Goal: Task Accomplishment & Management: Manage account settings

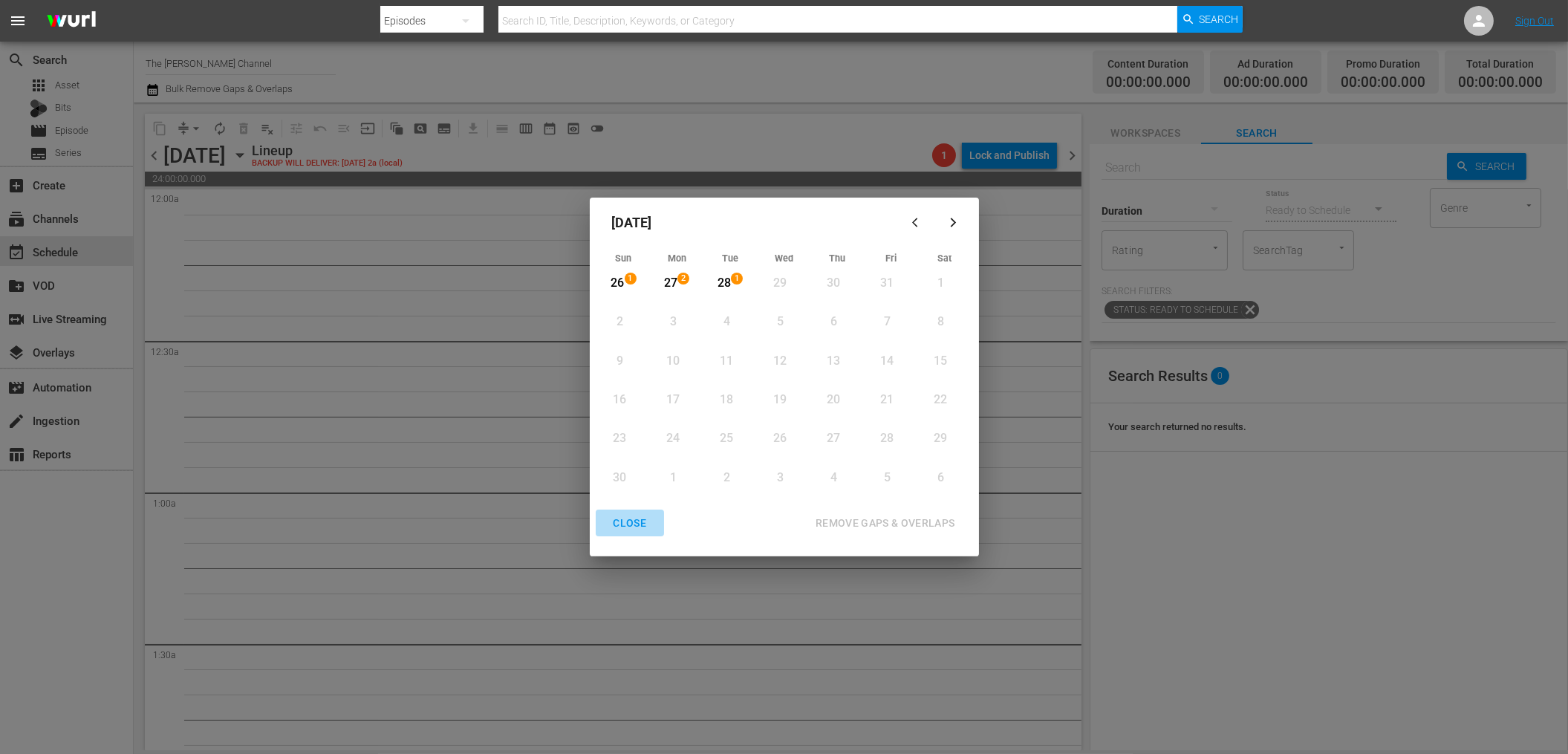
click at [631, 524] on div "CLOSE" at bounding box center [629, 522] width 57 height 18
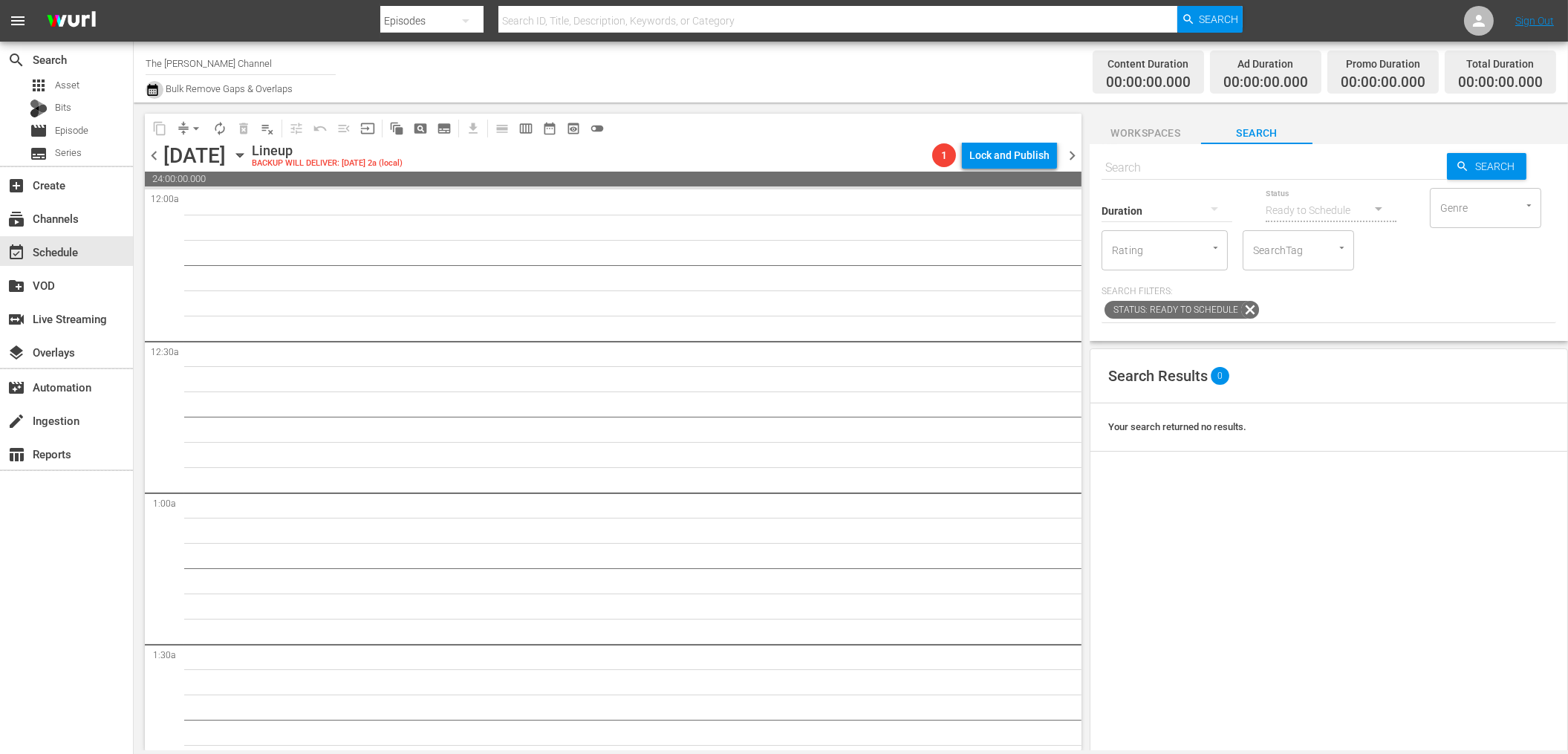
click at [157, 87] on icon "button" at bounding box center [152, 90] width 11 height 12
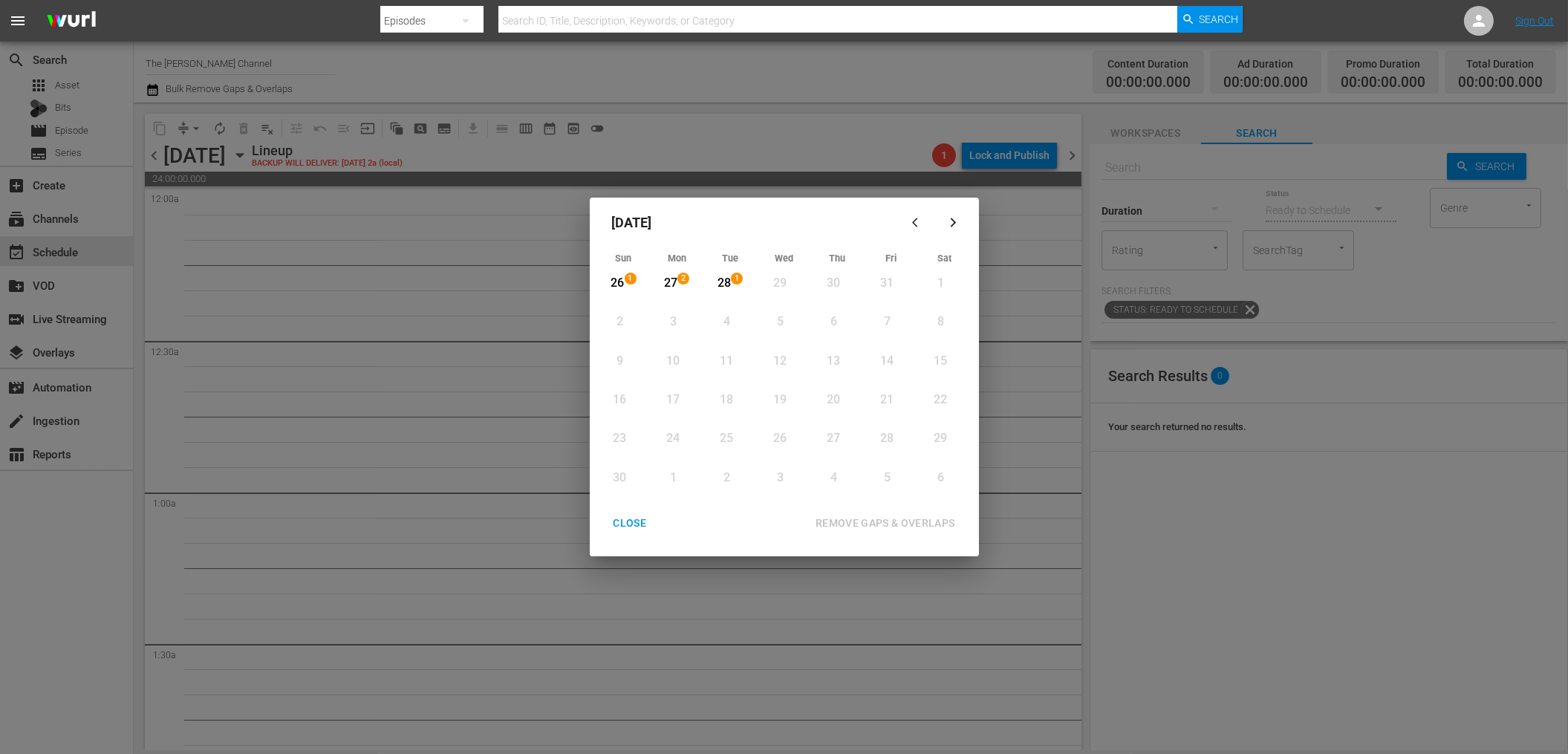
click at [917, 217] on icon "button" at bounding box center [917, 222] width 11 height 11
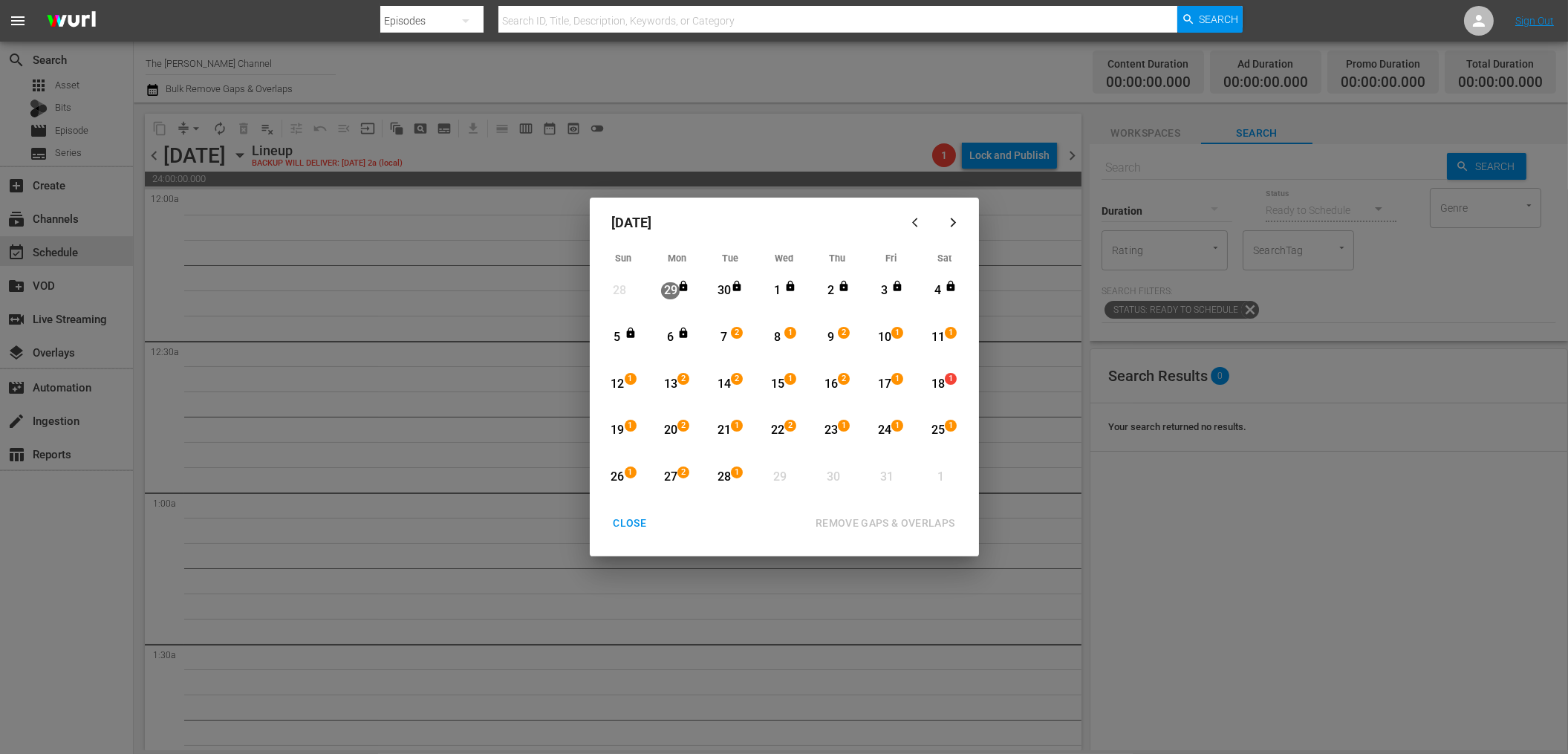
click at [722, 337] on div "7" at bounding box center [723, 337] width 18 height 17
click at [723, 431] on div "21" at bounding box center [723, 429] width 18 height 17
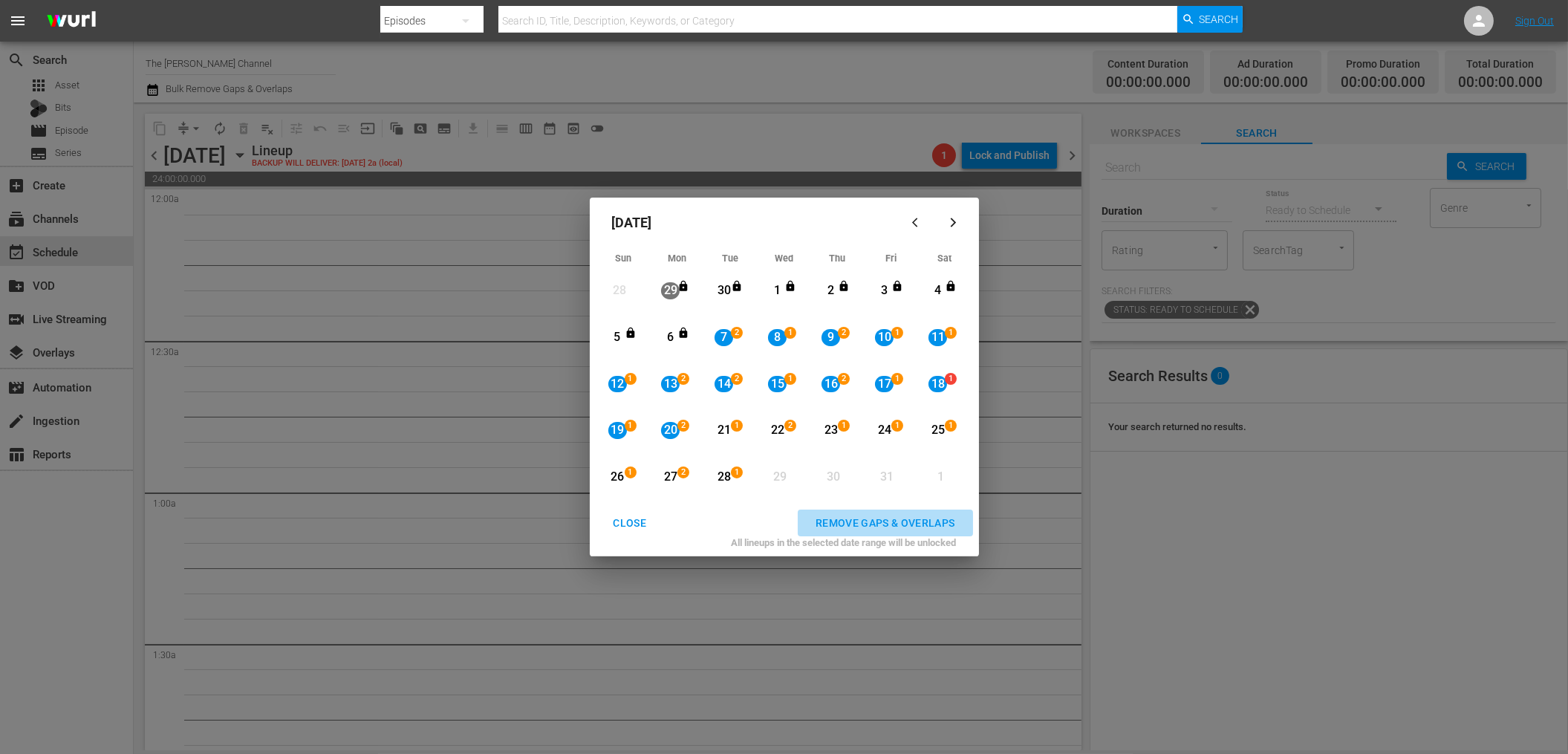
click at [886, 522] on div "REMOVE GAPS & OVERLAPS" at bounding box center [885, 522] width 163 height 18
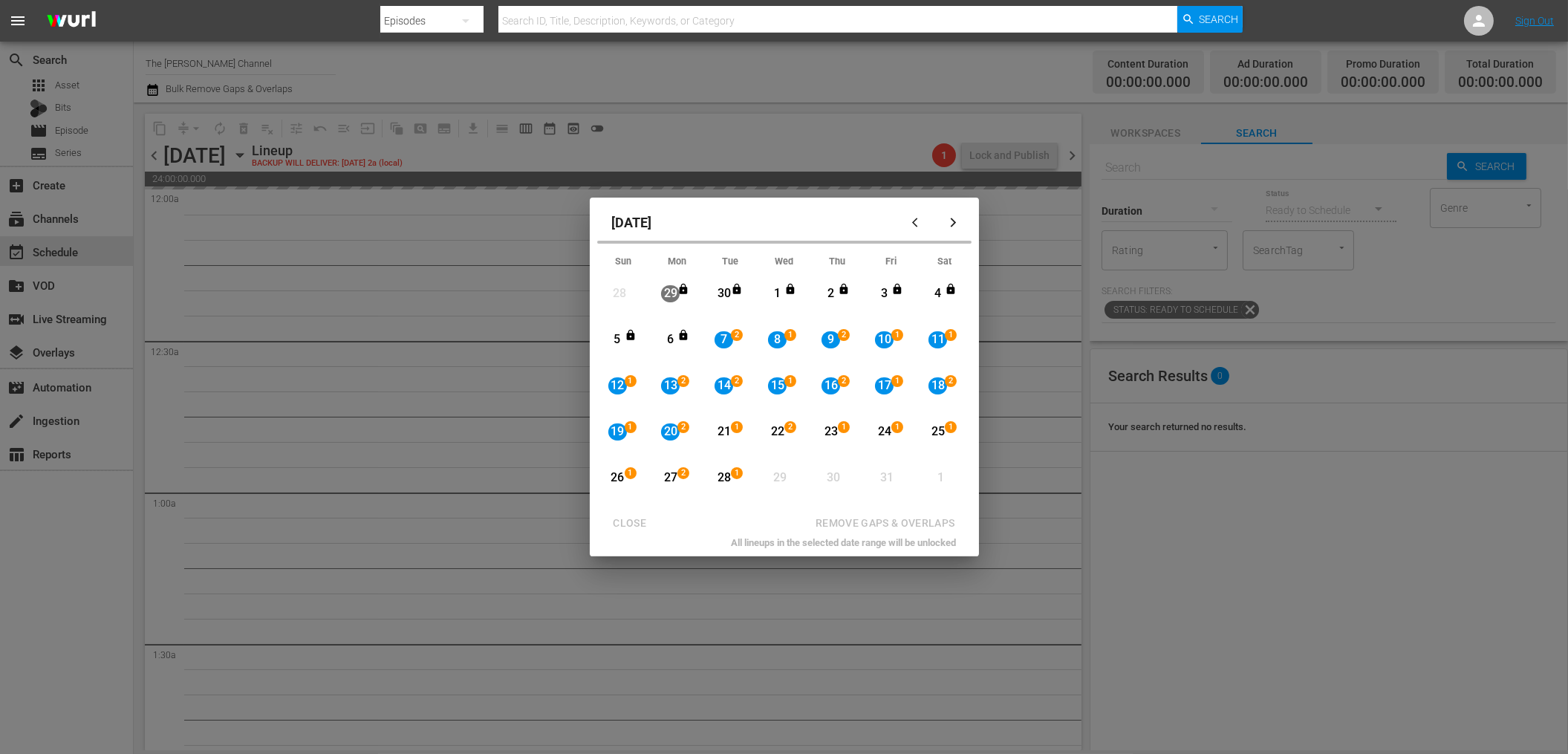
click at [717, 386] on div "14" at bounding box center [723, 385] width 18 height 17
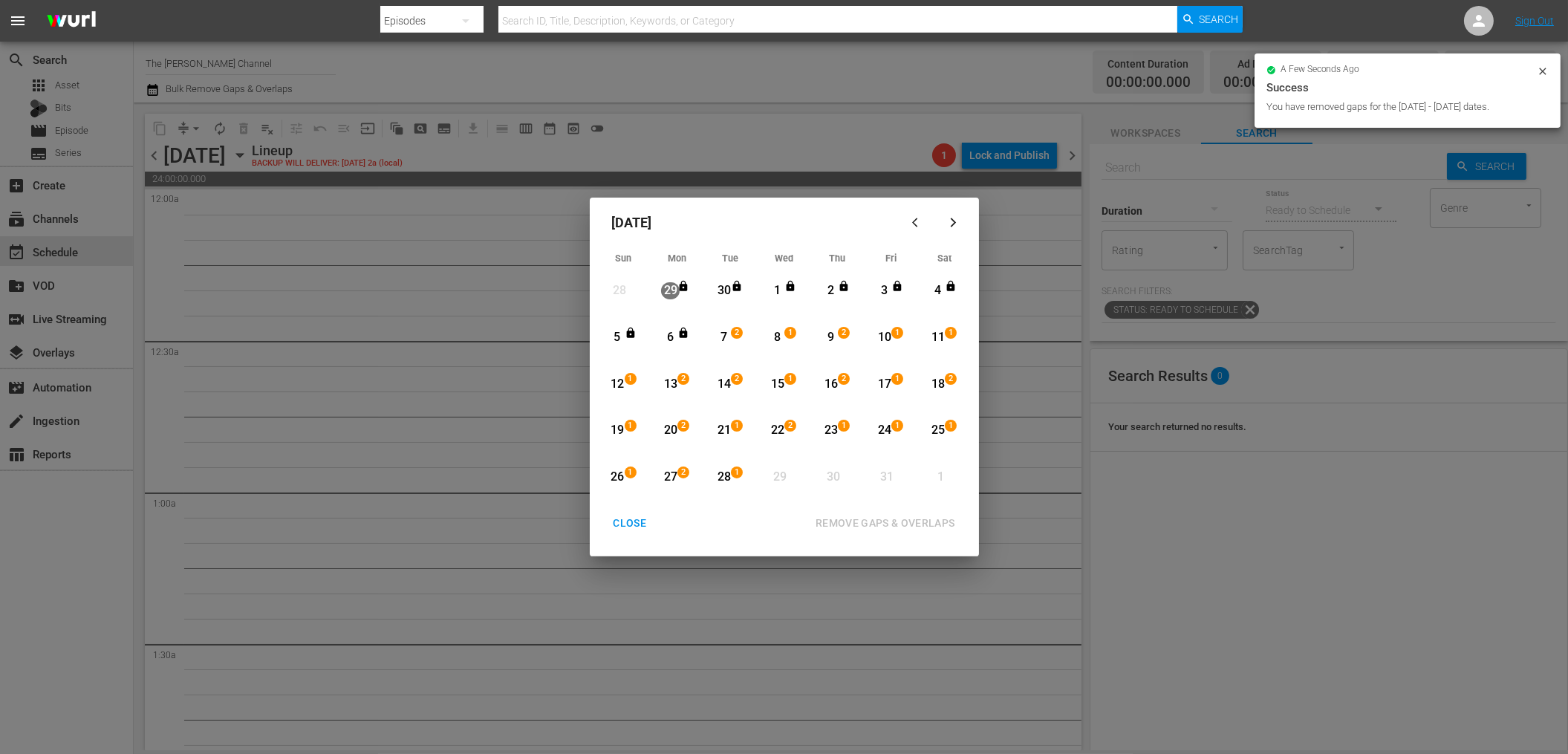
drag, startPoint x: 722, startPoint y: 375, endPoint x: 722, endPoint y: 386, distance: 11.0
click at [723, 376] on div "14" at bounding box center [723, 384] width 18 height 17
click at [725, 474] on div "28" at bounding box center [723, 477] width 18 height 17
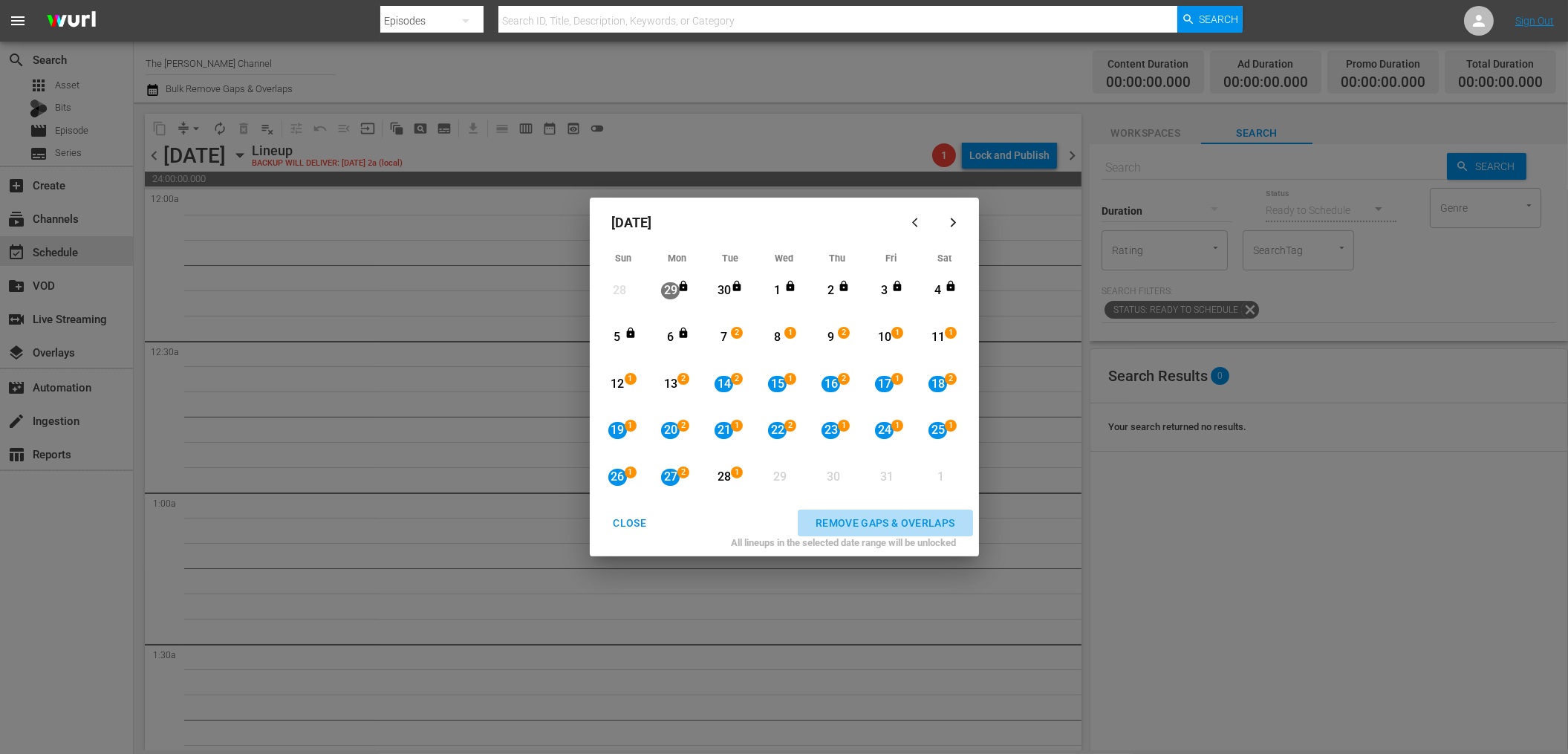
click at [863, 513] on div "REMOVE GAPS & OVERLAPS" at bounding box center [885, 522] width 163 height 18
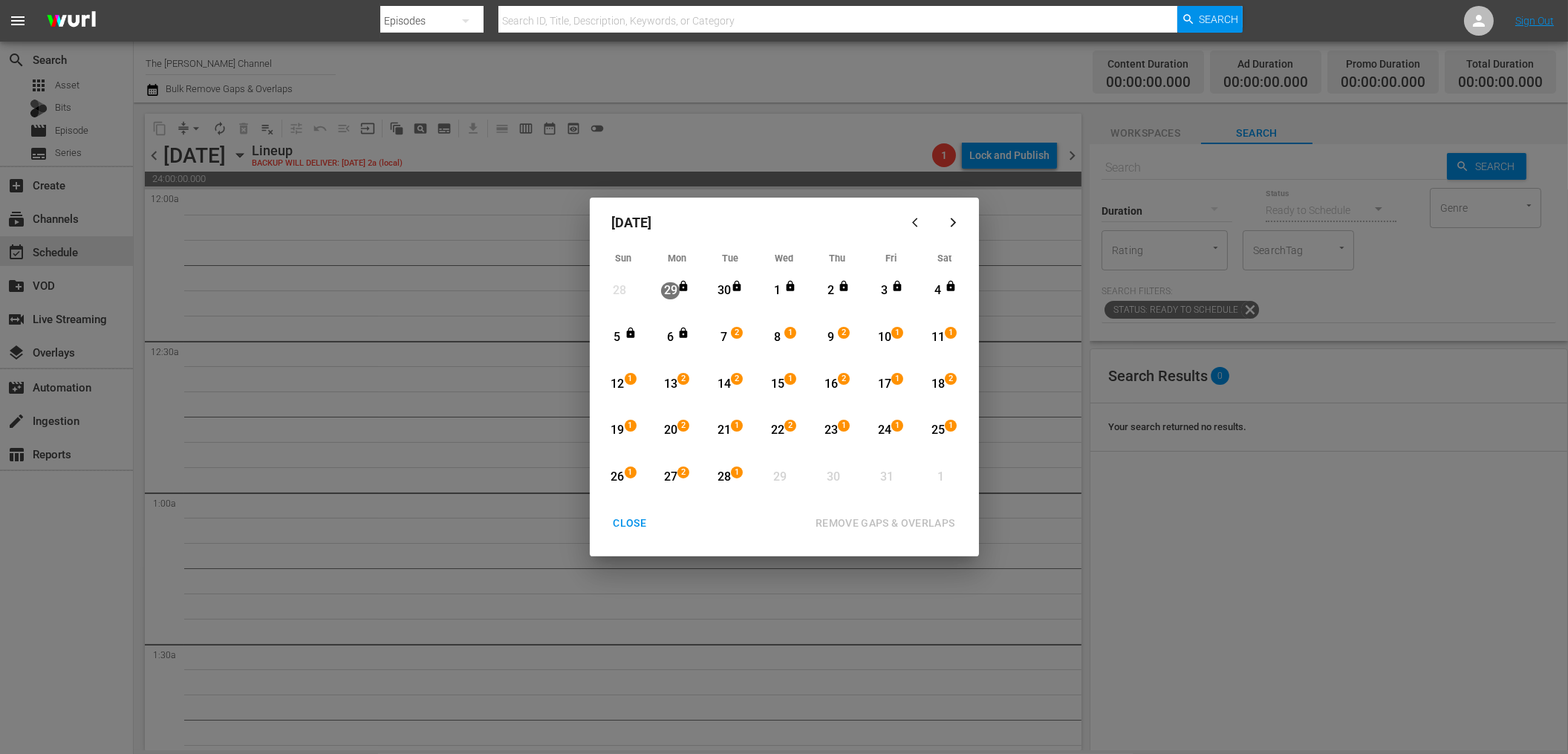
click at [630, 523] on div "CLOSE" at bounding box center [629, 522] width 57 height 18
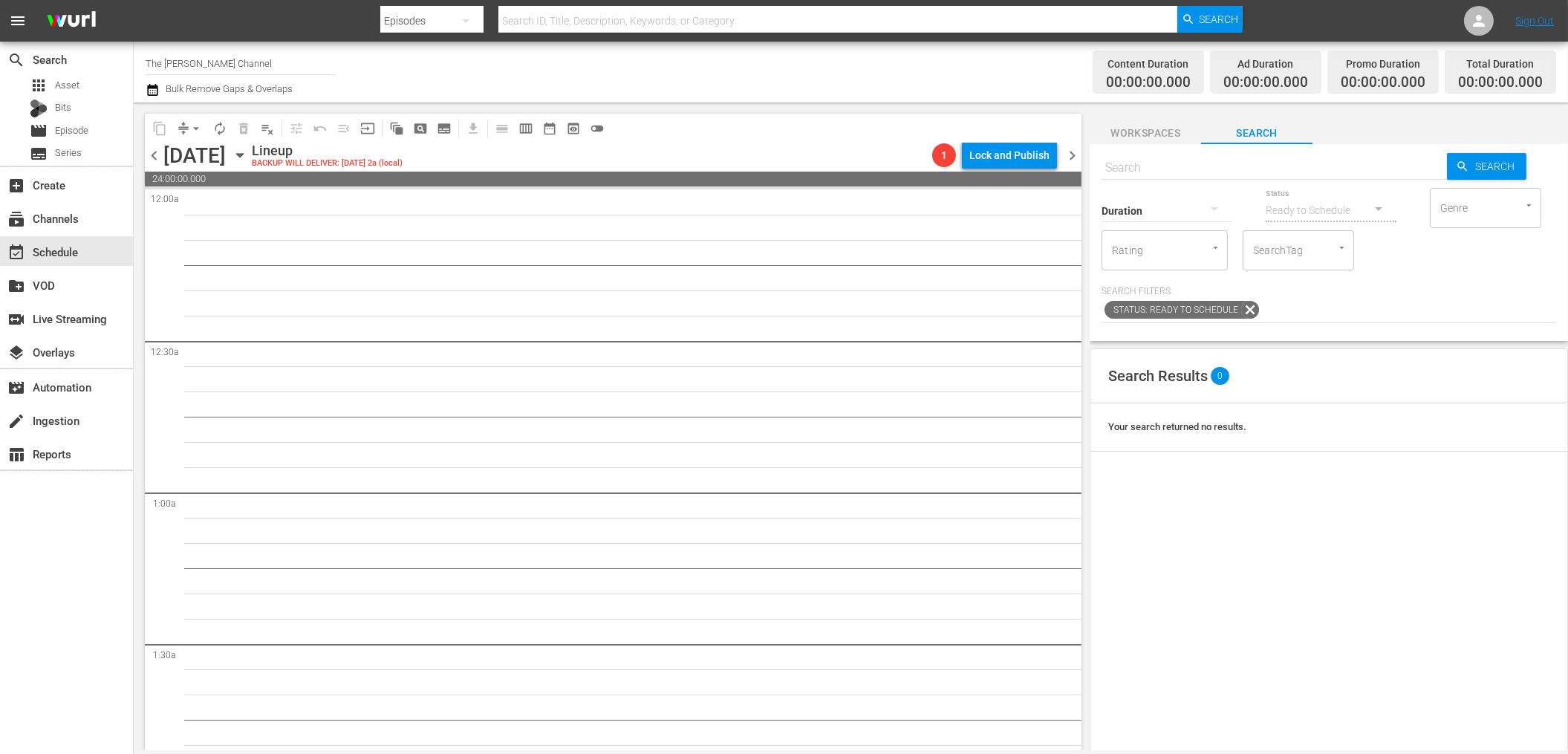
click at [152, 85] on icon "button" at bounding box center [152, 90] width 11 height 12
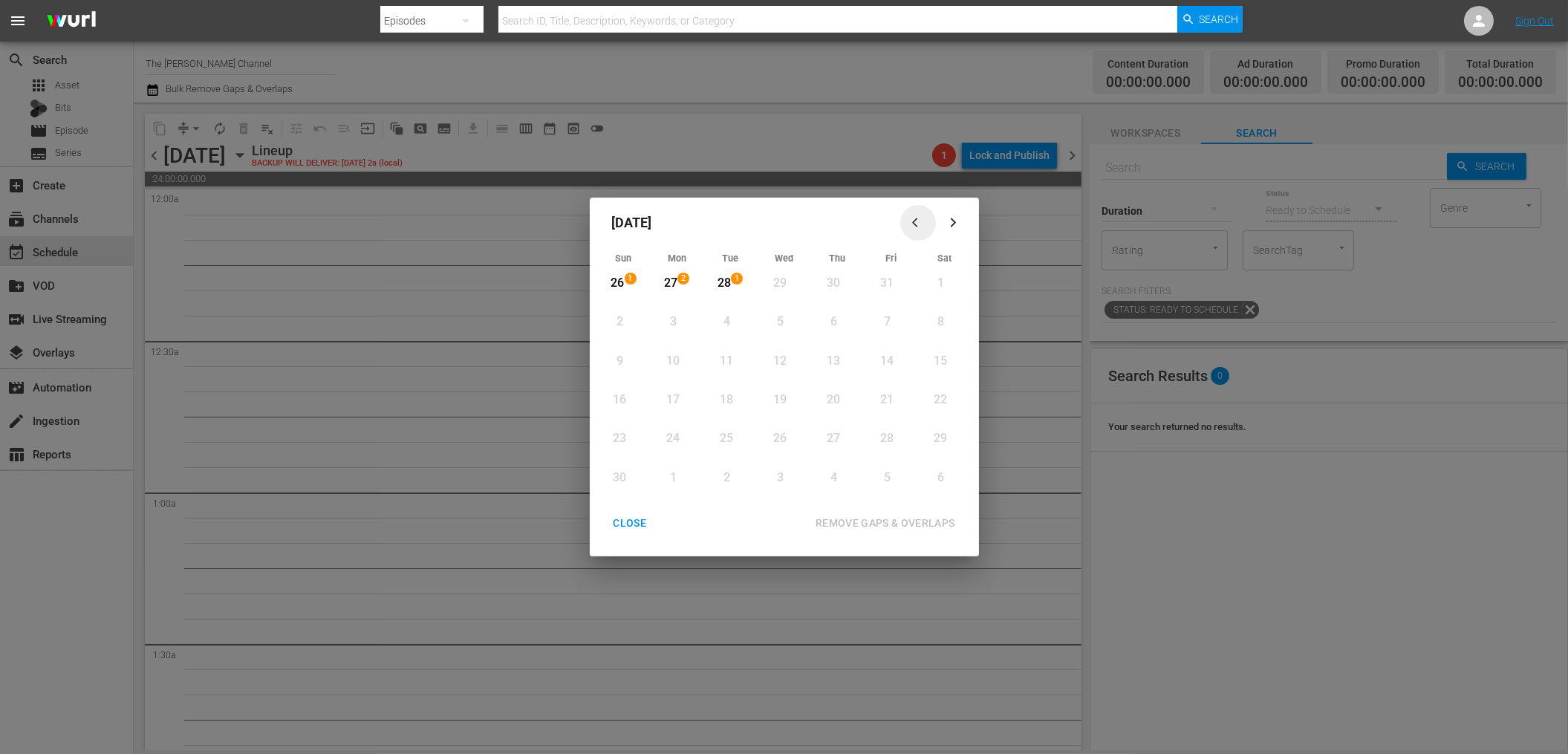
click at [920, 225] on icon "button" at bounding box center [917, 222] width 11 height 11
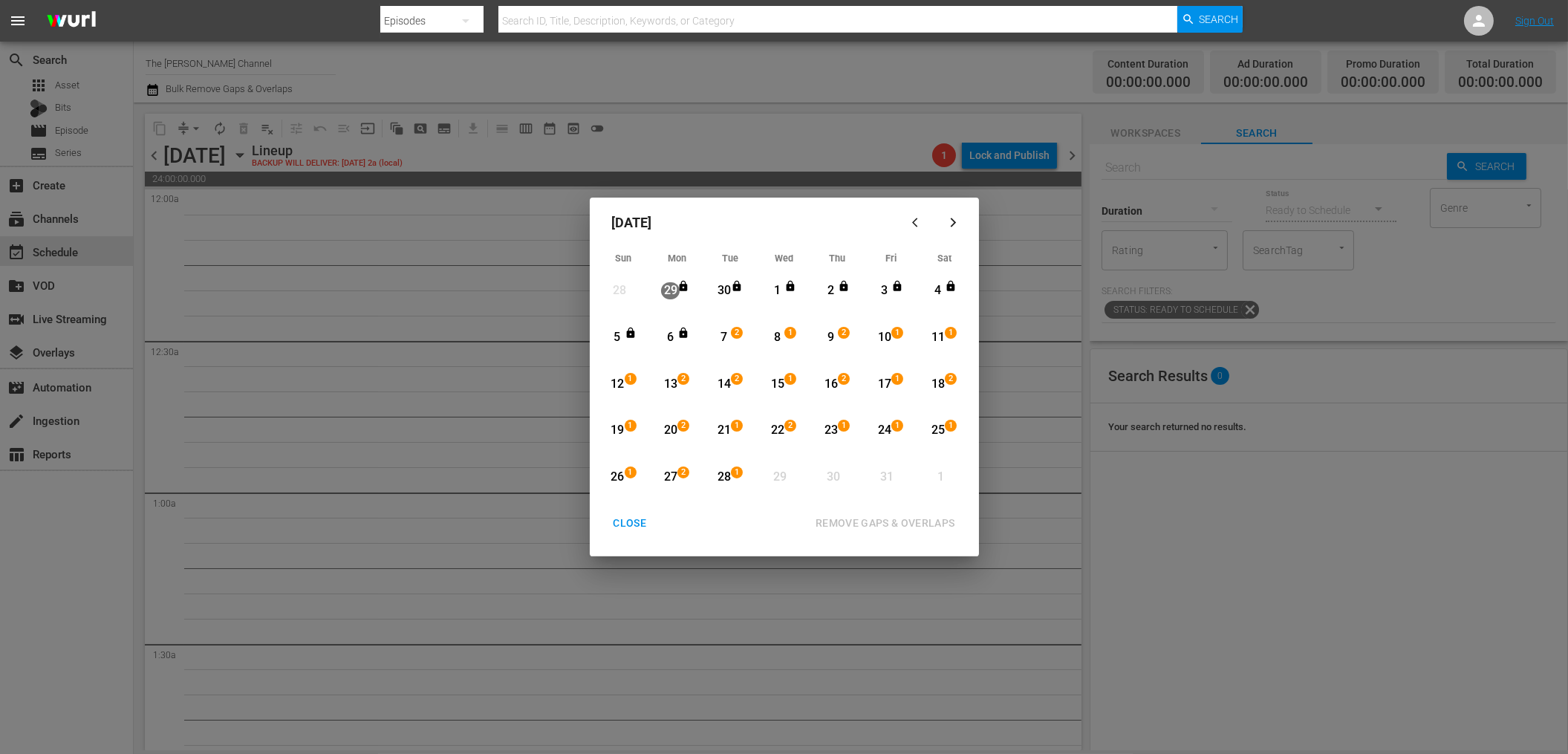
click at [629, 523] on div "CLOSE" at bounding box center [629, 522] width 57 height 18
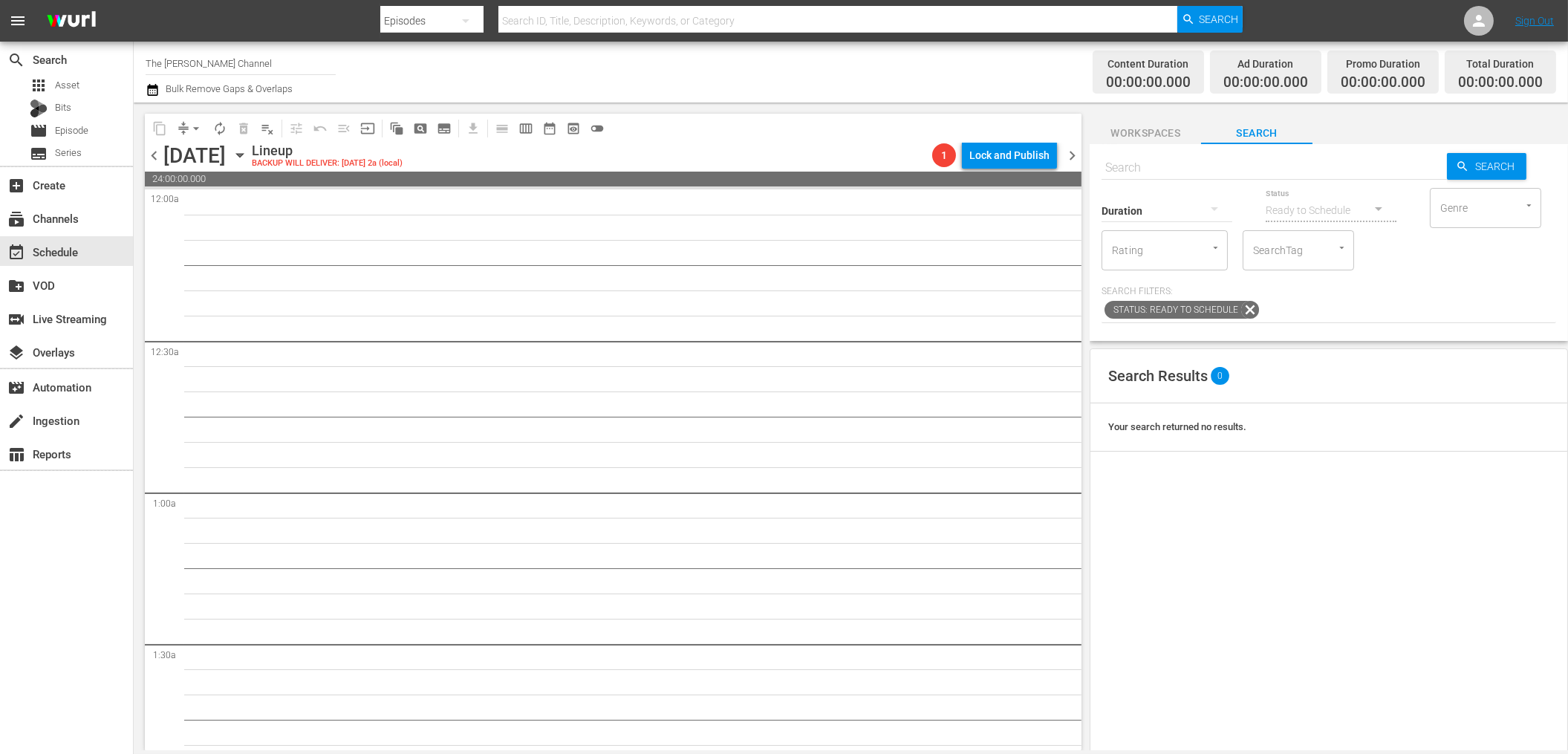
click at [248, 152] on icon "button" at bounding box center [240, 154] width 17 height 17
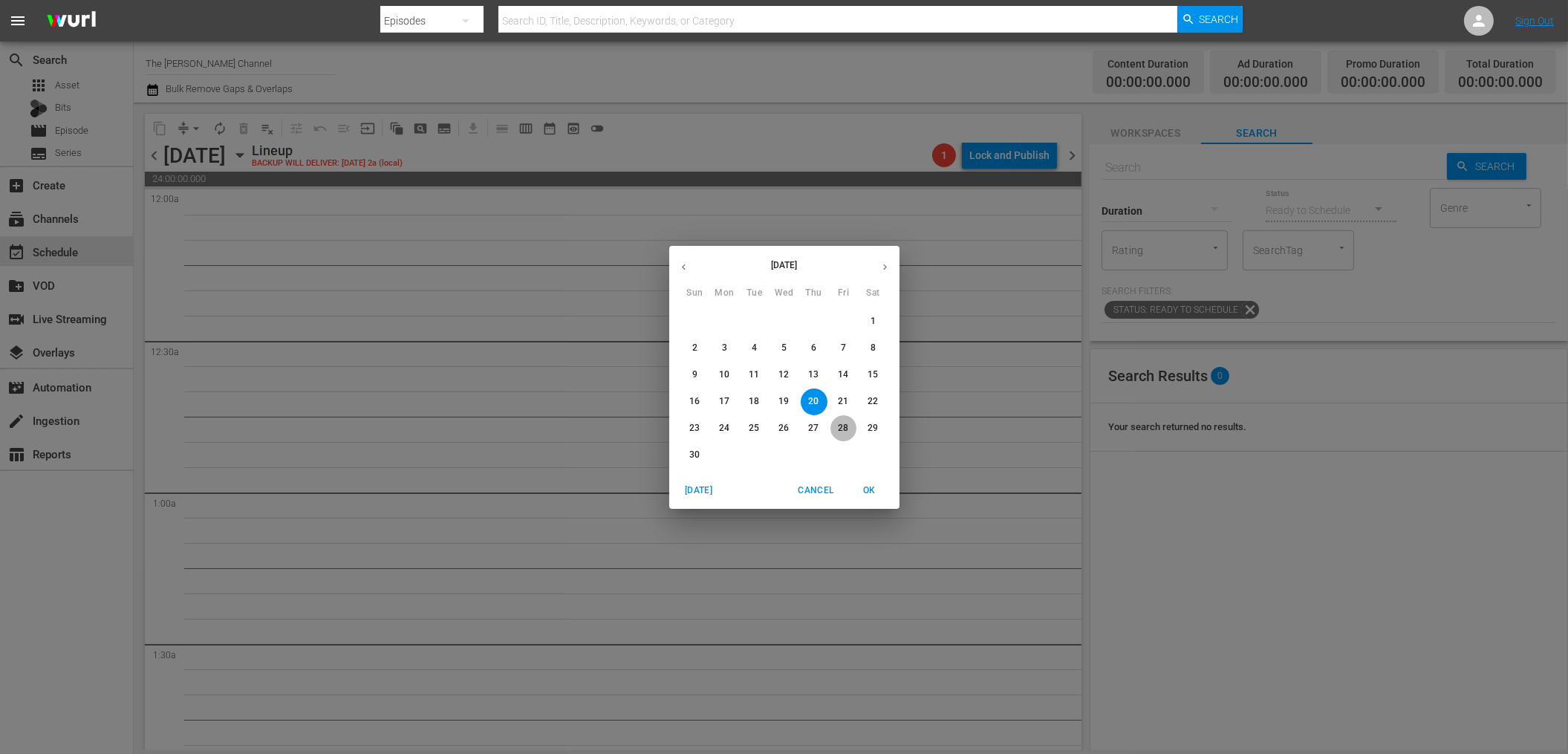
click at [841, 428] on p "28" at bounding box center [843, 427] width 11 height 12
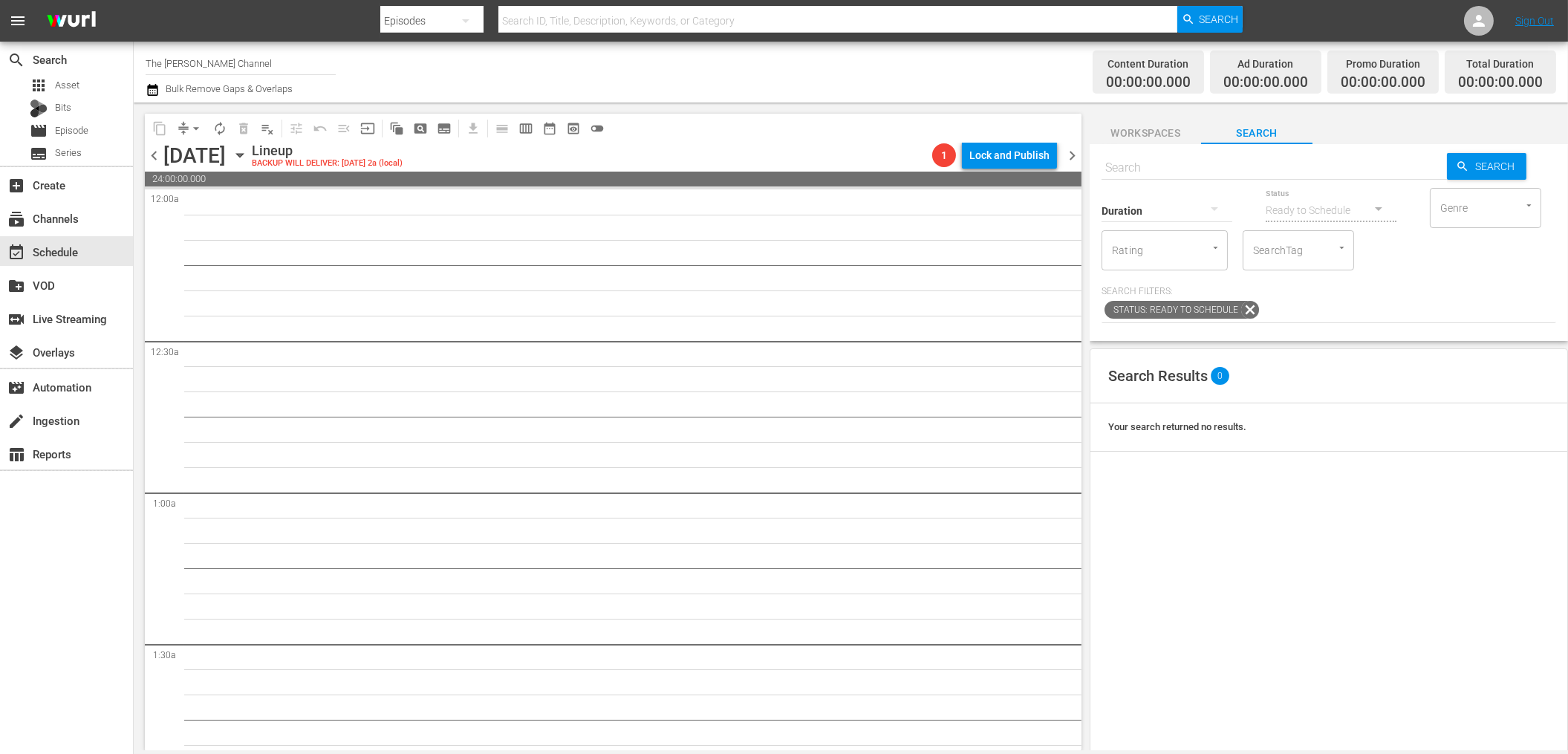
click at [153, 159] on span "chevron_left" at bounding box center [154, 155] width 18 height 18
click at [152, 154] on span "chevron_left" at bounding box center [154, 155] width 18 height 18
click at [147, 90] on icon "button" at bounding box center [152, 90] width 11 height 12
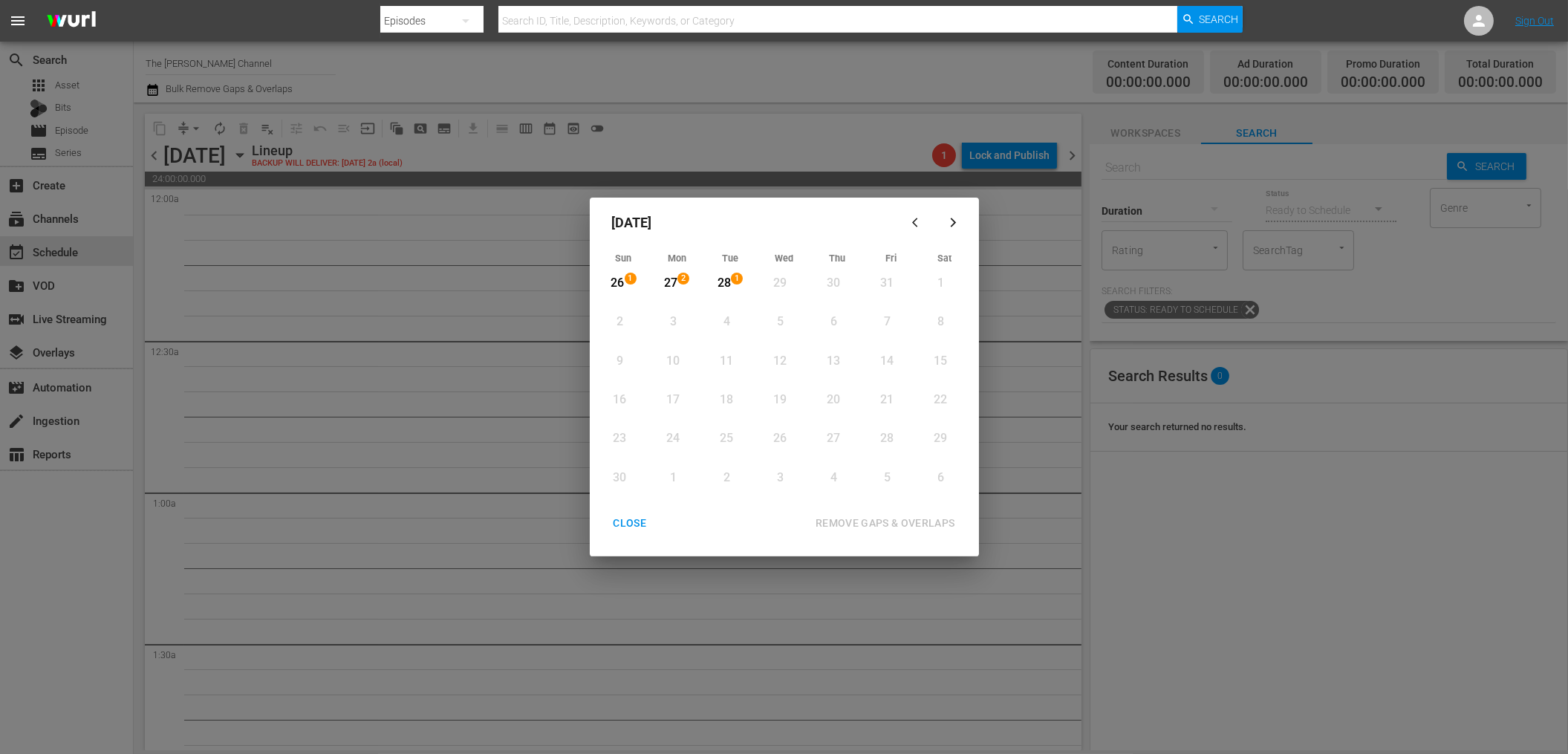
click at [634, 526] on div "CLOSE" at bounding box center [629, 522] width 57 height 18
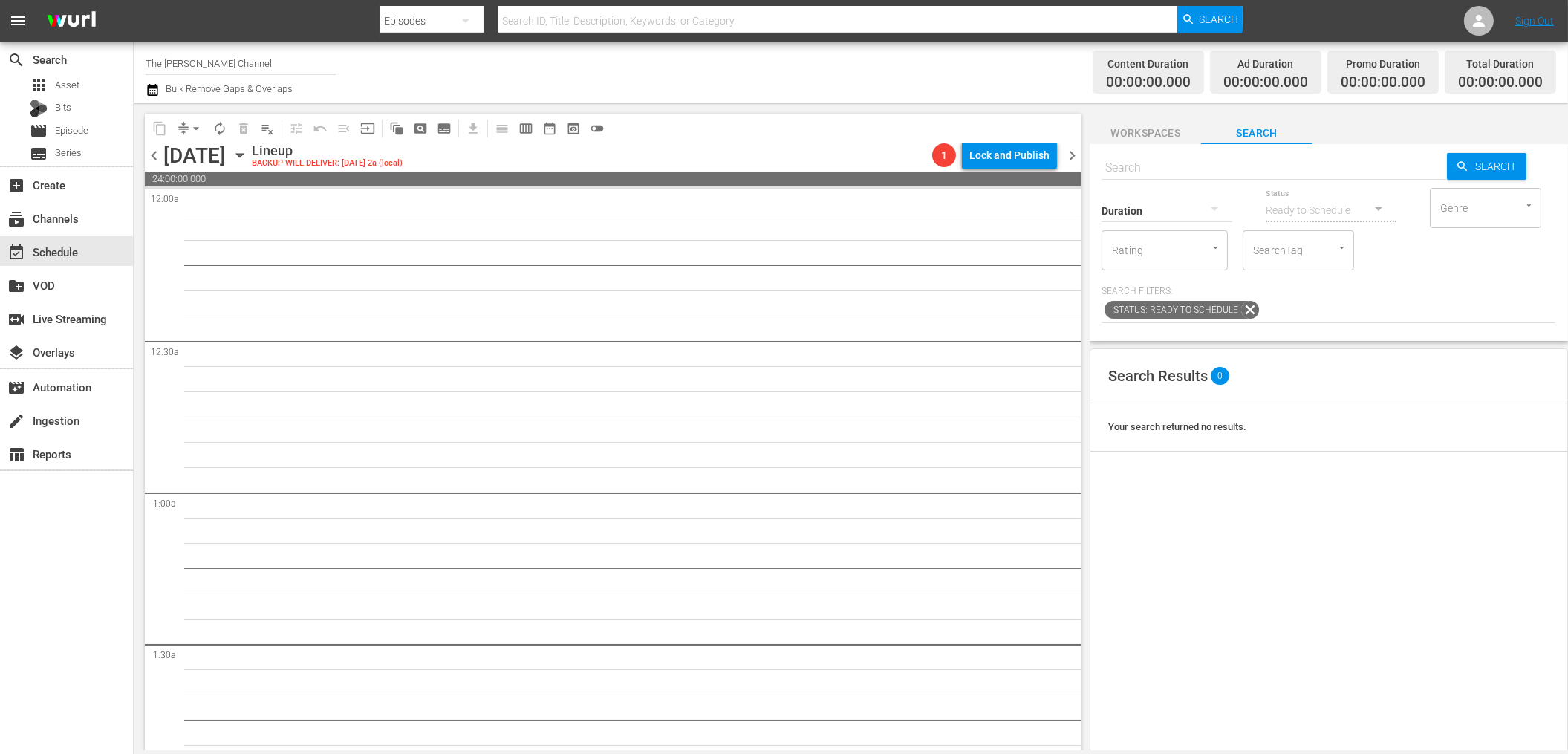
click at [153, 152] on span "chevron_left" at bounding box center [154, 155] width 18 height 18
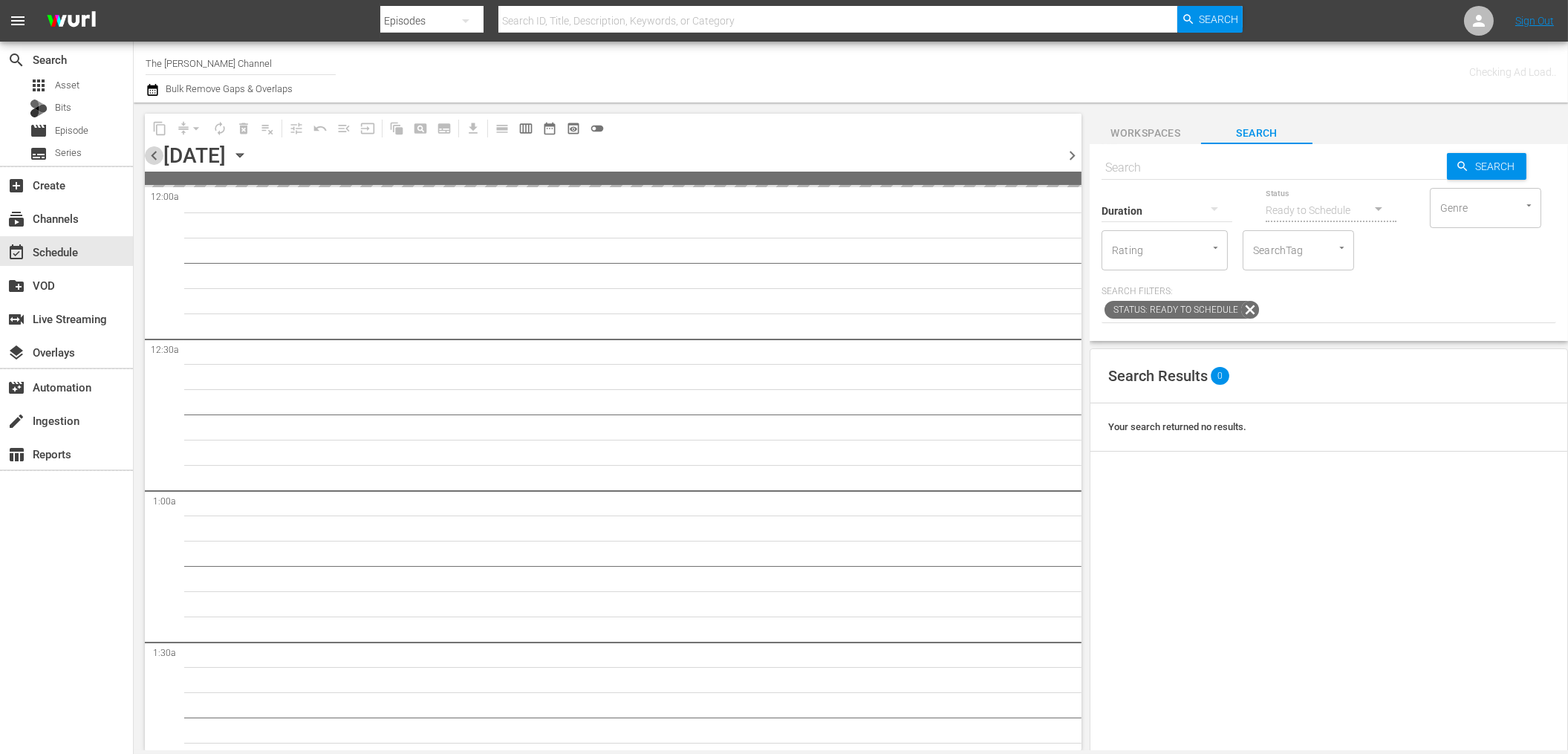
click at [153, 152] on span "chevron_left" at bounding box center [154, 155] width 18 height 18
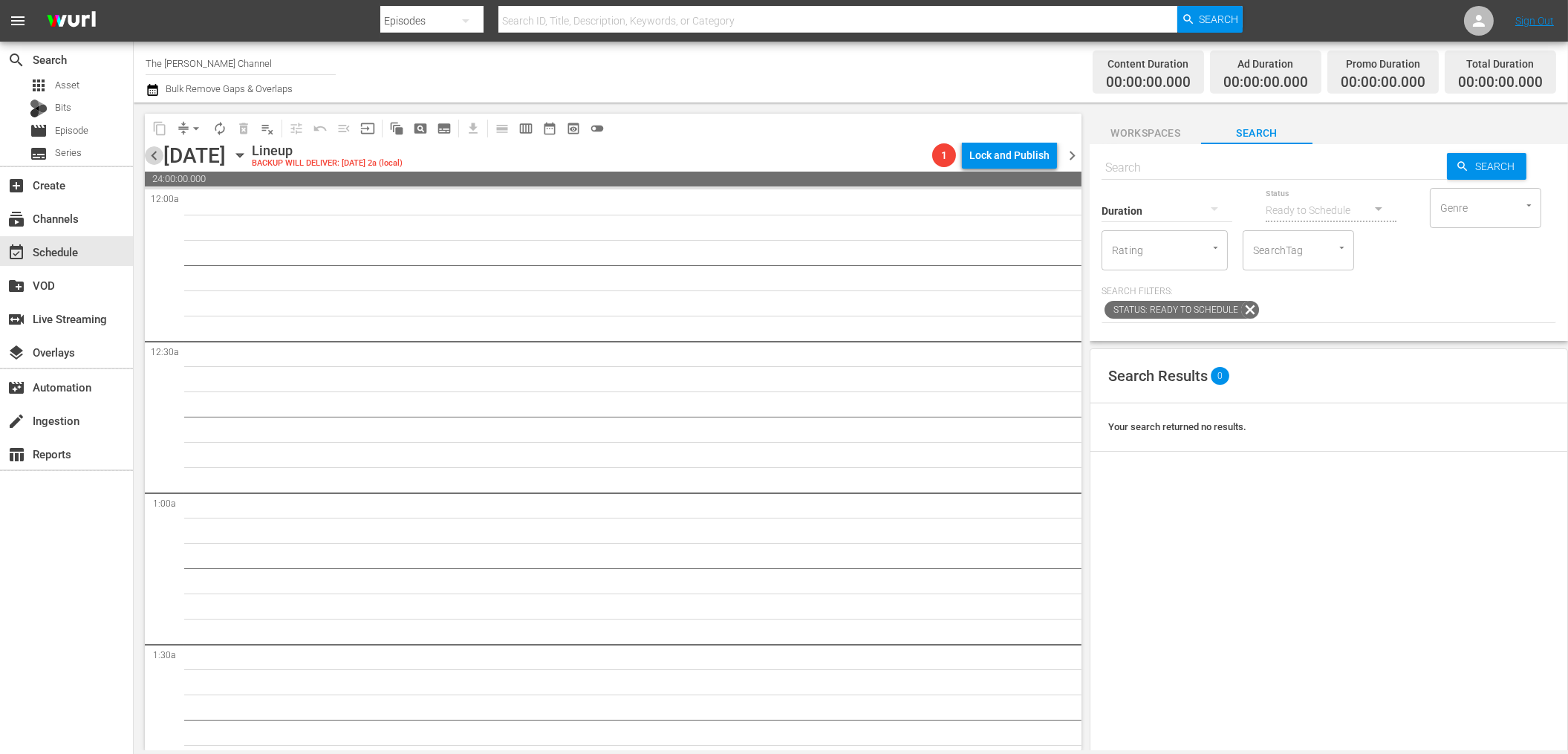
click at [155, 147] on span "chevron_left" at bounding box center [154, 155] width 18 height 18
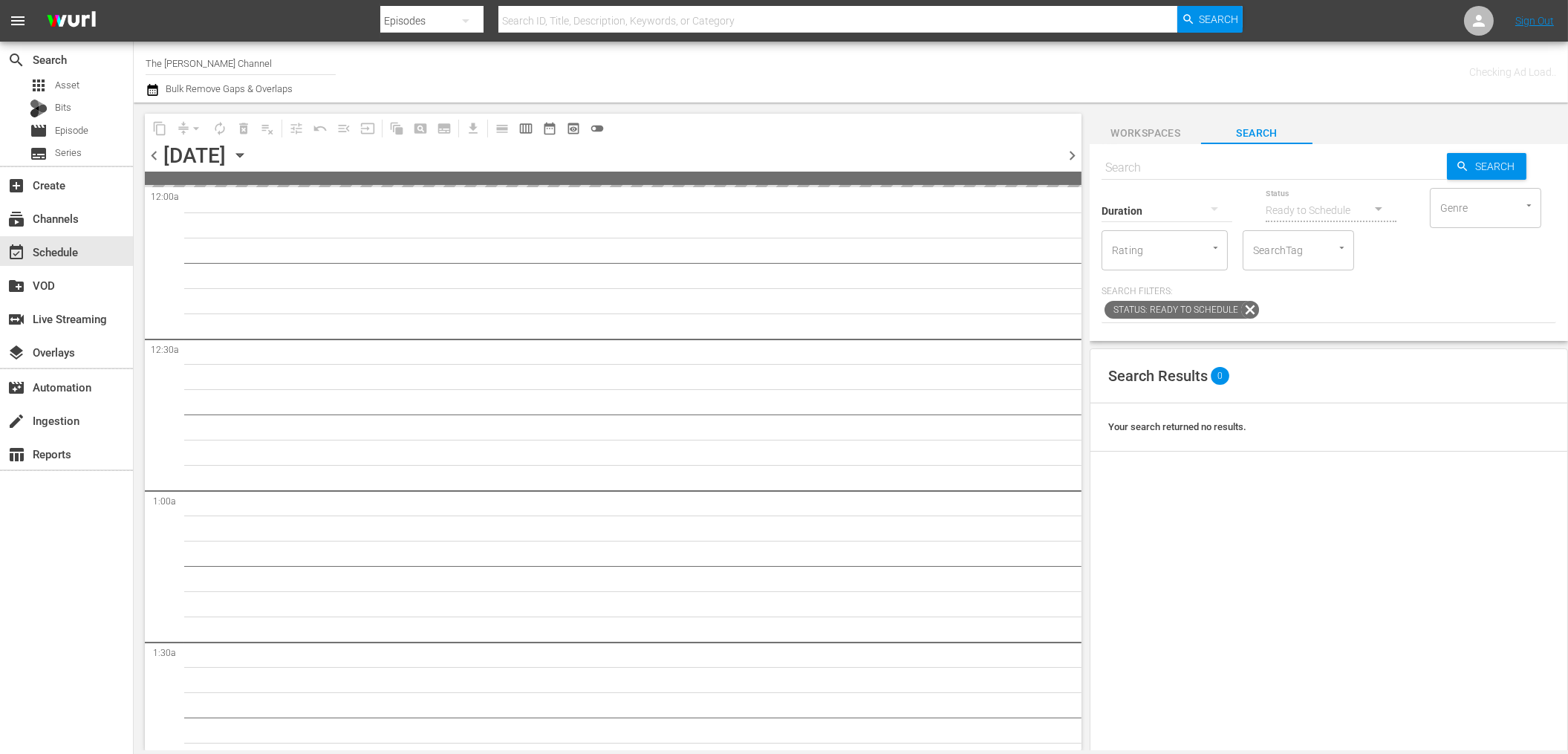
click at [155, 147] on span "chevron_left" at bounding box center [154, 155] width 18 height 18
click at [153, 93] on icon "button" at bounding box center [153, 90] width 14 height 18
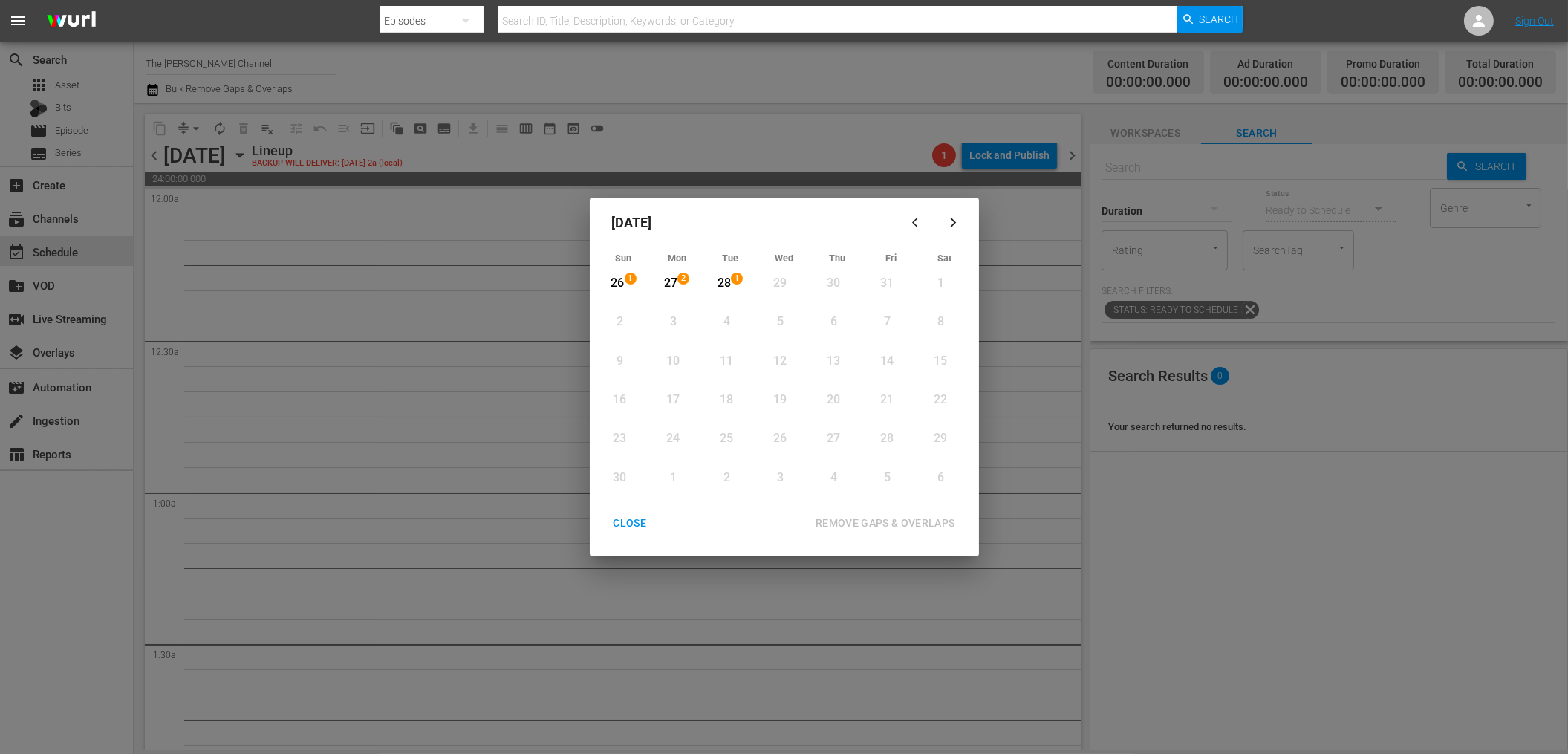
click at [918, 226] on icon "button" at bounding box center [917, 222] width 11 height 11
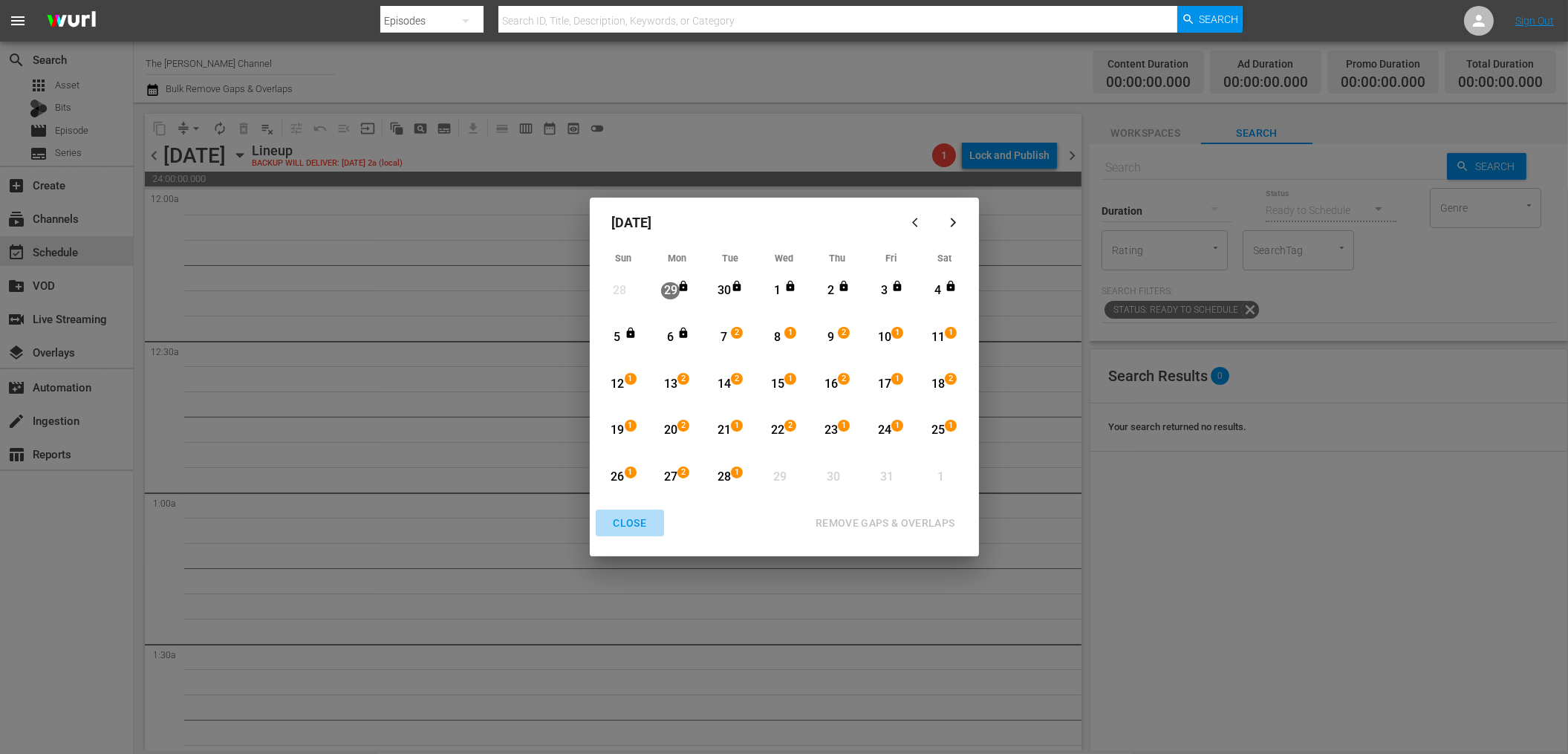
click at [628, 522] on div "CLOSE" at bounding box center [629, 522] width 57 height 18
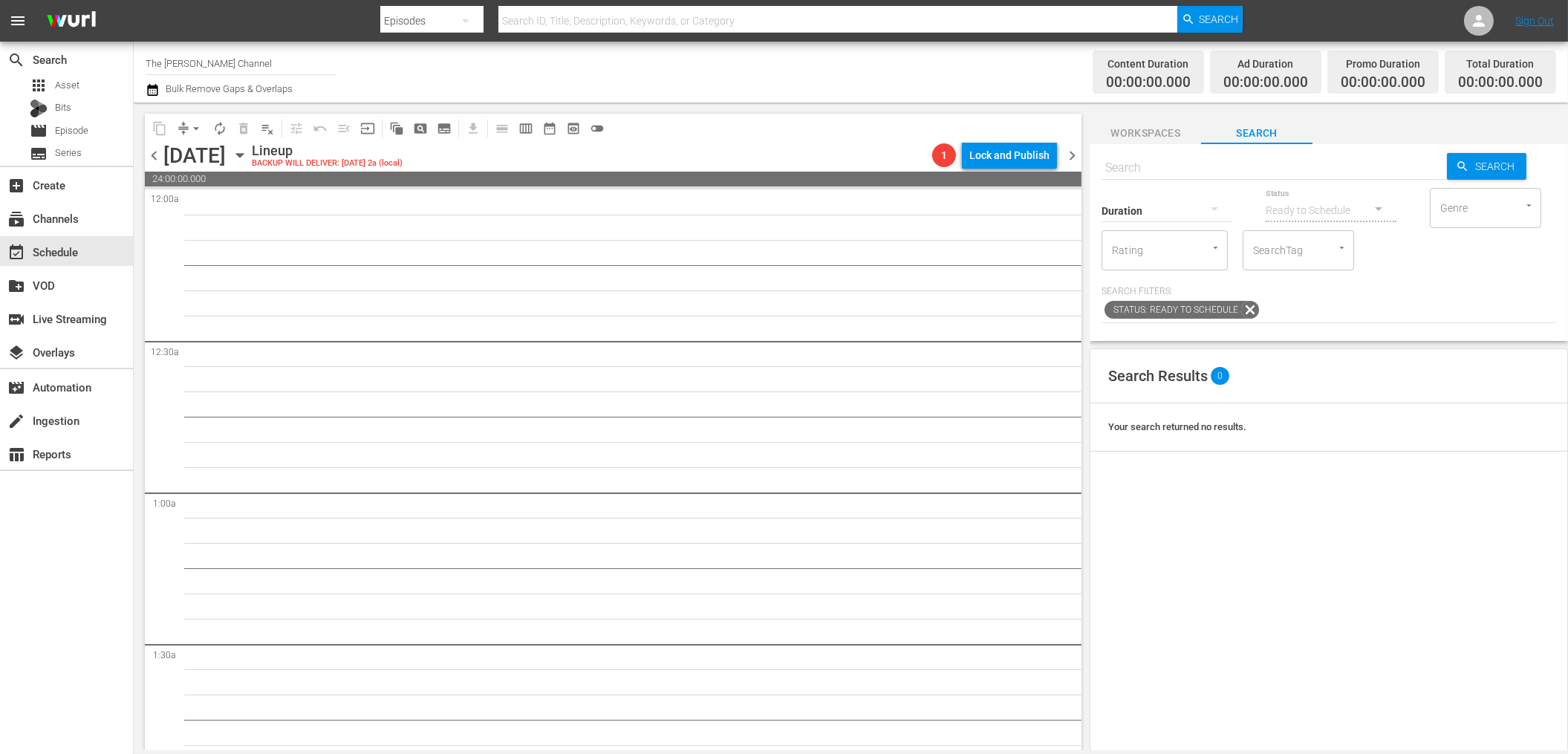
click at [248, 152] on icon "button" at bounding box center [240, 154] width 17 height 17
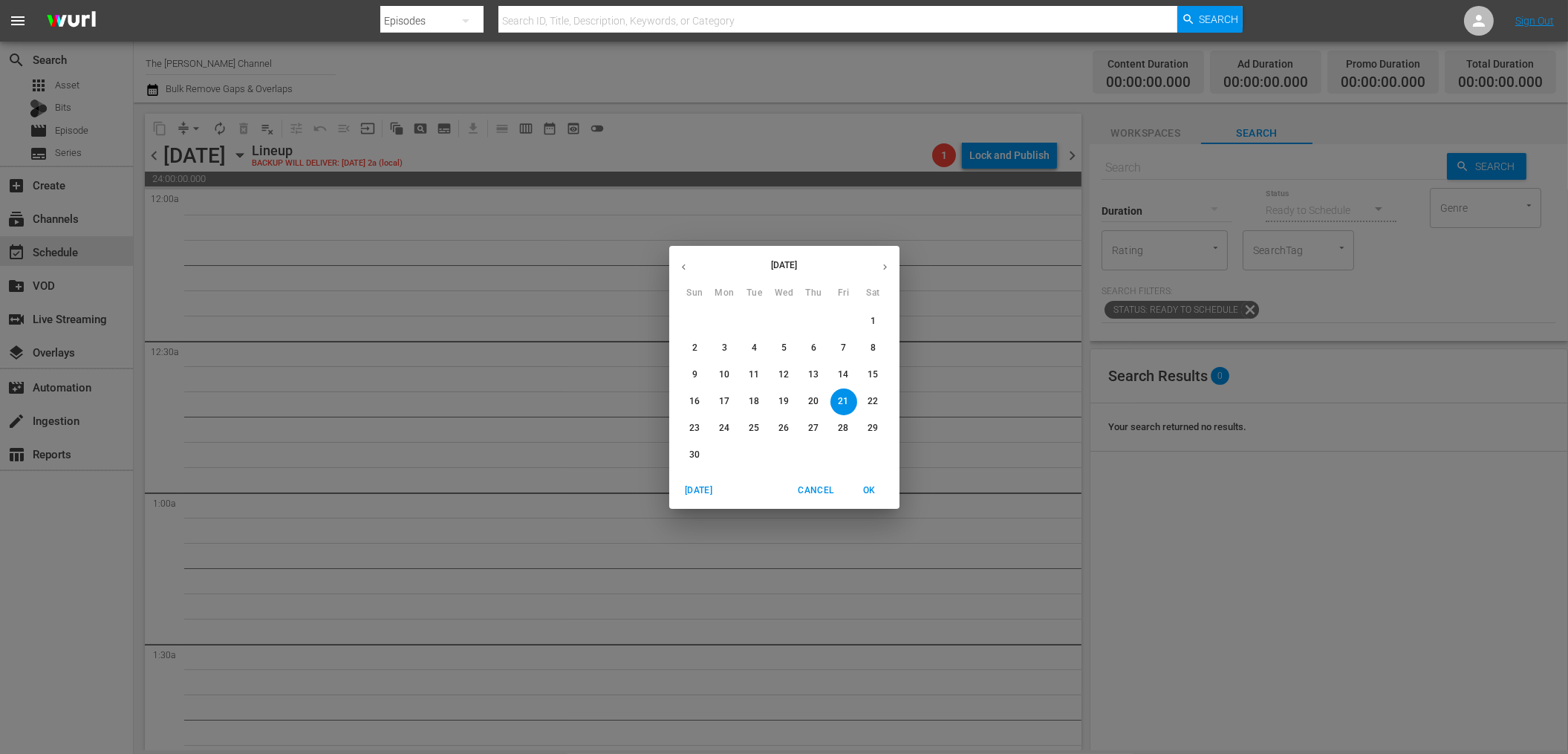
click at [837, 423] on span "28" at bounding box center [844, 427] width 26 height 12
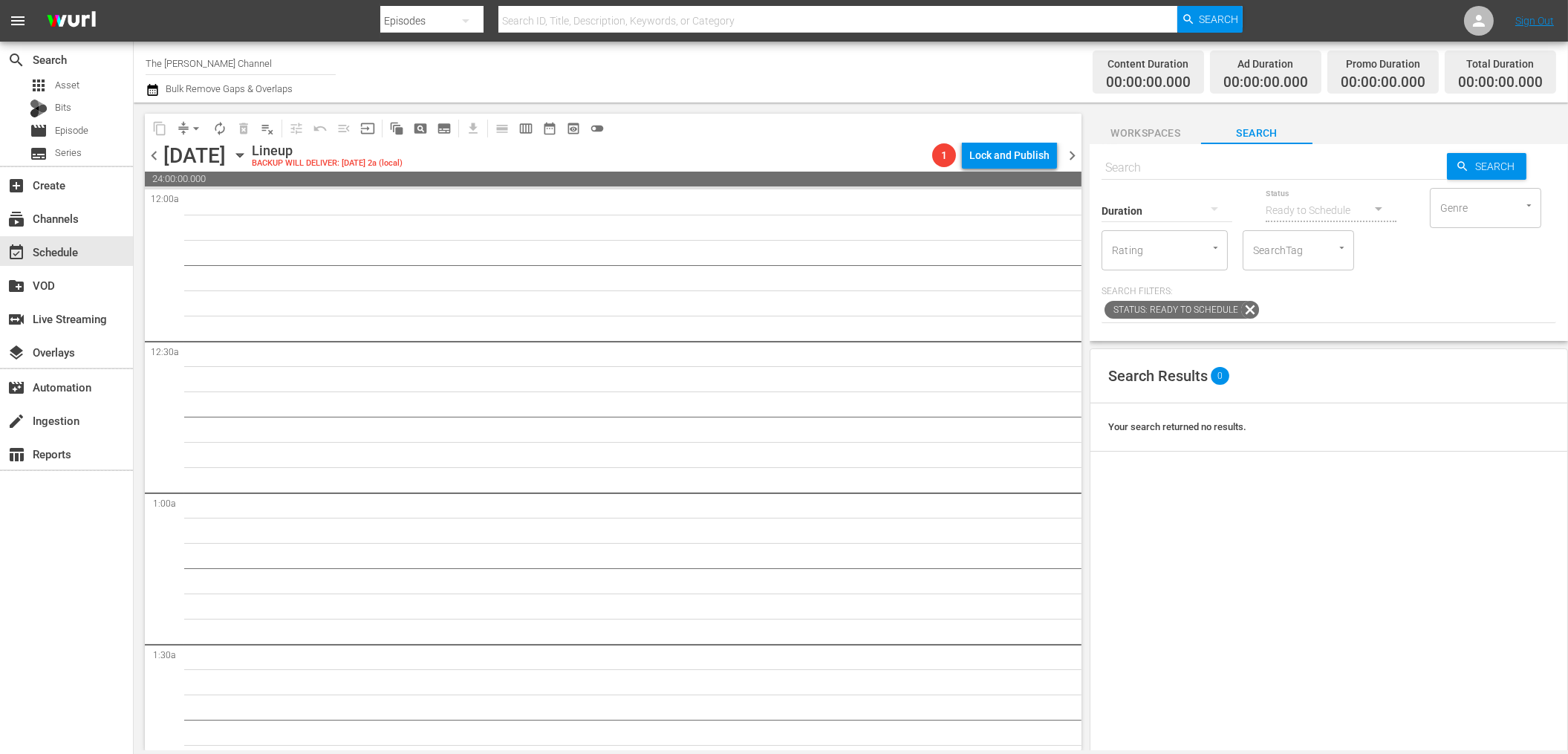
click at [838, 82] on div "Channel Title The Red Green Channel Bulk Remove Gaps & Overlaps" at bounding box center [530, 72] width 769 height 54
drag, startPoint x: 603, startPoint y: 49, endPoint x: 446, endPoint y: 95, distance: 163.6
click at [602, 49] on div "Channel Title The Red Green Channel Bulk Remove Gaps & Overlaps" at bounding box center [530, 72] width 769 height 54
click at [248, 151] on icon "button" at bounding box center [240, 154] width 17 height 17
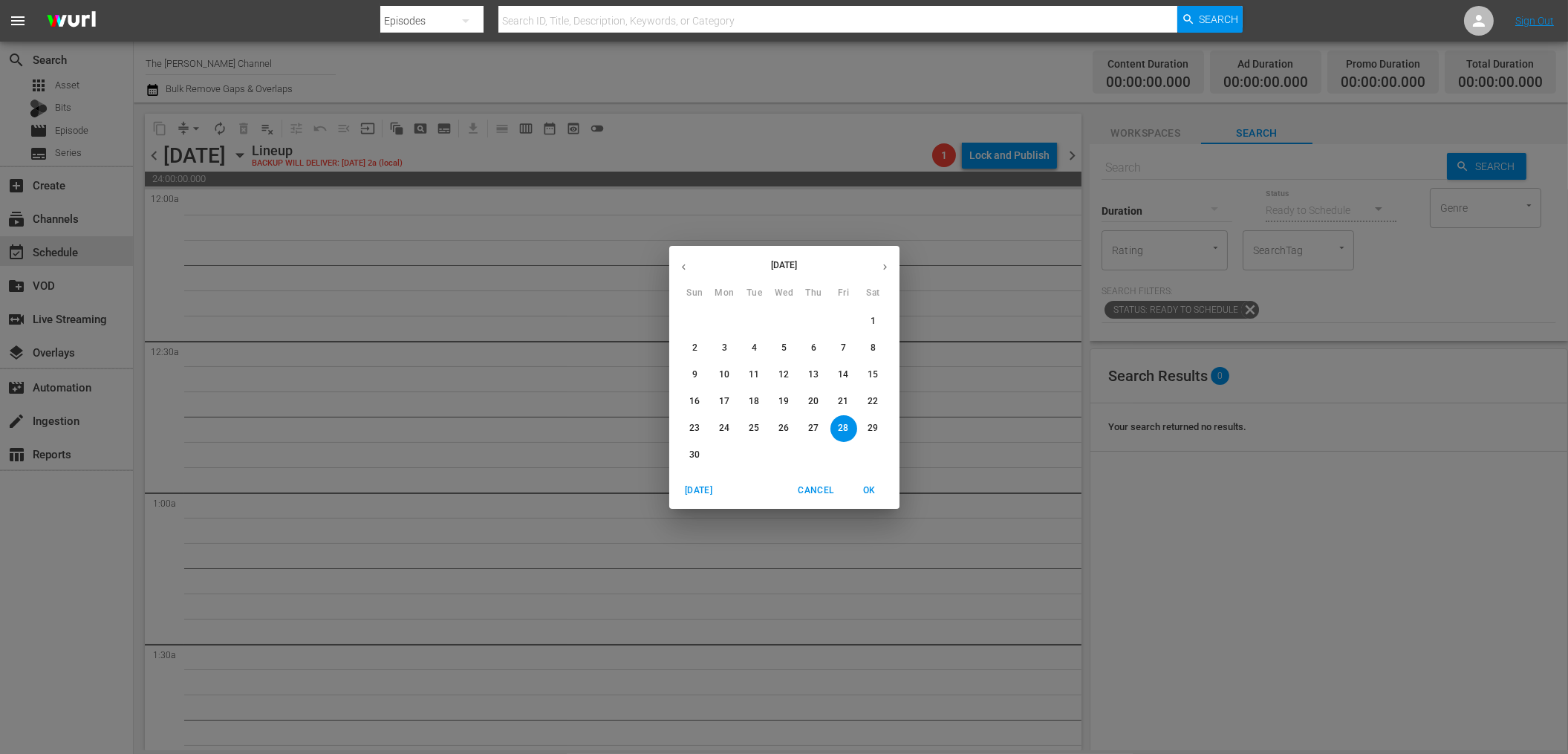
click at [679, 264] on icon "button" at bounding box center [683, 267] width 11 height 11
click at [750, 428] on p "28" at bounding box center [754, 427] width 11 height 12
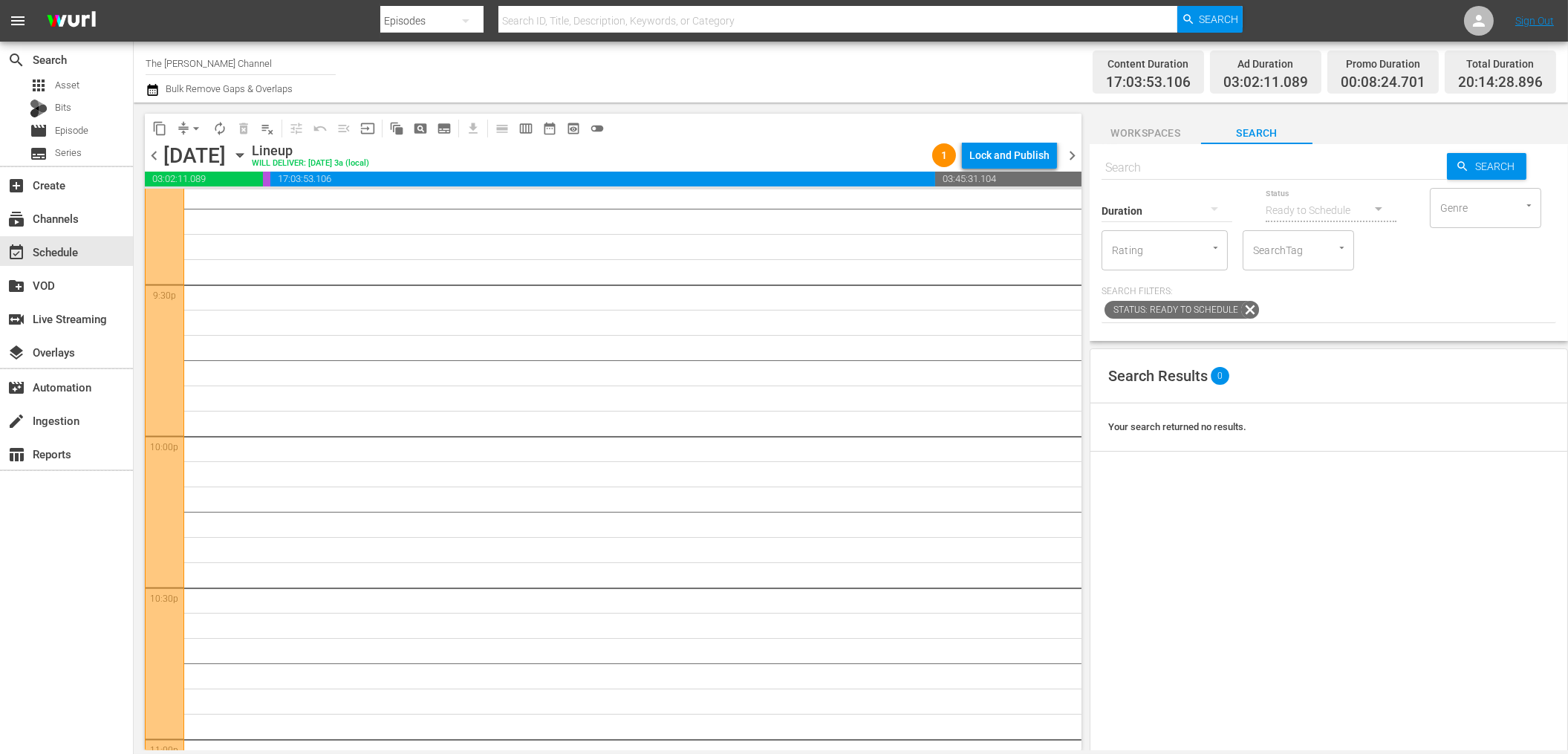
scroll to position [6709, 0]
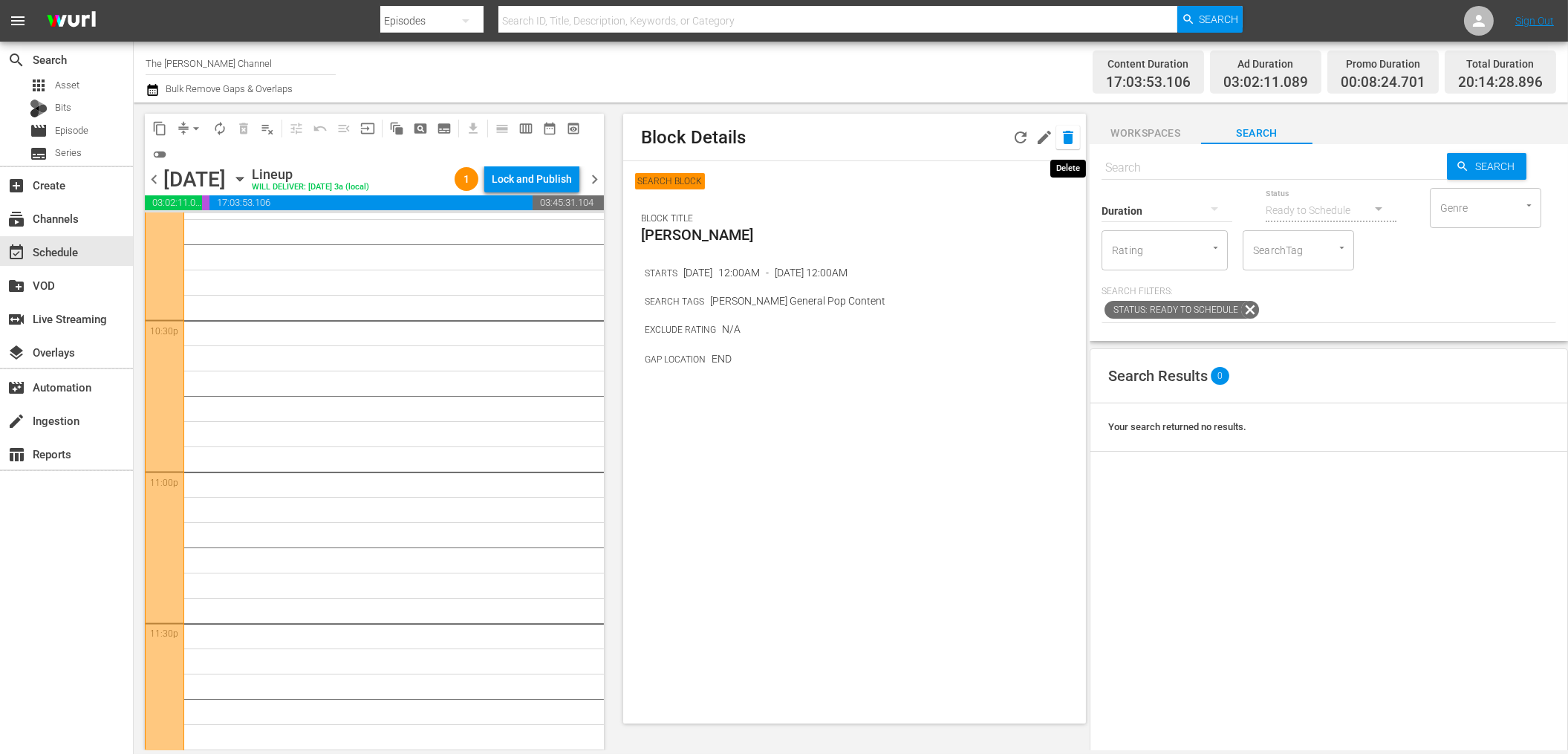
click at [1062, 133] on icon "button" at bounding box center [1068, 137] width 18 height 18
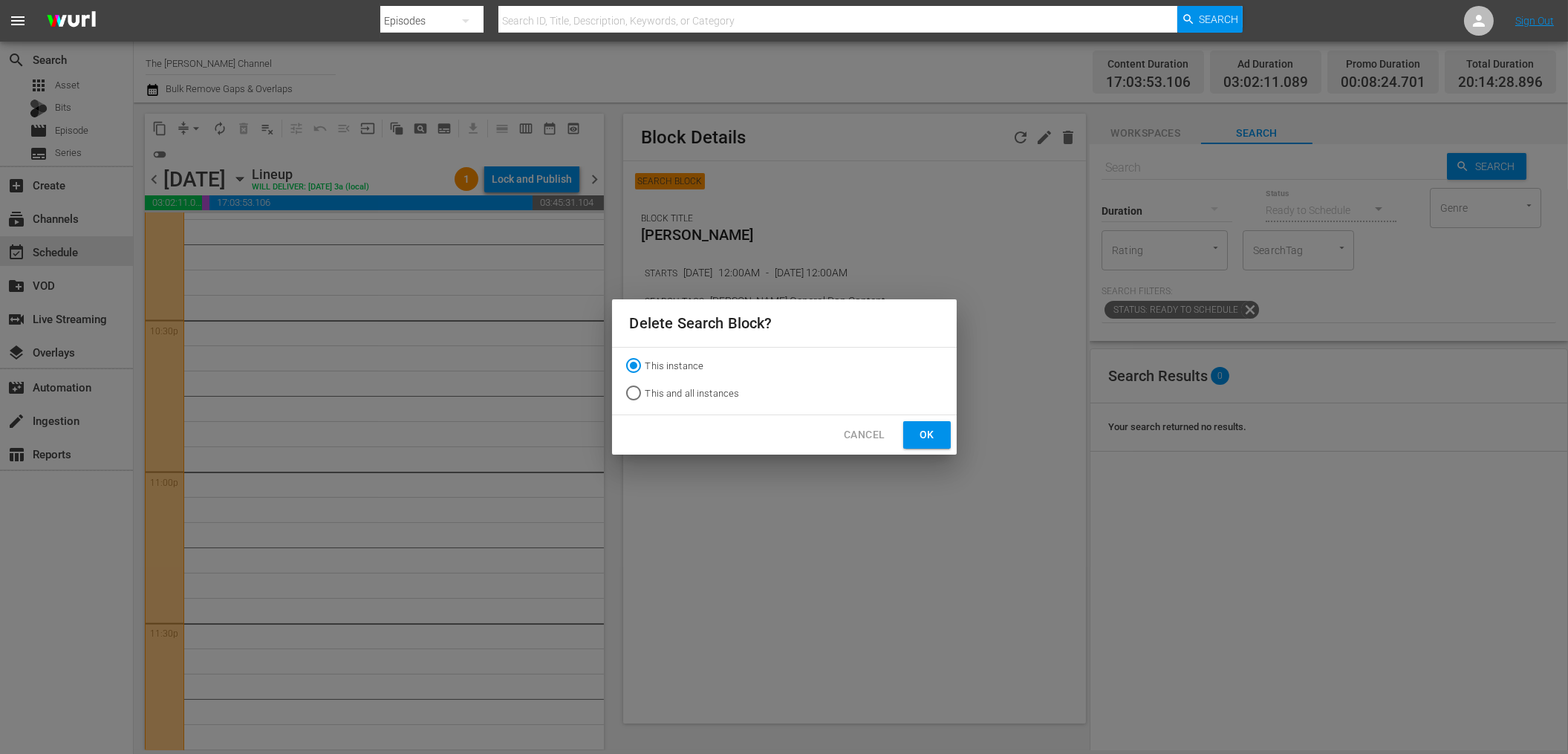
click at [694, 391] on span "This and all instances" at bounding box center [692, 393] width 94 height 15
click at [645, 391] on input "This and all instances" at bounding box center [633, 395] width 24 height 24
radio input "true"
click at [921, 441] on span "Ok" at bounding box center [926, 434] width 24 height 18
radio input "true"
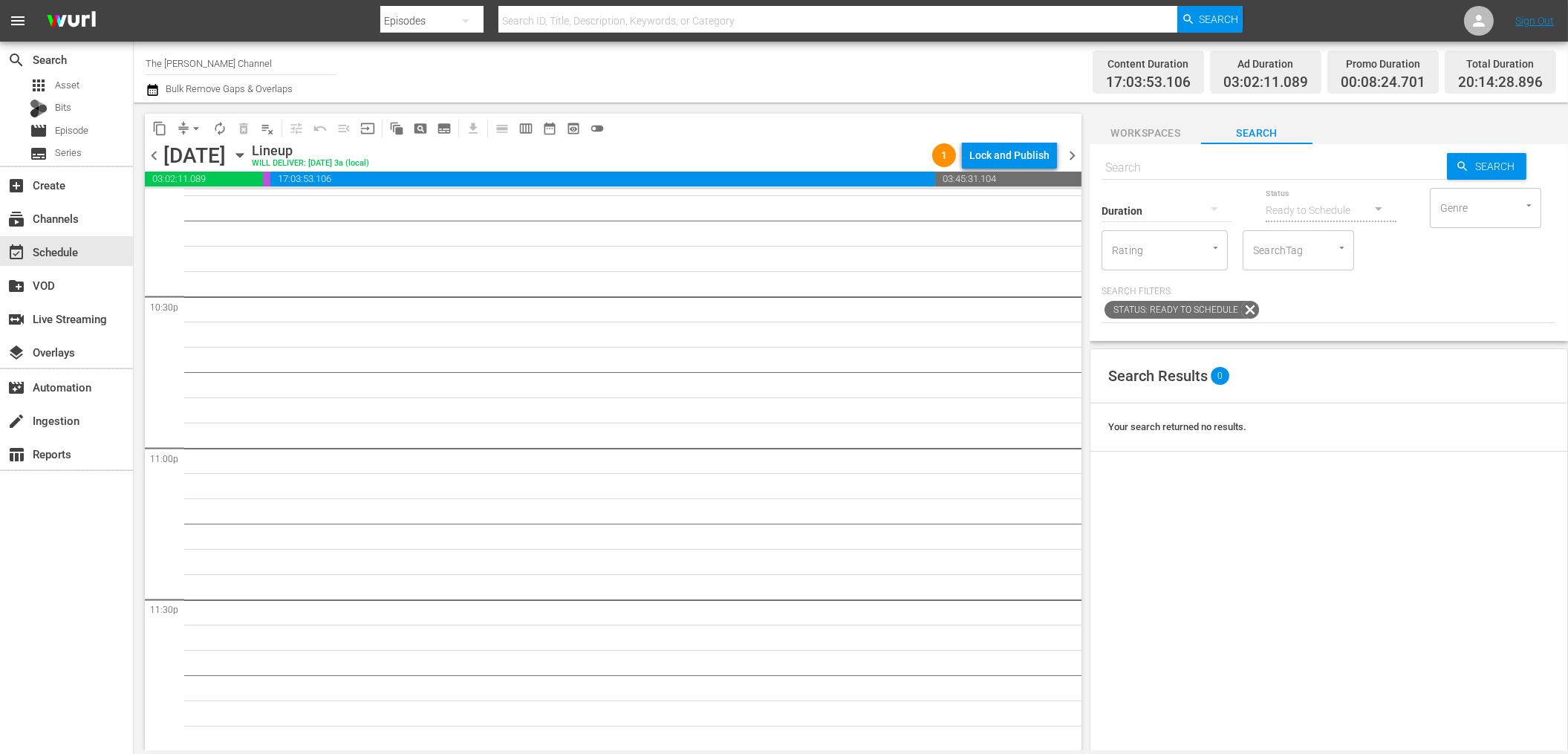
click at [770, 104] on div "content_copy compress arrow_drop_down autorenew_outlined delete_forever_outline…" at bounding box center [609, 427] width 952 height 648
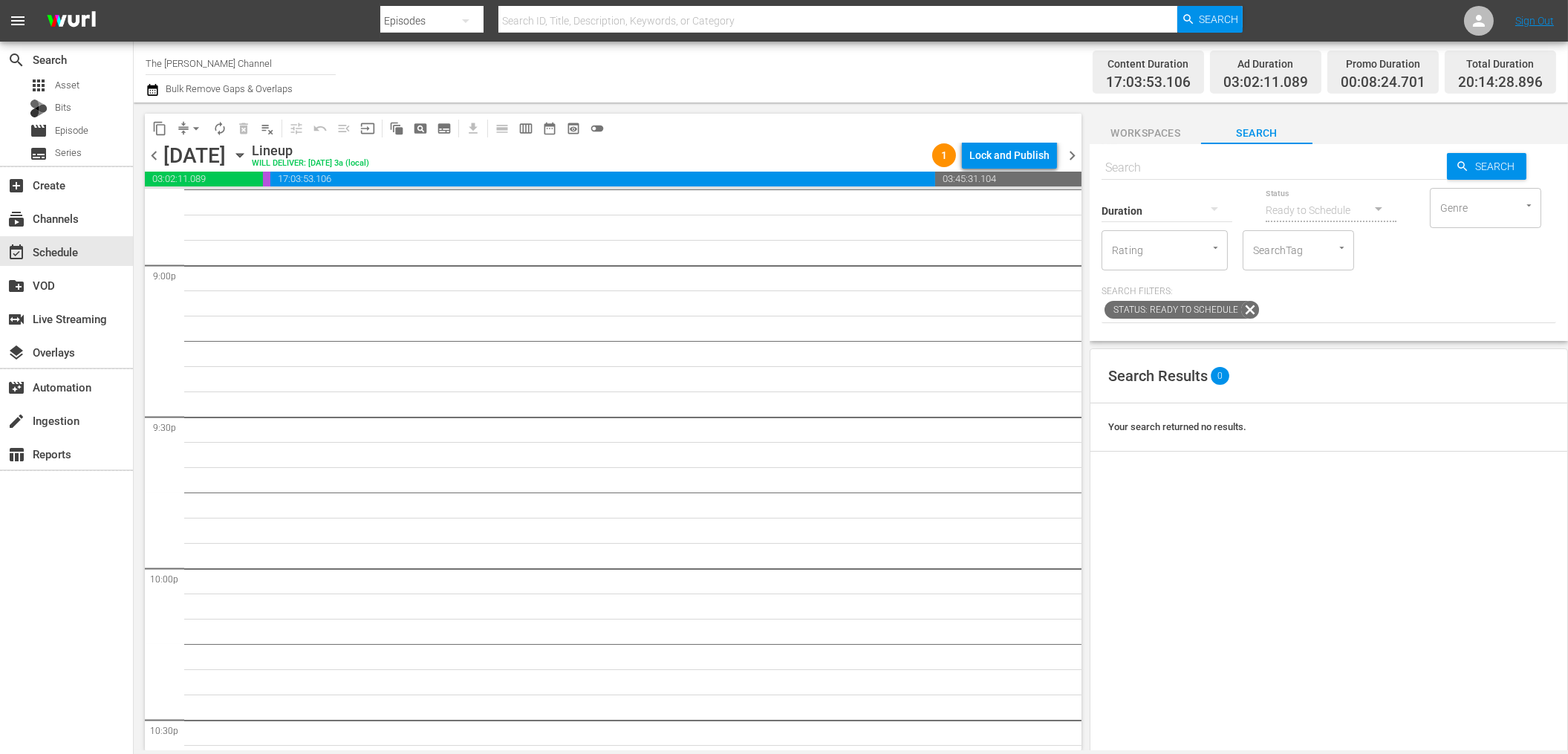
scroll to position [6423, 0]
click at [417, 126] on span "pageview_outlined" at bounding box center [420, 128] width 15 height 15
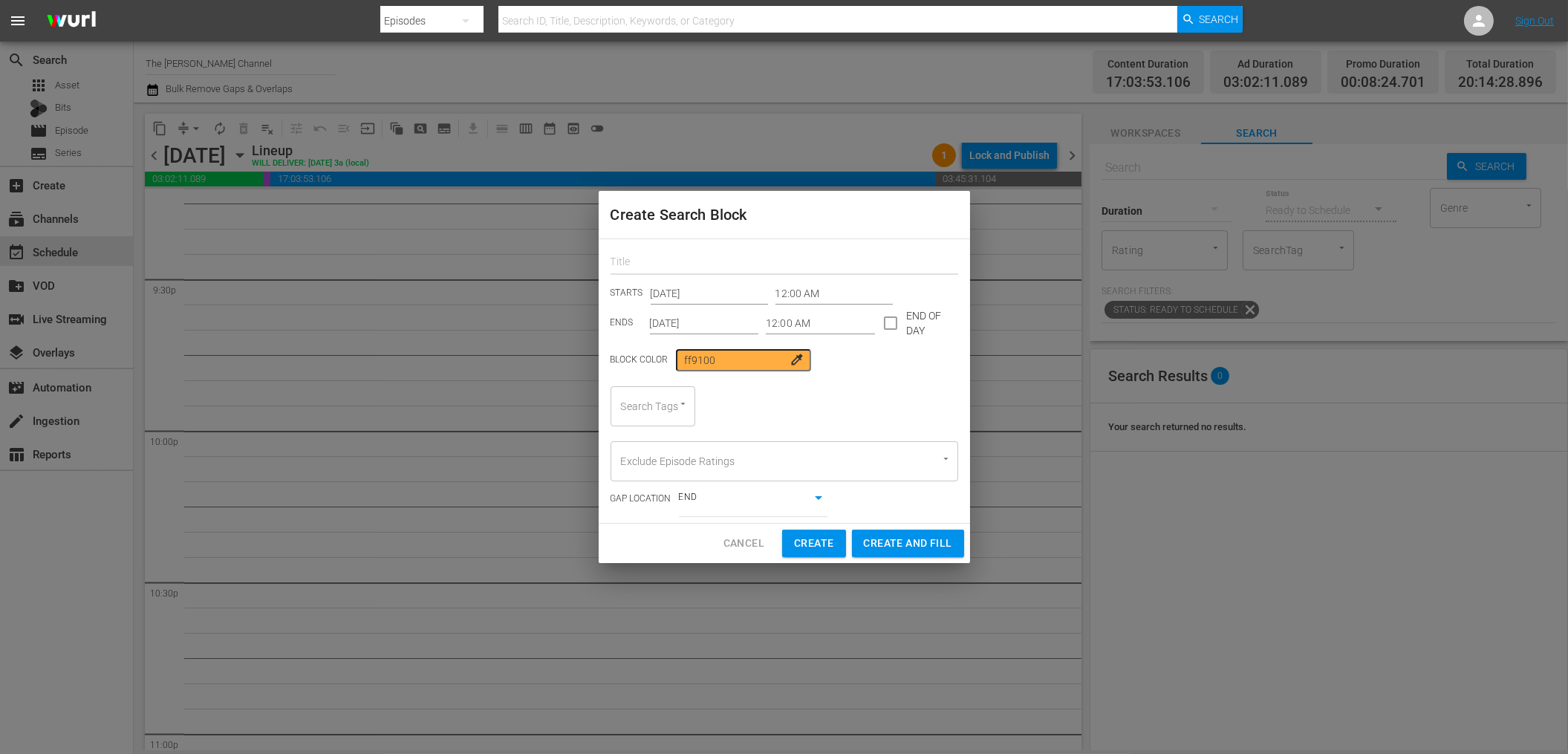
click at [676, 262] on input "text" at bounding box center [784, 263] width 348 height 23
type input "asdfasd"
drag, startPoint x: 885, startPoint y: 329, endPoint x: 874, endPoint y: 330, distance: 11.0
click at [885, 329] on input "checkbox" at bounding box center [890, 327] width 32 height 32
checkbox input "true"
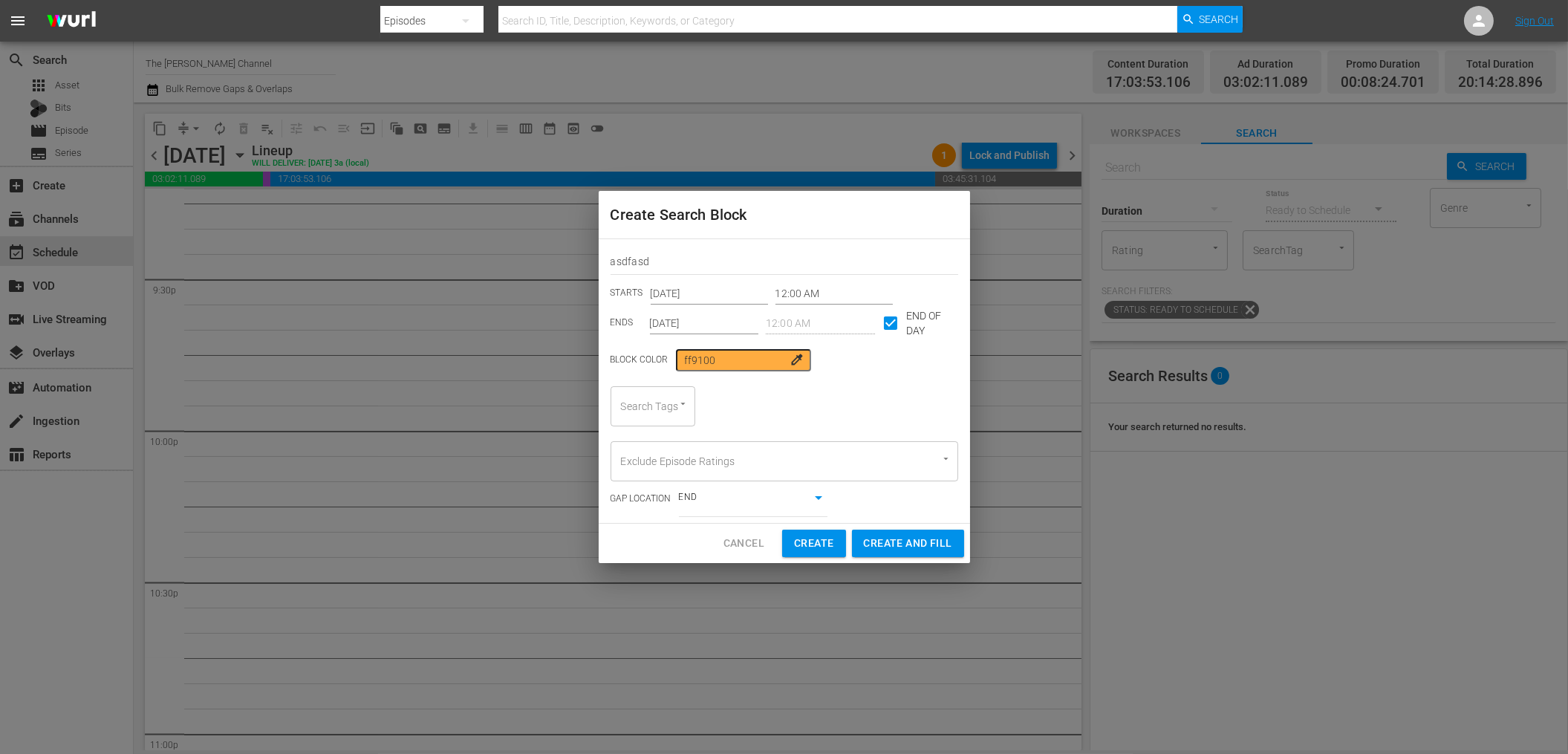
click at [687, 293] on input "Oct 28th 2025" at bounding box center [709, 292] width 118 height 22
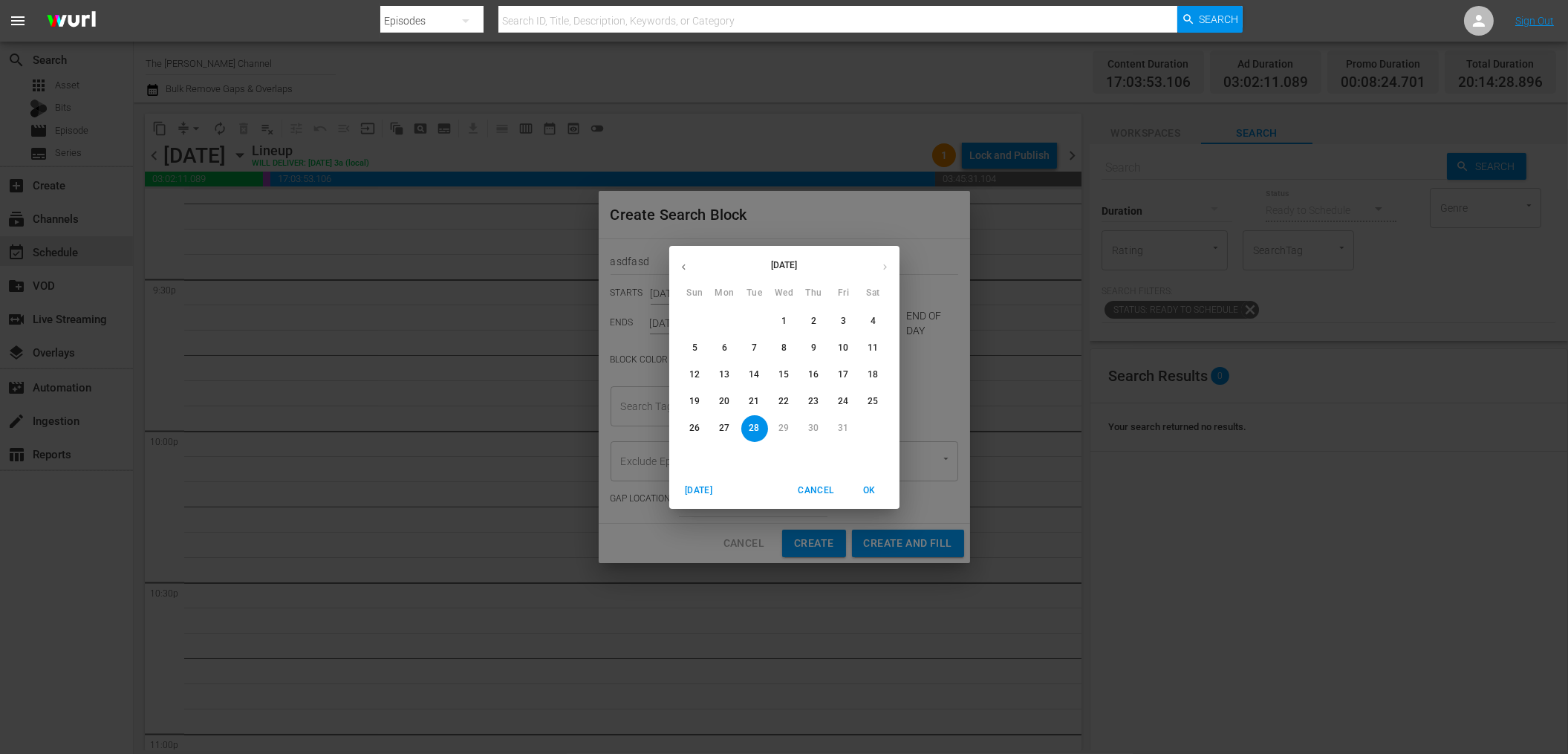
click at [754, 426] on p "28" at bounding box center [754, 427] width 11 height 12
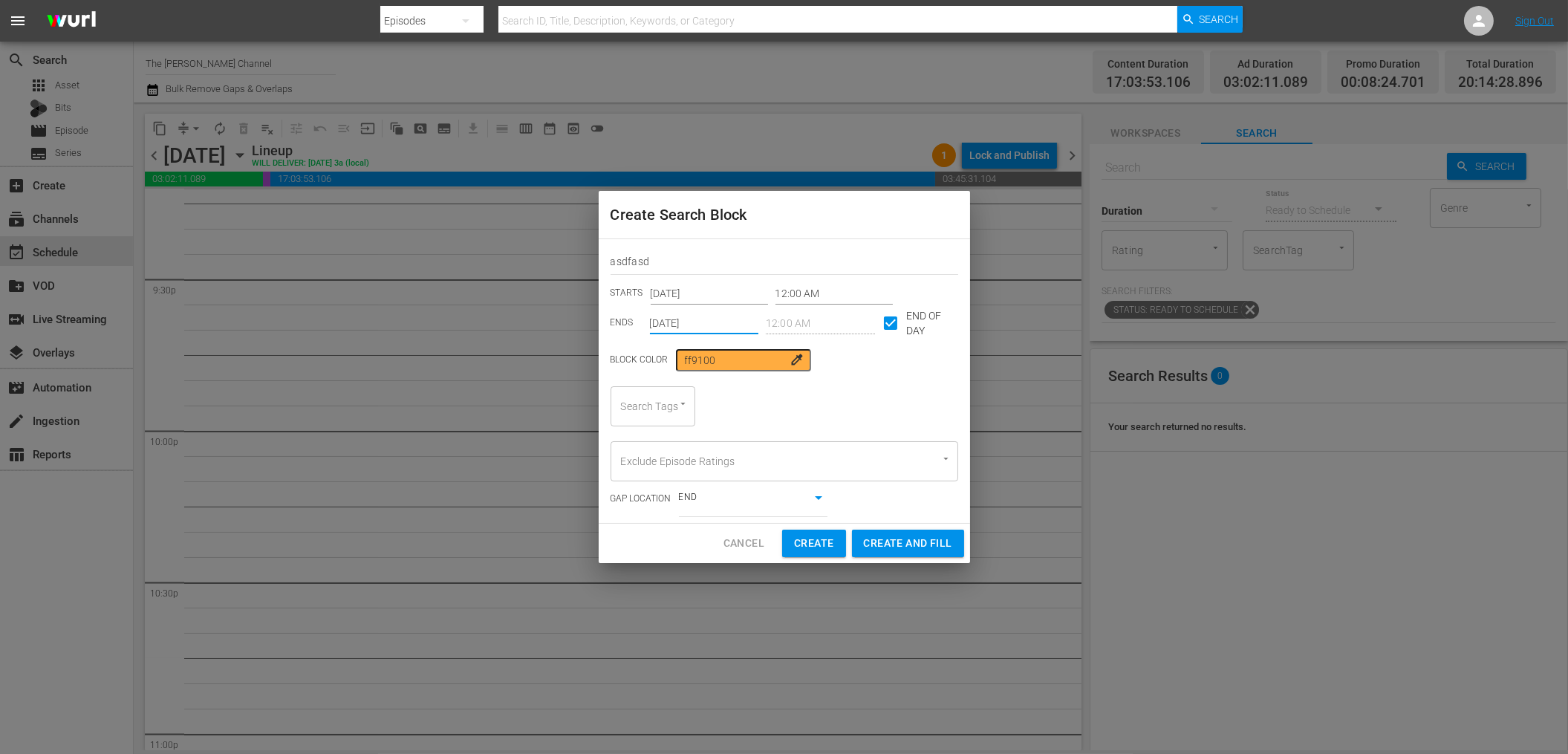
click at [698, 316] on input "Oct 28th 2025" at bounding box center [704, 322] width 109 height 22
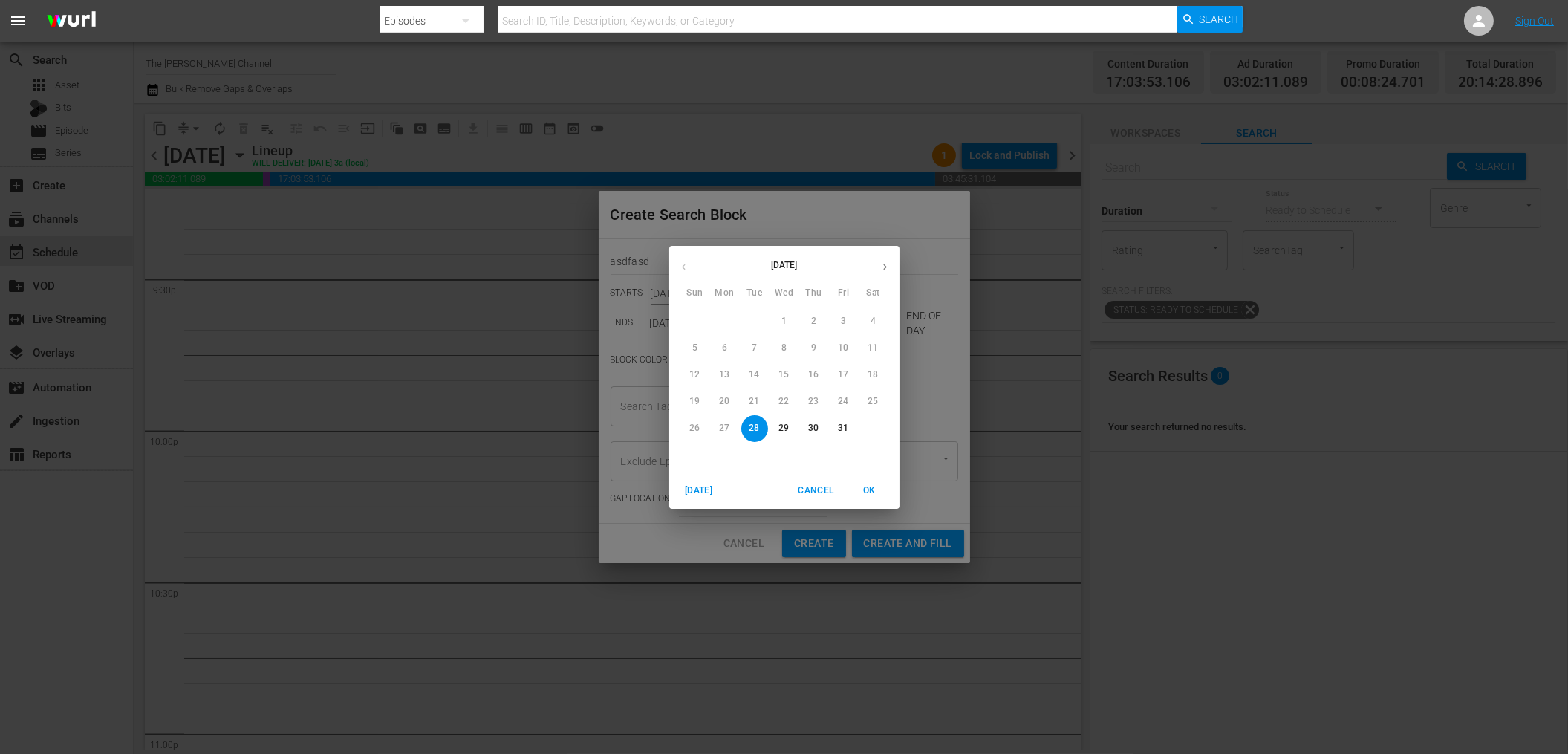
click at [887, 272] on icon "button" at bounding box center [884, 267] width 11 height 11
click at [693, 455] on p "30" at bounding box center [694, 455] width 11 height 12
type input "Nov 30th 2025"
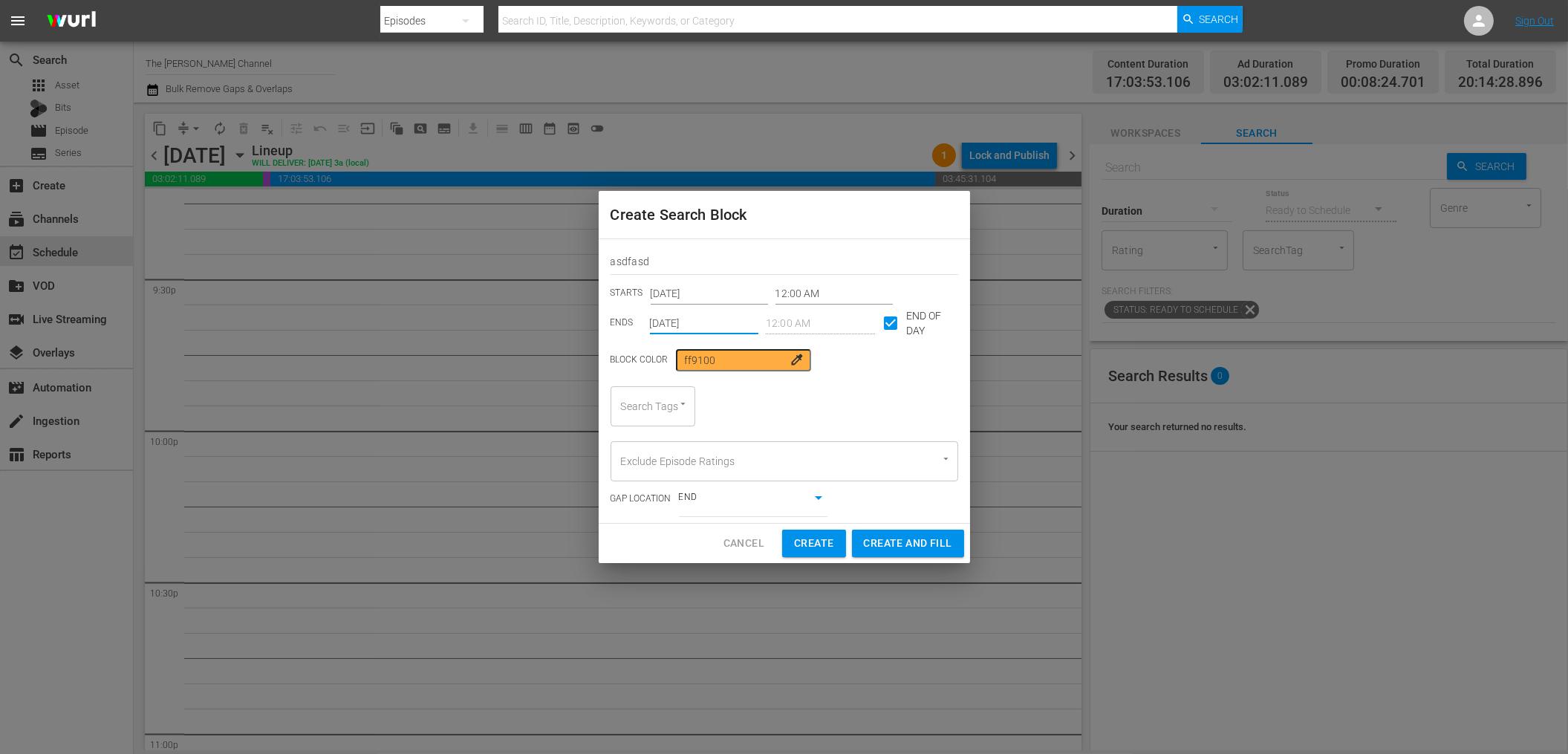
click at [635, 405] on input "Search Tags" at bounding box center [632, 406] width 30 height 26
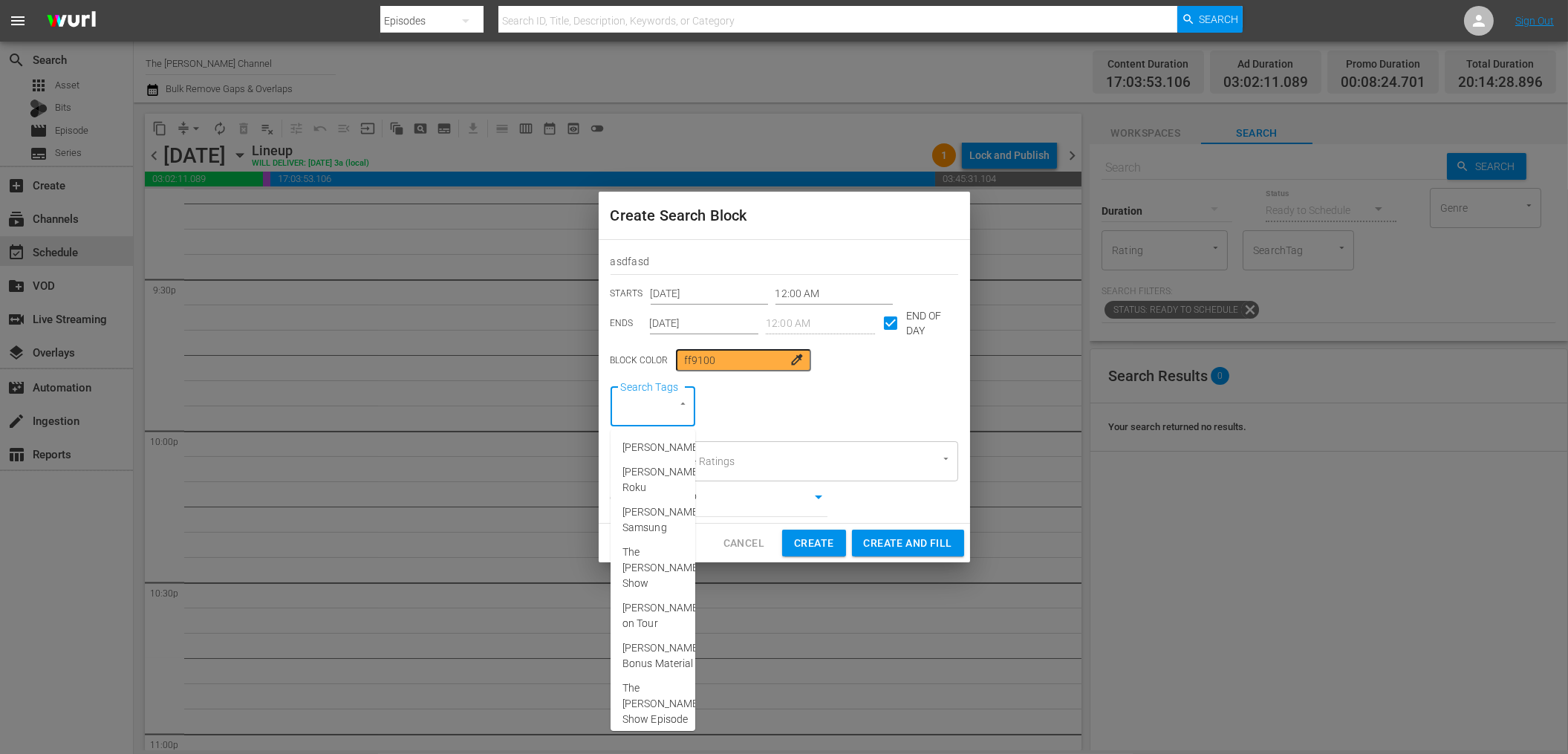
type input "Red Green"
click at [639, 554] on span "The Red Green Show Episode" at bounding box center [661, 560] width 78 height 47
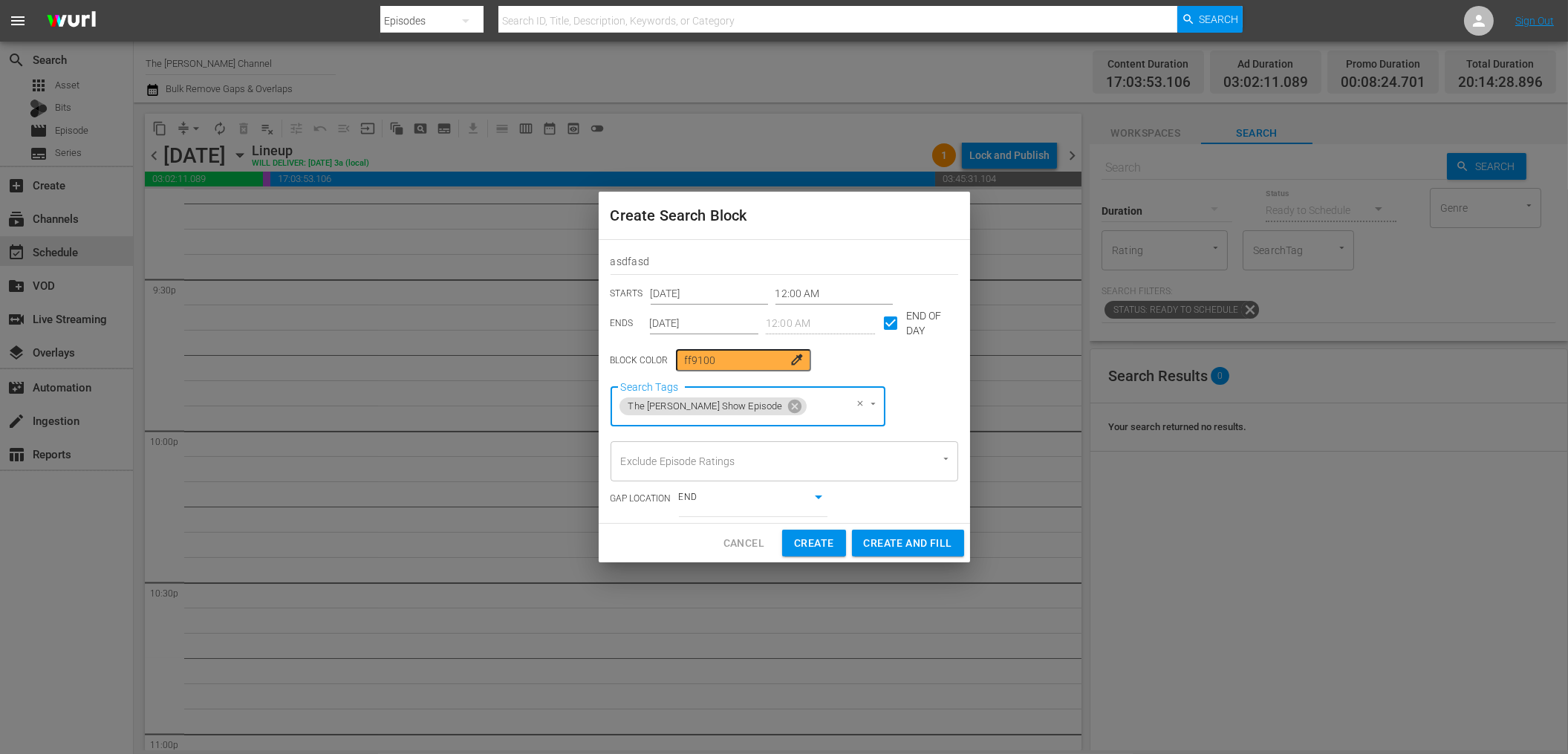
scroll to position [0, 0]
click at [895, 378] on div "asdfasd STARTS Oct 28th 2025 12:00 AM ENDS Nov 30th 2025 12:00 AM END OF DAY Bl…" at bounding box center [784, 380] width 371 height 284
click at [788, 407] on icon at bounding box center [794, 406] width 13 height 13
click at [659, 413] on div "Search Tags" at bounding box center [652, 406] width 84 height 40
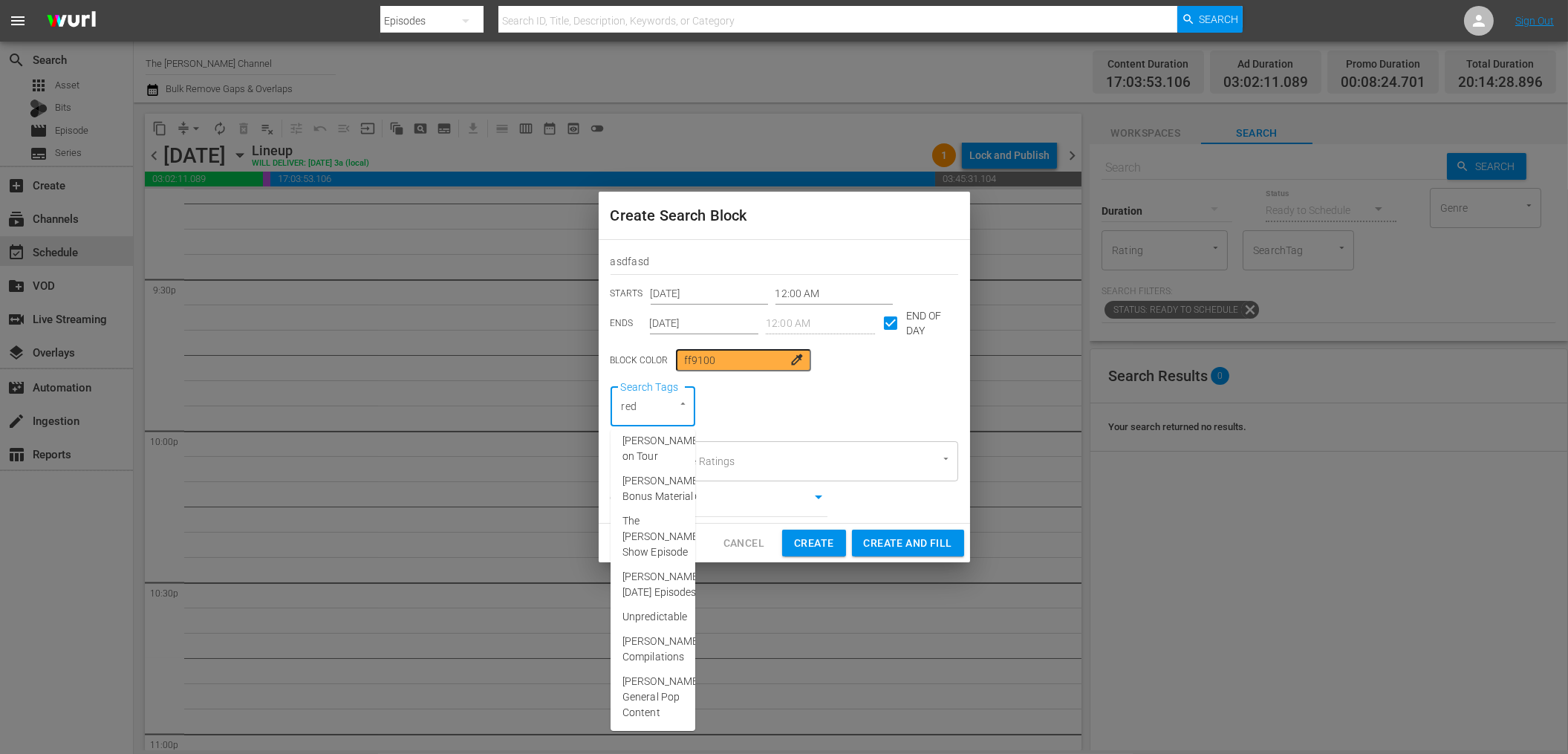
scroll to position [205, 0]
type input "red"
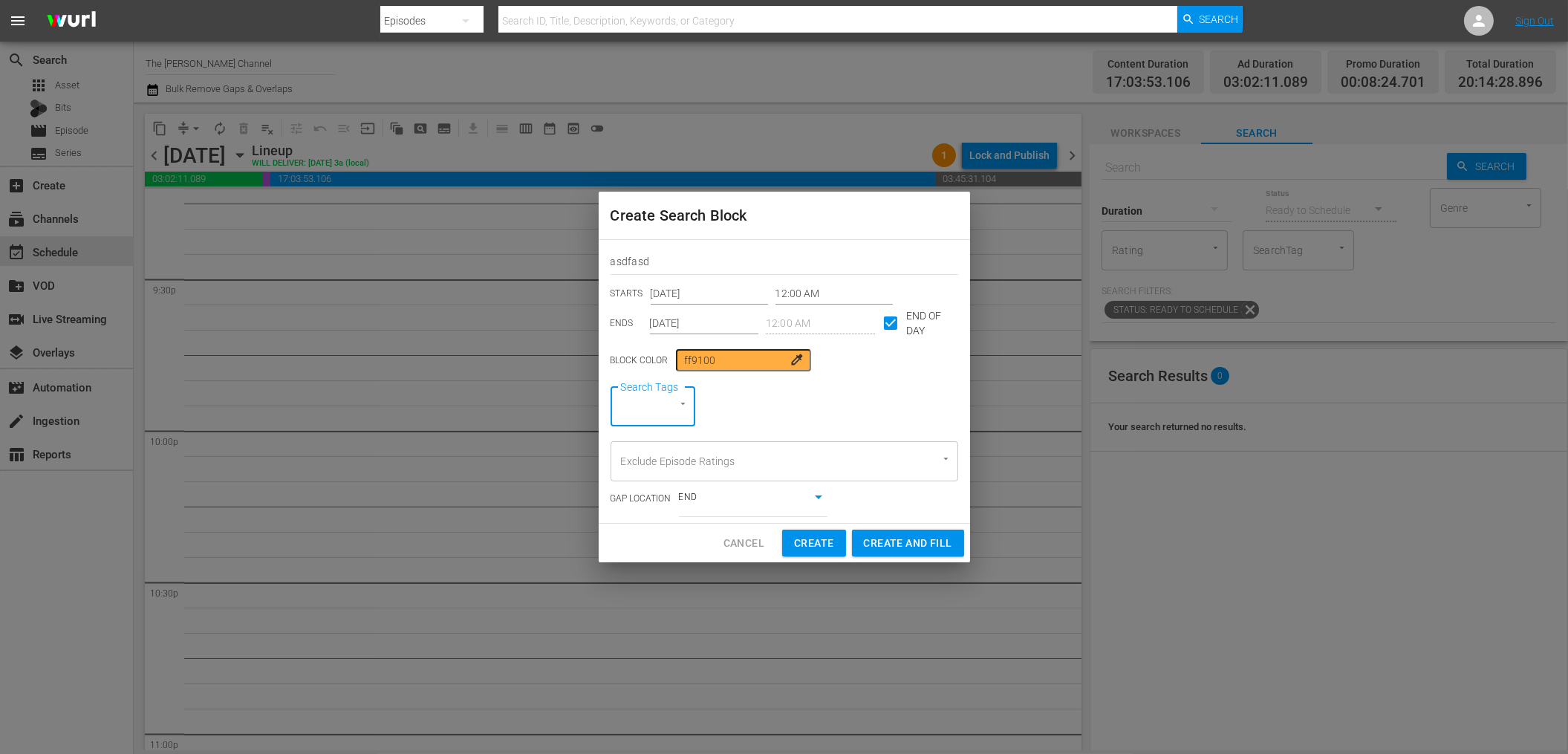
click at [648, 407] on div "Search Tags" at bounding box center [652, 406] width 84 height 40
paste input "Red Green General Pop Content"
type input "Red Green General Pop Content"
click at [657, 456] on span "Red Green General Pop Content" at bounding box center [661, 463] width 78 height 47
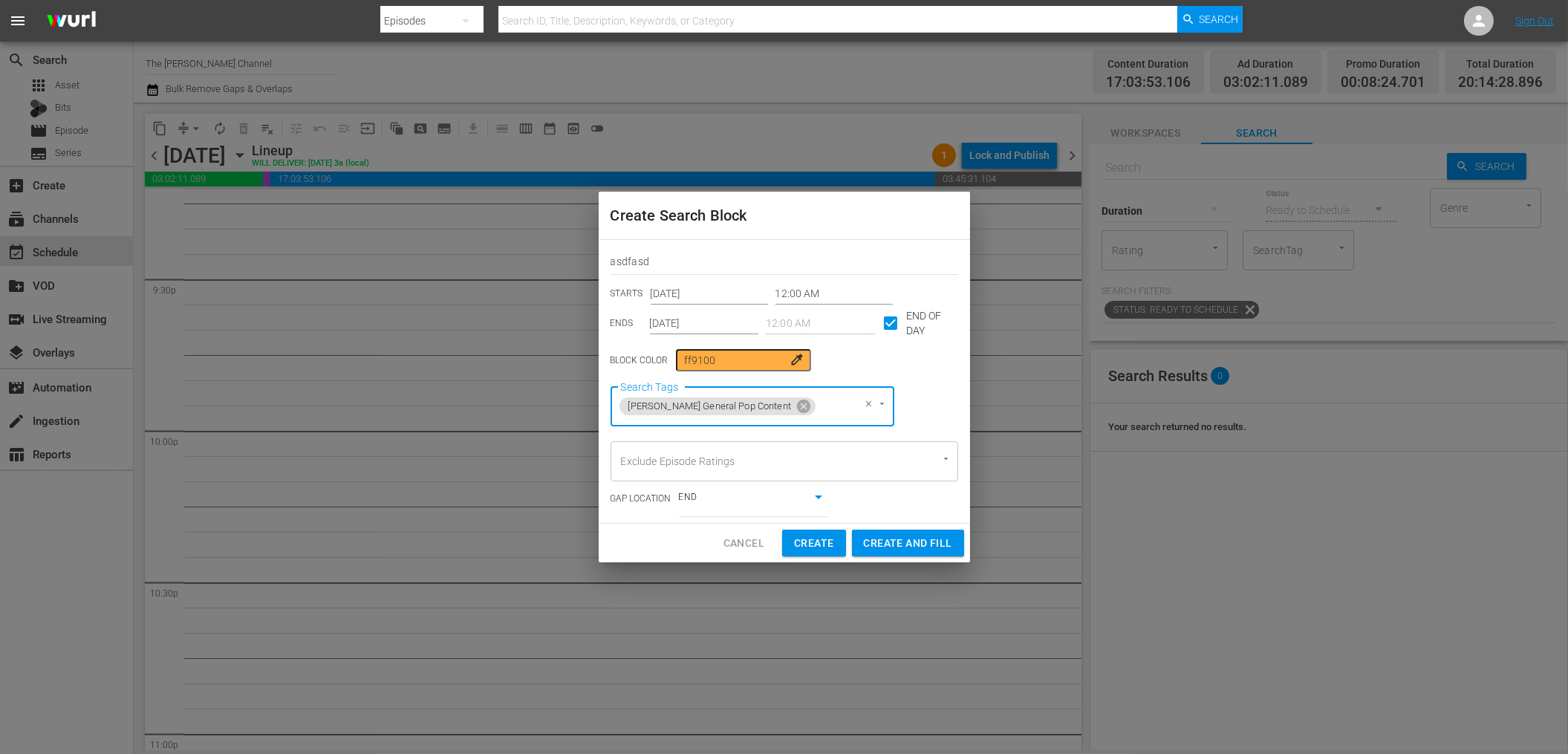
scroll to position [0, 0]
click at [921, 385] on div "asdfasd STARTS Oct 28th 2025 12:00 AM ENDS Nov 30th 2025 12:00 AM END OF DAY Bl…" at bounding box center [784, 381] width 371 height 283
click at [692, 332] on input "Nov 30th 2025" at bounding box center [704, 322] width 109 height 22
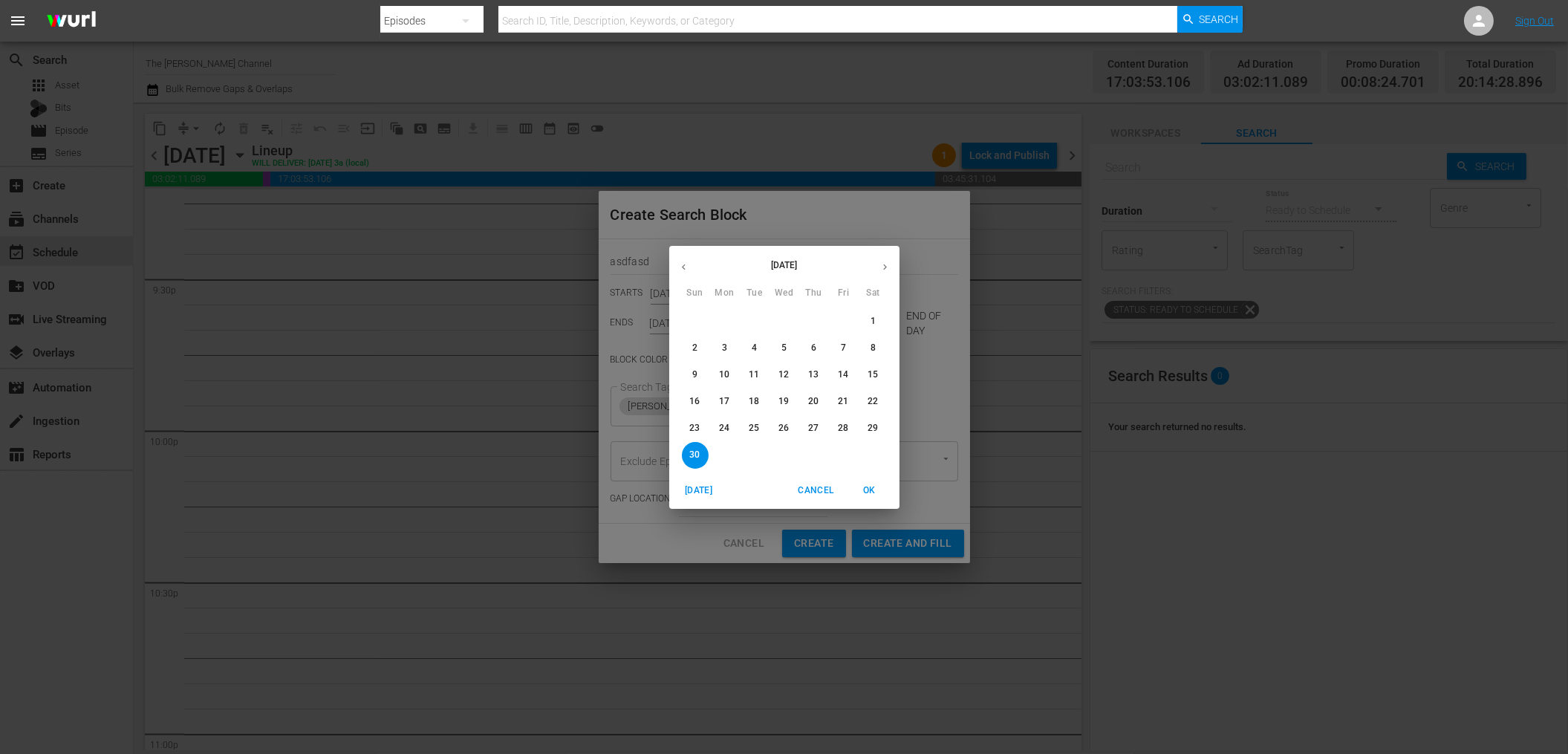
click at [881, 268] on icon "button" at bounding box center [884, 267] width 11 height 11
click at [781, 326] on p "3" at bounding box center [784, 321] width 5 height 12
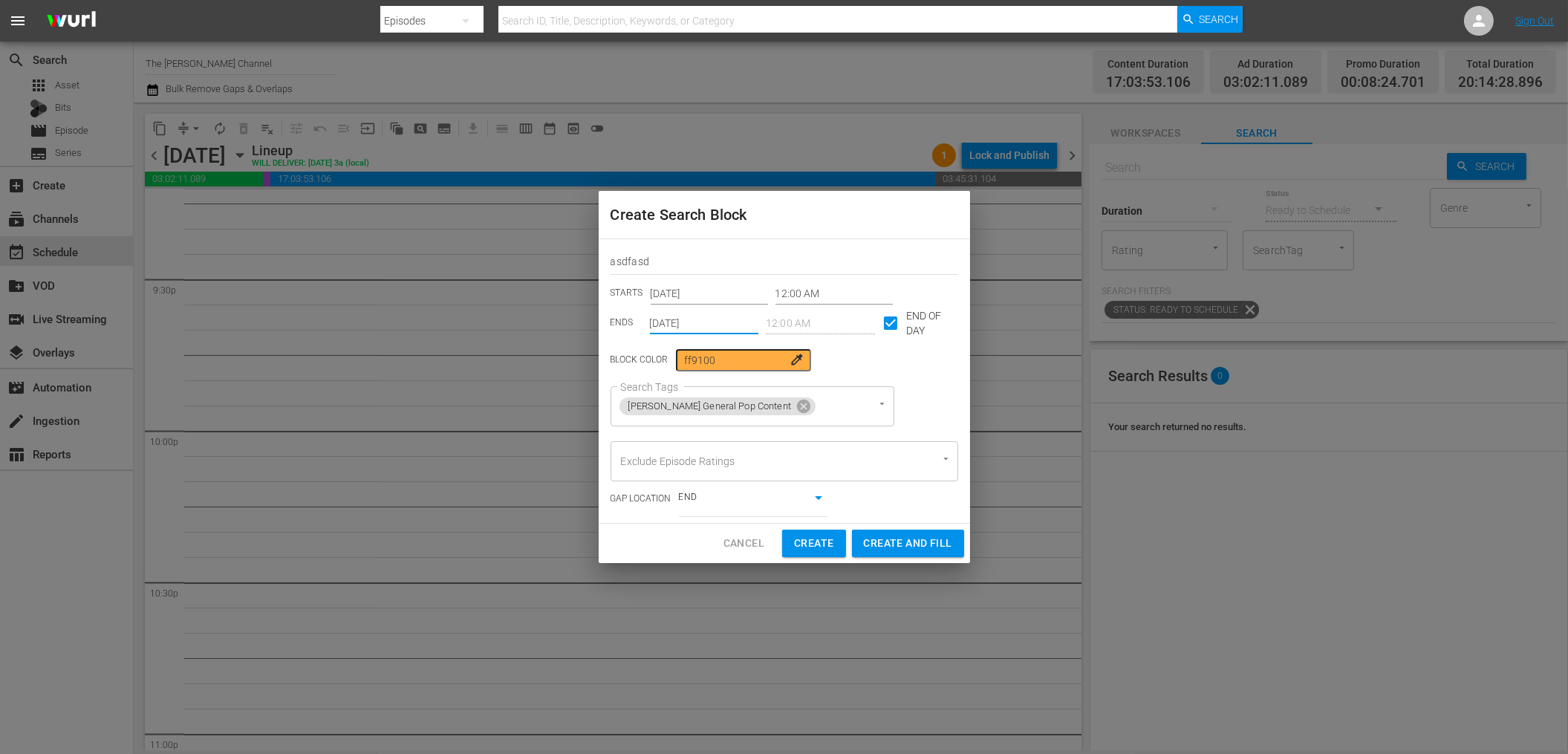
click at [897, 364] on div "Block Color ff9100 colorize" at bounding box center [784, 360] width 348 height 22
click at [903, 542] on span "Create and Fill" at bounding box center [908, 542] width 89 height 18
type input "Oct 28th 2025"
checkbox input "false"
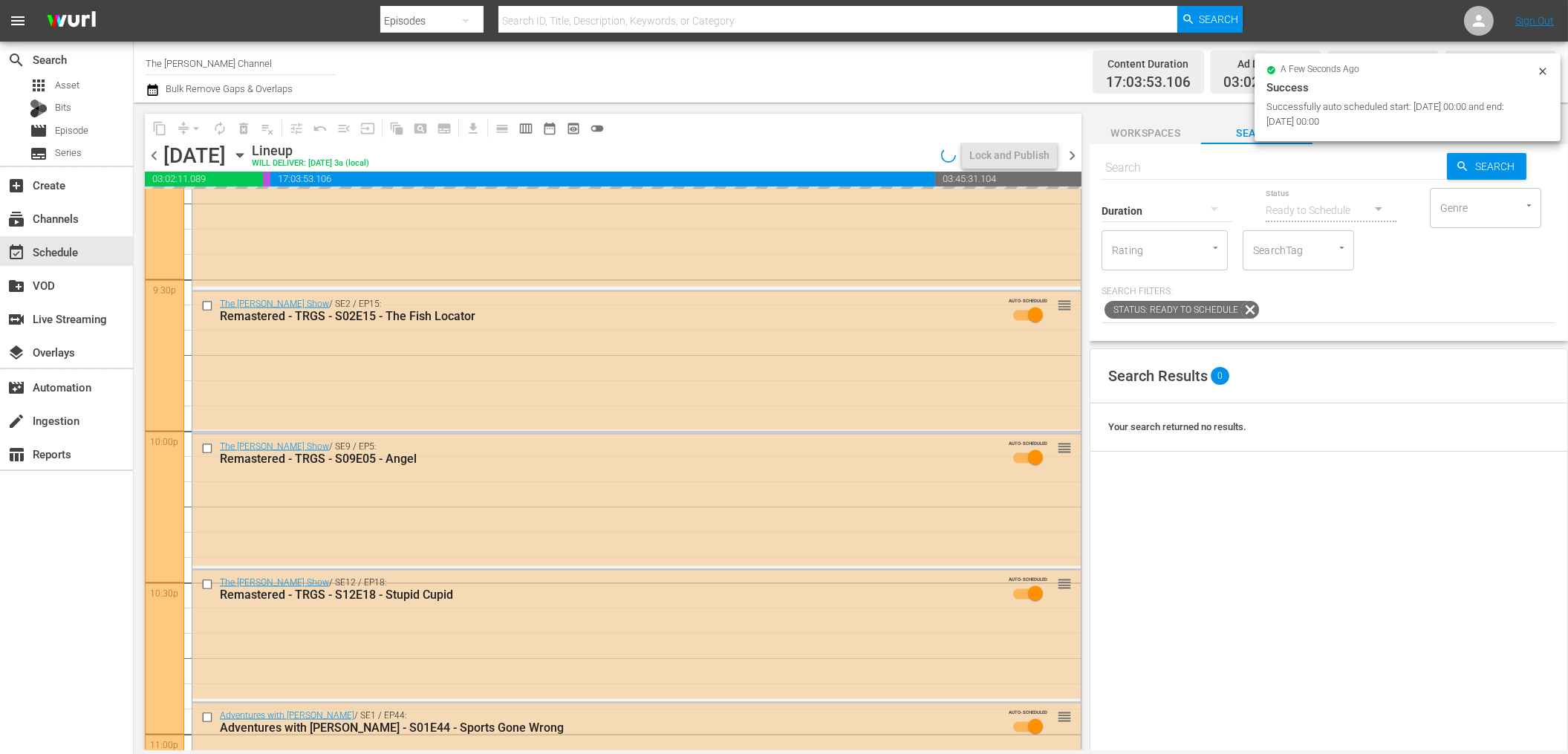
scroll to position [6447, 0]
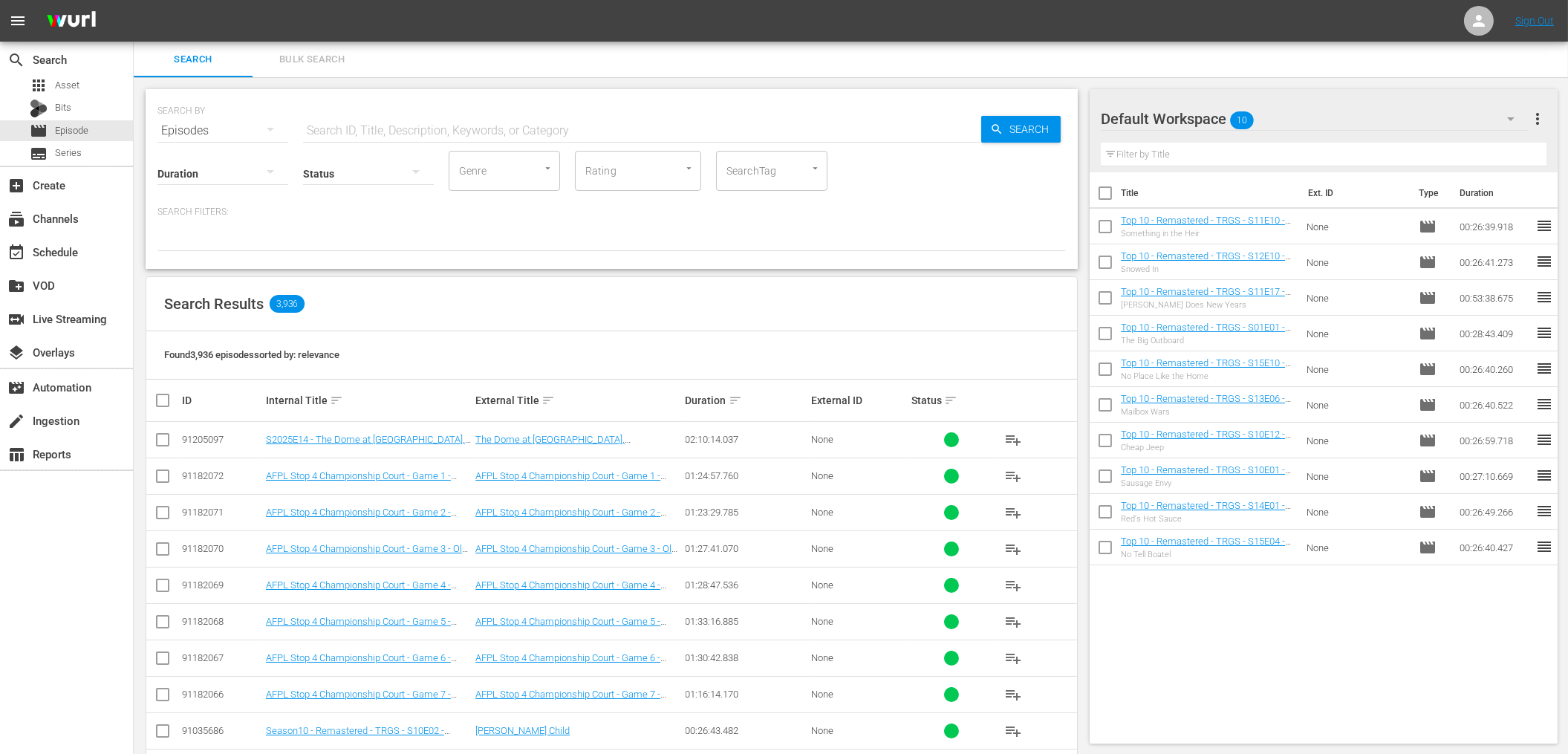
click at [402, 301] on div "Search Results 3,936" at bounding box center [612, 304] width 931 height 54
click at [398, 127] on input "text" at bounding box center [642, 131] width 678 height 36
type input "[PERSON_NAME]"
click at [673, 359] on div "Found 656 episodes sorted by: relevance" at bounding box center [612, 355] width 931 height 48
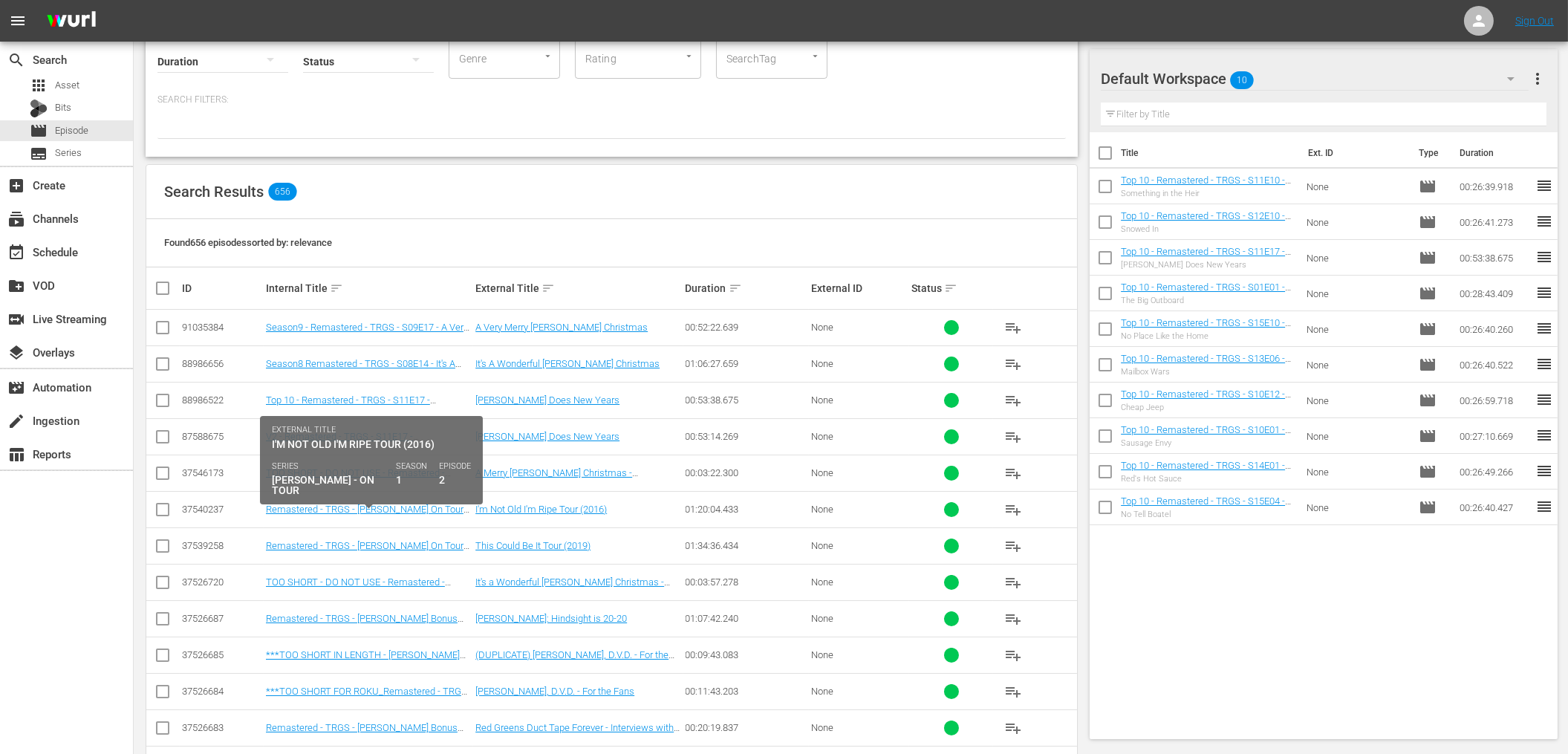
scroll to position [118, 0]
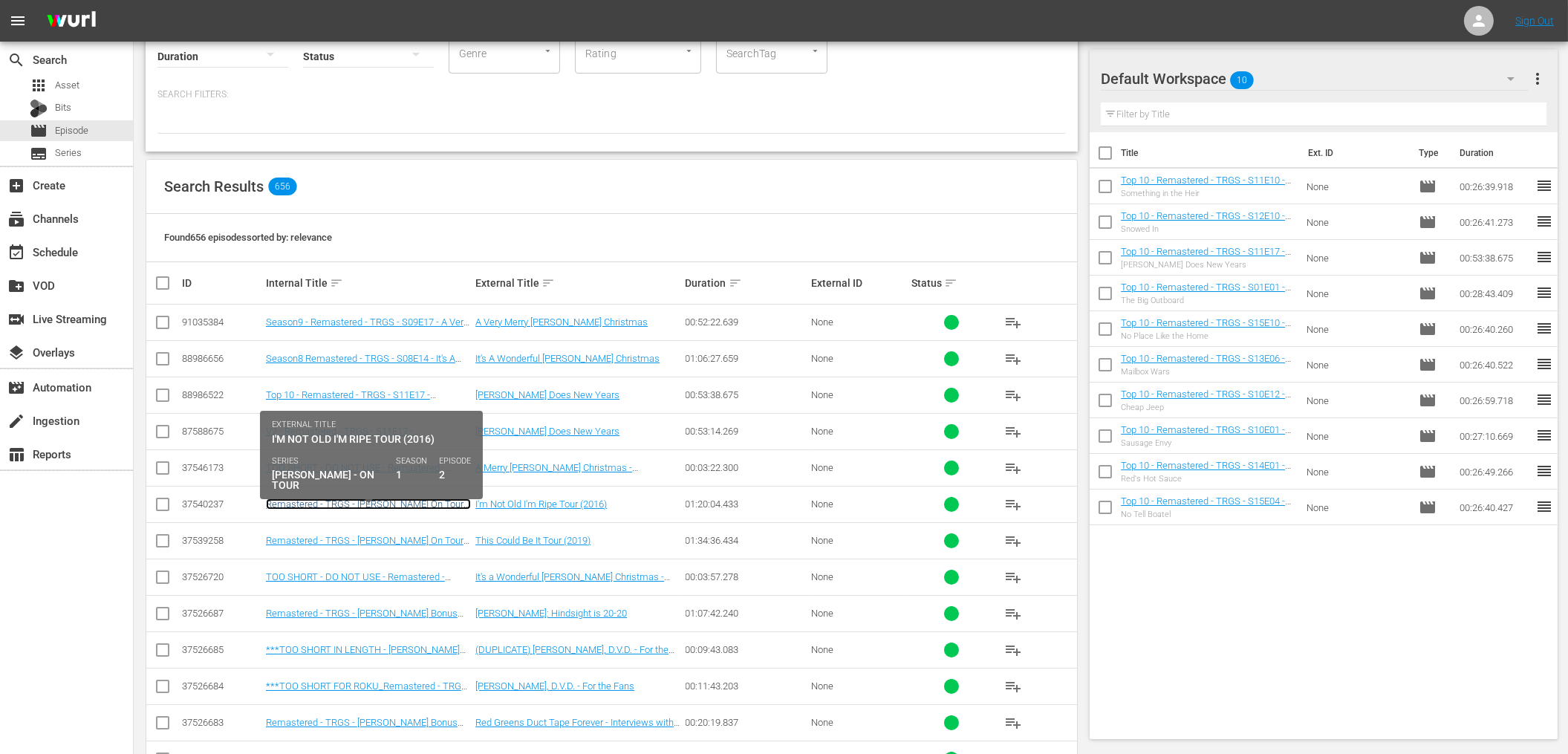
click at [382, 505] on link "Remastered - TRGS - [PERSON_NAME] On Tour 3 - I'm Not Old I'm Ripe Tour (2016)" at bounding box center [368, 509] width 205 height 22
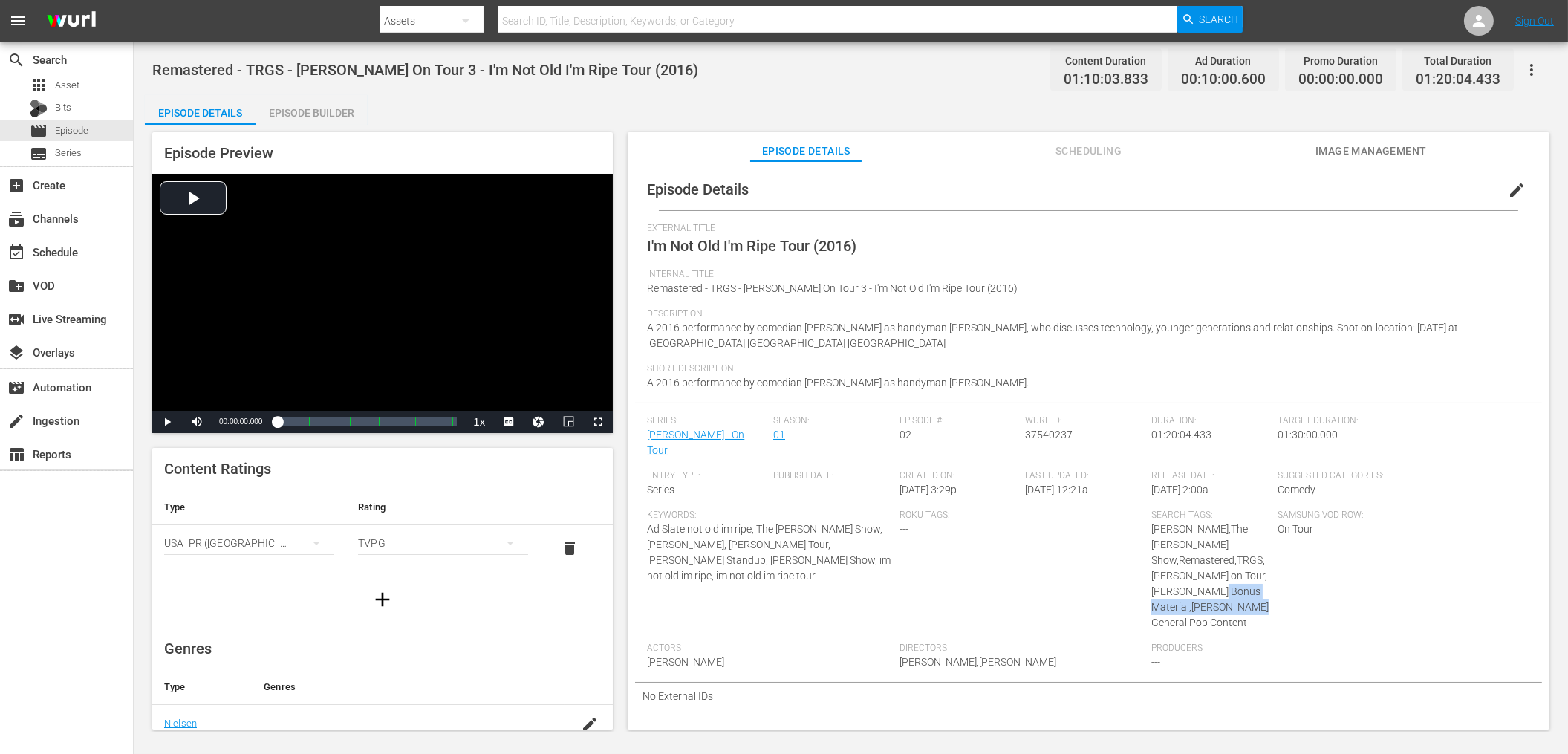
drag, startPoint x: 1243, startPoint y: 585, endPoint x: 1187, endPoint y: 574, distance: 57.1
click at [1186, 571] on div "Search Tags: [PERSON_NAME],The [PERSON_NAME] Show,Remastered,TRGS,[PERSON_NAME]…" at bounding box center [1214, 575] width 126 height 133
copy span "[PERSON_NAME] General Pop Content"
drag, startPoint x: 1057, startPoint y: 329, endPoint x: 853, endPoint y: 265, distance: 213.8
click at [1058, 329] on span "A 2016 performance by comedian [PERSON_NAME] as handyman [PERSON_NAME], who dis…" at bounding box center [1053, 334] width 811 height 27
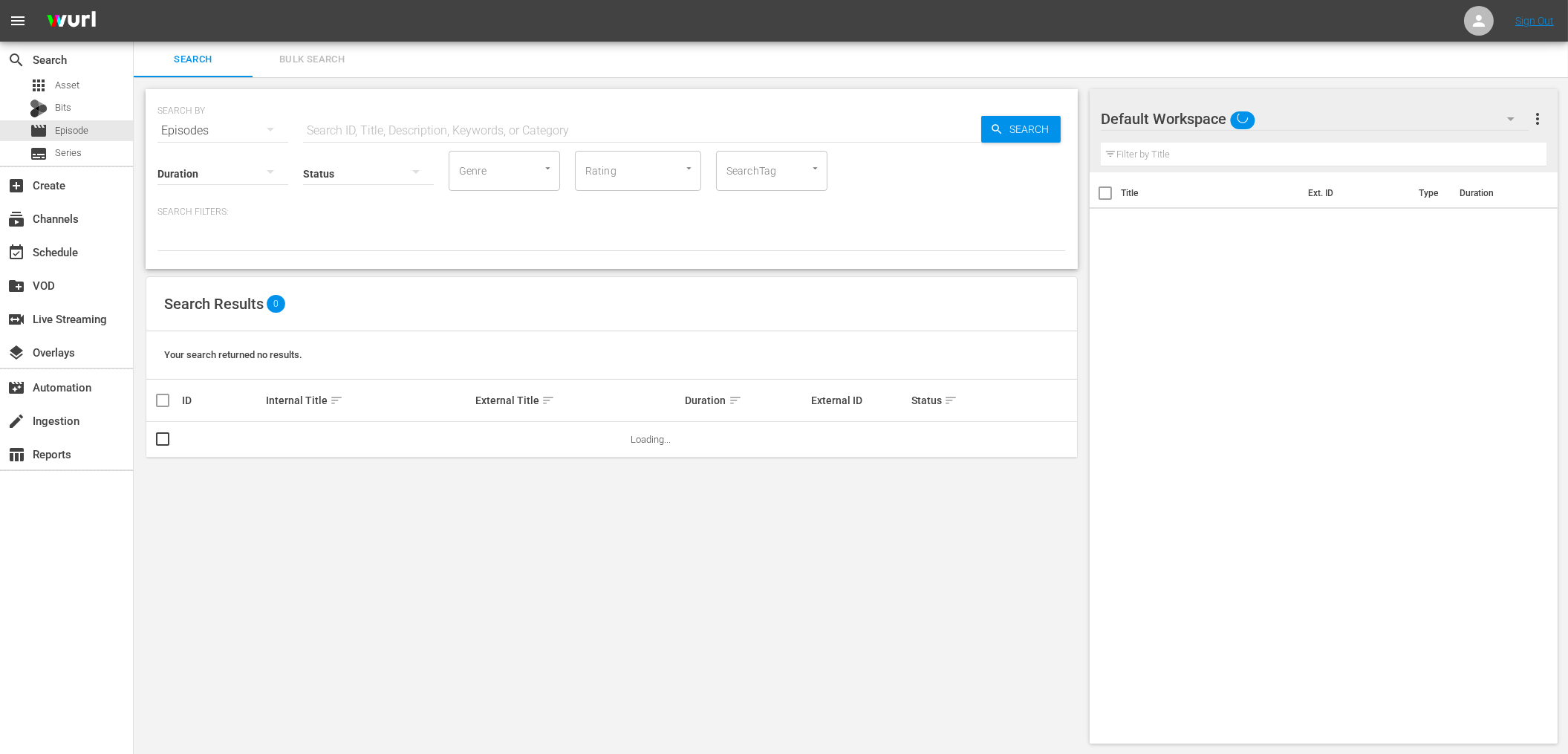
scroll to position [1, 0]
click at [464, 133] on input "text" at bounding box center [642, 130] width 678 height 36
paste input "Red Green General Pop Content"
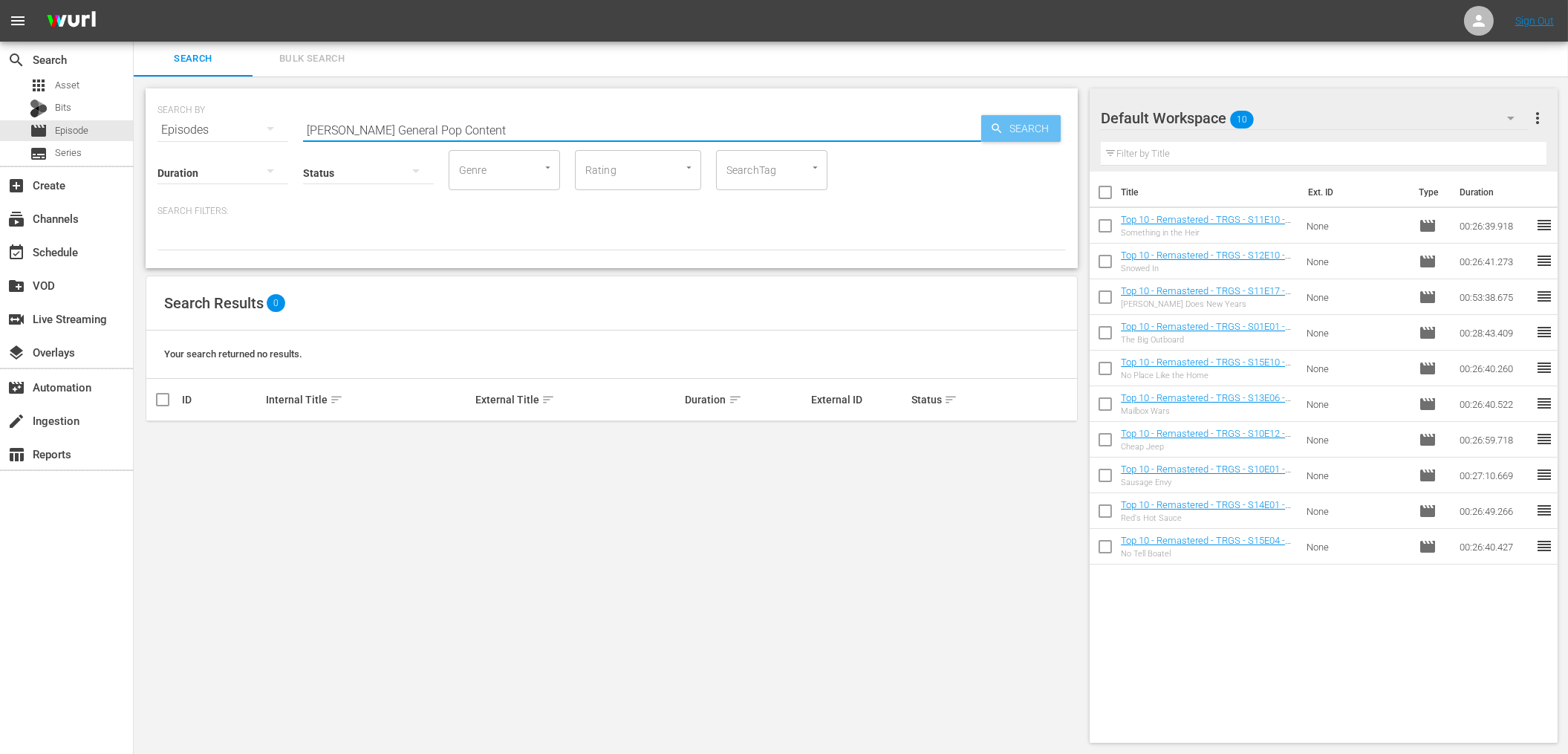
type input "Red Green General Pop Content"
click at [993, 133] on icon "button" at bounding box center [996, 128] width 13 height 13
drag, startPoint x: 538, startPoint y: 122, endPoint x: 493, endPoint y: 126, distance: 45.2
click at [493, 126] on input "Red Green General Pop Content" at bounding box center [642, 130] width 678 height 36
click at [749, 173] on input "SearchTag" at bounding box center [751, 169] width 56 height 26
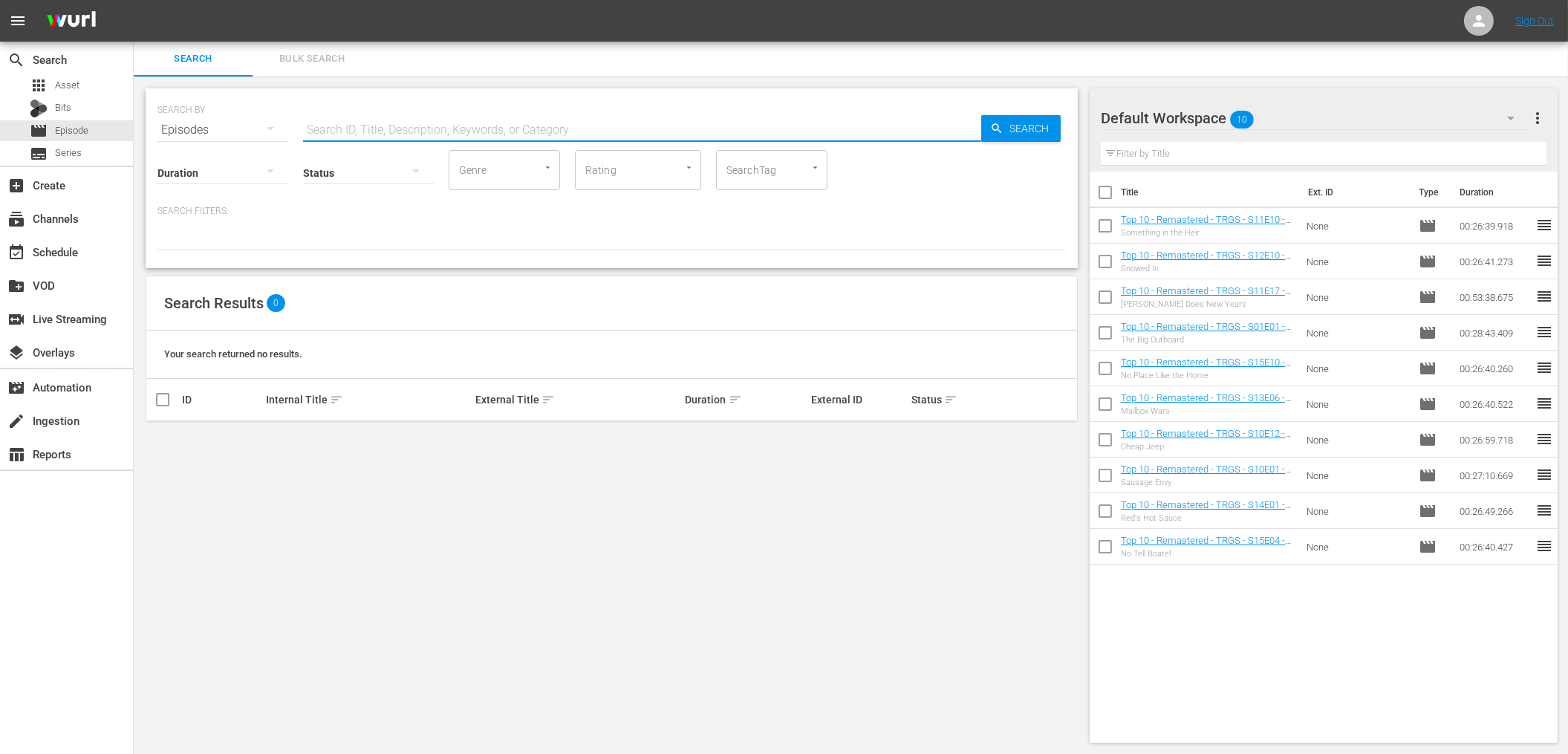
paste input "Red Green General Pop Content"
type input "Red Green General Pop Content"
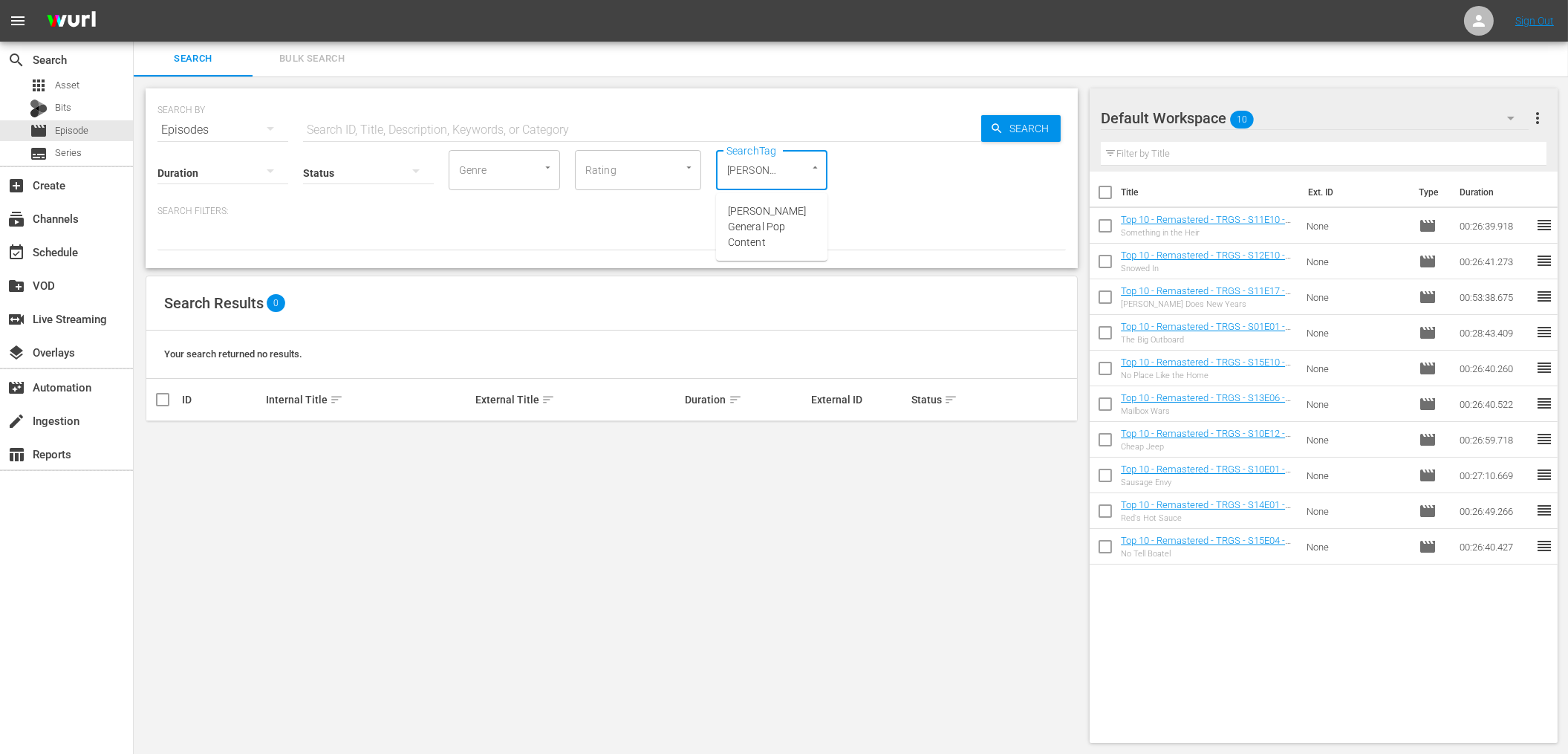
scroll to position [0, 98]
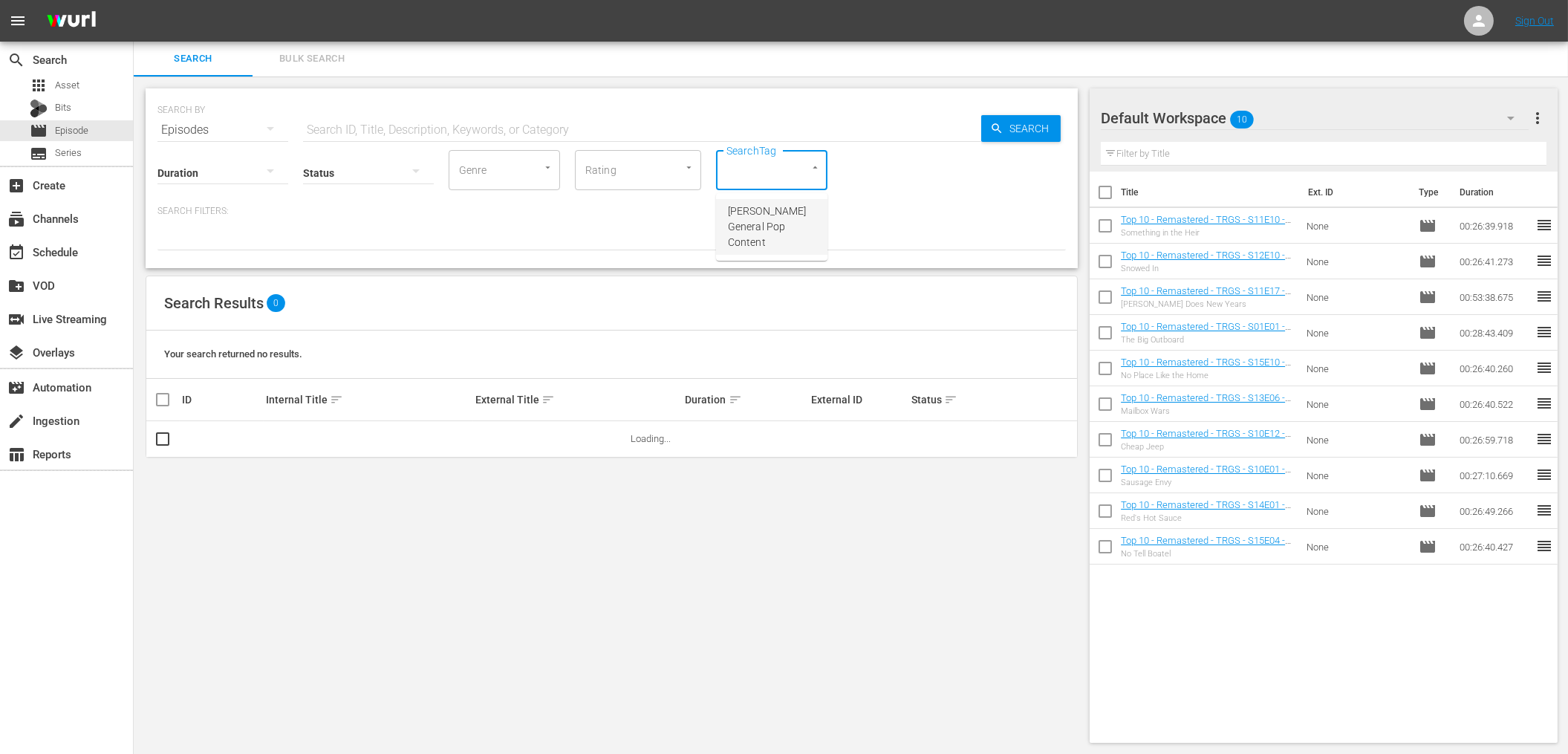
click at [782, 208] on span "Red Green General Pop Content" at bounding box center [772, 226] width 88 height 47
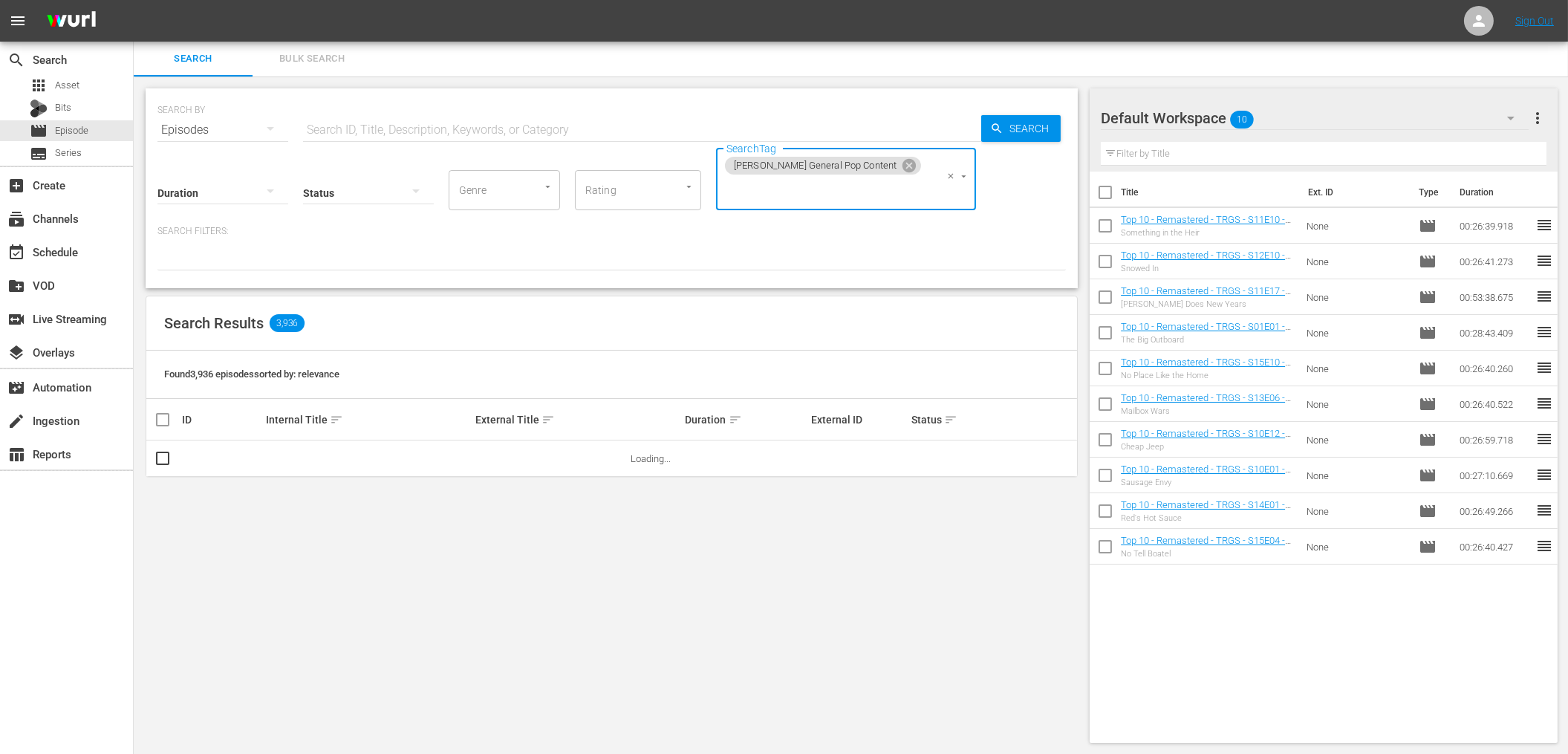
scroll to position [0, 0]
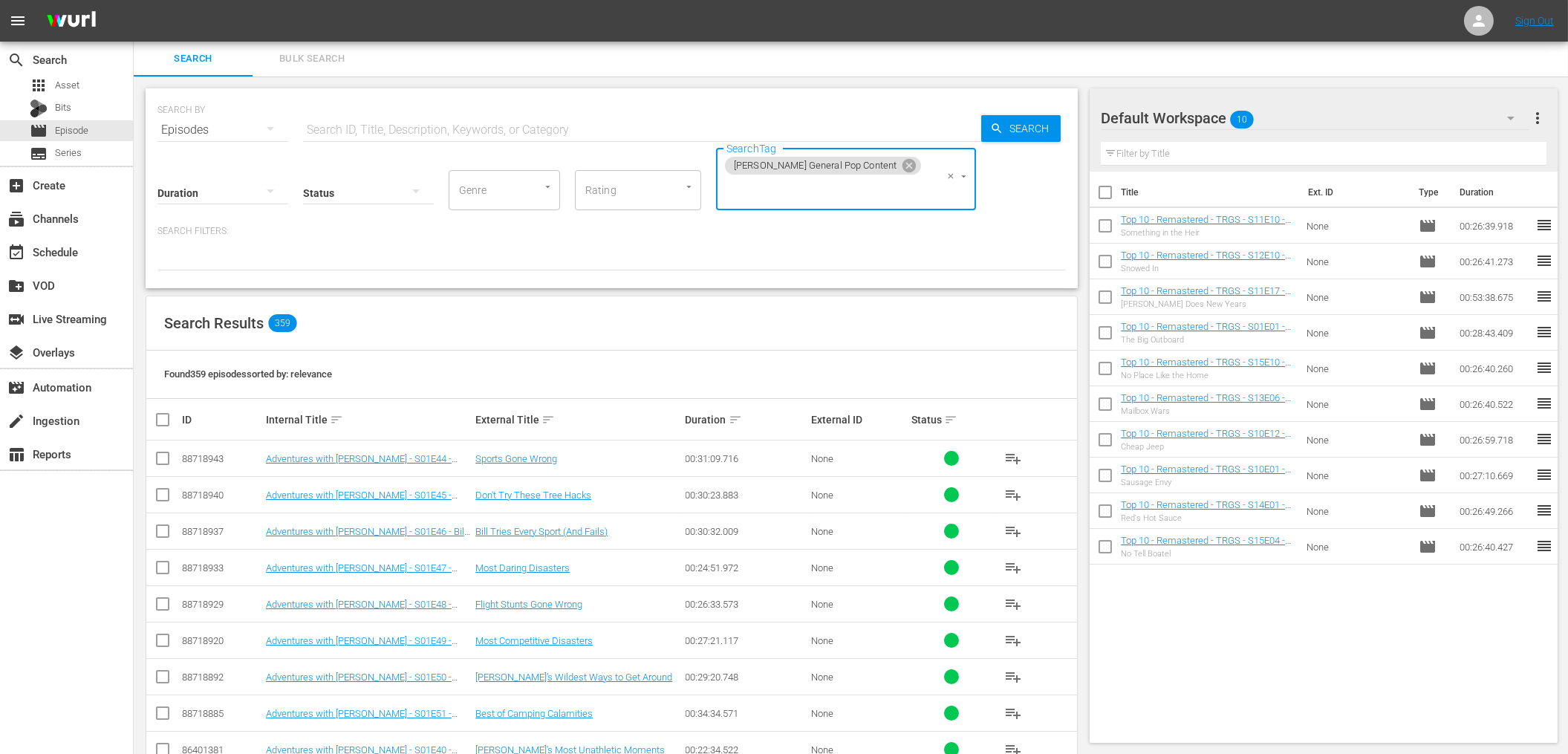
click at [780, 225] on div "Search Filters:" at bounding box center [611, 248] width 908 height 46
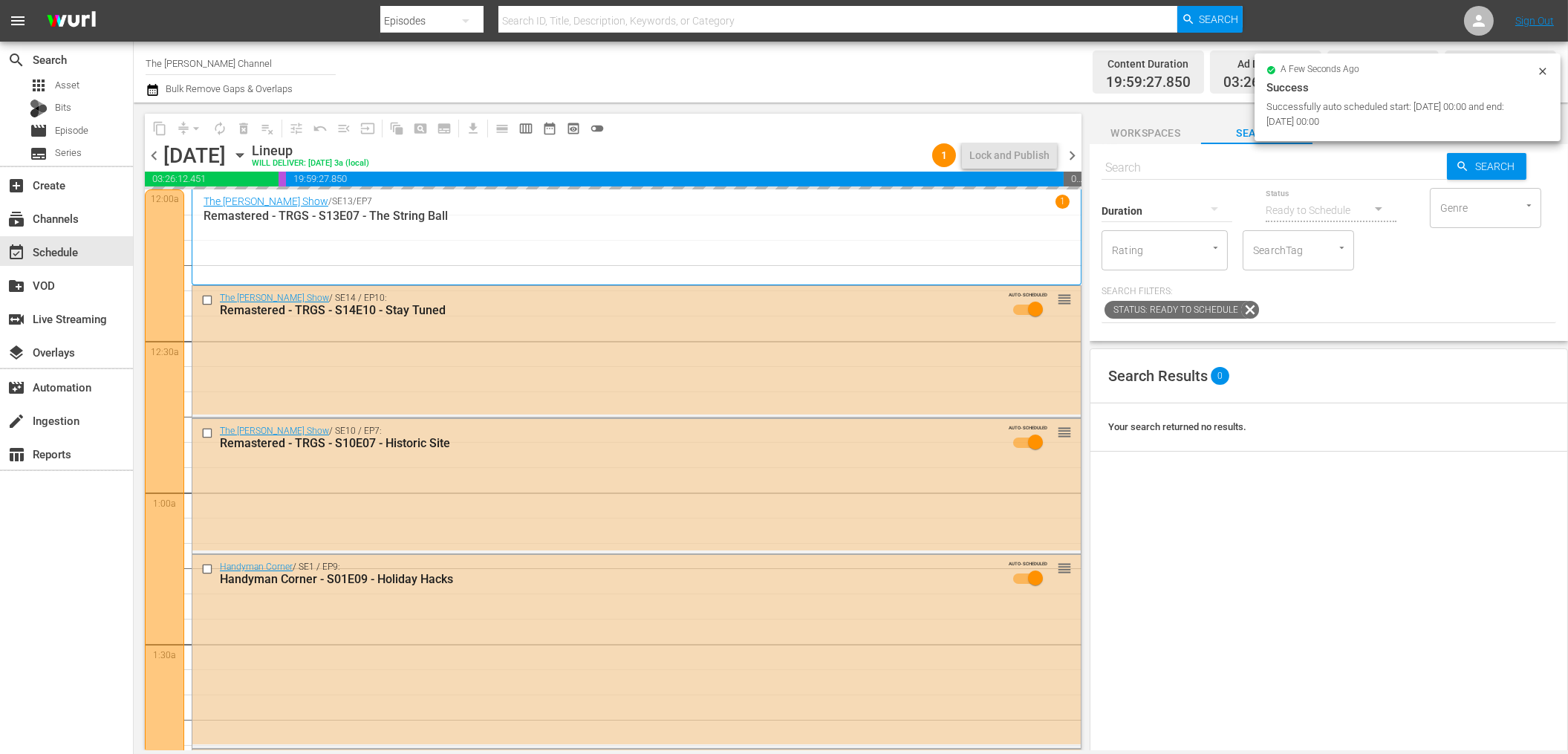
scroll to position [6447, 0]
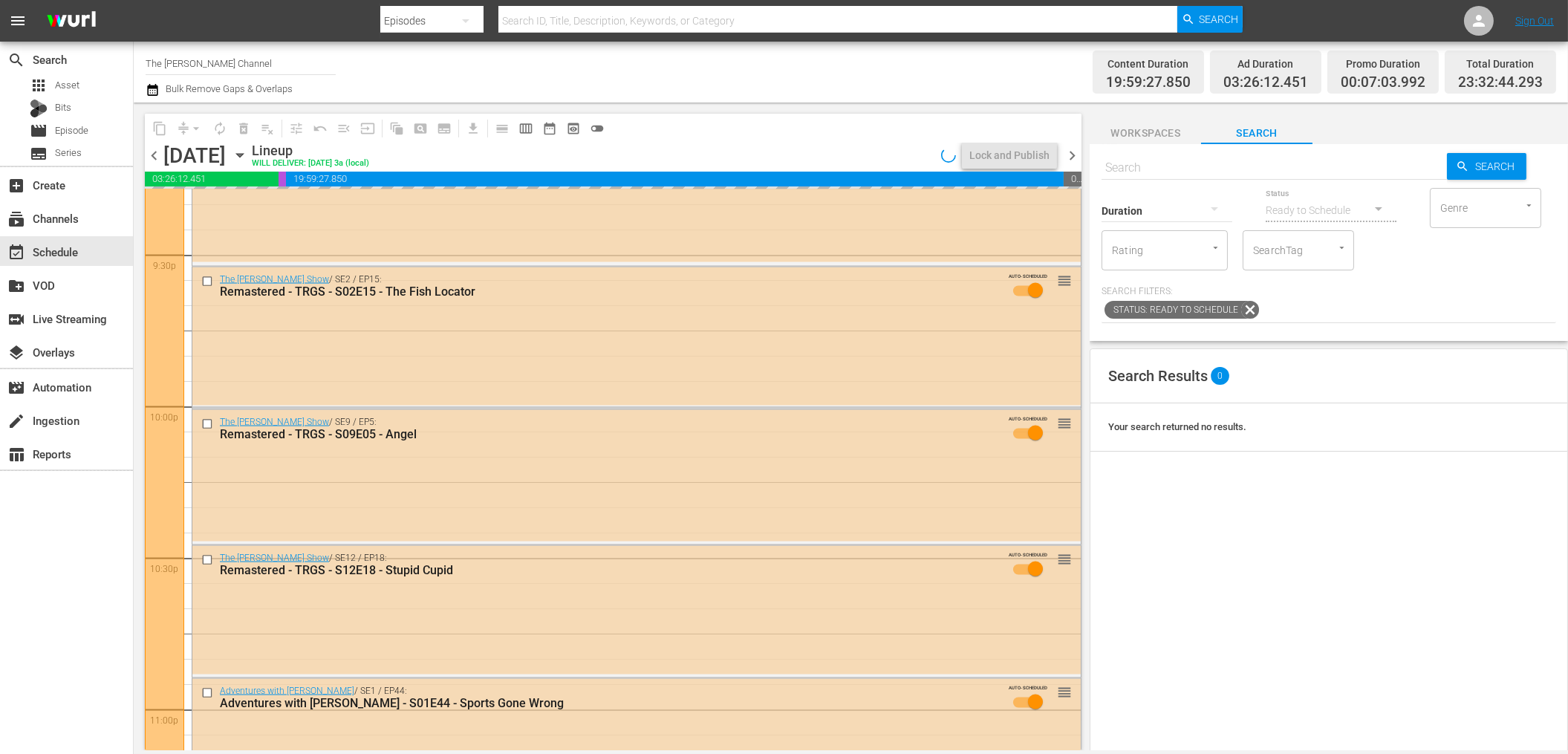
click at [903, 107] on div "content_copy compress arrow_drop_down autorenew_outlined delete_forever_outline…" at bounding box center [609, 427] width 952 height 648
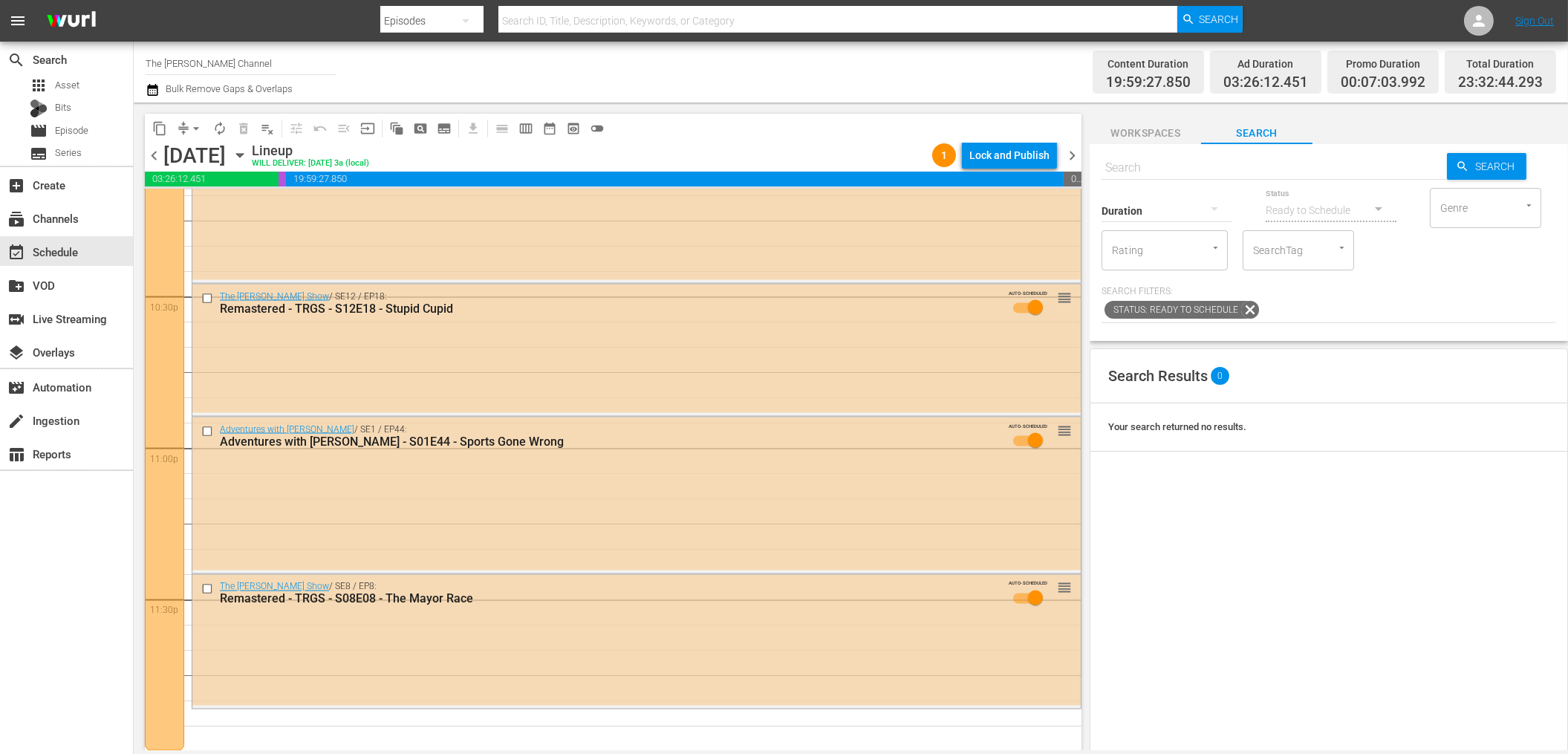
click at [157, 89] on icon "button" at bounding box center [153, 90] width 14 height 18
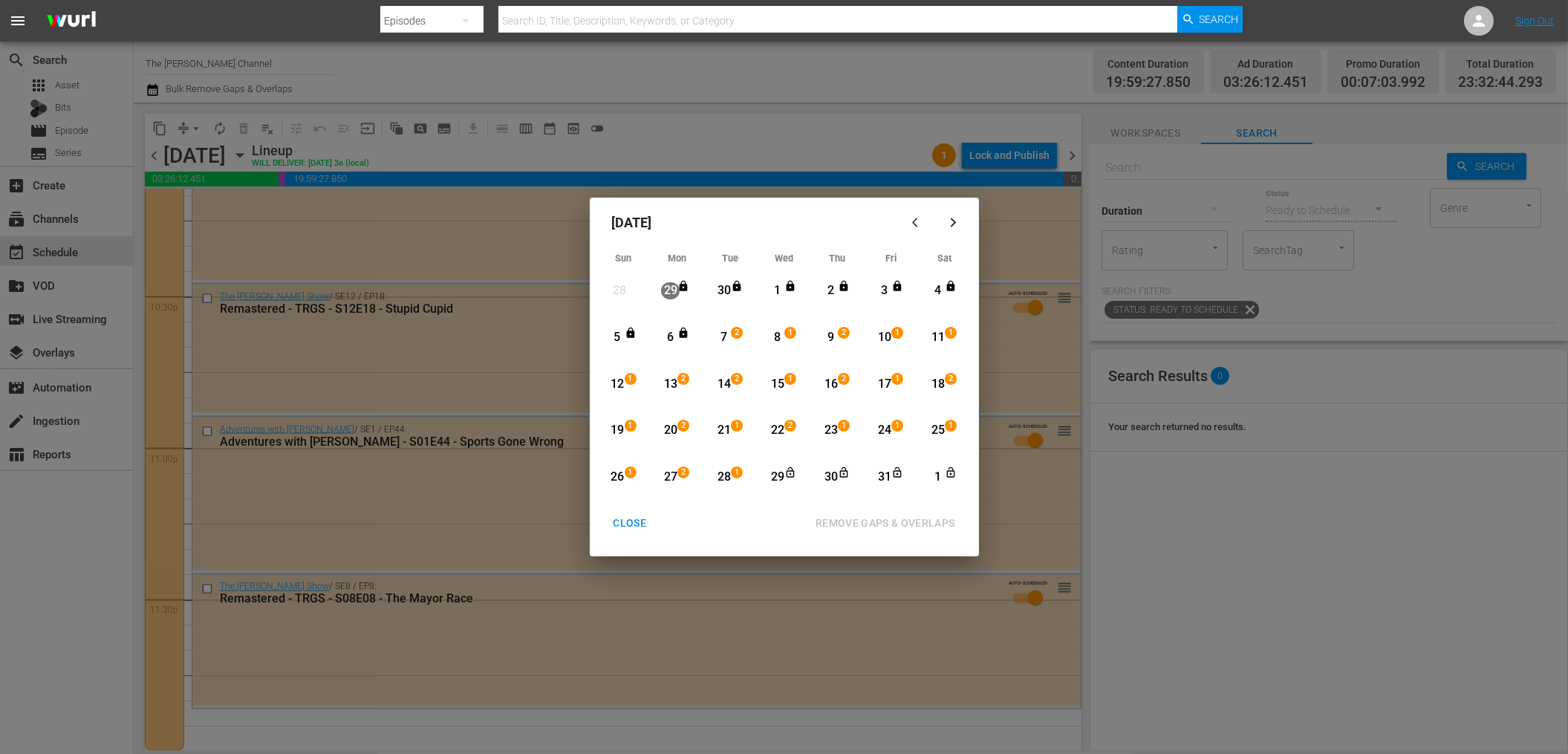
click at [723, 471] on div "28" at bounding box center [723, 477] width 18 height 17
click at [675, 474] on div "27" at bounding box center [670, 477] width 18 height 17
click at [670, 474] on div "27" at bounding box center [670, 477] width 18 height 17
click at [956, 224] on icon "button" at bounding box center [953, 222] width 11 height 11
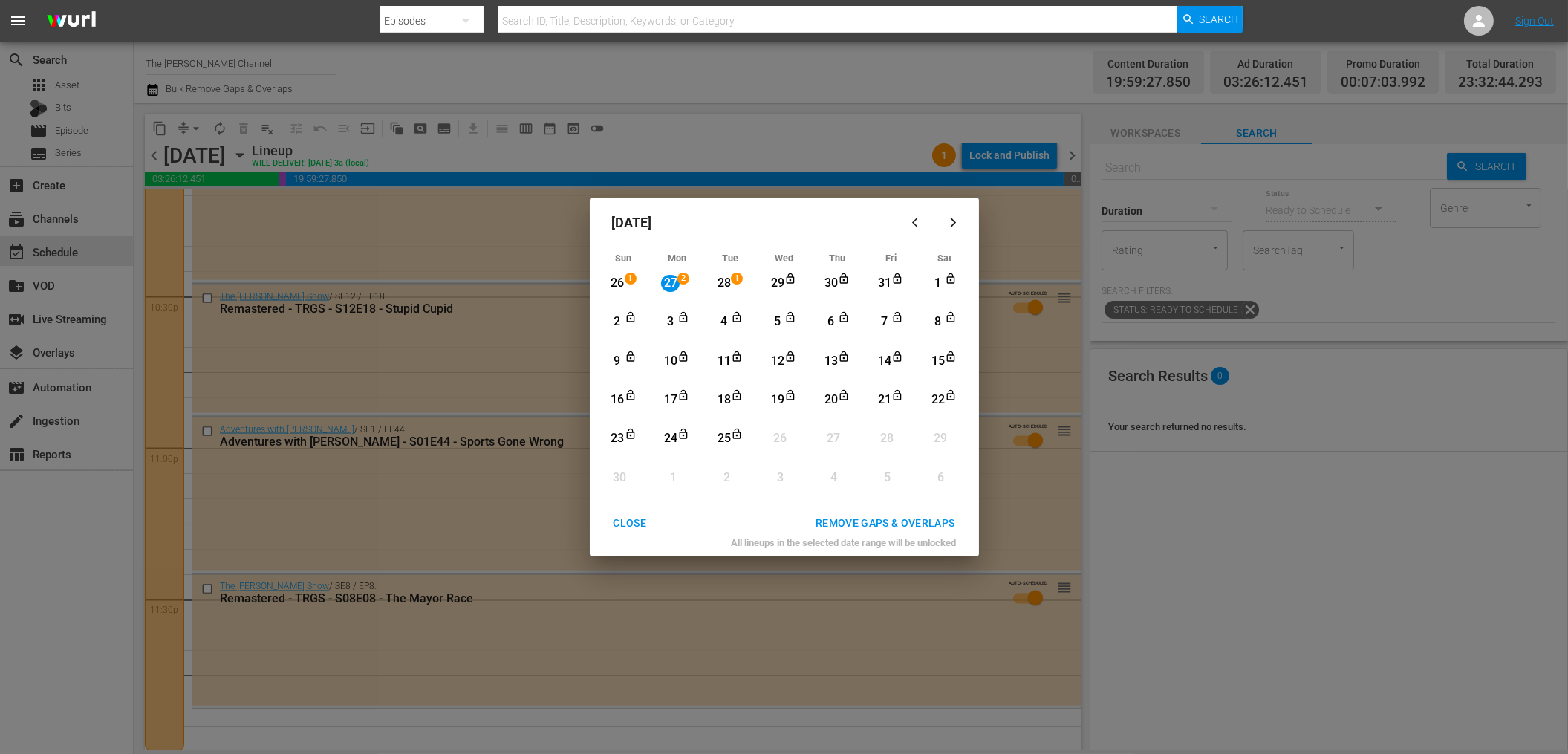
click at [673, 361] on div "10" at bounding box center [670, 361] width 18 height 17
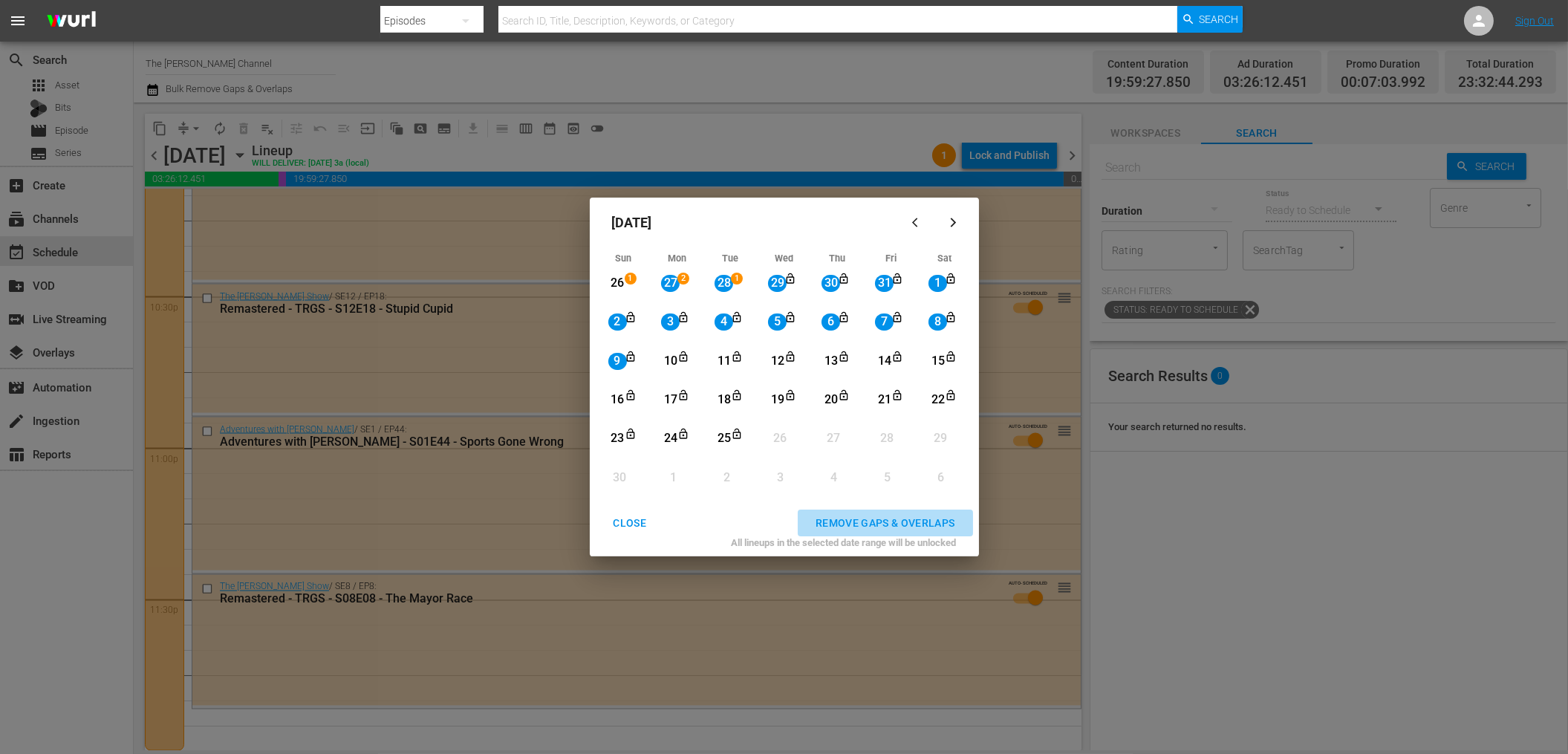
click at [874, 520] on div "REMOVE GAPS & OVERLAPS" at bounding box center [885, 522] width 163 height 18
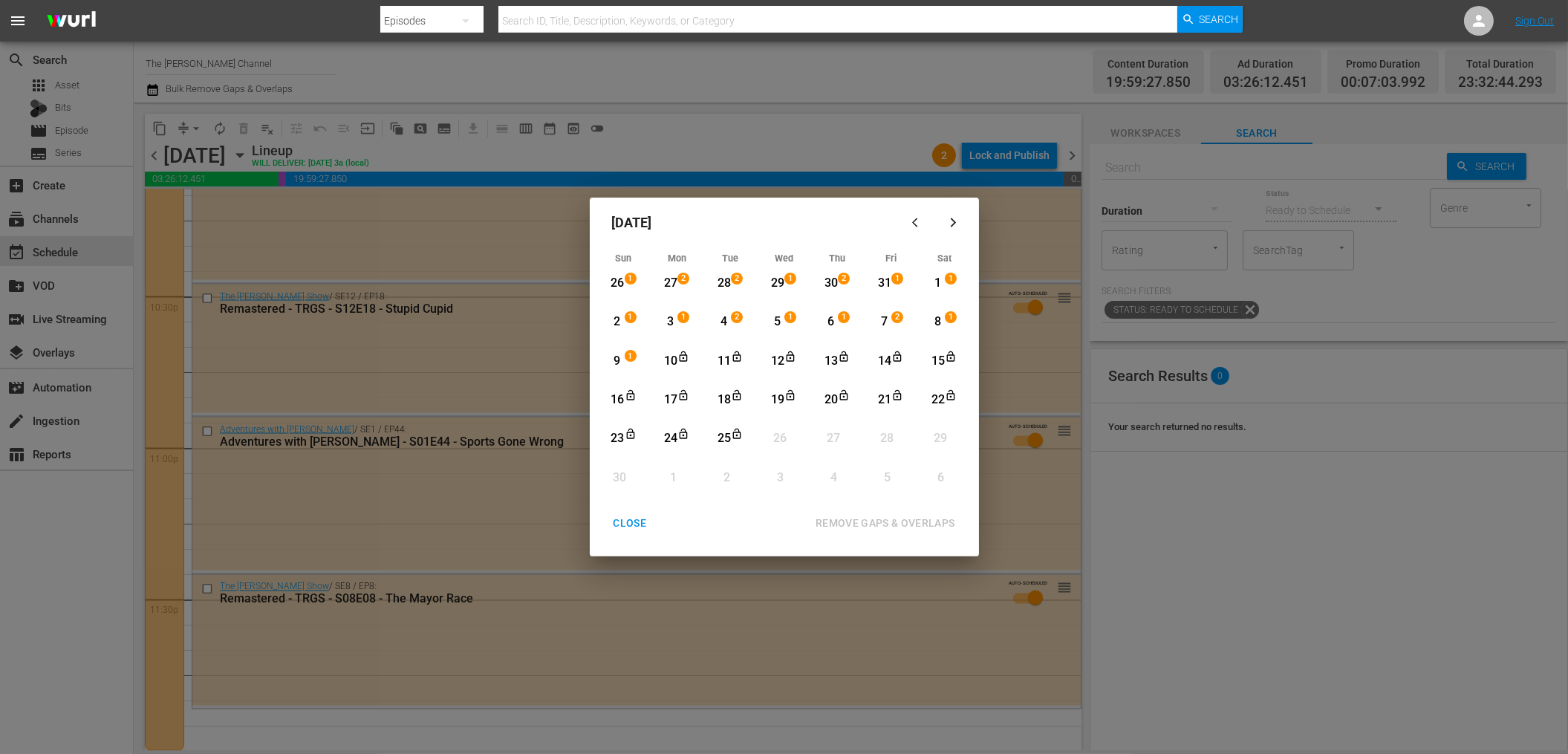
click at [622, 319] on div "2" at bounding box center [617, 321] width 18 height 17
click at [626, 436] on icon "Month View" at bounding box center [629, 434] width 8 height 11
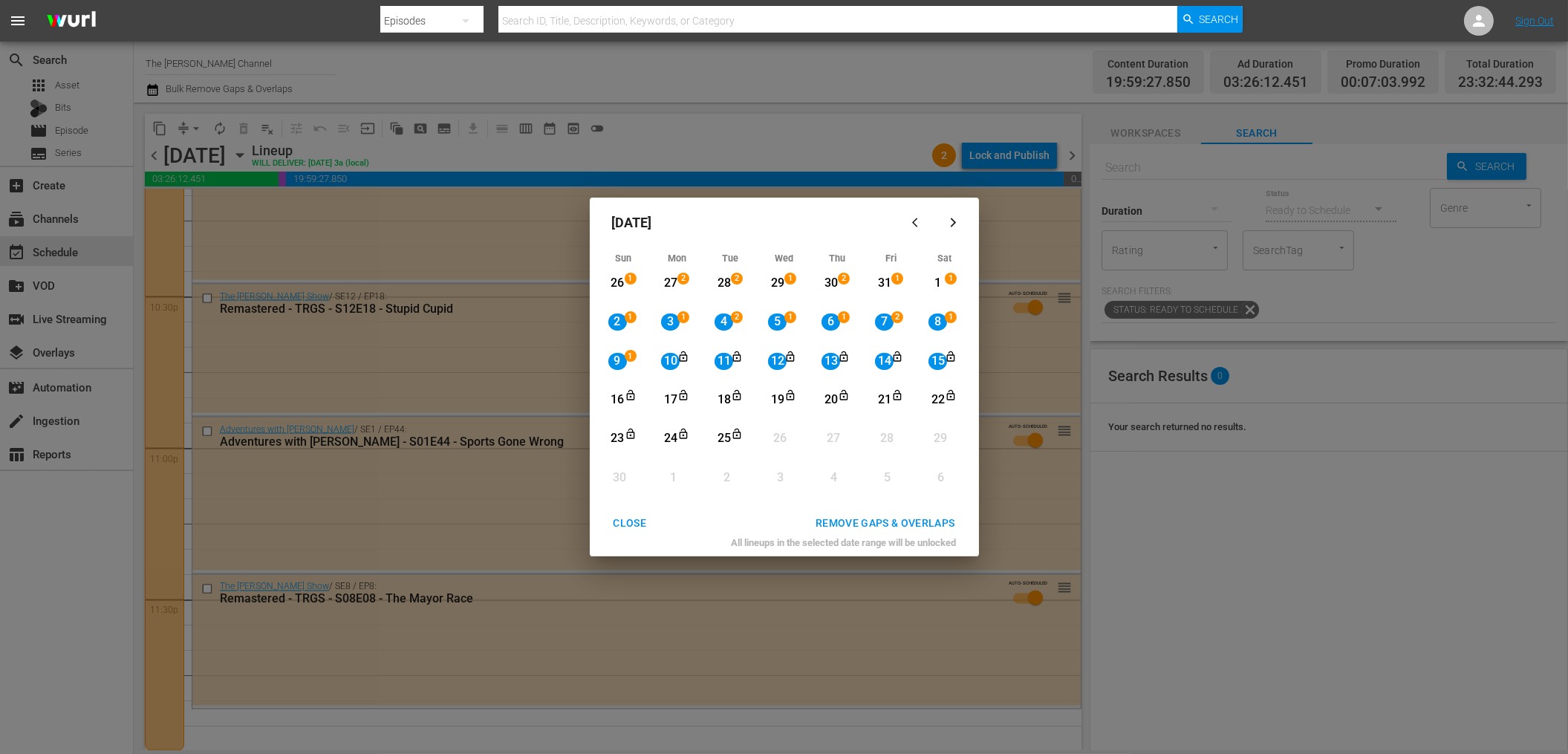
click at [923, 524] on div "REMOVE GAPS & OVERLAPS" at bounding box center [885, 522] width 163 height 18
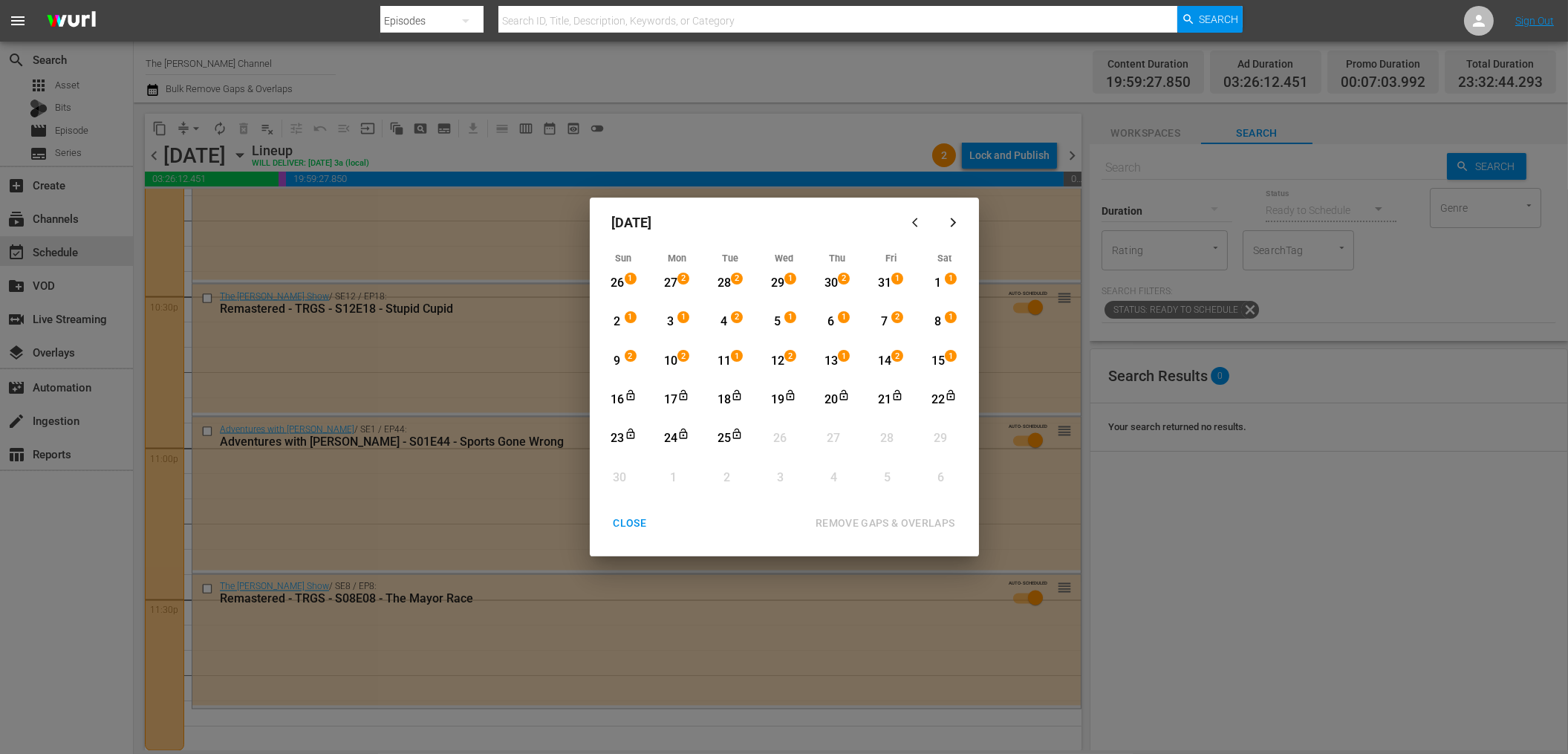
click at [828, 363] on div "13" at bounding box center [830, 361] width 18 height 17
click at [725, 433] on div "25" at bounding box center [723, 438] width 18 height 17
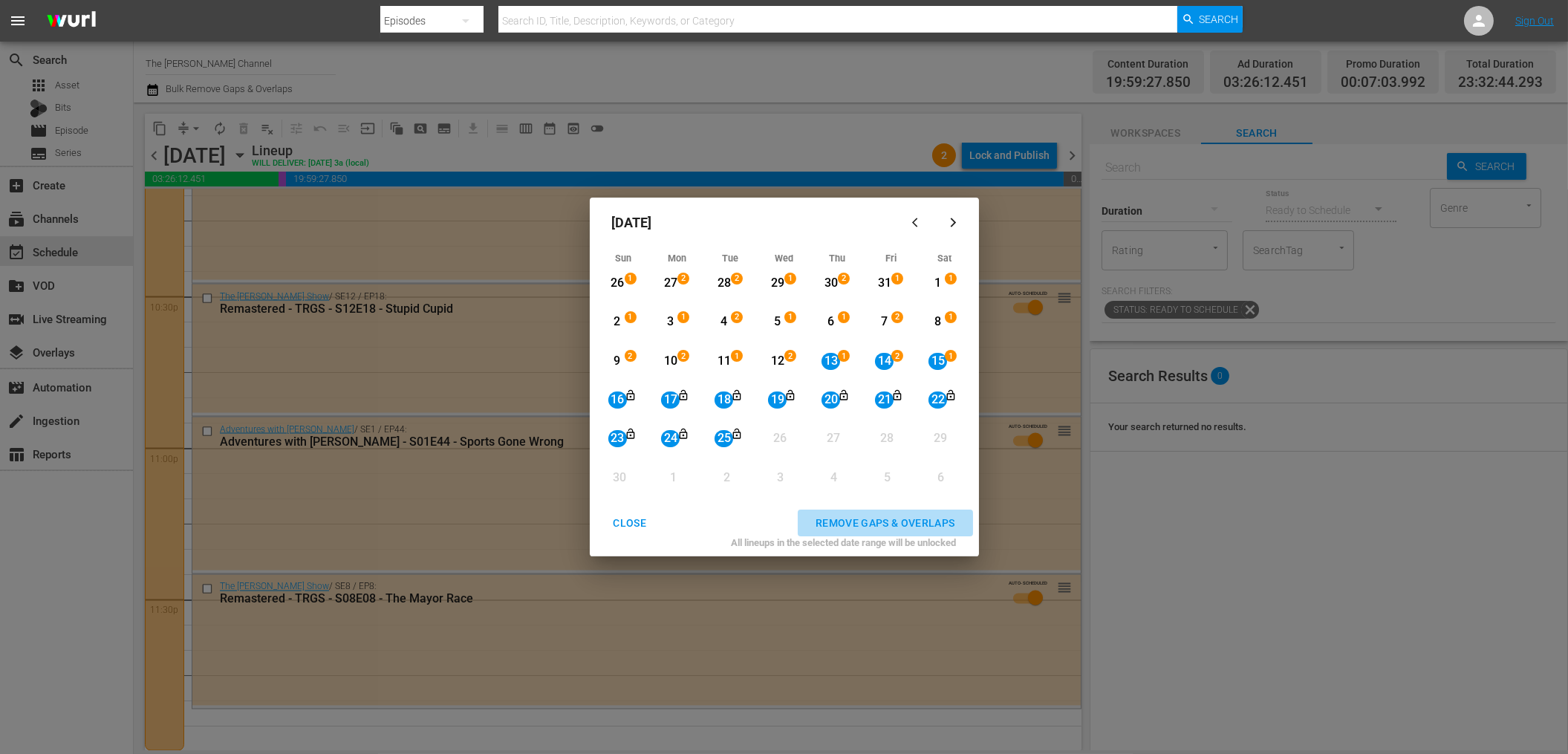
click at [859, 518] on div "REMOVE GAPS & OVERLAPS" at bounding box center [885, 522] width 163 height 18
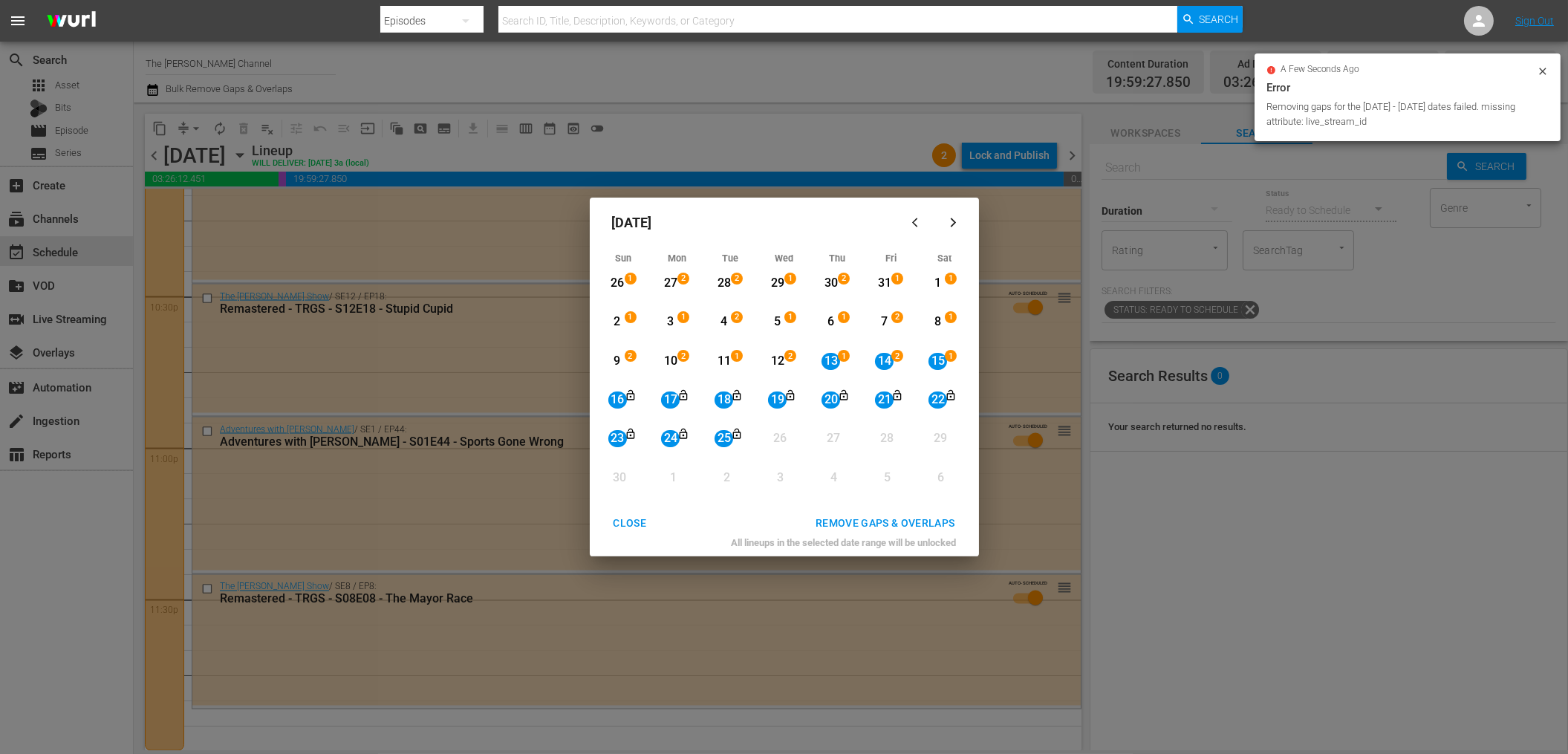
click at [639, 528] on div "CLOSE" at bounding box center [629, 522] width 57 height 18
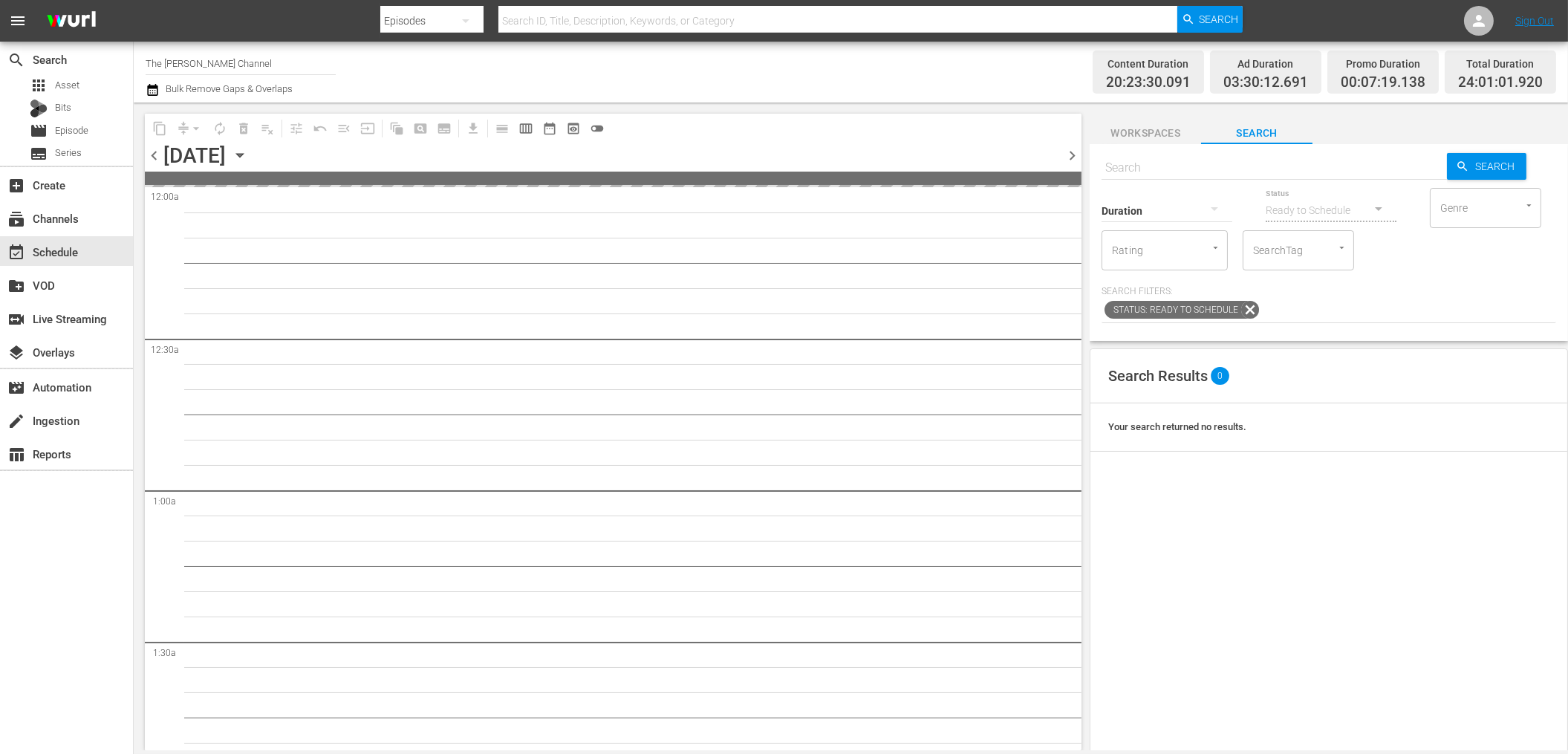
click at [878, 118] on div "content_copy compress arrow_drop_down autorenew_outlined delete_forever_outline…" at bounding box center [613, 127] width 937 height 29
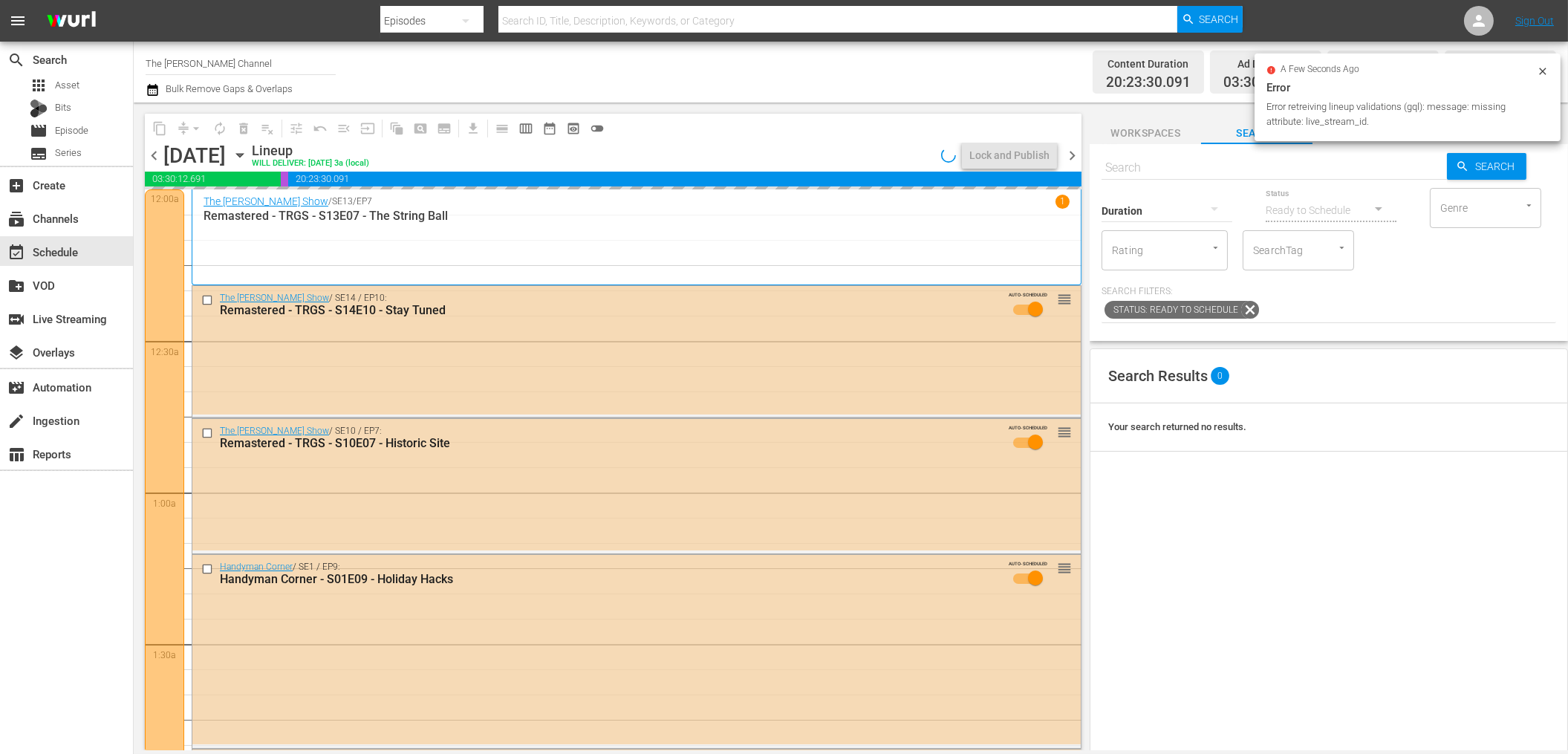
click at [883, 101] on div "Channel Title The Red Green Channel Bulk Remove Gaps & Overlaps Content Duratio…" at bounding box center [850, 71] width 1434 height 61
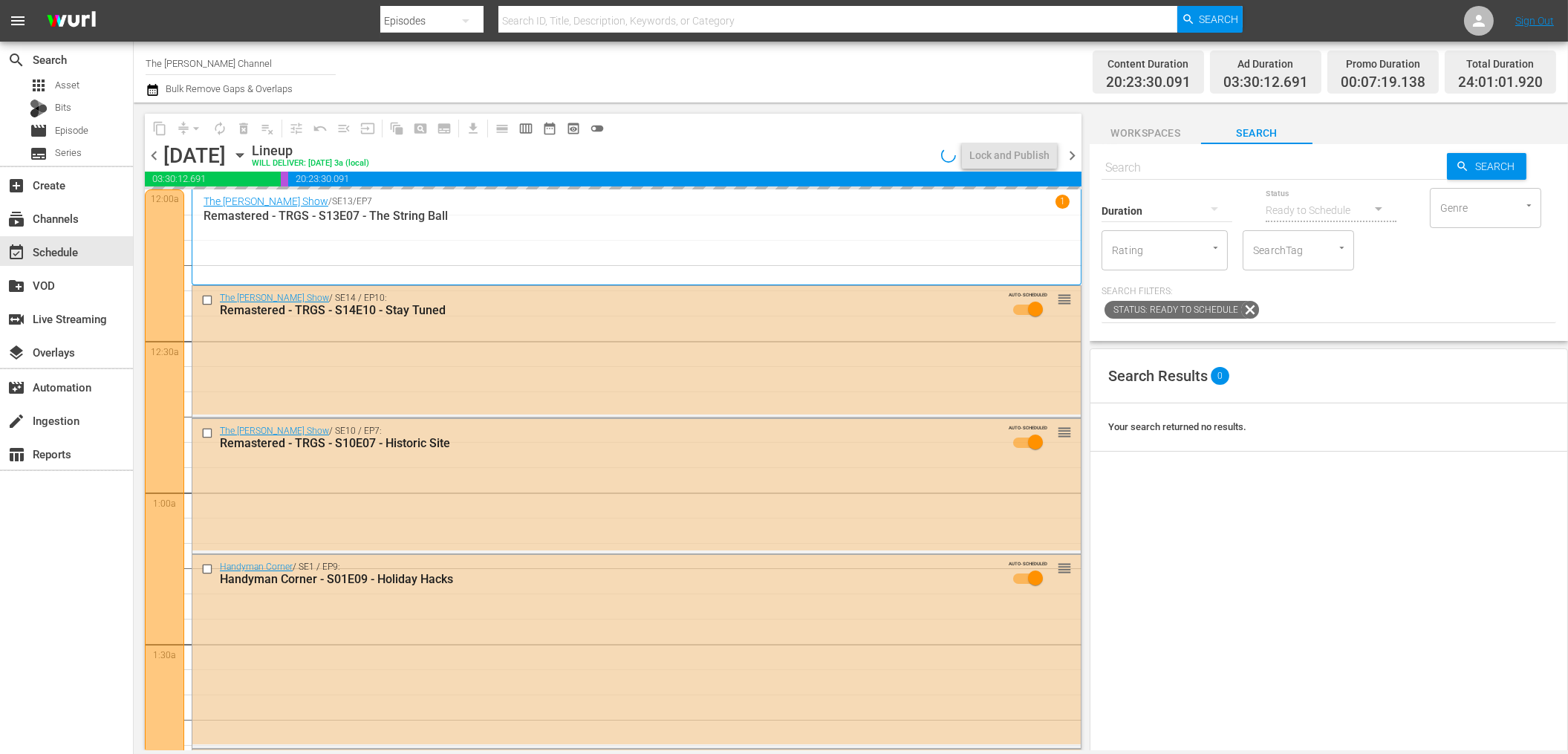
click at [157, 93] on icon "button" at bounding box center [152, 90] width 11 height 12
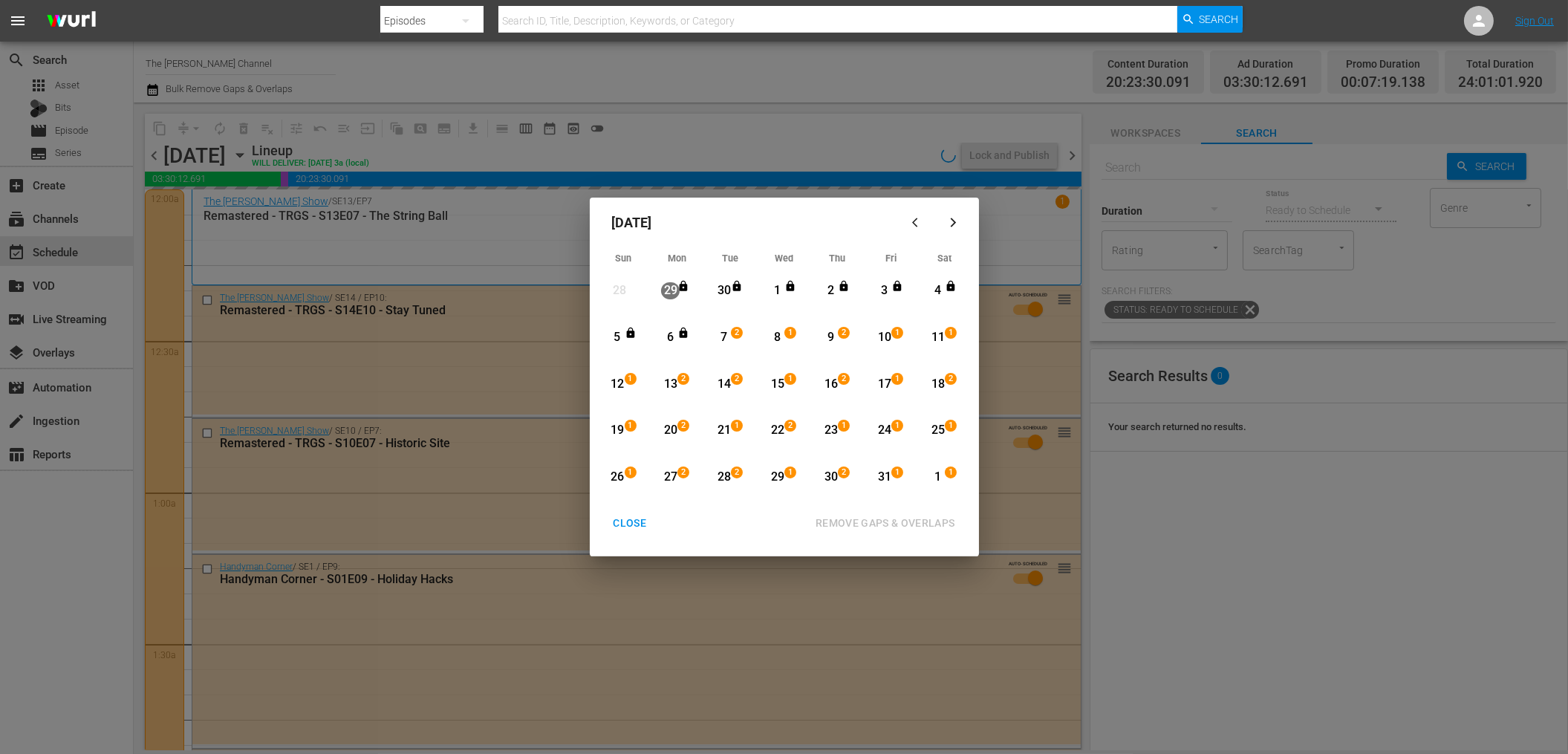
click at [948, 222] on icon "button" at bounding box center [953, 222] width 11 height 11
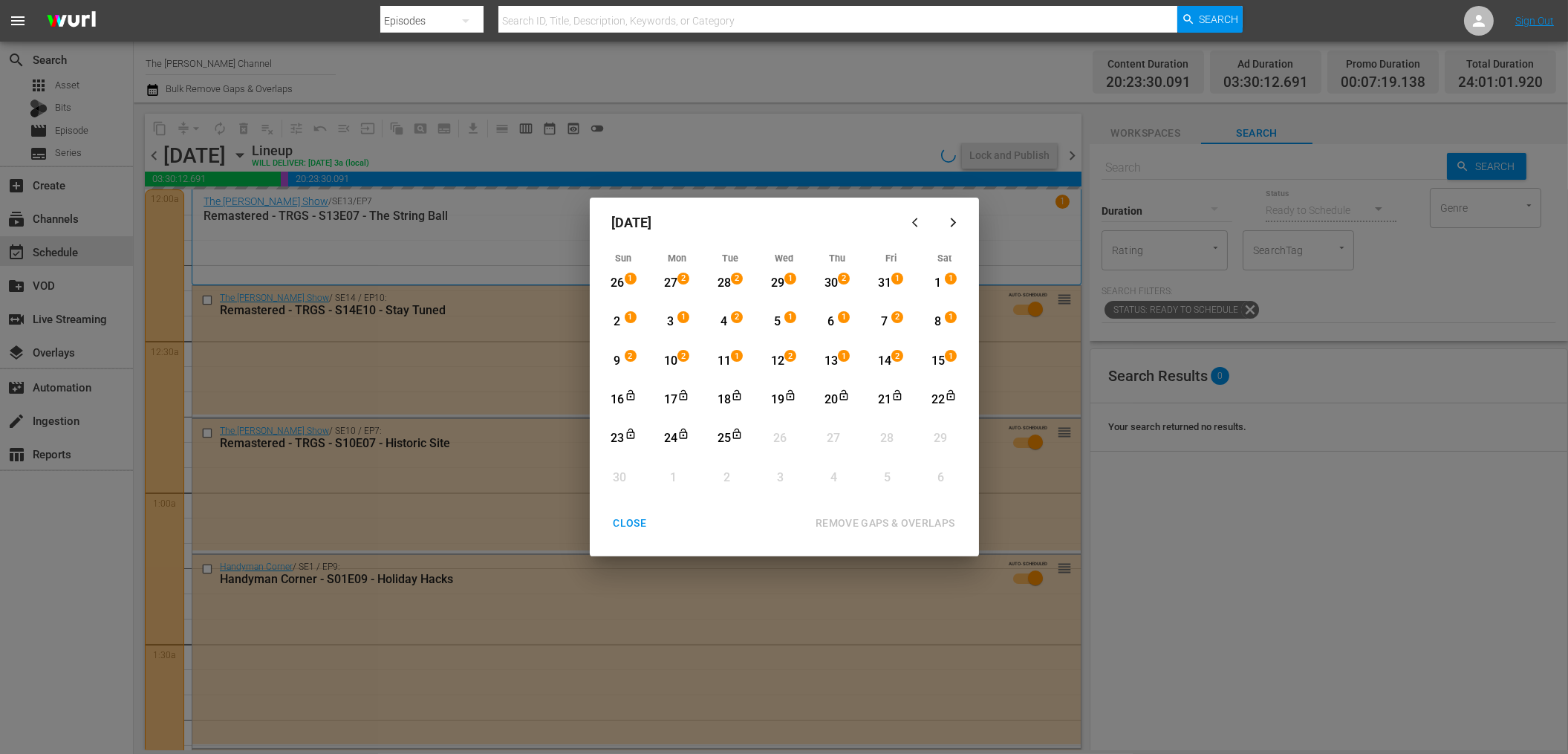
click at [885, 357] on div "14" at bounding box center [883, 361] width 18 height 17
click at [720, 431] on div "25" at bounding box center [723, 438] width 18 height 17
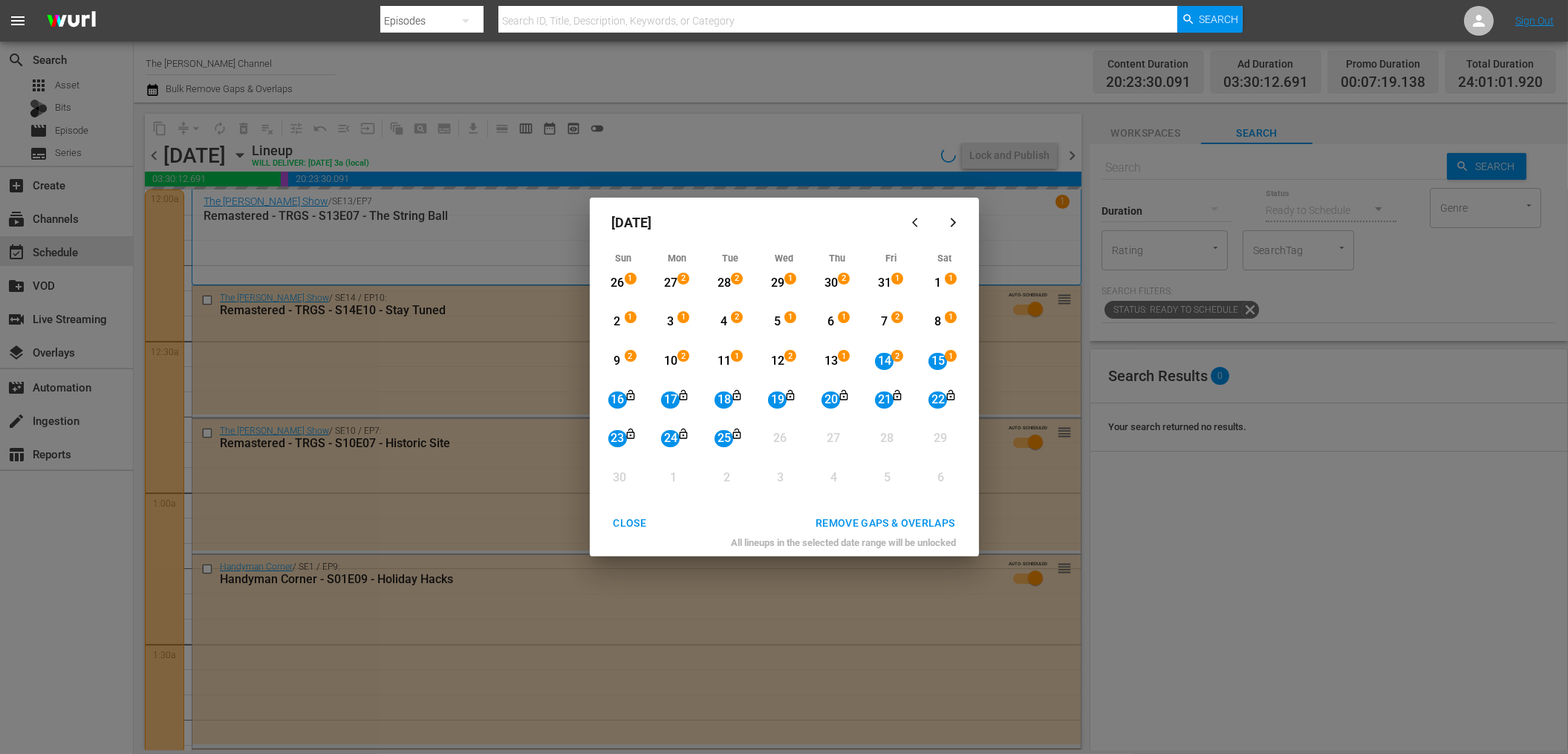
click at [917, 525] on div "REMOVE GAPS & OVERLAPS" at bounding box center [885, 522] width 163 height 18
click at [777, 360] on div "12" at bounding box center [777, 362] width 18 height 17
click at [648, 517] on div "CLOSE REMOVE GAPS & OVERLAPS" at bounding box center [784, 522] width 378 height 27
click at [600, 71] on div "November 2025 Sun Mon Tue Wed Thu Fri Sat 26 1 View Lineup 27 2 View Lineup 28 …" at bounding box center [784, 377] width 1568 height 754
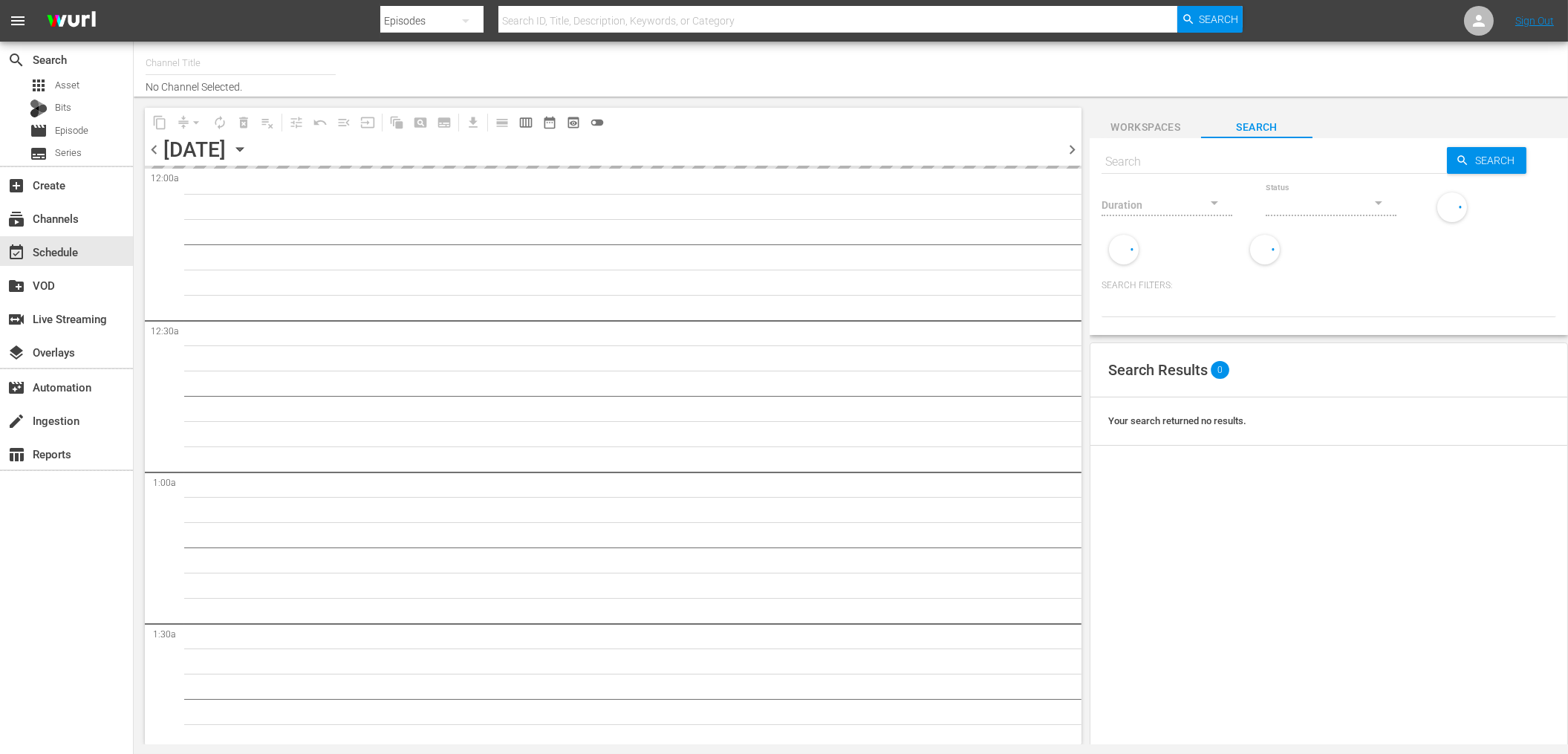
type input "The Red Green Channel (949)"
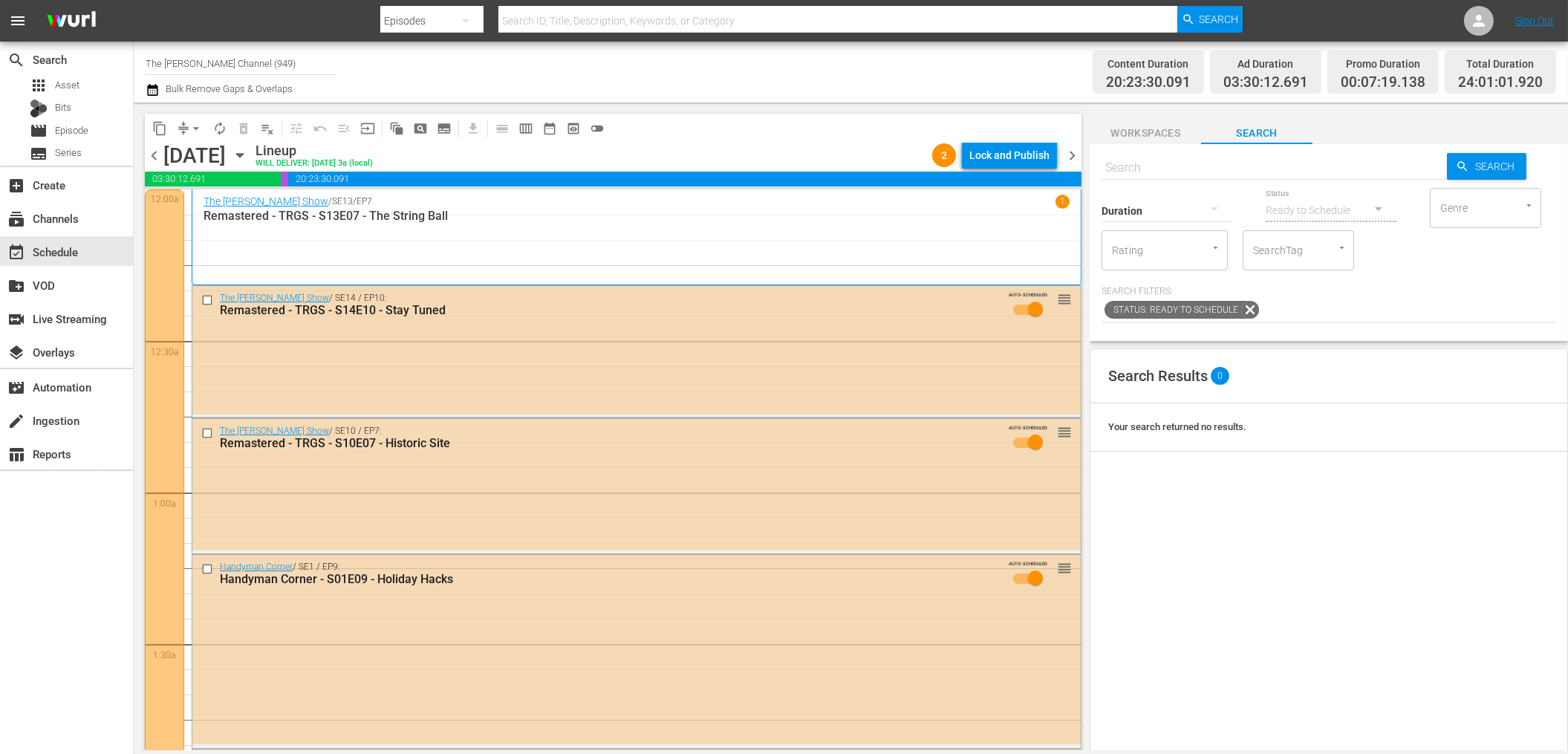
click at [836, 103] on div "content_copy compress arrow_drop_down autorenew_outlined delete_forever_outline…" at bounding box center [609, 427] width 952 height 648
click at [695, 99] on div "Channel Title The Red Green Channel (949) Bulk Remove Gaps & Overlaps Content D…" at bounding box center [850, 71] width 1434 height 61
click at [154, 89] on icon "button" at bounding box center [153, 90] width 14 height 18
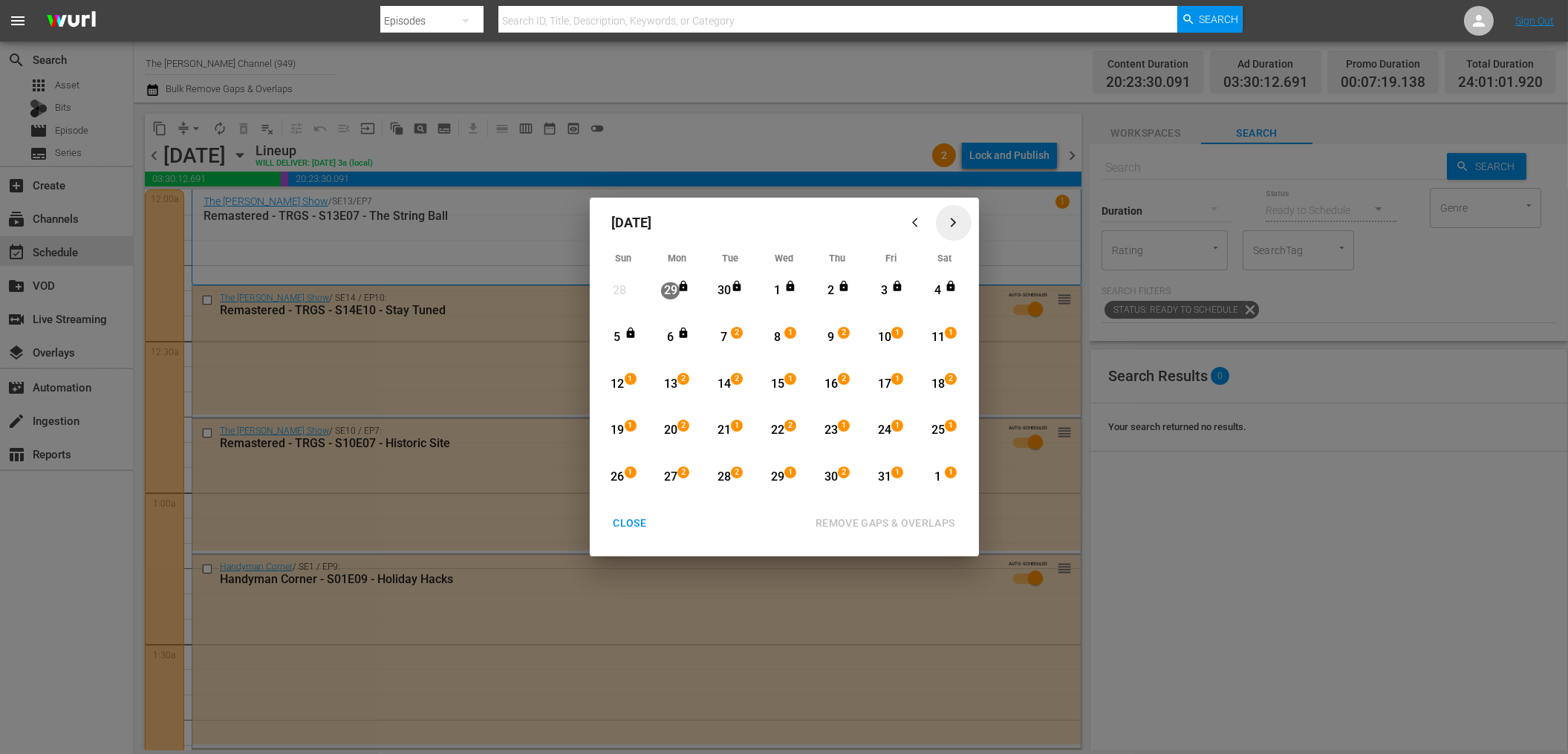
click at [960, 217] on div "button" at bounding box center [953, 222] width 18 height 11
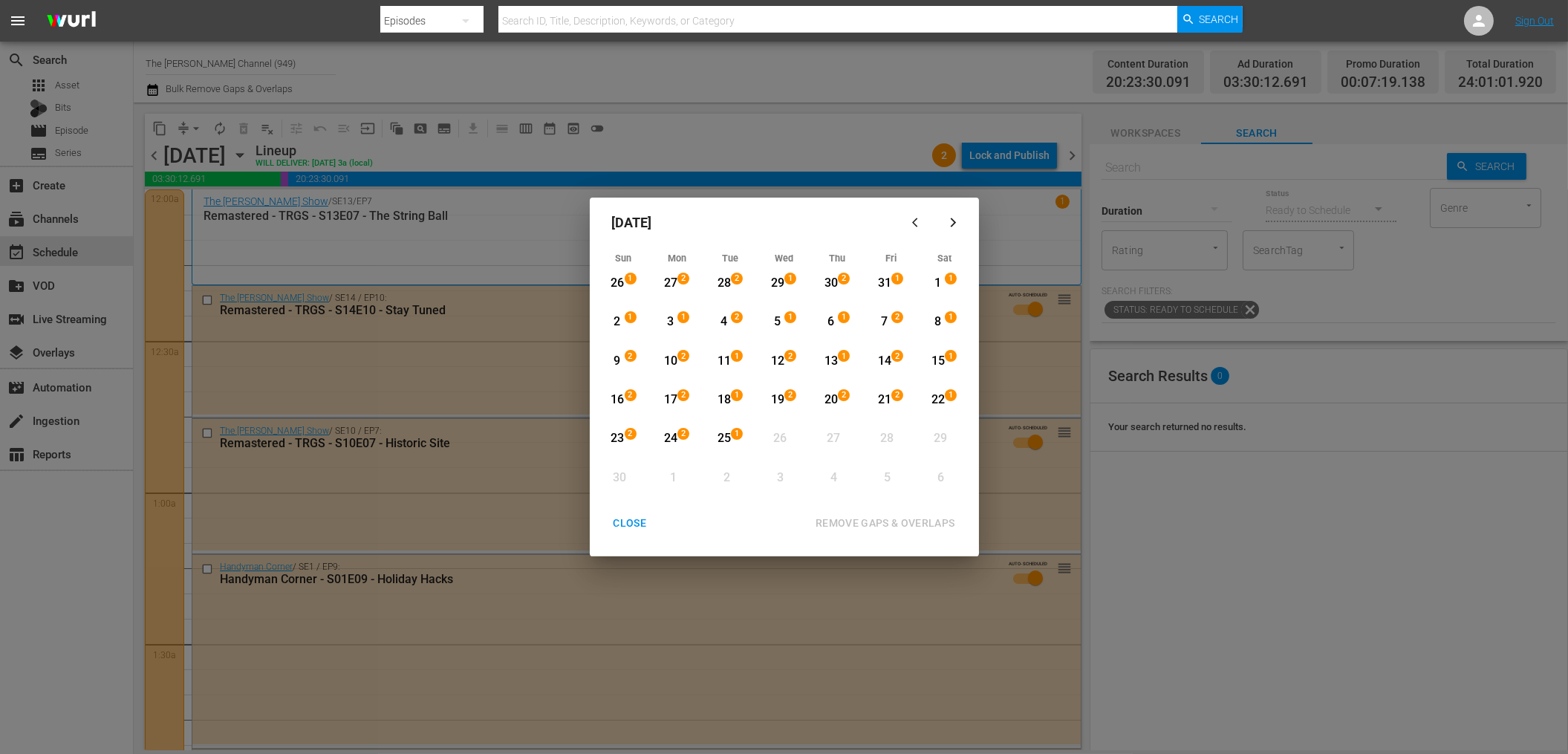
click at [635, 528] on div "CLOSE" at bounding box center [629, 522] width 57 height 18
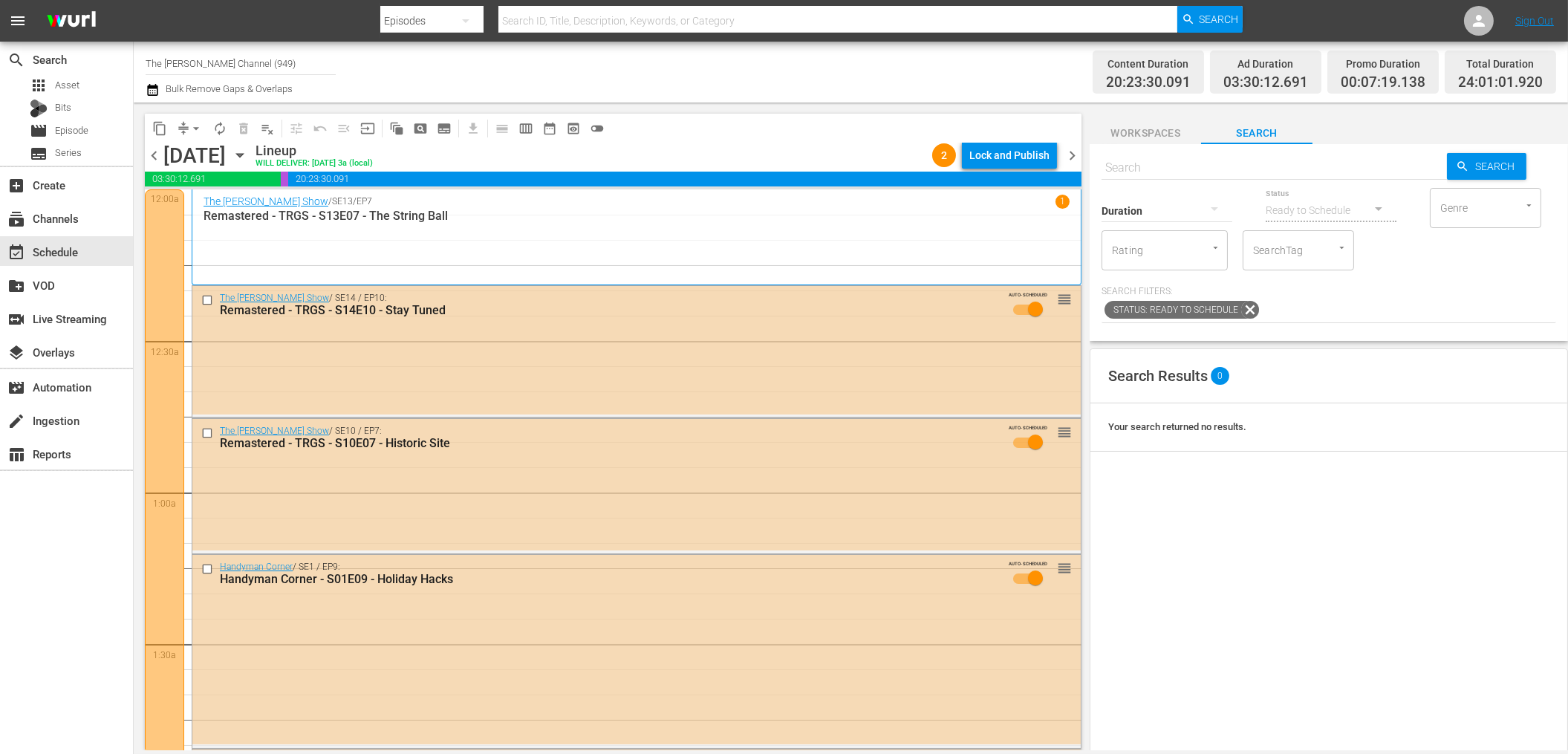
click at [601, 80] on div "Channel Title The Red Green Channel (949) Bulk Remove Gaps & Overlaps" at bounding box center [530, 72] width 769 height 54
click at [277, 83] on div "Bulk Remove Gaps & Overlaps" at bounding box center [219, 90] width 147 height 18
click at [78, 217] on div "subscriptions Channels" at bounding box center [41, 216] width 83 height 13
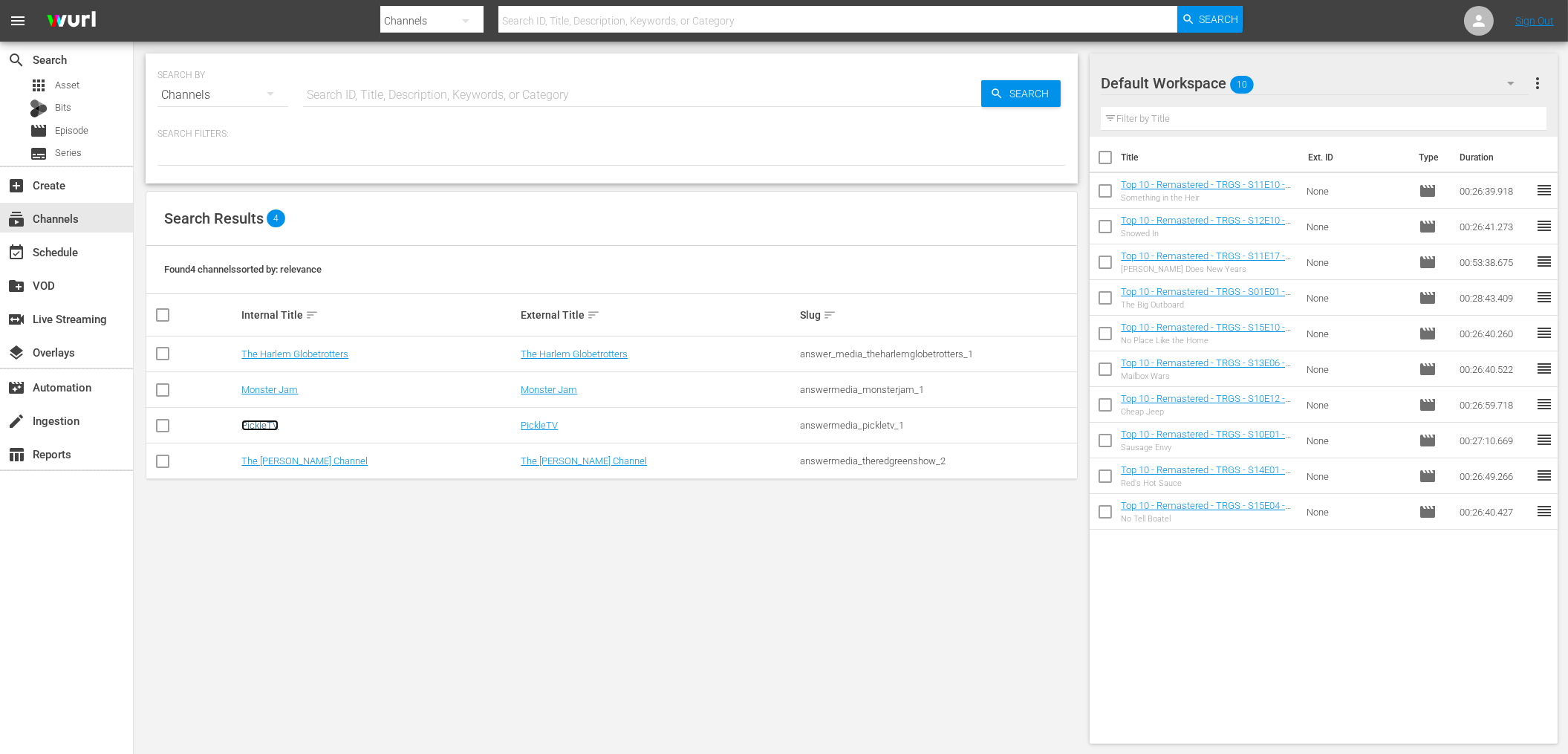
click at [266, 427] on link "PickleTV" at bounding box center [260, 425] width 37 height 11
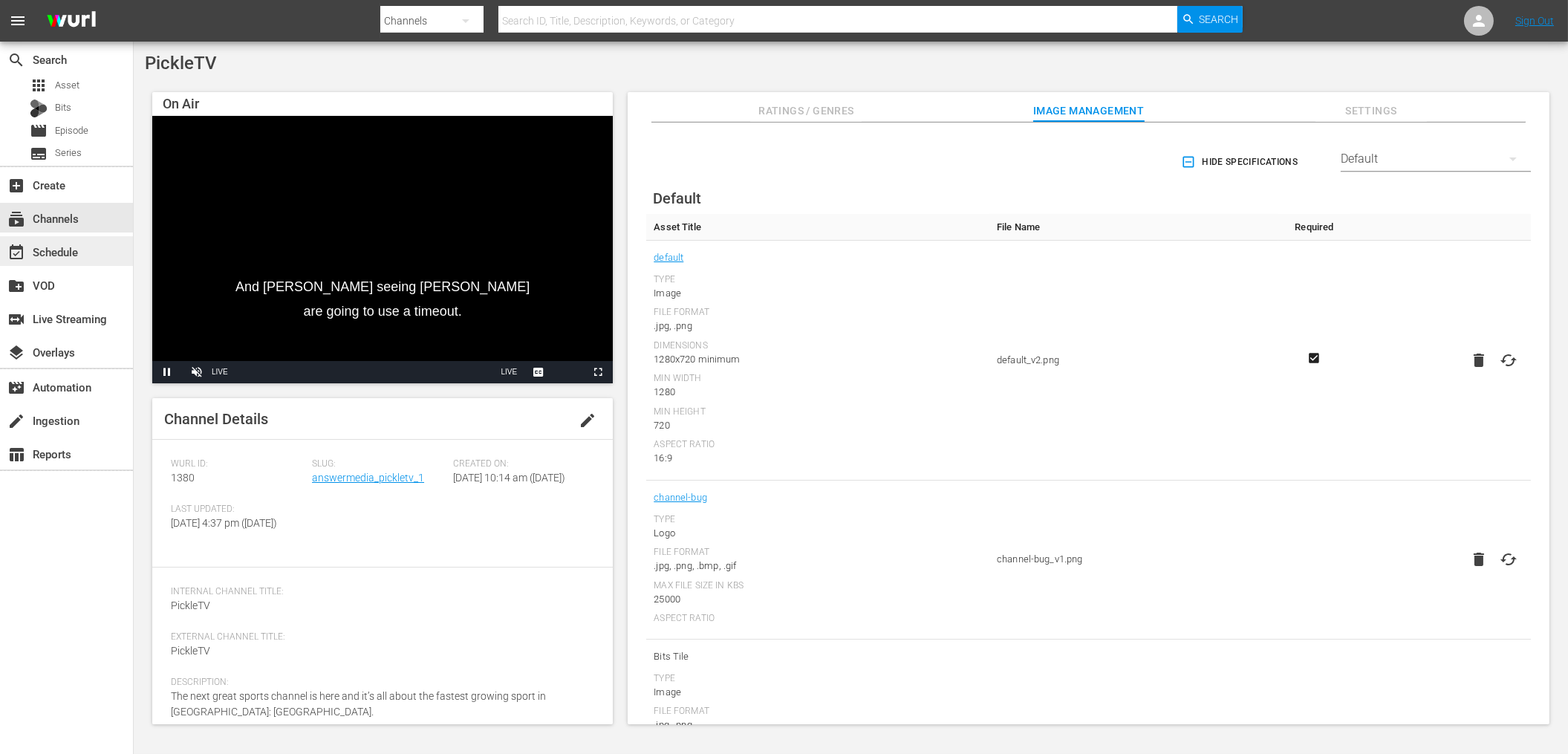
click at [82, 252] on div "event_available Schedule" at bounding box center [41, 249] width 83 height 13
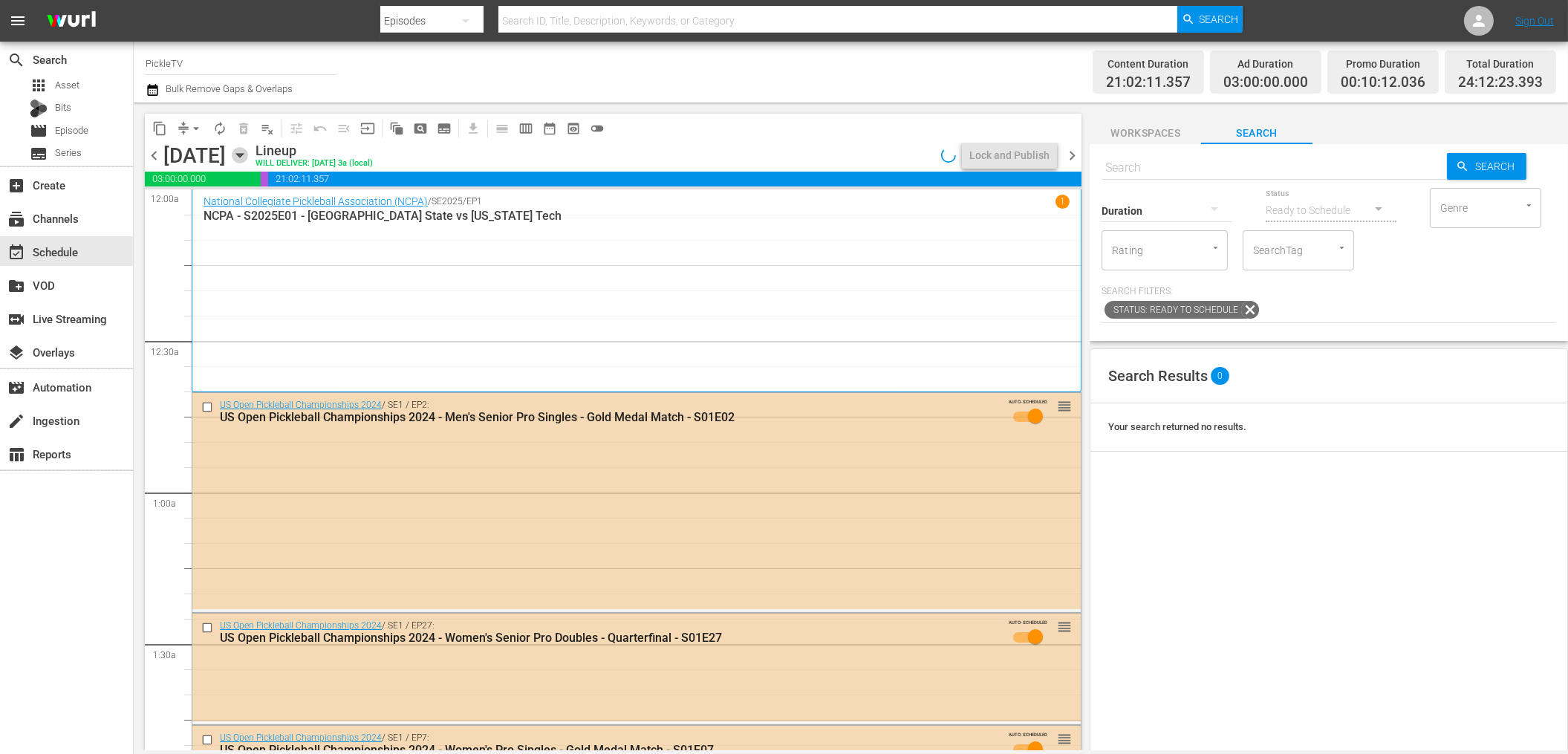
click at [248, 152] on icon "button" at bounding box center [240, 154] width 17 height 17
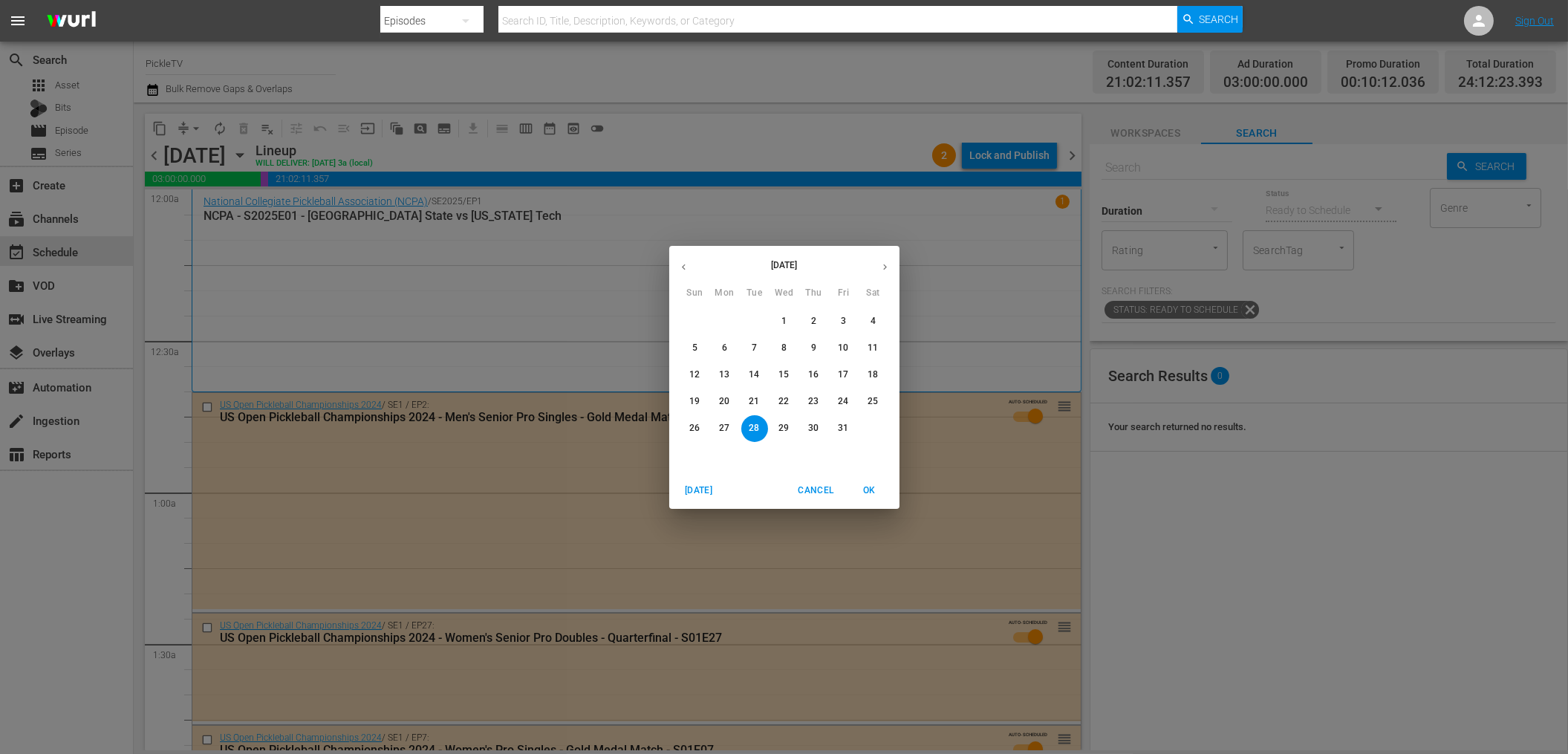
click at [887, 262] on icon "button" at bounding box center [884, 267] width 11 height 11
click at [689, 264] on button "button" at bounding box center [683, 267] width 29 height 29
click at [169, 90] on div "October 2025 Sun Mon Tue Wed Thu Fri Sat 28 29 30 1 2 3 4 5 6 7 8 9 10 11 12 13…" at bounding box center [784, 377] width 1568 height 754
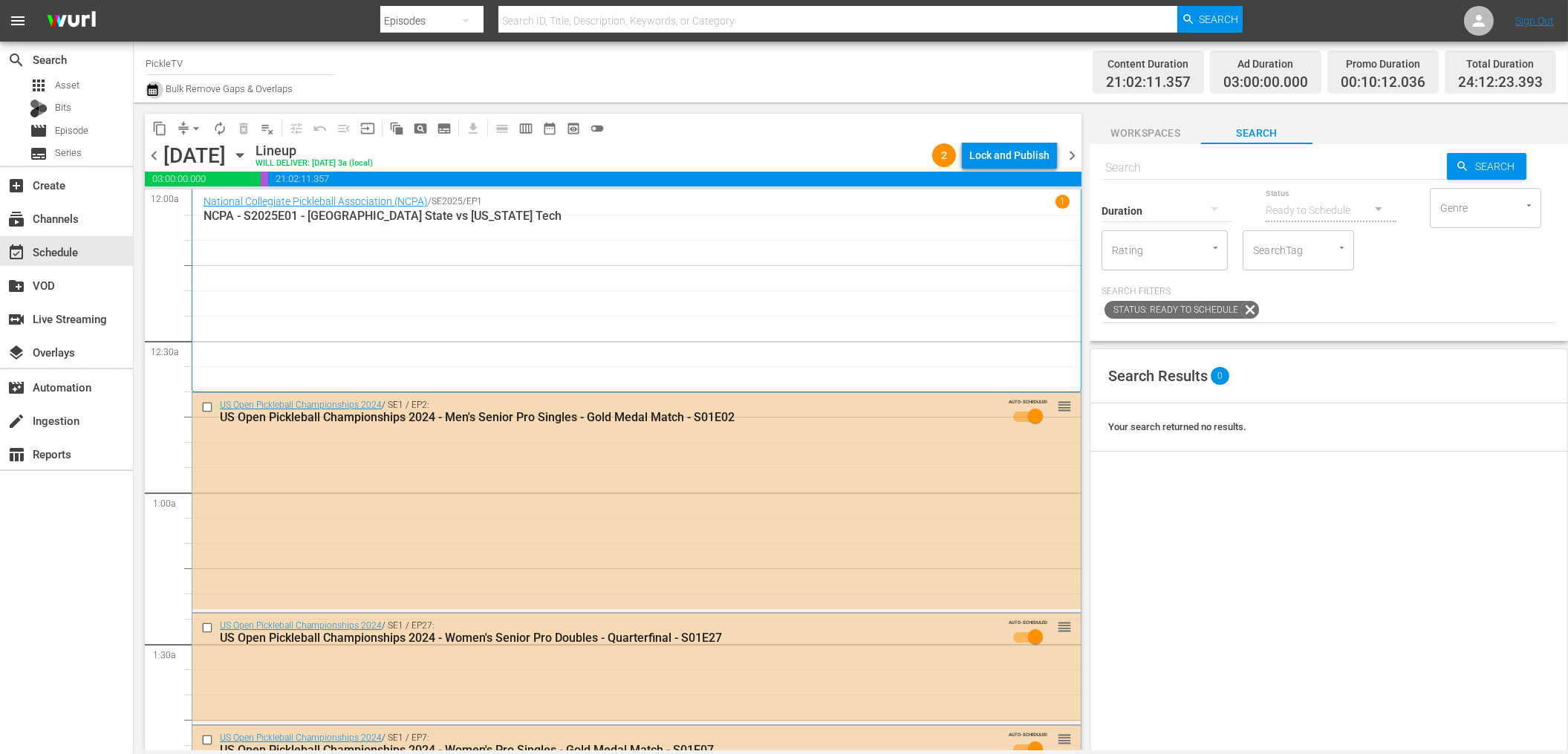
click at [151, 97] on icon "button" at bounding box center [153, 90] width 14 height 18
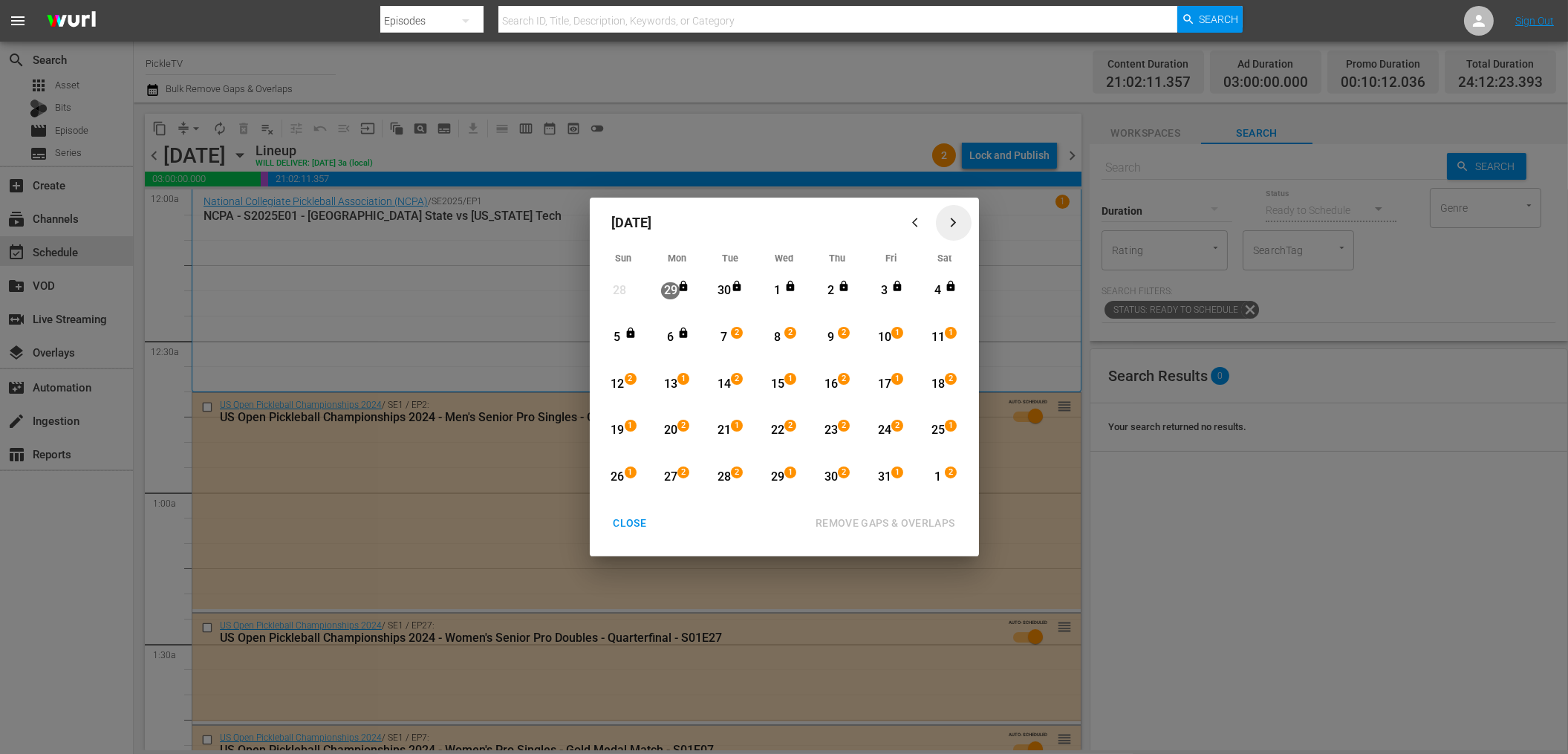
click at [950, 221] on icon "button" at bounding box center [953, 222] width 11 height 11
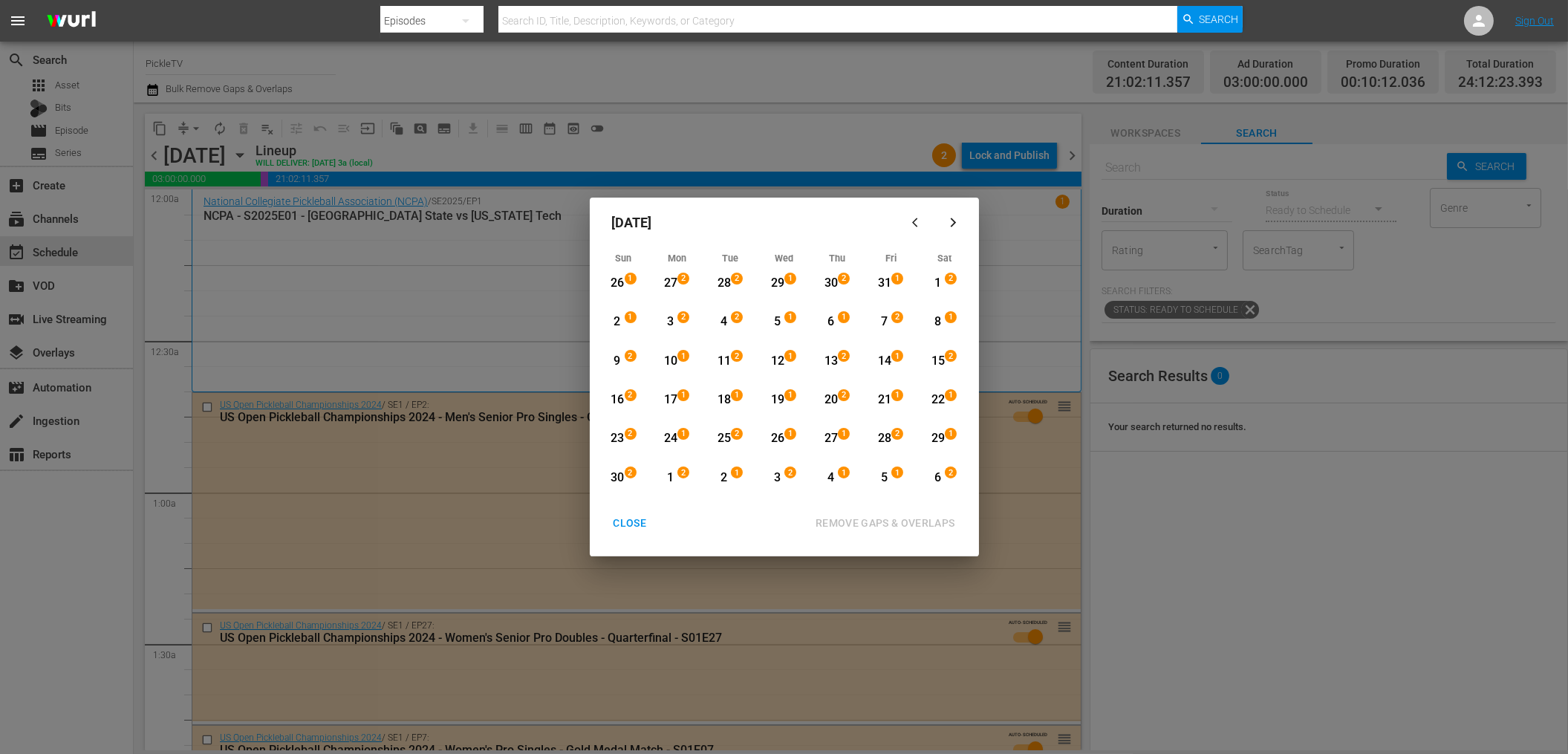
click at [643, 526] on div "CLOSE" at bounding box center [629, 522] width 57 height 18
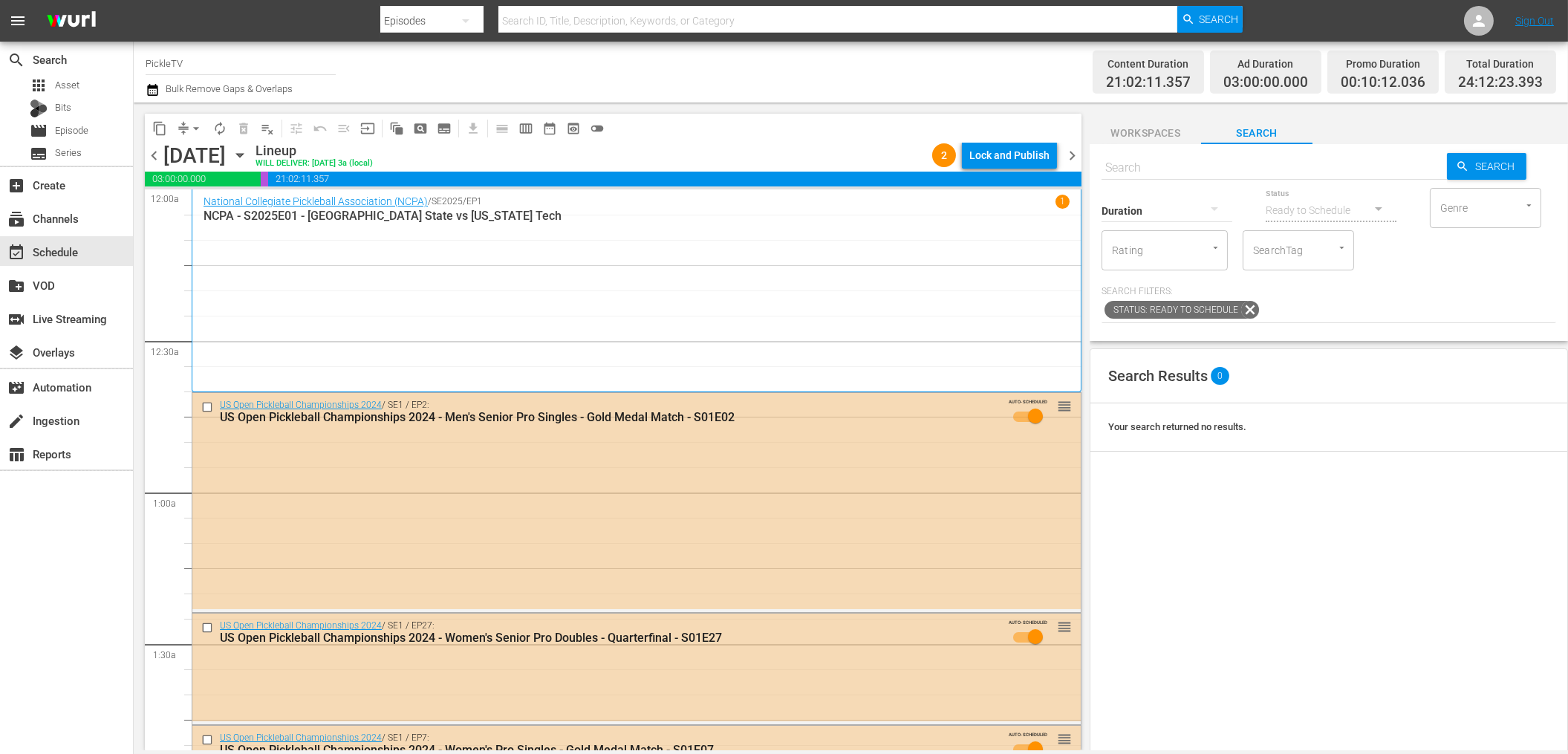
click at [204, 65] on input "PickleTV" at bounding box center [241, 63] width 191 height 36
click at [78, 221] on div "subscriptions Channels" at bounding box center [41, 216] width 83 height 13
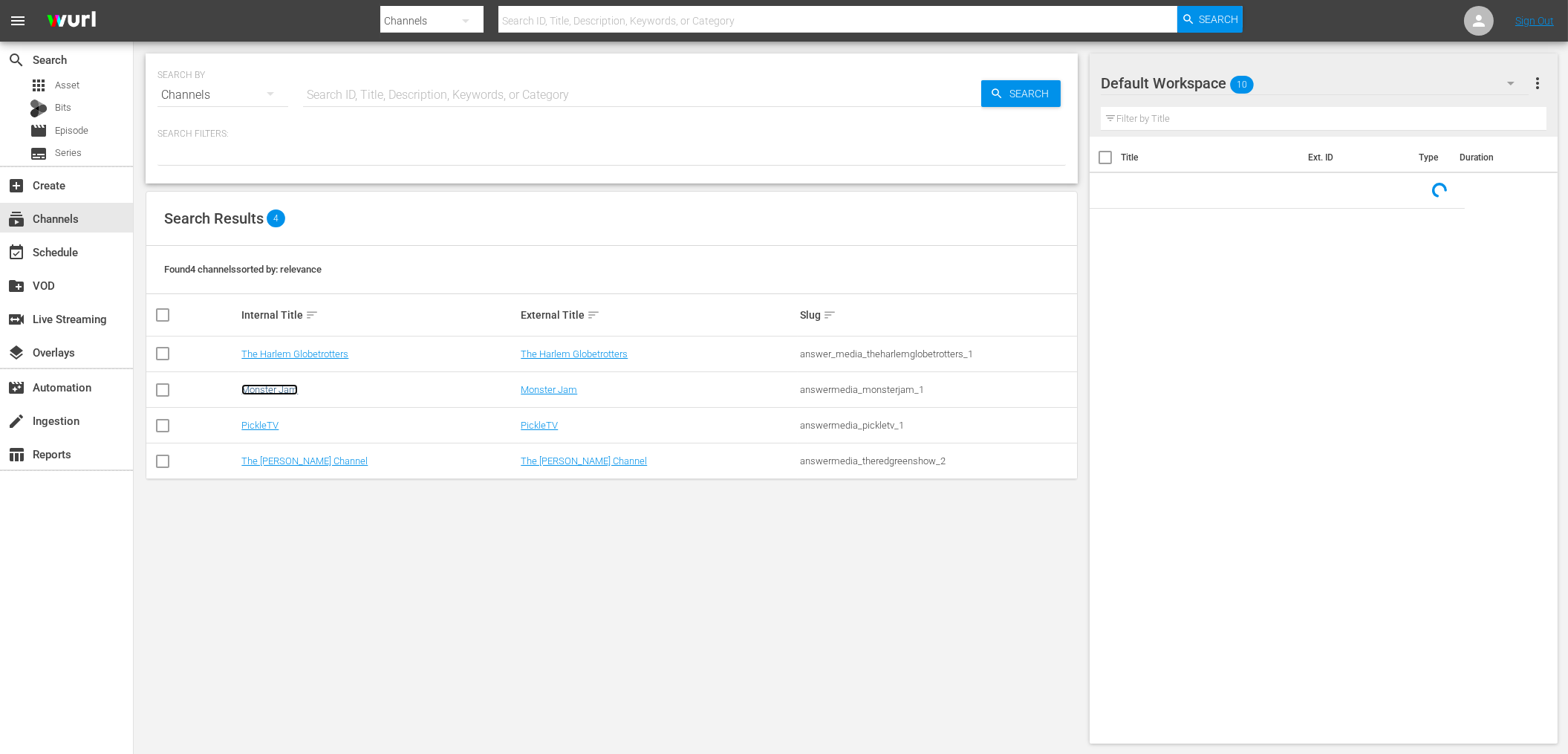
click at [284, 386] on link "Monster Jam" at bounding box center [270, 389] width 56 height 11
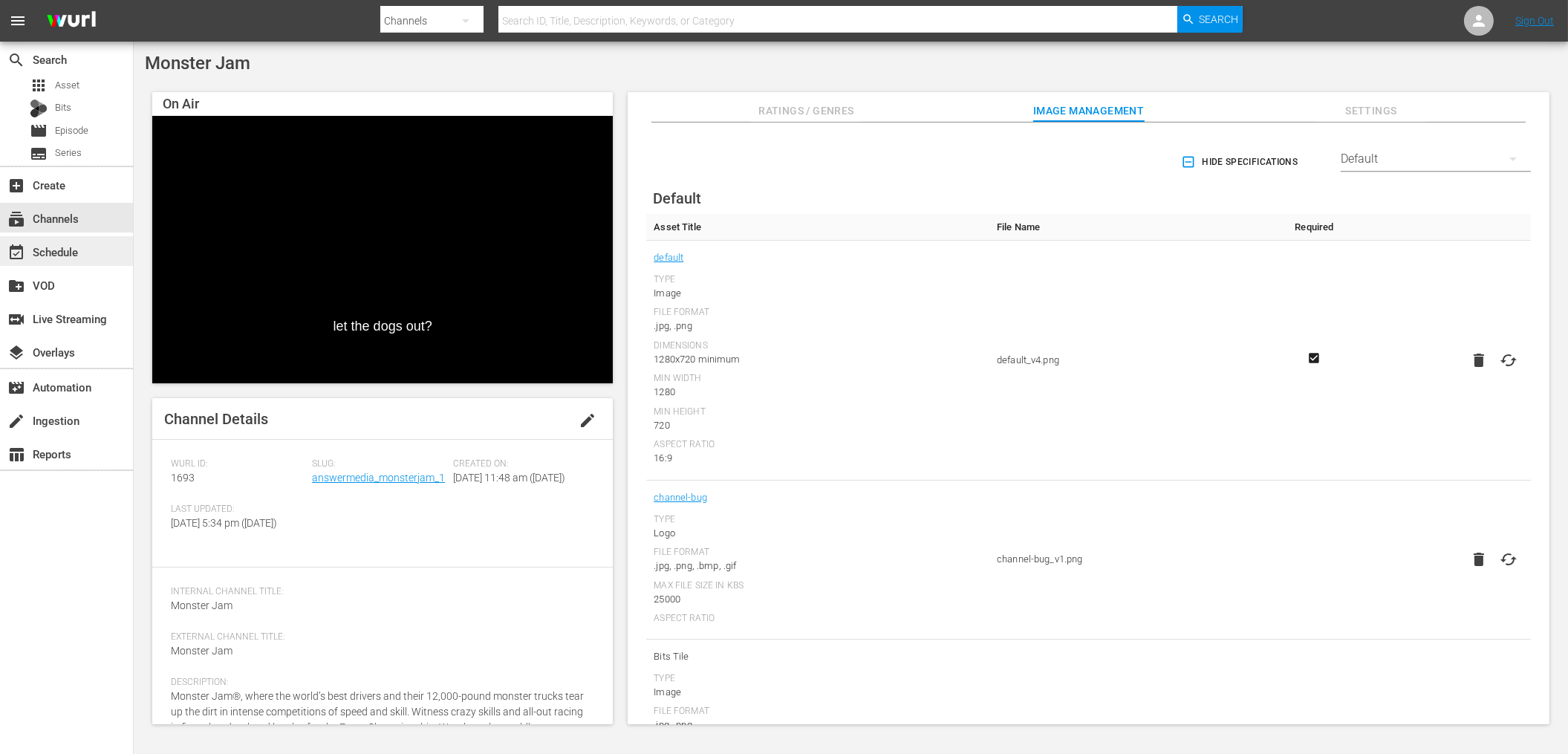
click at [51, 248] on div "event_available Schedule" at bounding box center [41, 249] width 83 height 13
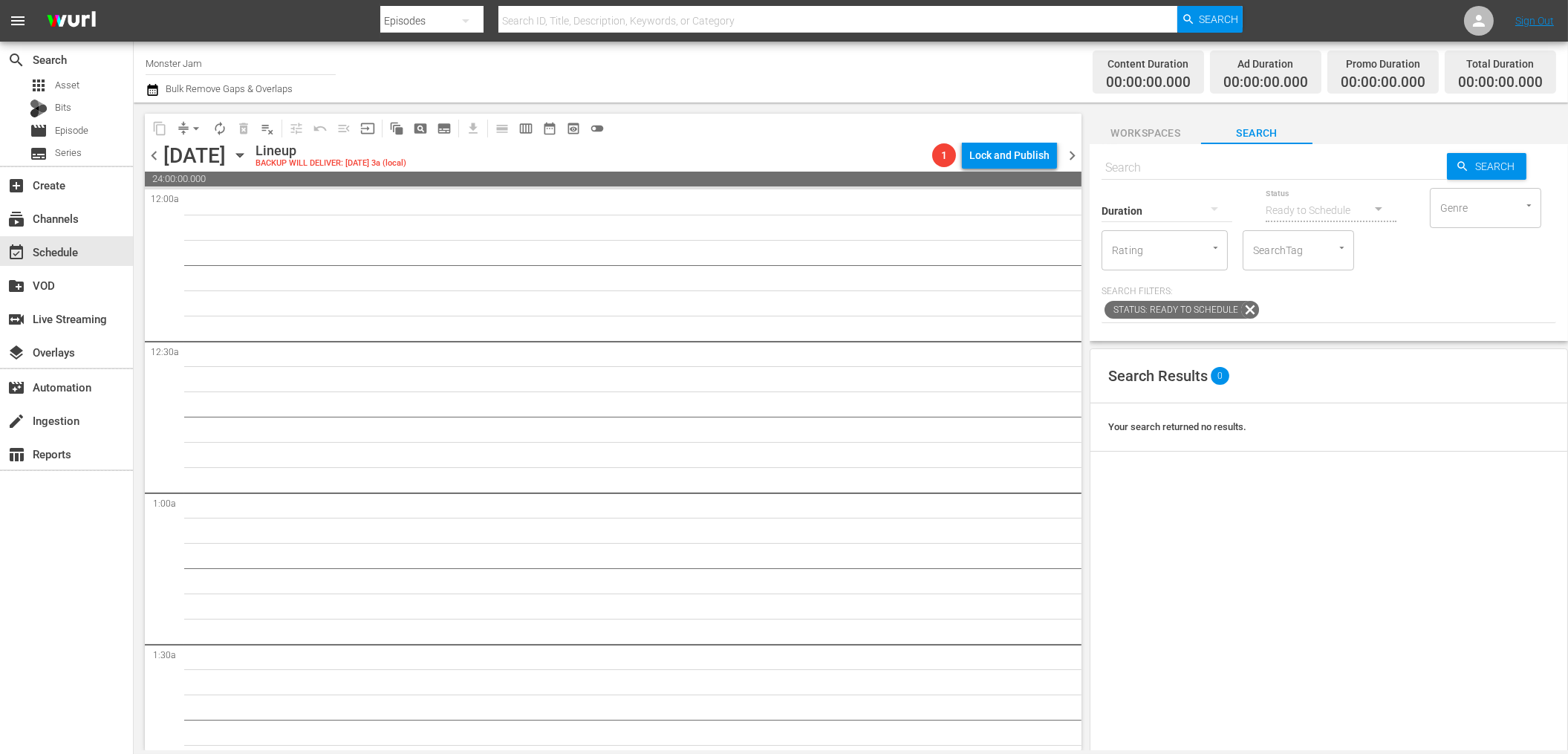
click at [152, 84] on icon "button" at bounding box center [152, 90] width 11 height 12
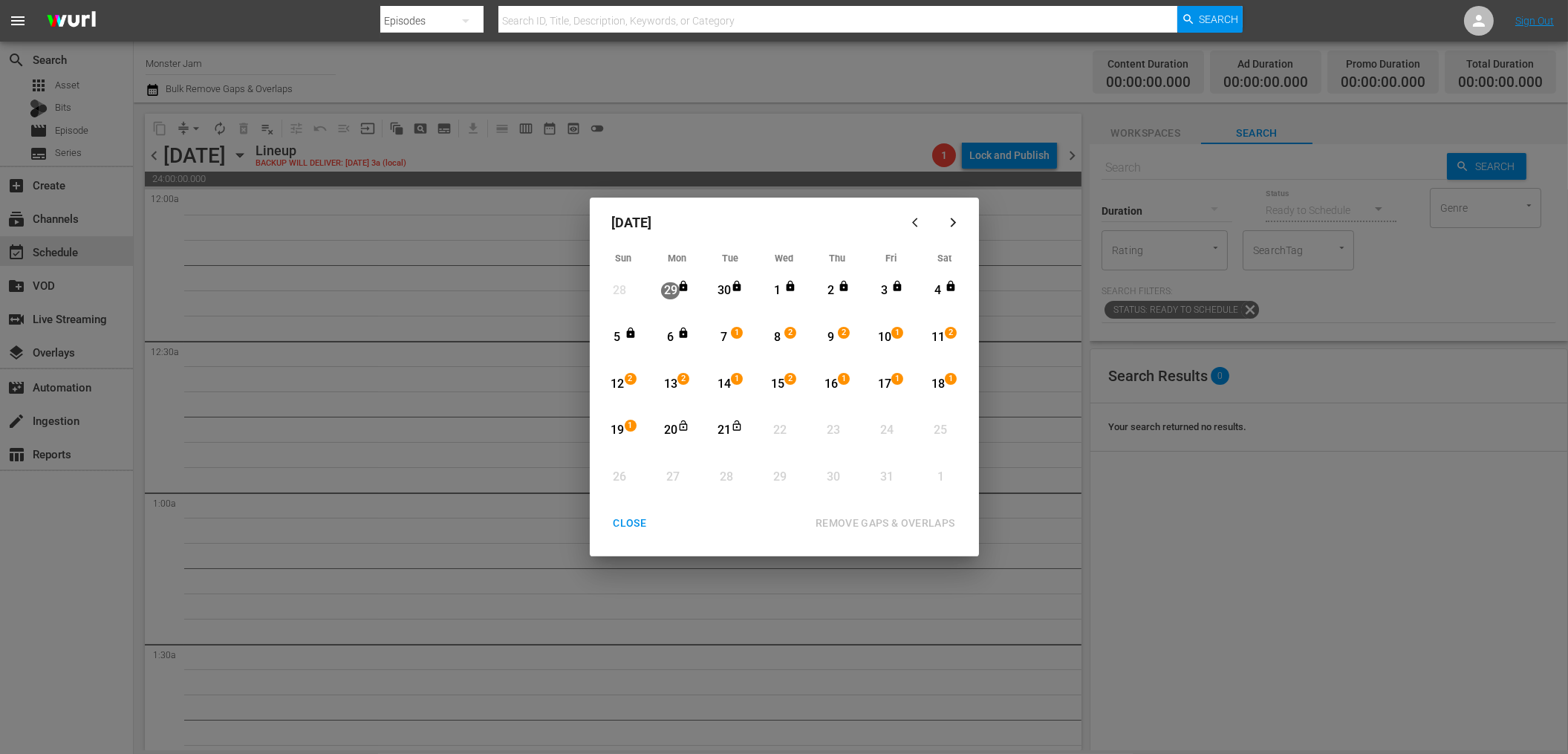
click at [726, 340] on div "7" at bounding box center [723, 337] width 18 height 17
click at [724, 434] on div "21" at bounding box center [723, 429] width 18 height 17
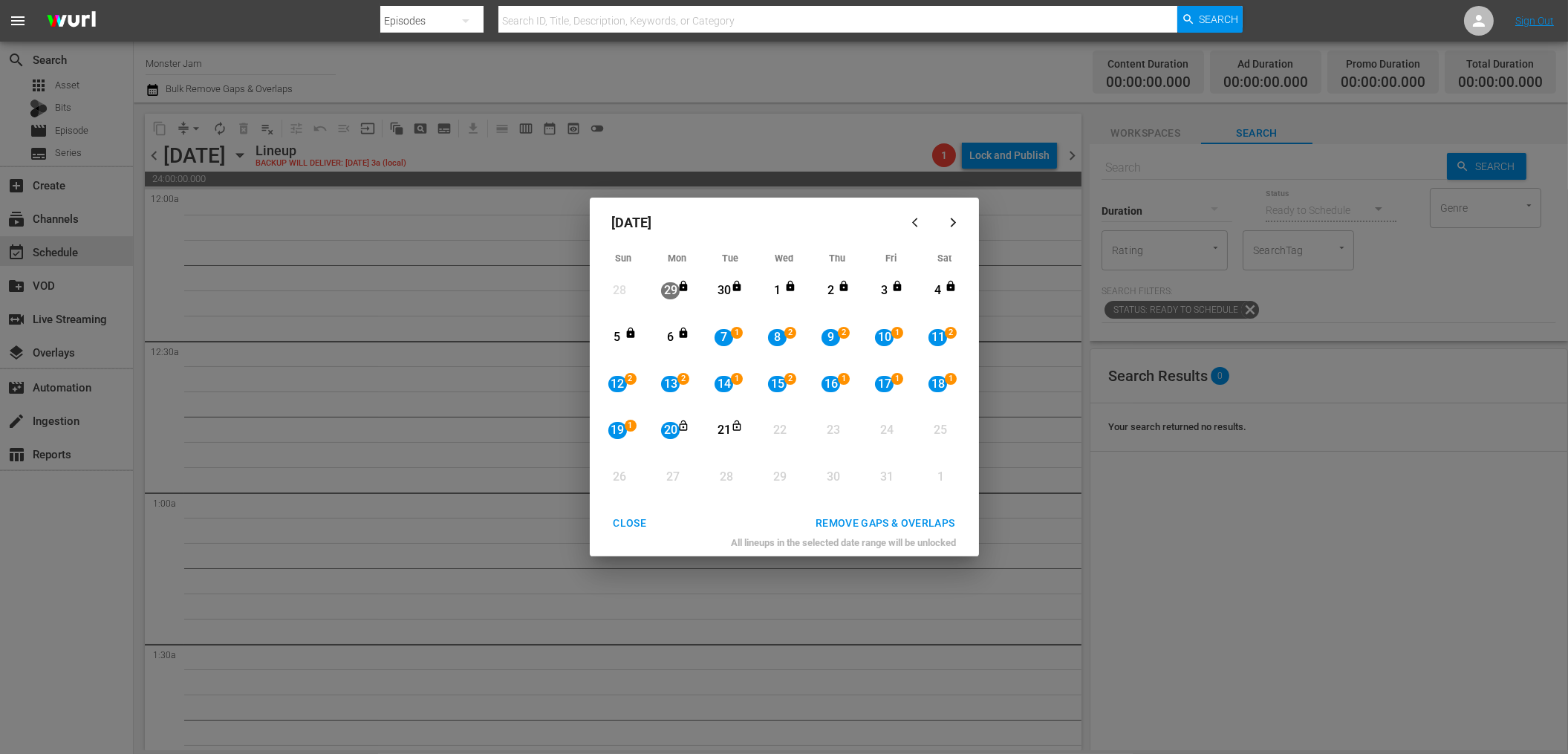
click at [877, 526] on div "REMOVE GAPS & OVERLAPS" at bounding box center [885, 522] width 163 height 18
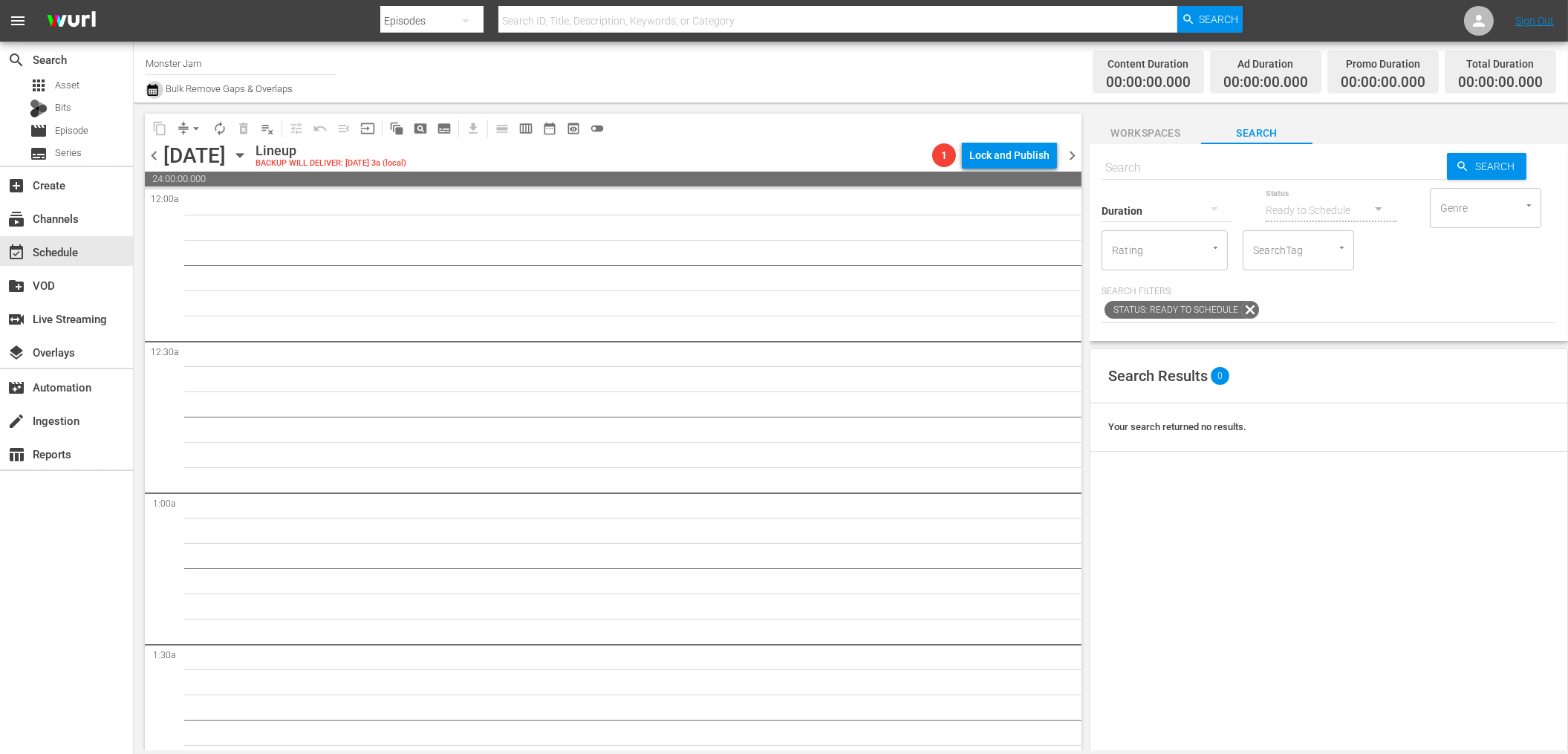
click at [154, 91] on icon "button" at bounding box center [153, 90] width 14 height 18
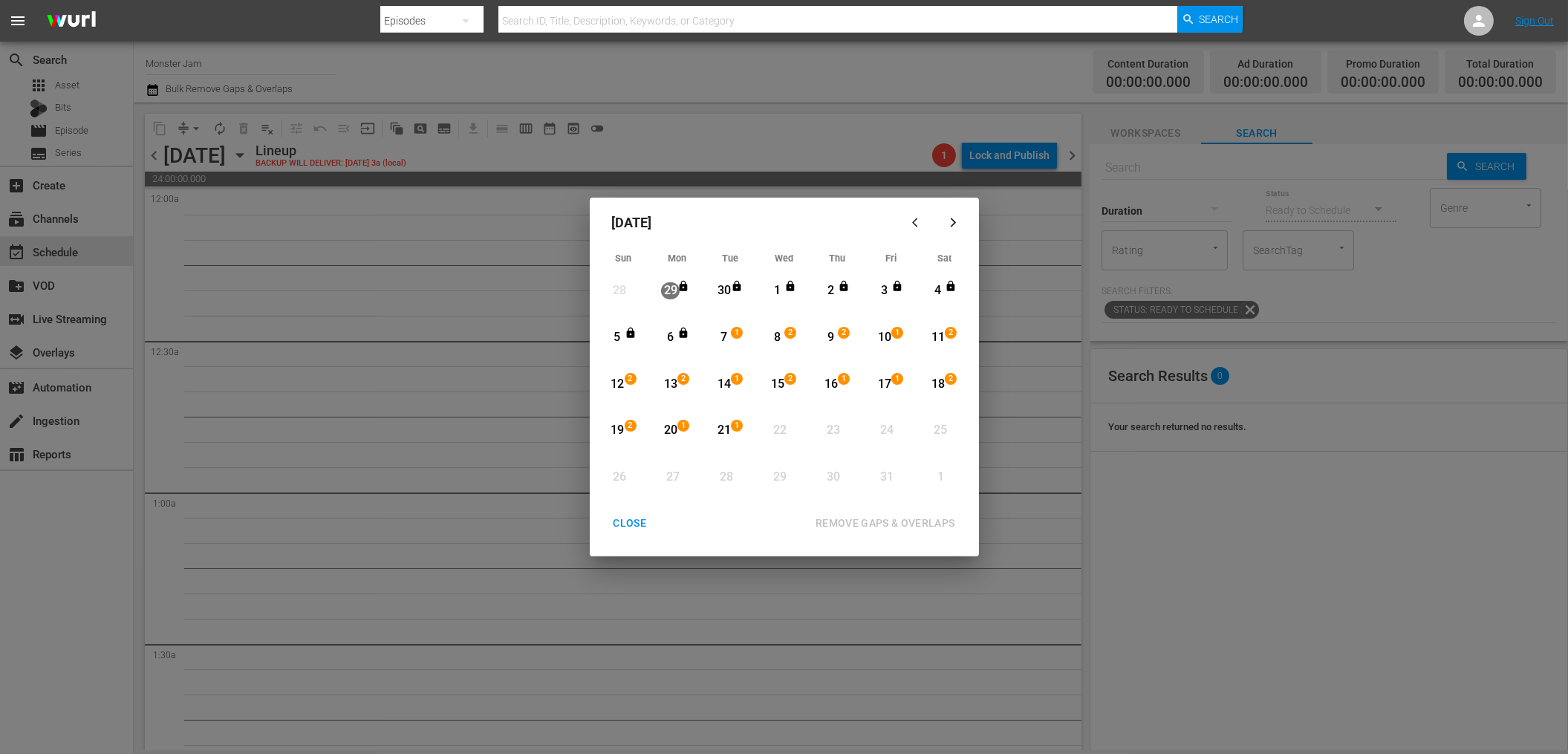
click at [629, 521] on div "CLOSE" at bounding box center [629, 522] width 57 height 18
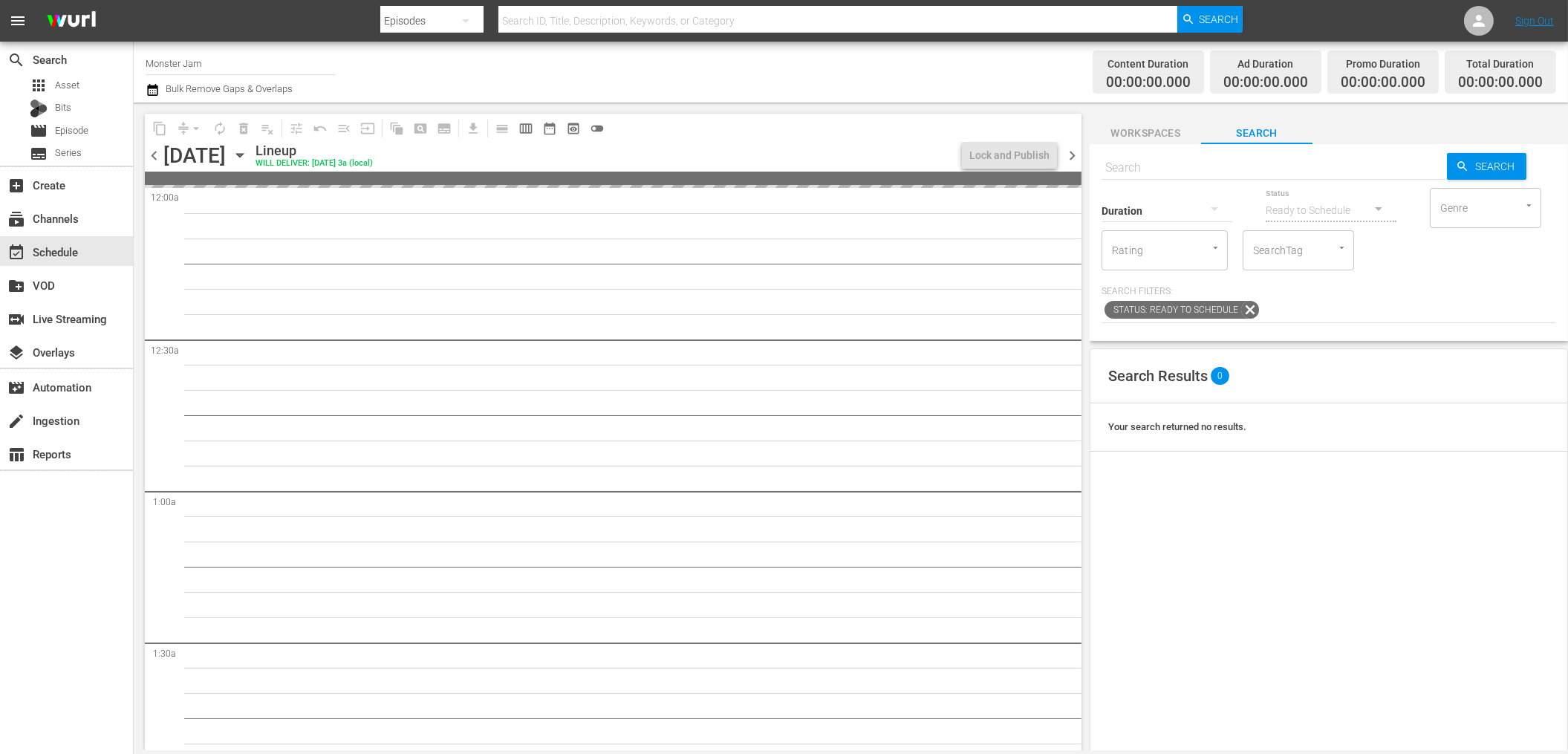
click at [248, 158] on icon "button" at bounding box center [240, 154] width 17 height 17
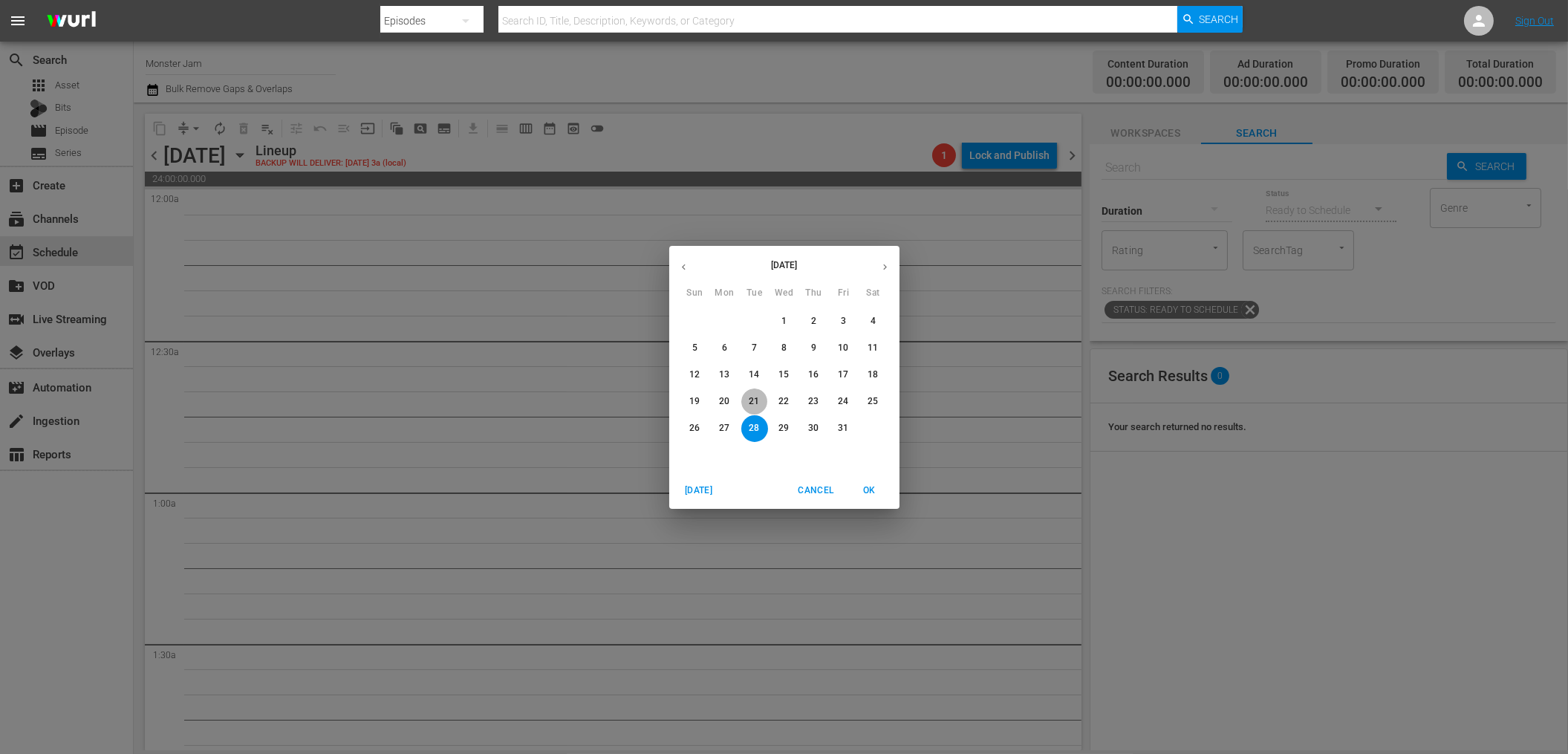
click at [749, 399] on p "21" at bounding box center [754, 401] width 11 height 12
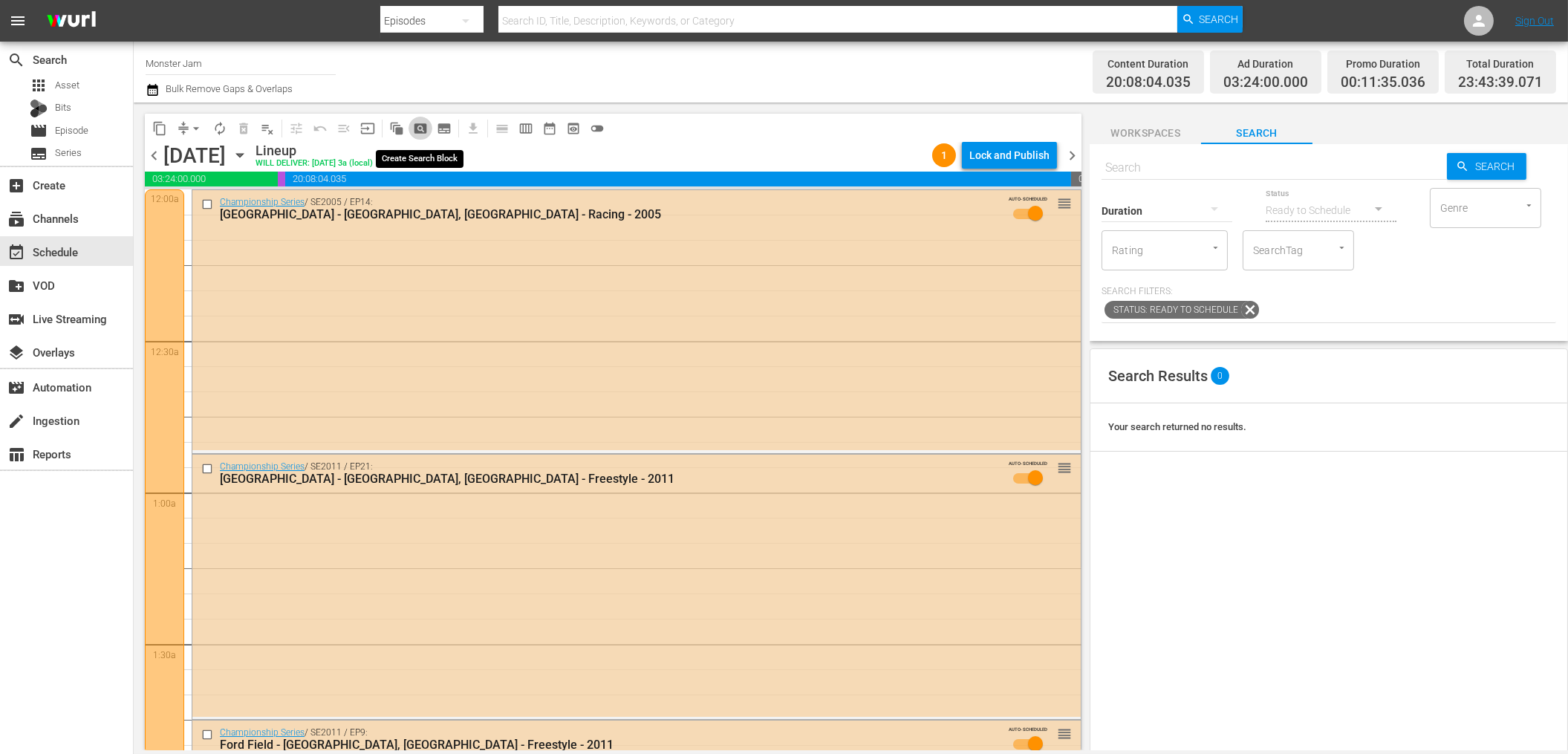
click at [423, 124] on span "pageview_outlined" at bounding box center [420, 128] width 15 height 15
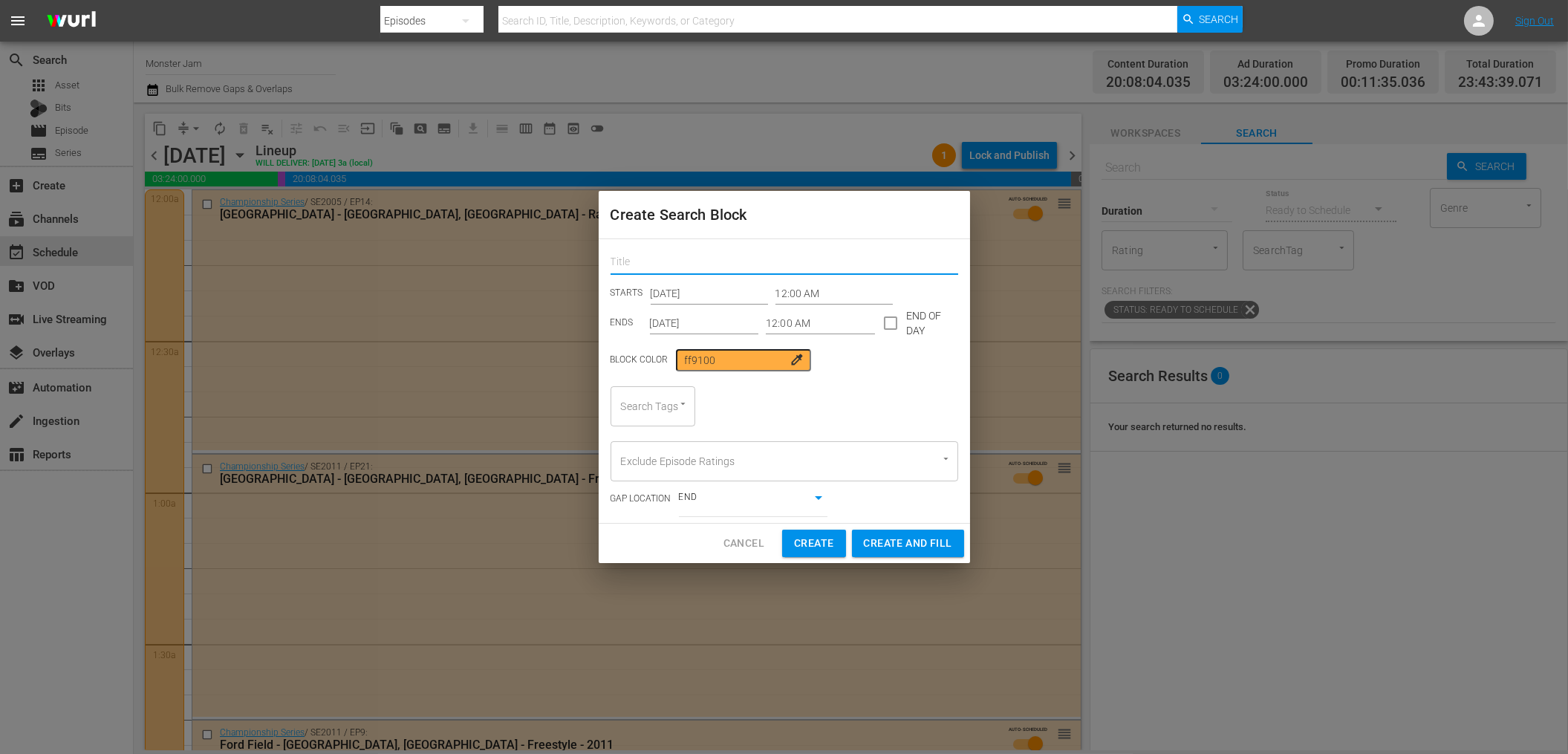
click at [707, 258] on input "text" at bounding box center [784, 263] width 348 height 23
type input "Monster Jam"
drag, startPoint x: 885, startPoint y: 325, endPoint x: 696, endPoint y: 339, distance: 189.5
click at [884, 325] on input "checkbox" at bounding box center [890, 327] width 32 height 32
checkbox input "true"
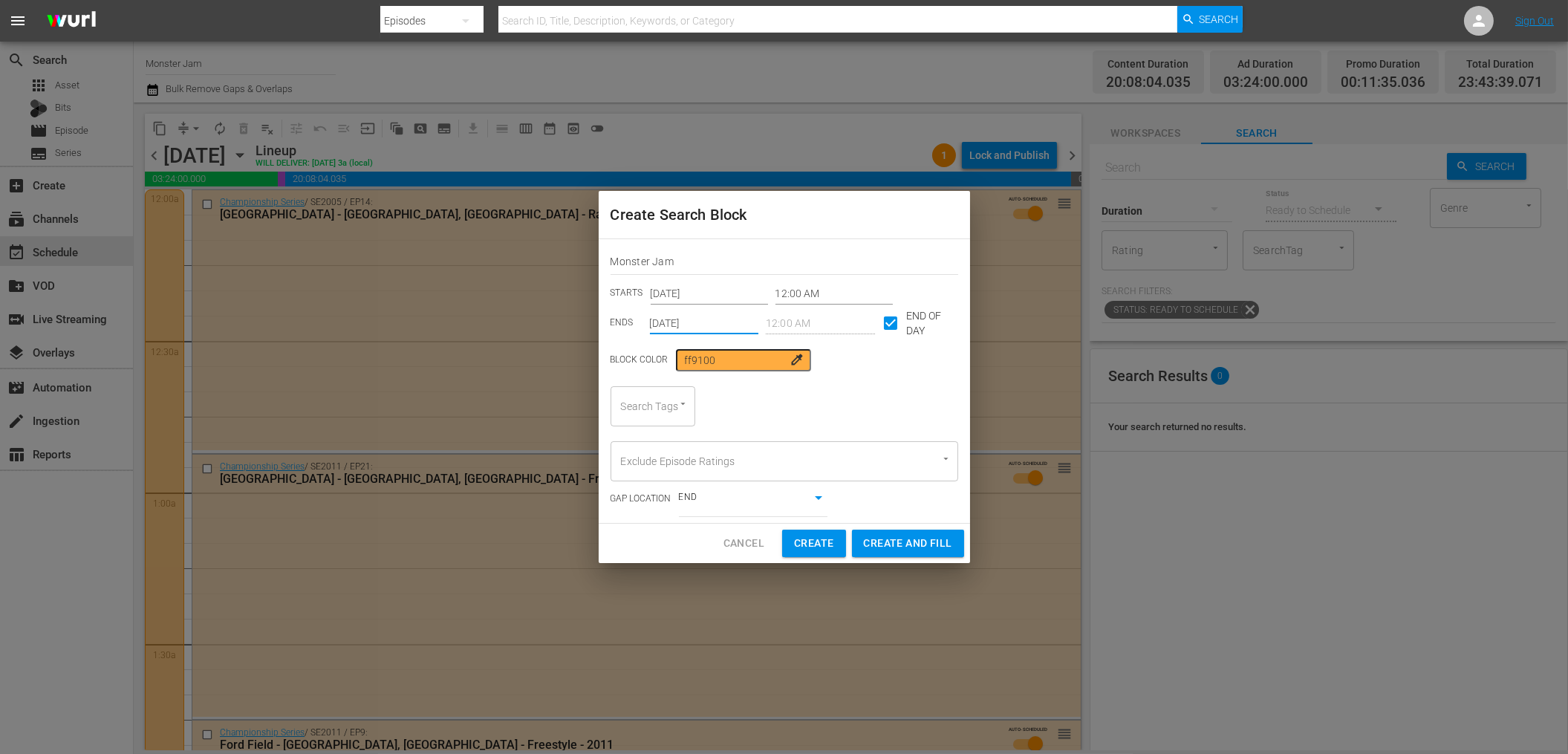
click at [706, 325] on input "Oct 21st 2025" at bounding box center [704, 322] width 109 height 22
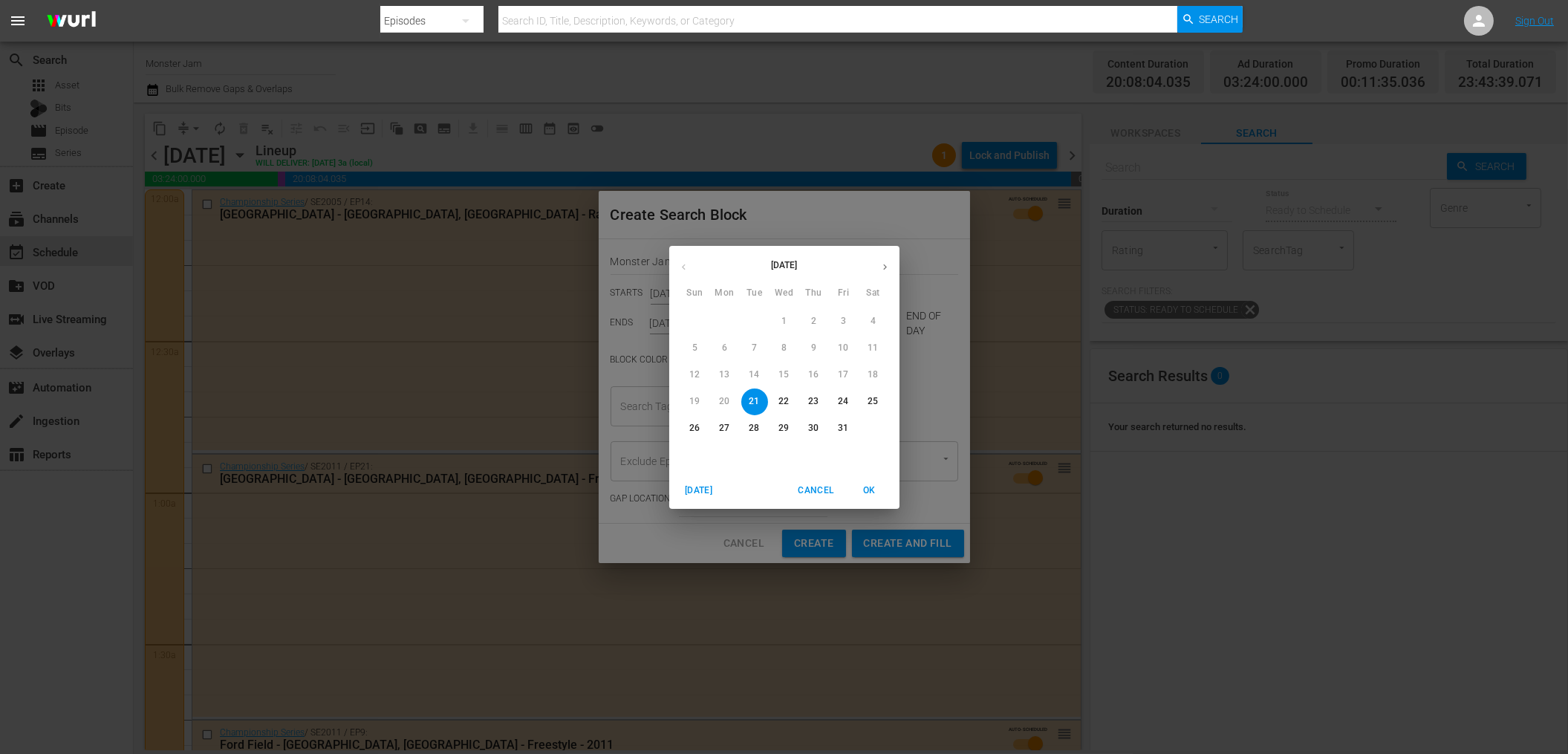
click at [887, 274] on button "button" at bounding box center [884, 267] width 29 height 29
click at [681, 270] on icon "button" at bounding box center [683, 267] width 11 height 11
drag, startPoint x: 812, startPoint y: 427, endPoint x: 811, endPoint y: 470, distance: 43.0
click at [812, 427] on p "27" at bounding box center [813, 427] width 11 height 12
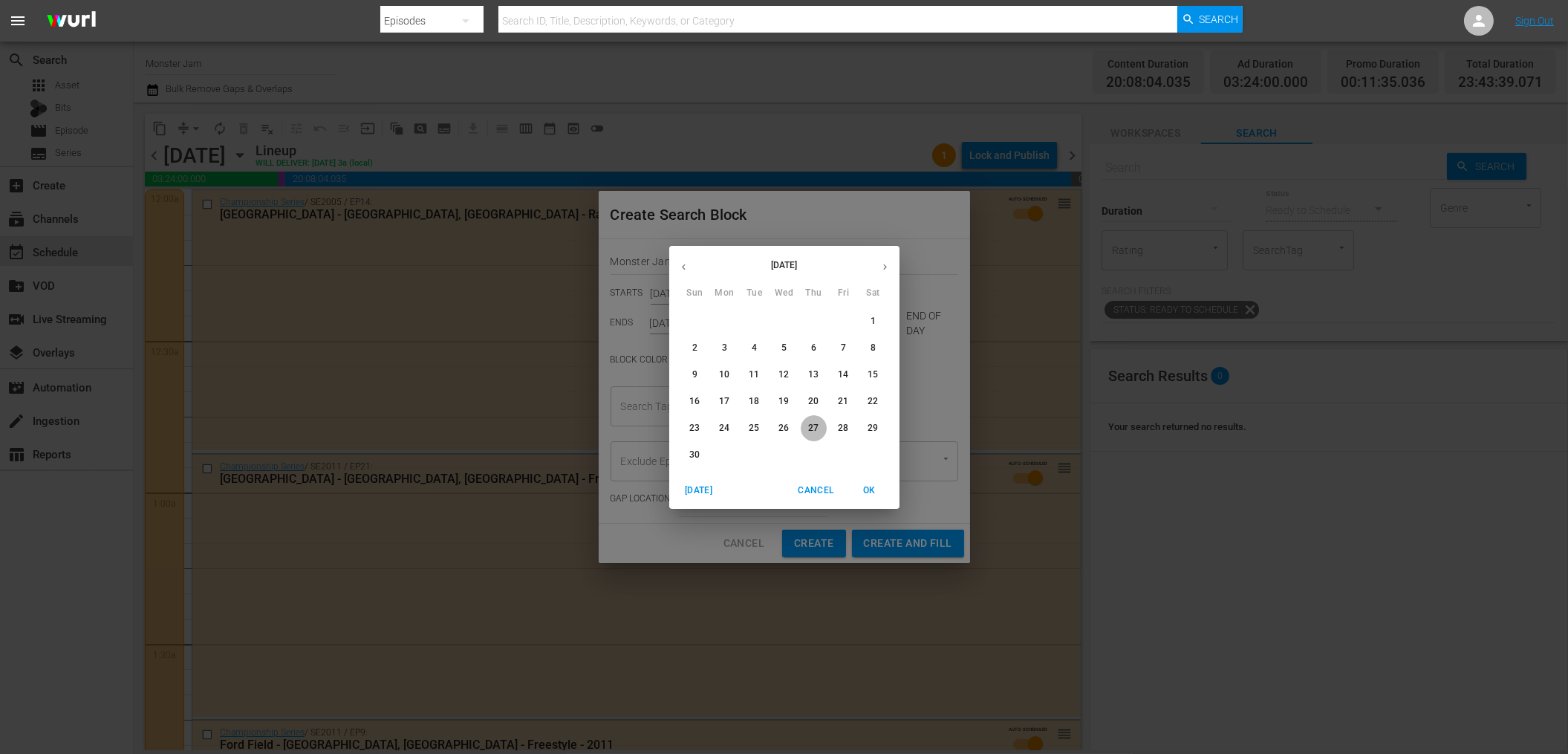
type input "Nov 27th 2025"
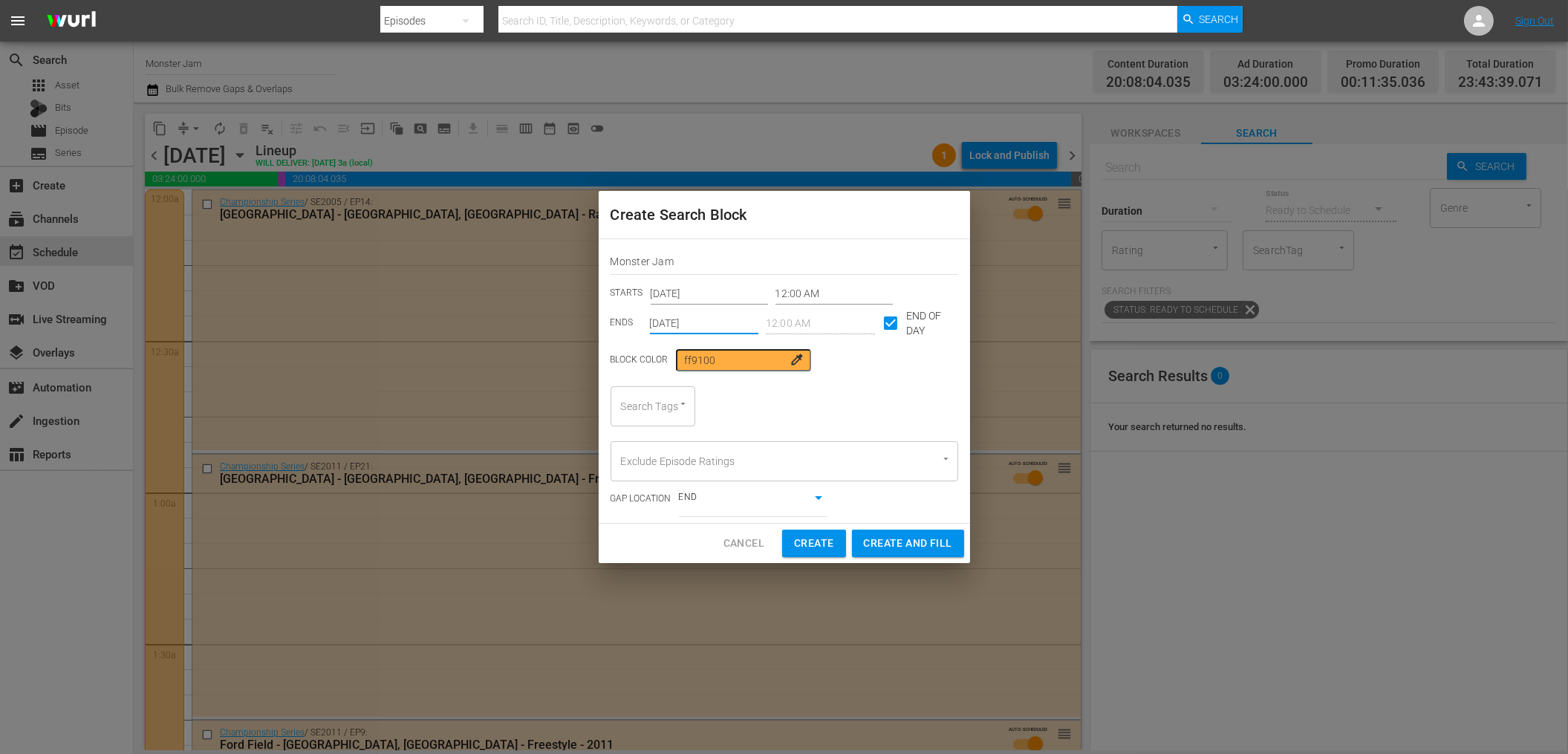
click at [651, 410] on div "Search Tags" at bounding box center [652, 406] width 84 height 40
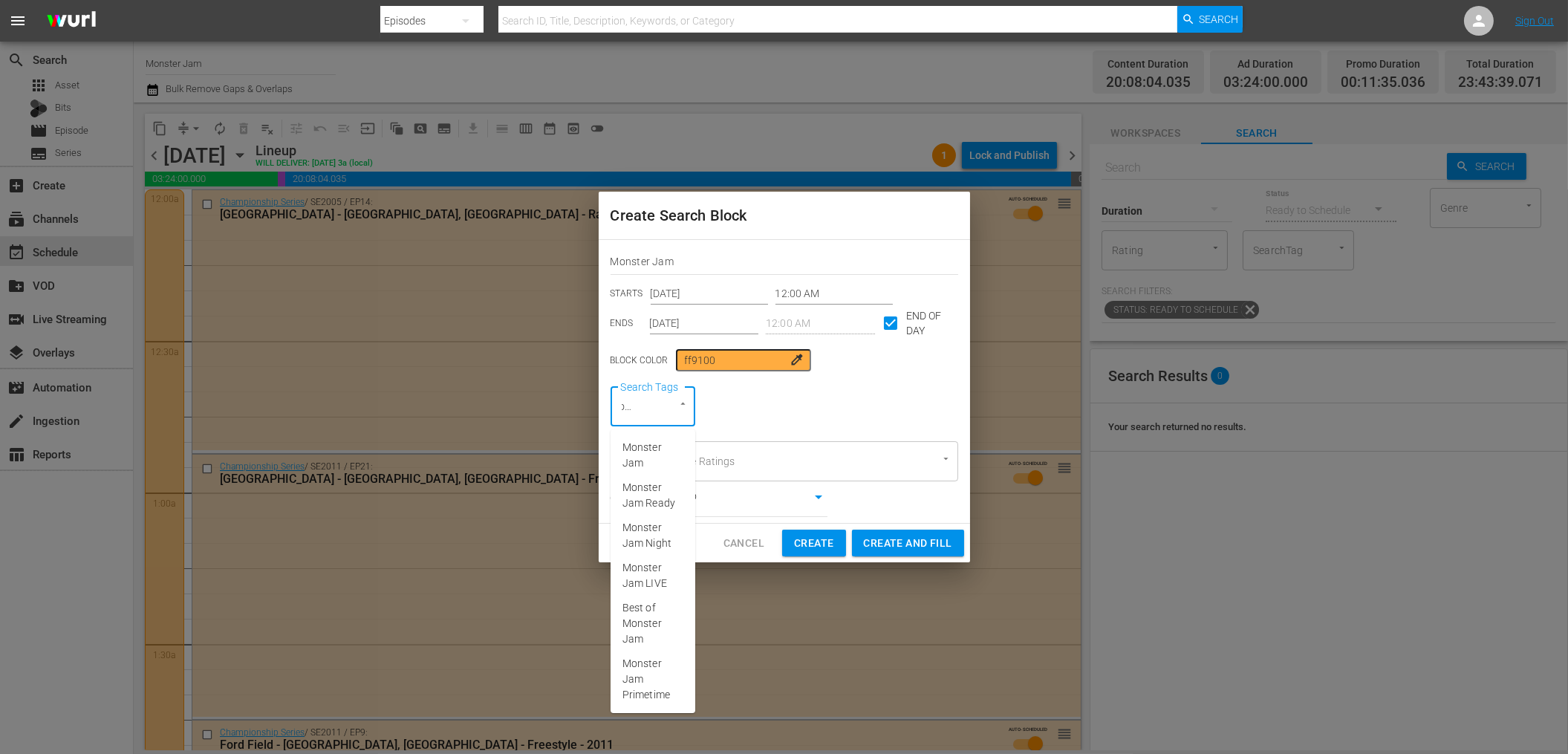
type input "Monster"
click at [648, 492] on span "Monster Jam Ready" at bounding box center [652, 495] width 61 height 32
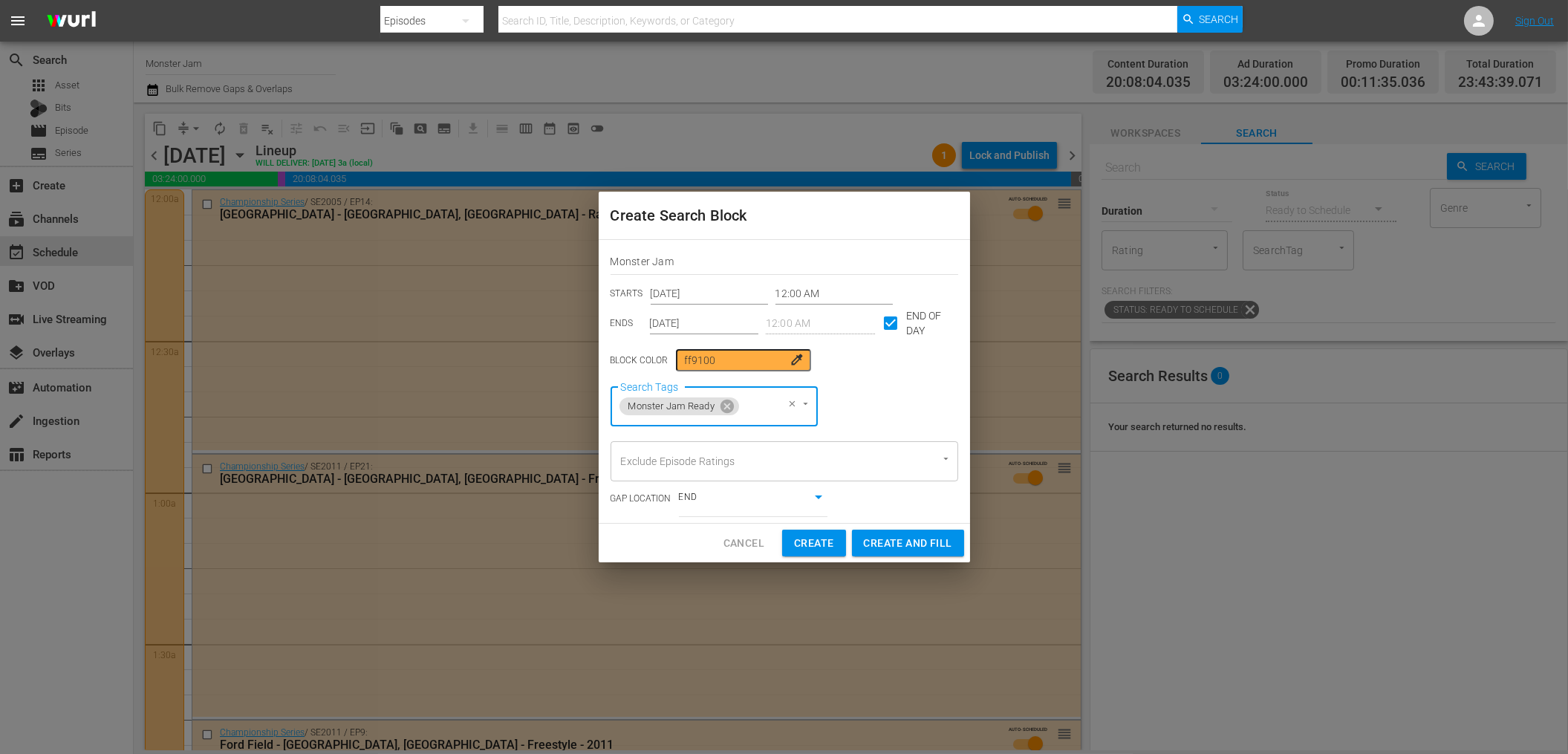
click at [879, 412] on div "Search Tags Monster Jam Ready Search Tags" at bounding box center [784, 406] width 348 height 40
click at [886, 546] on span "Create and Fill" at bounding box center [908, 542] width 89 height 18
type input "Oct 21st 2025"
checkbox input "false"
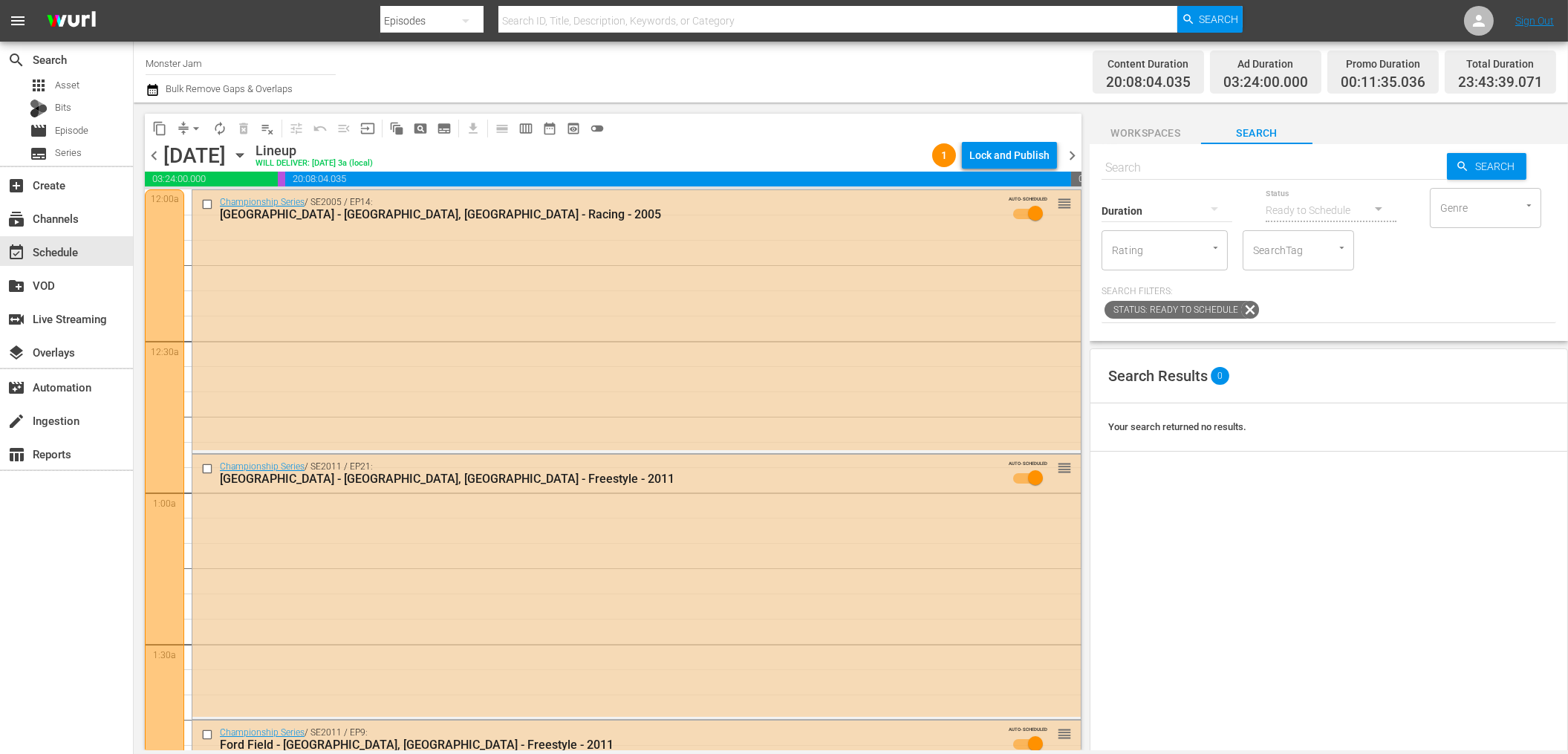
click at [474, 75] on div "Channel Title Monster Jam Bulk Remove Gaps & Overlaps" at bounding box center [530, 72] width 769 height 54
click at [76, 153] on span "Series" at bounding box center [68, 153] width 26 height 15
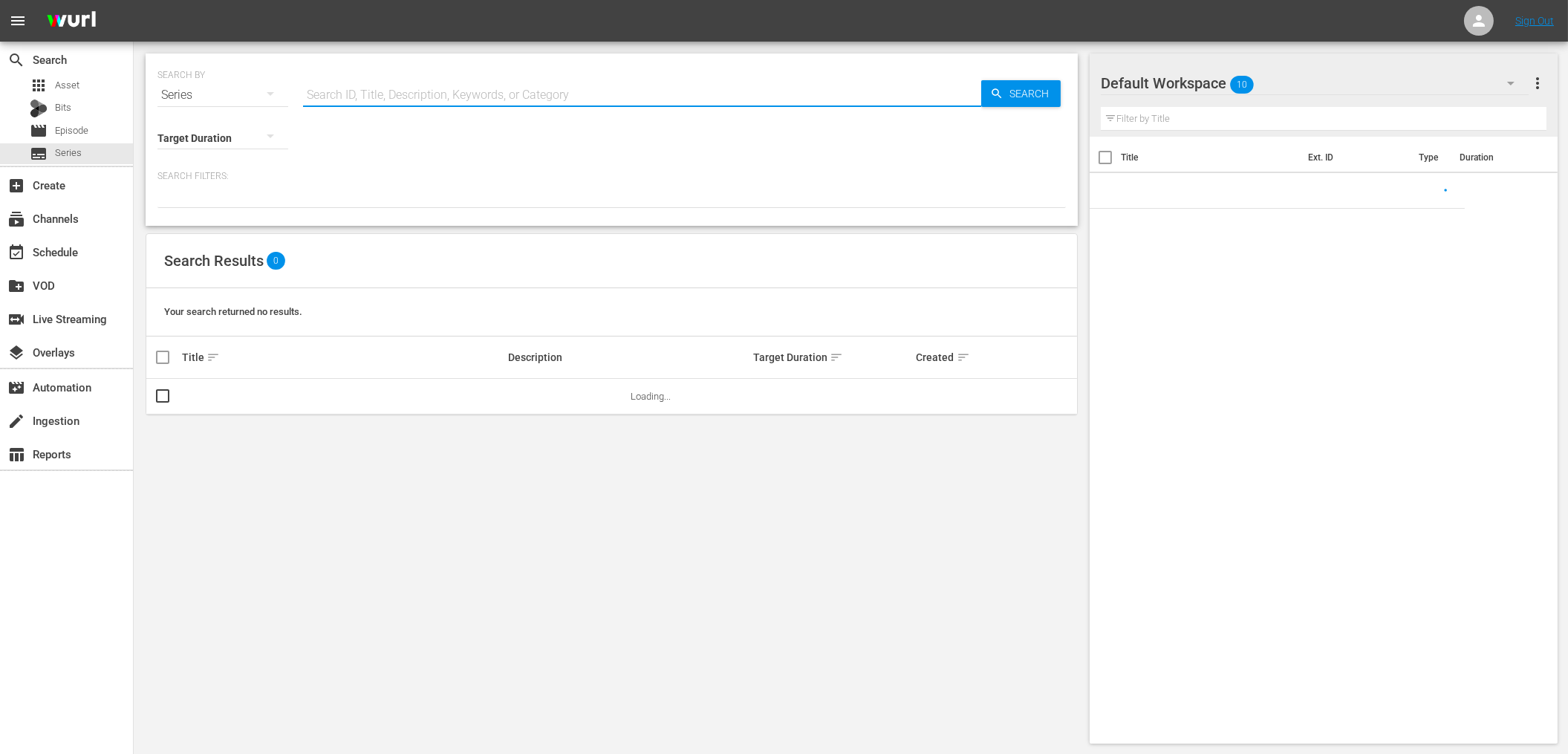
click at [383, 103] on input "text" at bounding box center [642, 95] width 678 height 36
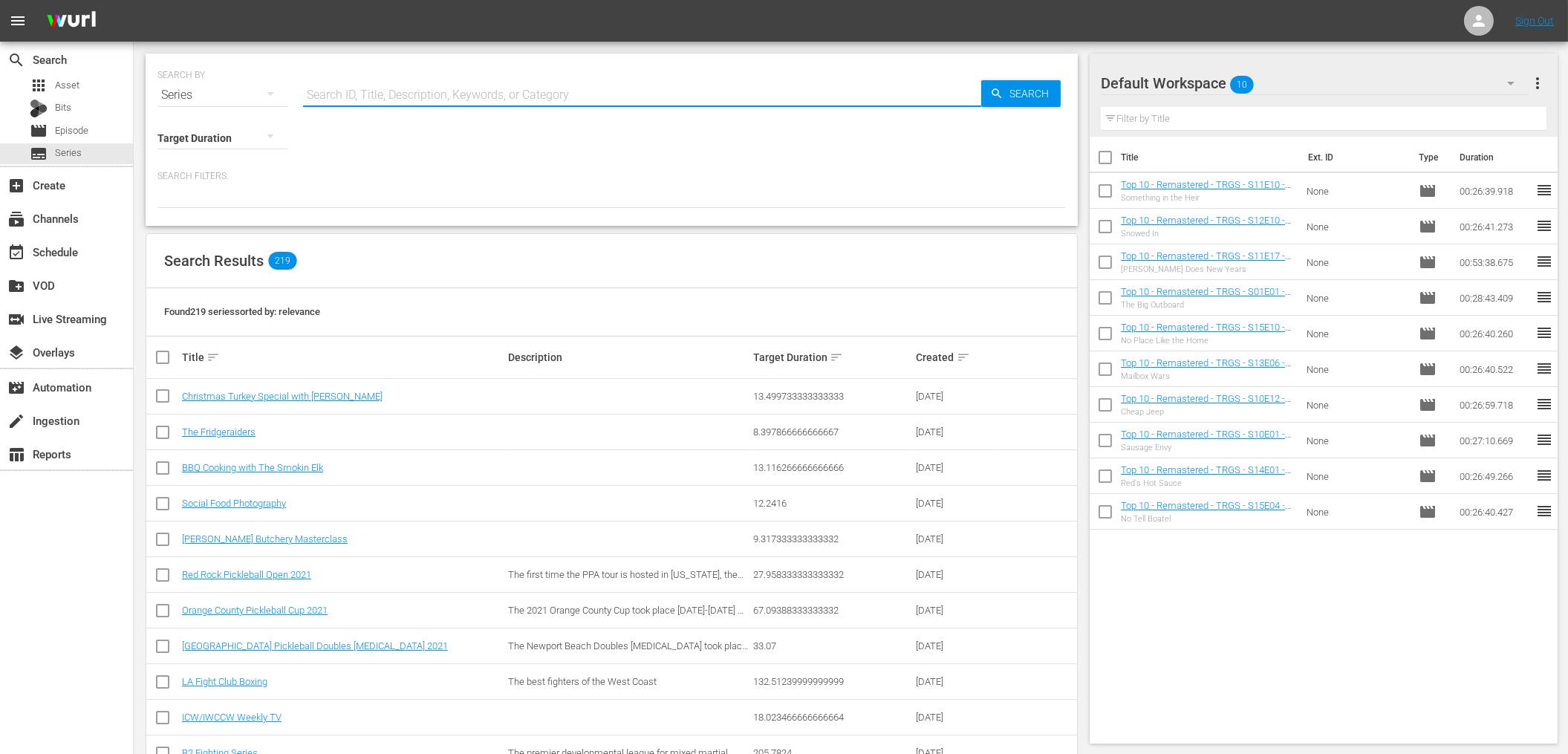
click at [465, 201] on div at bounding box center [611, 195] width 908 height 25
click at [363, 103] on input "text" at bounding box center [642, 95] width 678 height 36
type input "world finals"
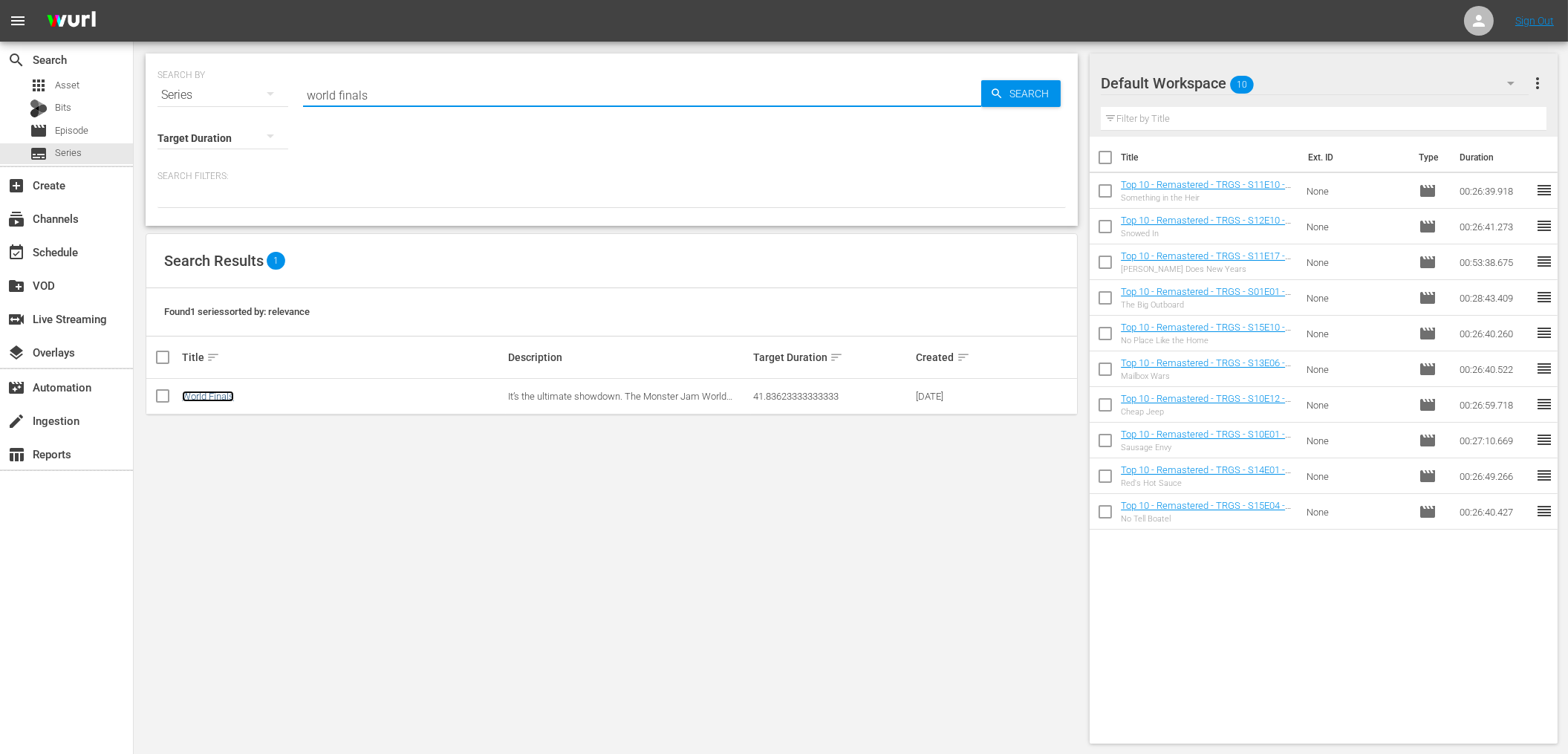
click at [215, 398] on link "World Finals" at bounding box center [207, 396] width 52 height 11
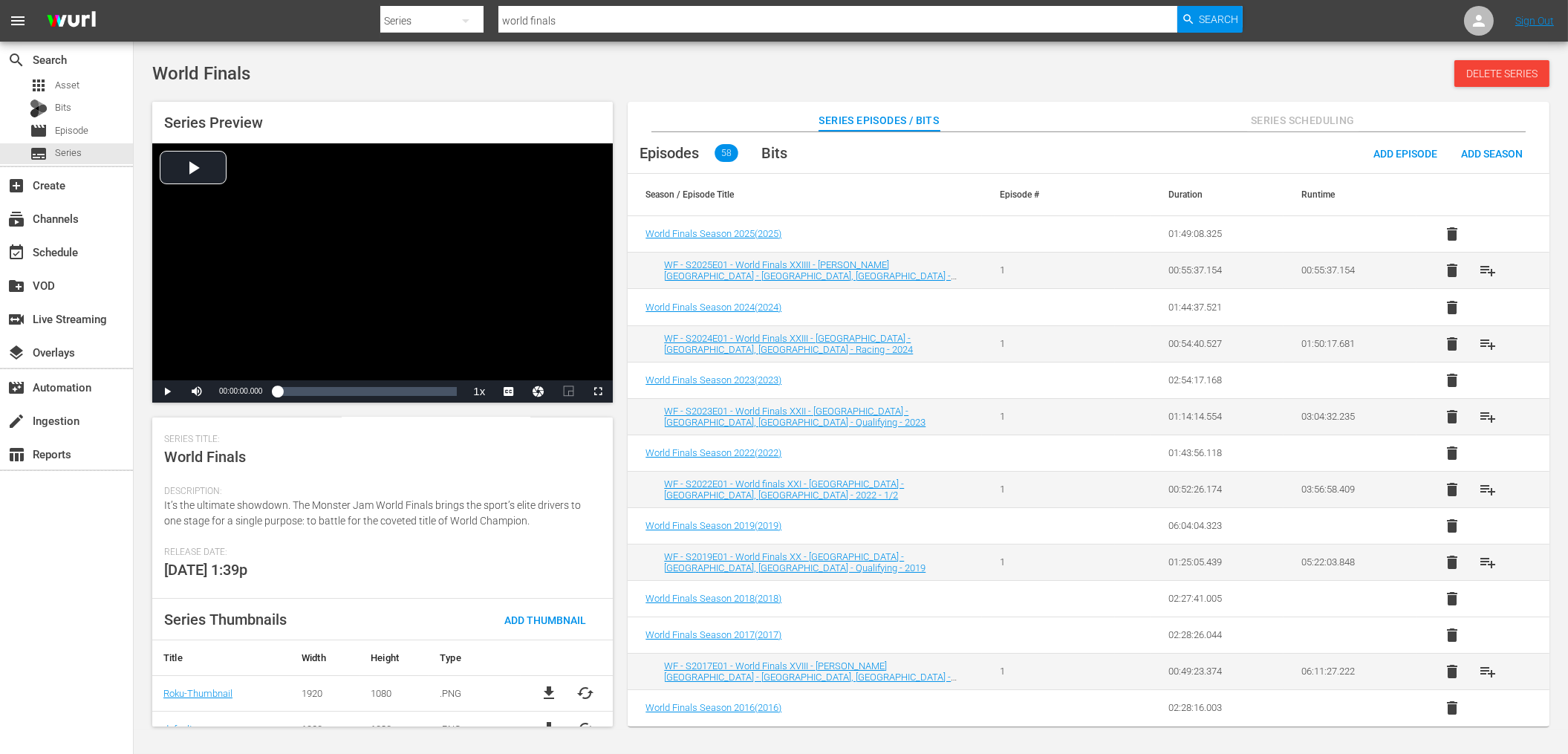
scroll to position [210, 0]
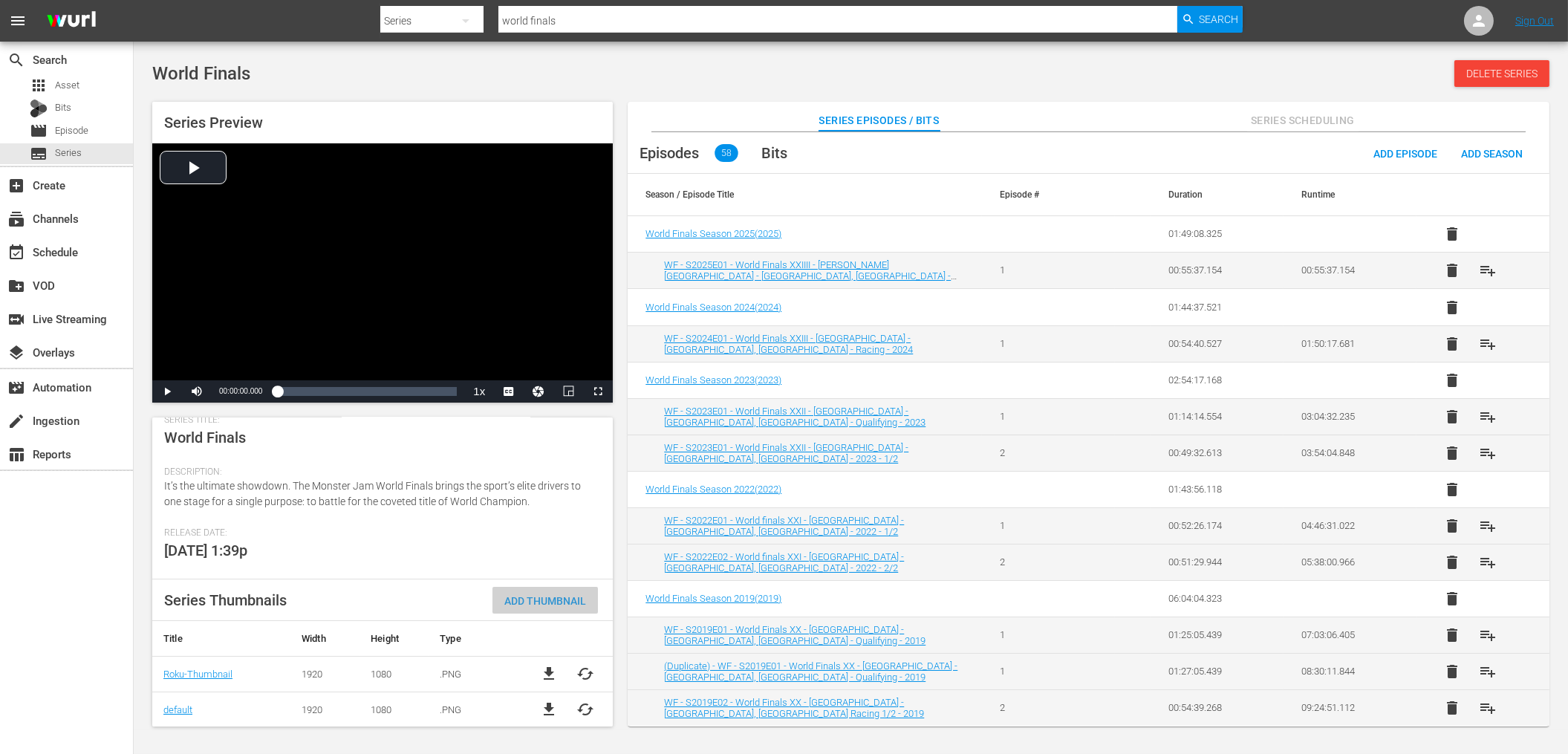
click at [557, 602] on span "Add Thumbnail" at bounding box center [545, 601] width 105 height 12
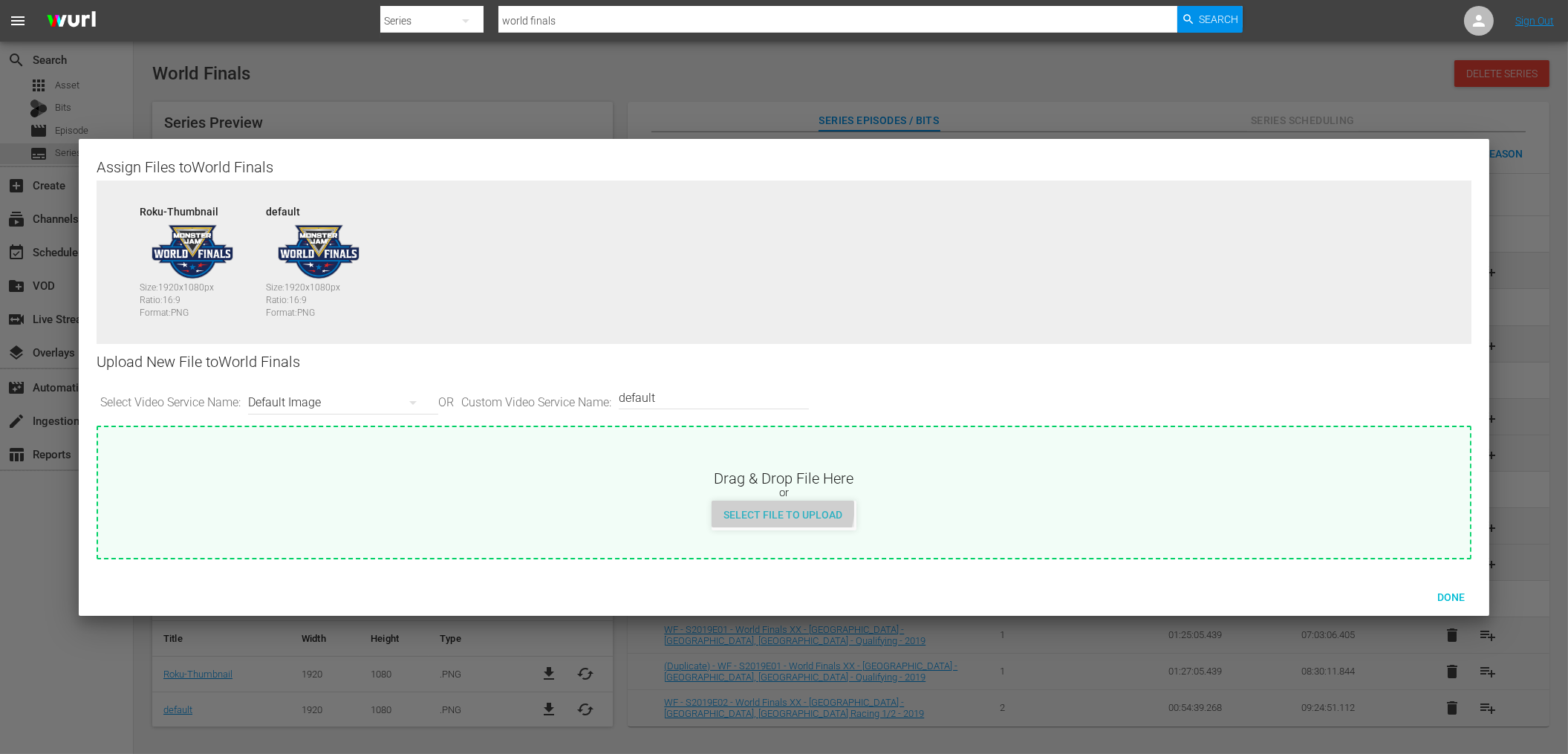
click at [755, 502] on div "Select File to Upload" at bounding box center [782, 513] width 142 height 27
type input "C:\fakepath\WorldFinals_1920x1080.jpg"
click at [397, 398] on div "Default Image" at bounding box center [340, 402] width 183 height 41
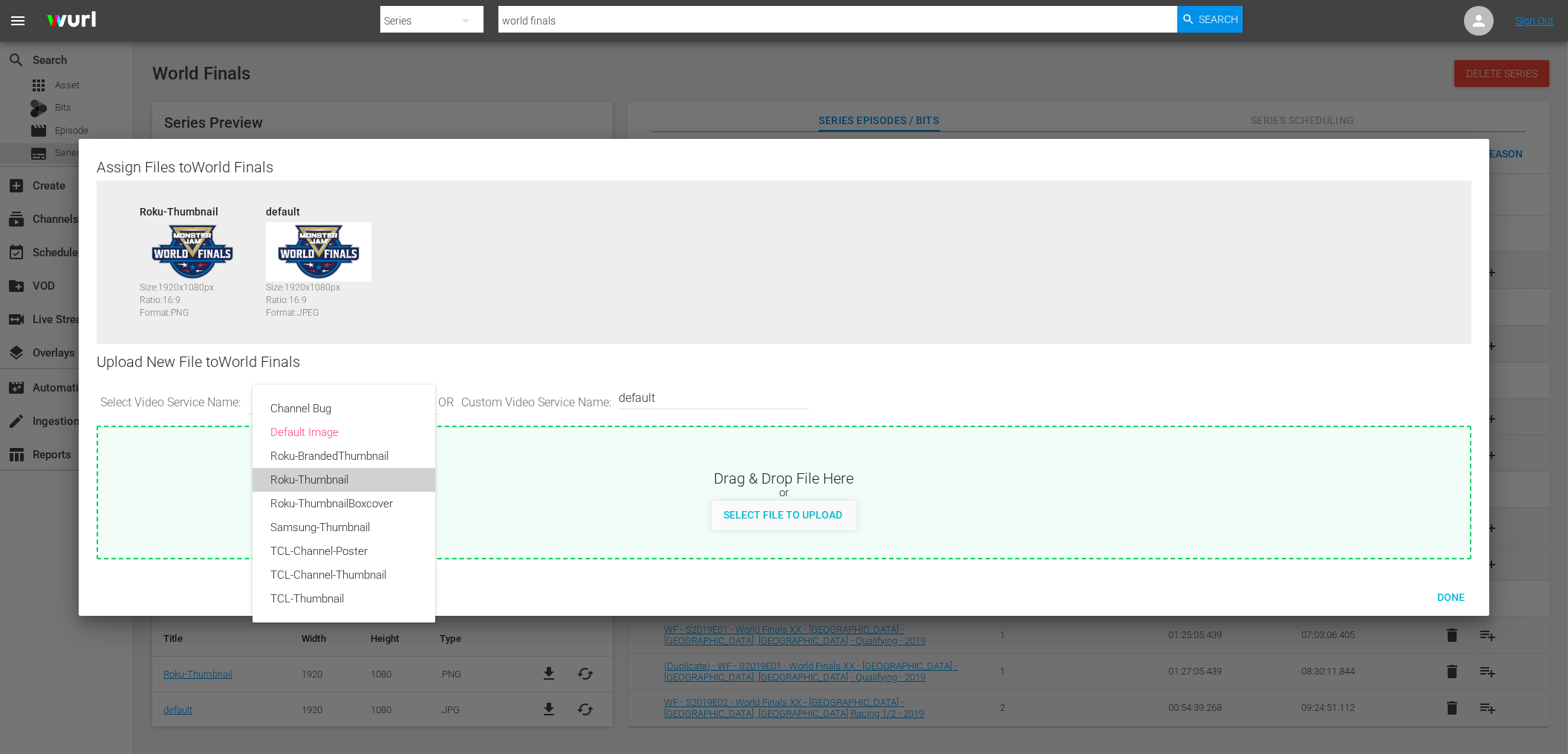
click at [399, 471] on div "Roku-Thumbnail" at bounding box center [343, 479] width 147 height 24
type input "Roku-Thumbnail"
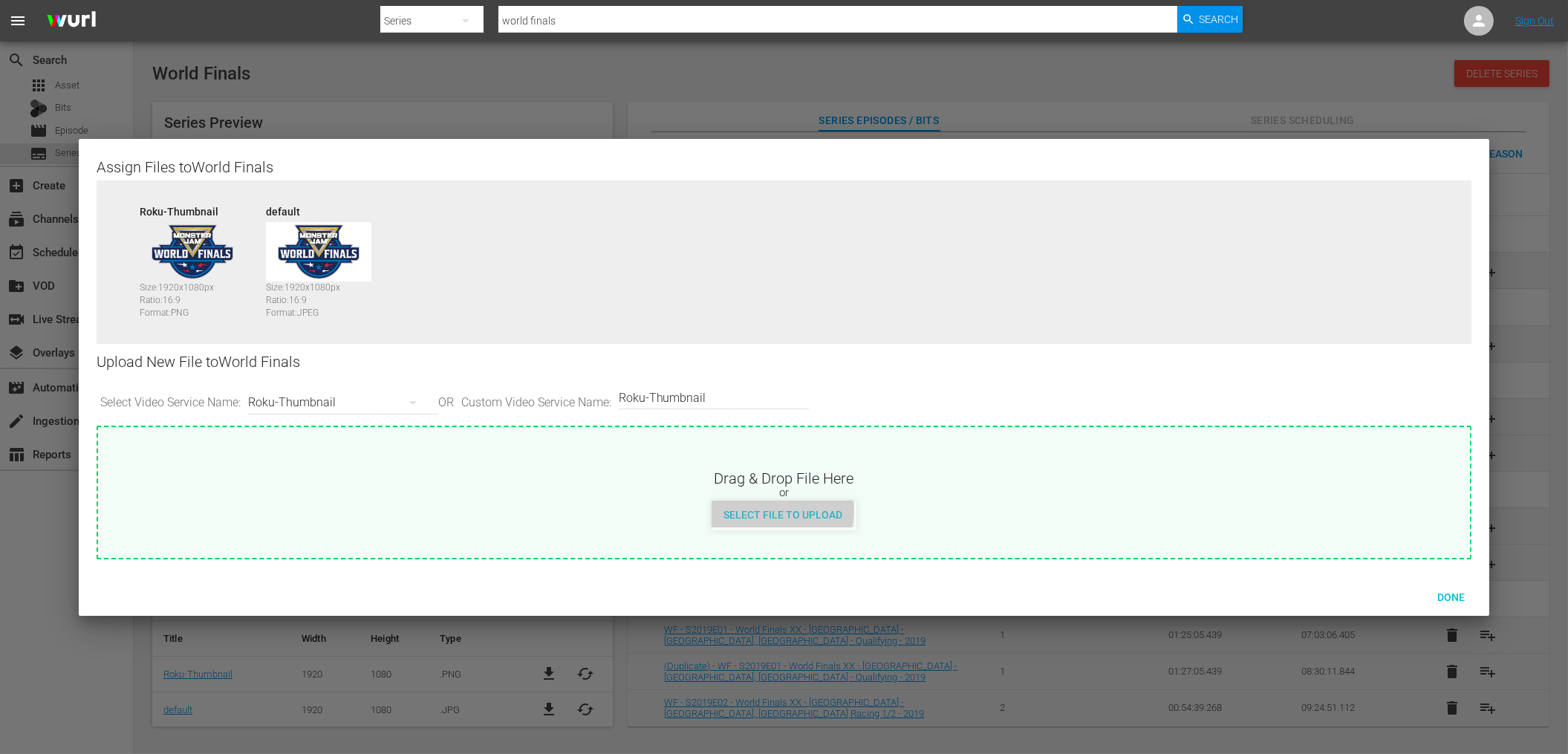
click at [780, 508] on span "Select File to Upload" at bounding box center [782, 514] width 142 height 12
type input "C:\fakepath\WorldFinals_1920x1080.jpg"
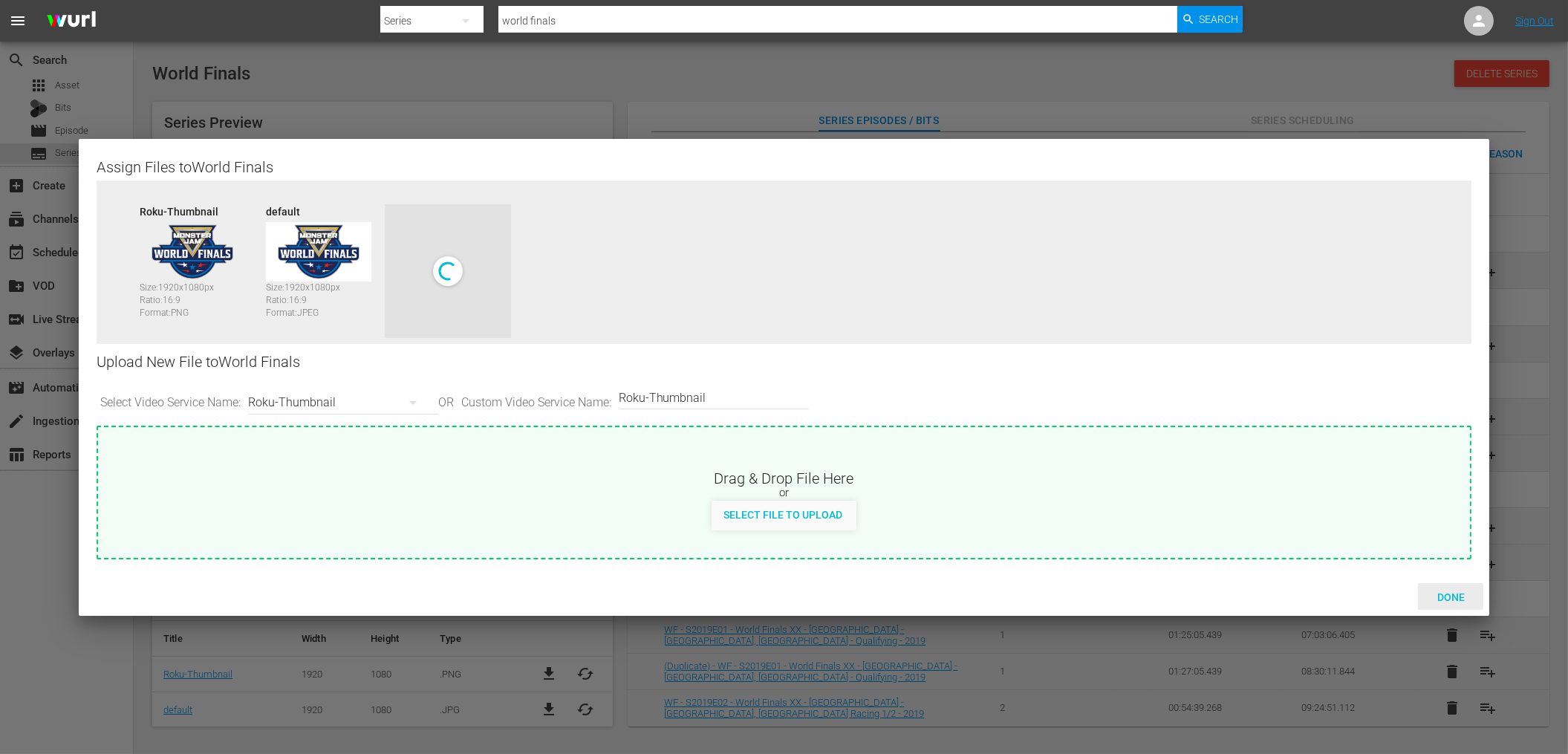
click at [1469, 600] on span "Done" at bounding box center [1450, 597] width 51 height 12
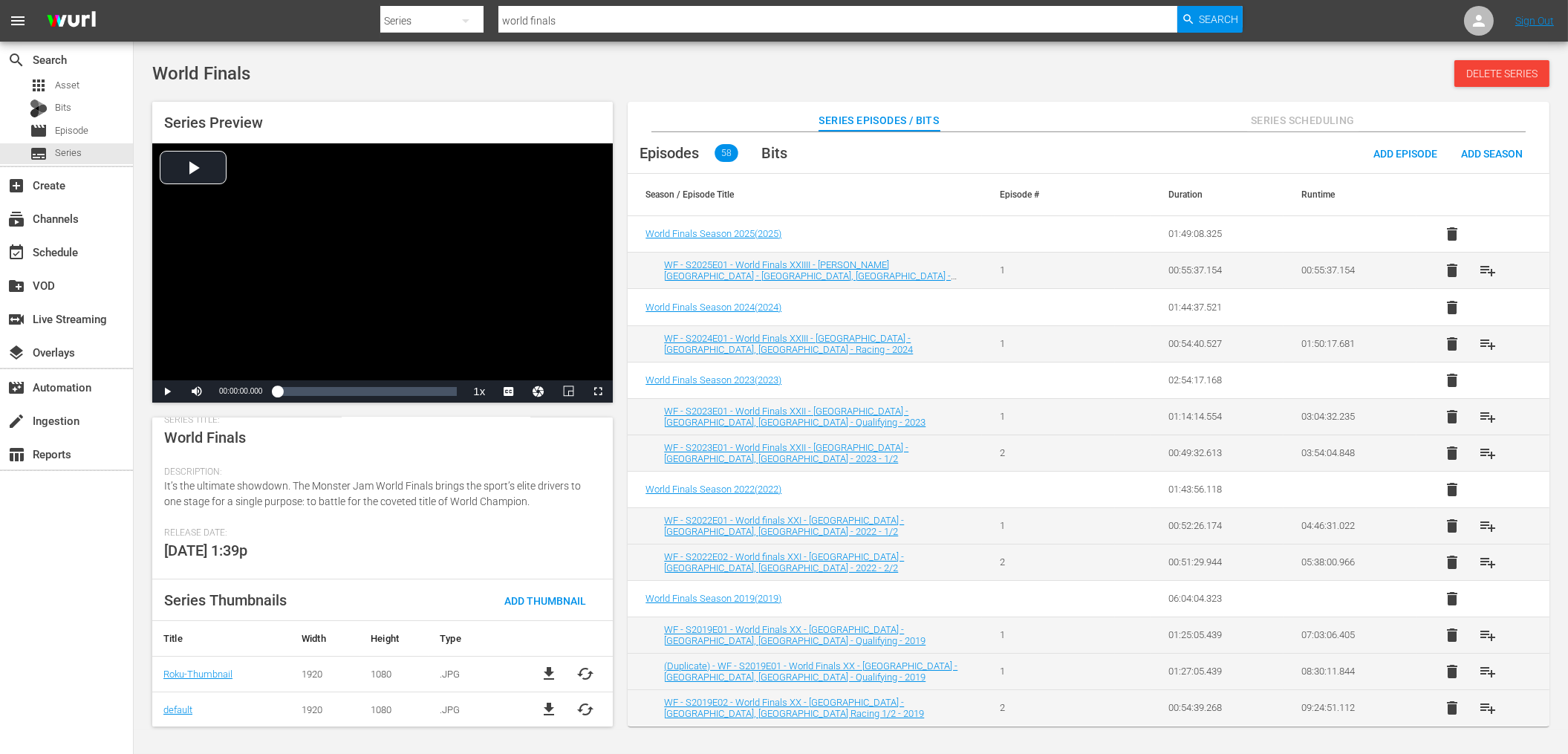
click at [476, 447] on div "Series Title: World Finals" at bounding box center [382, 440] width 436 height 52
click at [632, 61] on div "World Finals Delete Series" at bounding box center [850, 74] width 1397 height 26
click at [585, 65] on div "World Finals Delete Series" at bounding box center [850, 74] width 1397 height 26
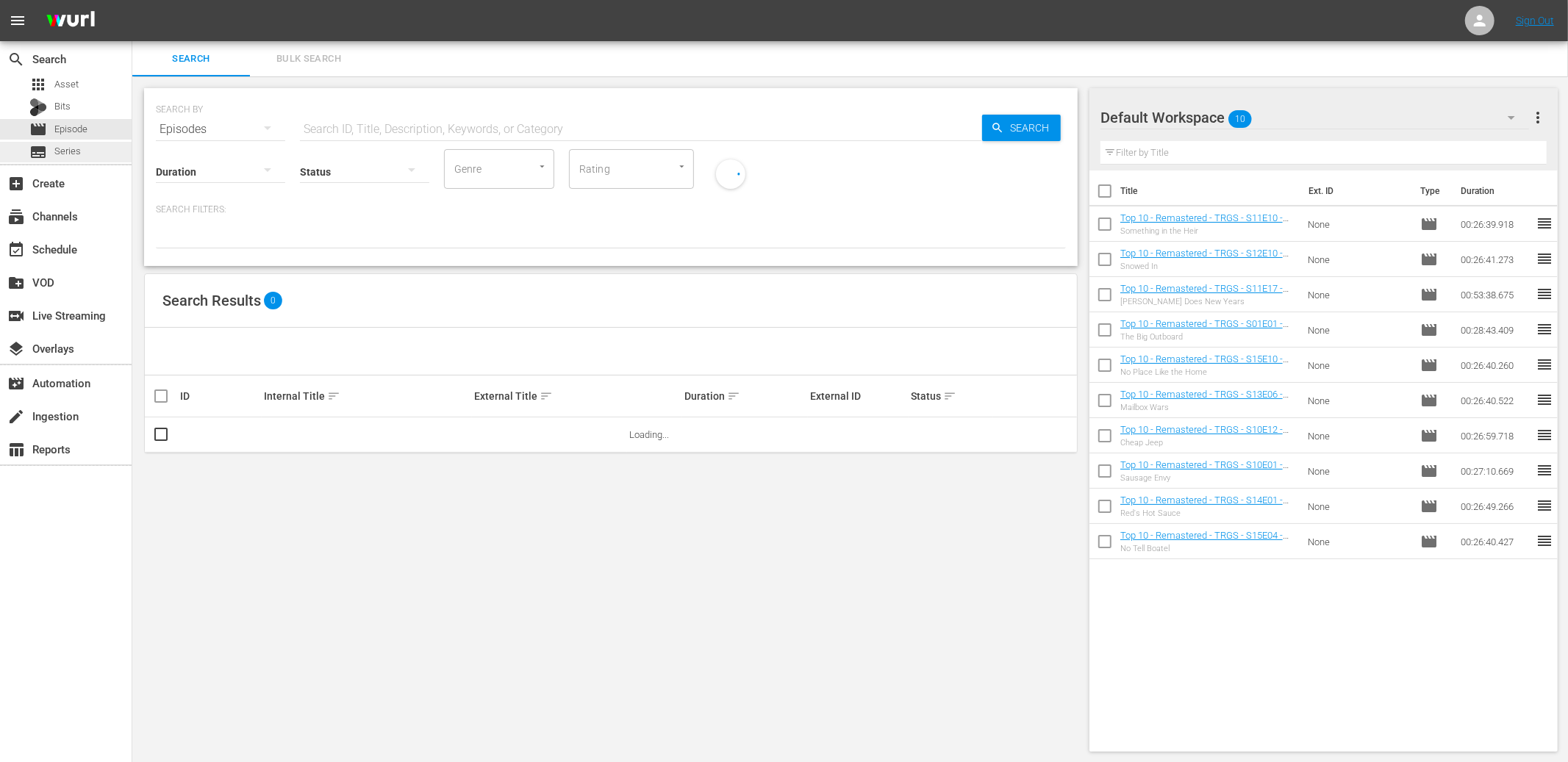
click at [81, 147] on div "subtitles Series" at bounding box center [65, 152] width 131 height 21
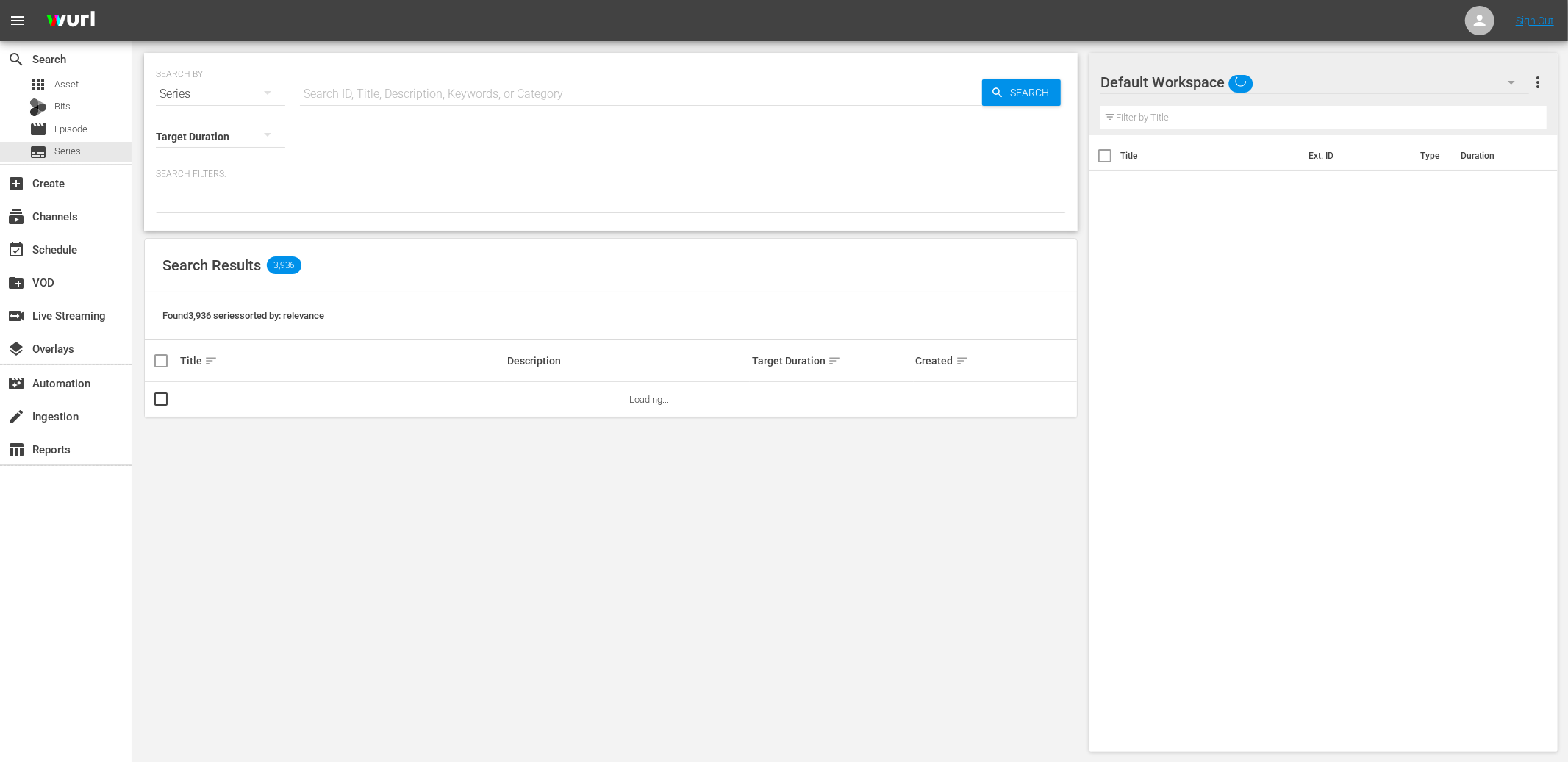
click at [333, 96] on input "text" at bounding box center [641, 94] width 682 height 36
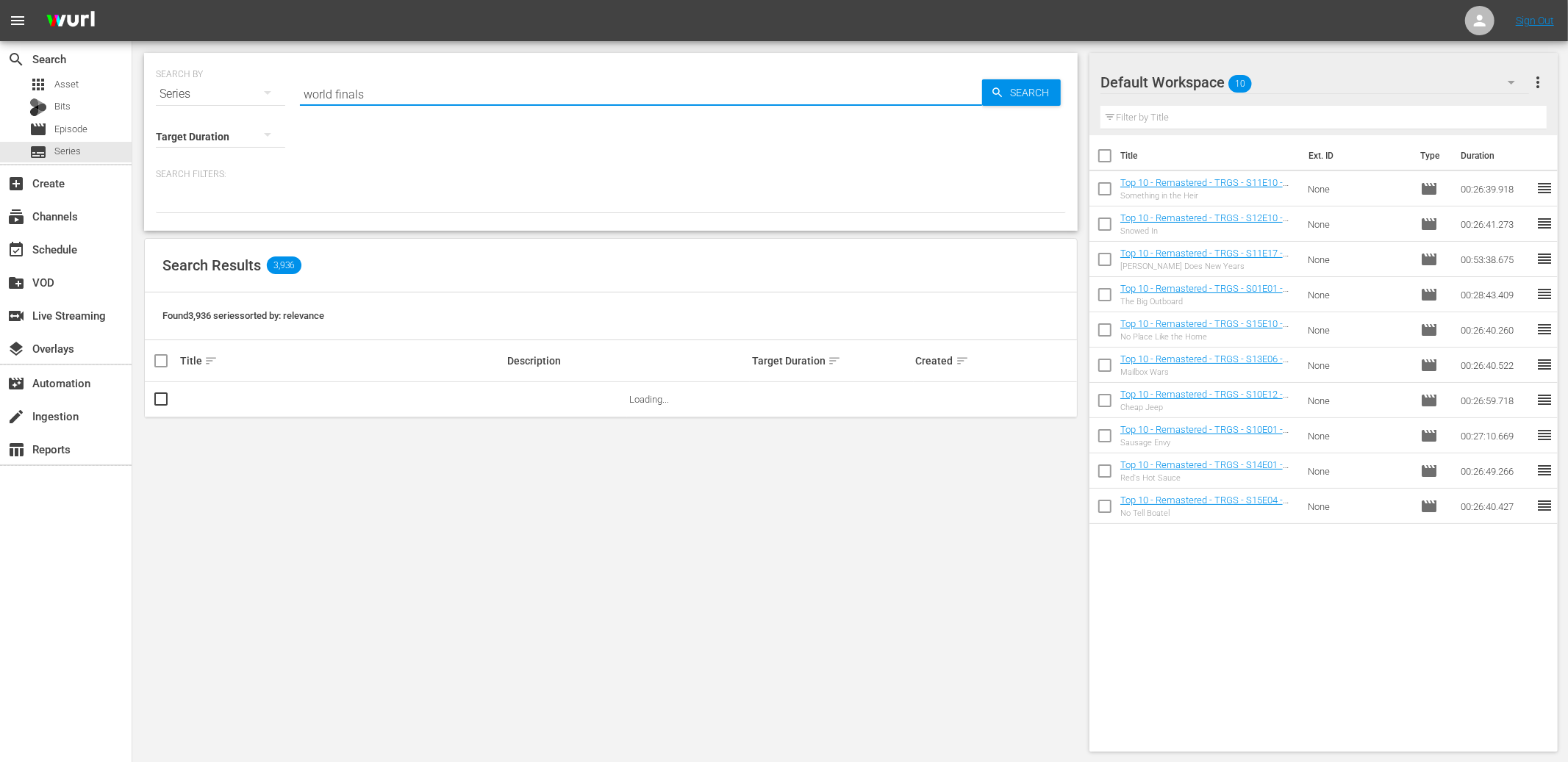
type input "world finals"
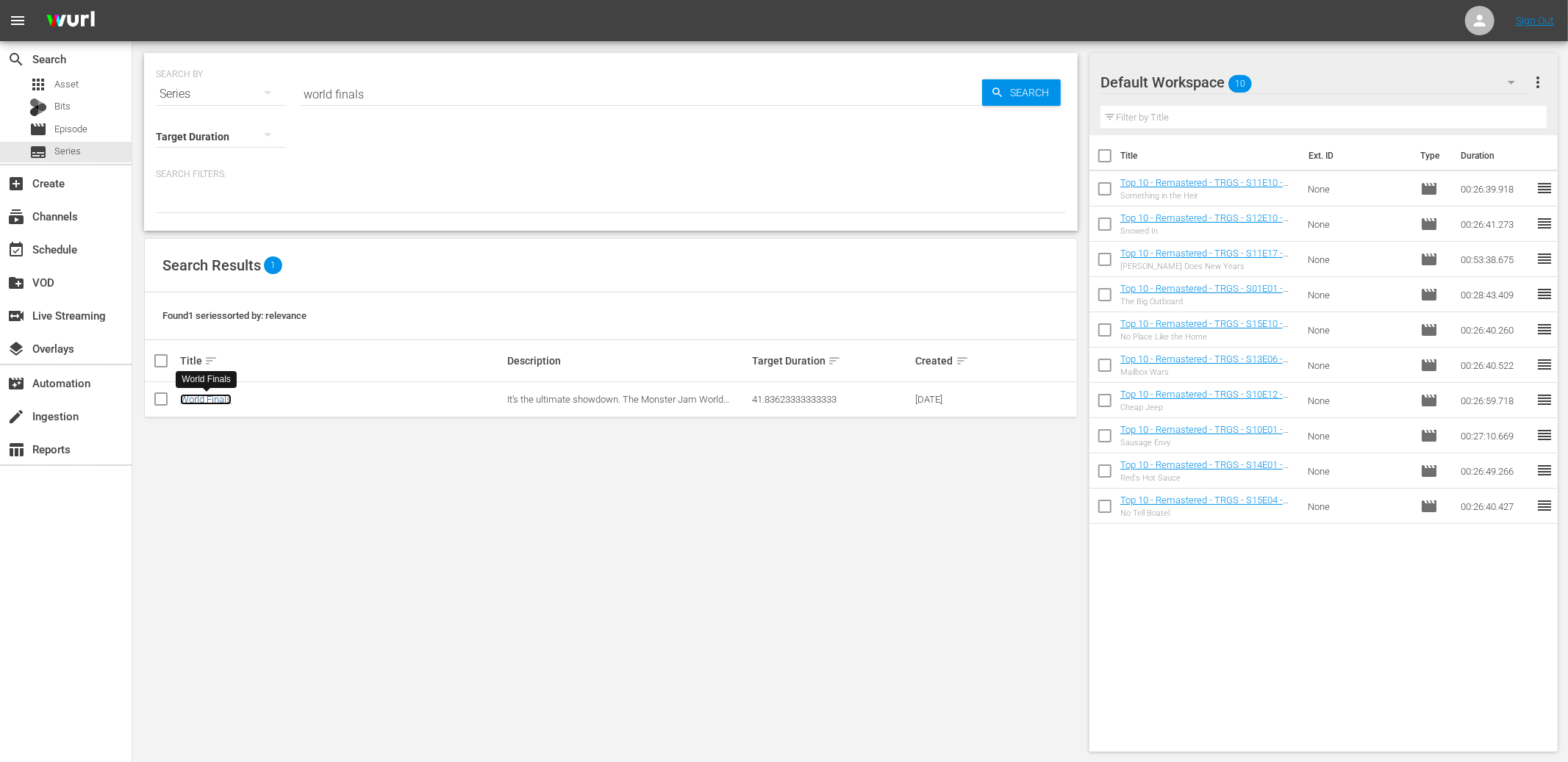
click at [219, 399] on link "World Finals" at bounding box center [205, 399] width 51 height 11
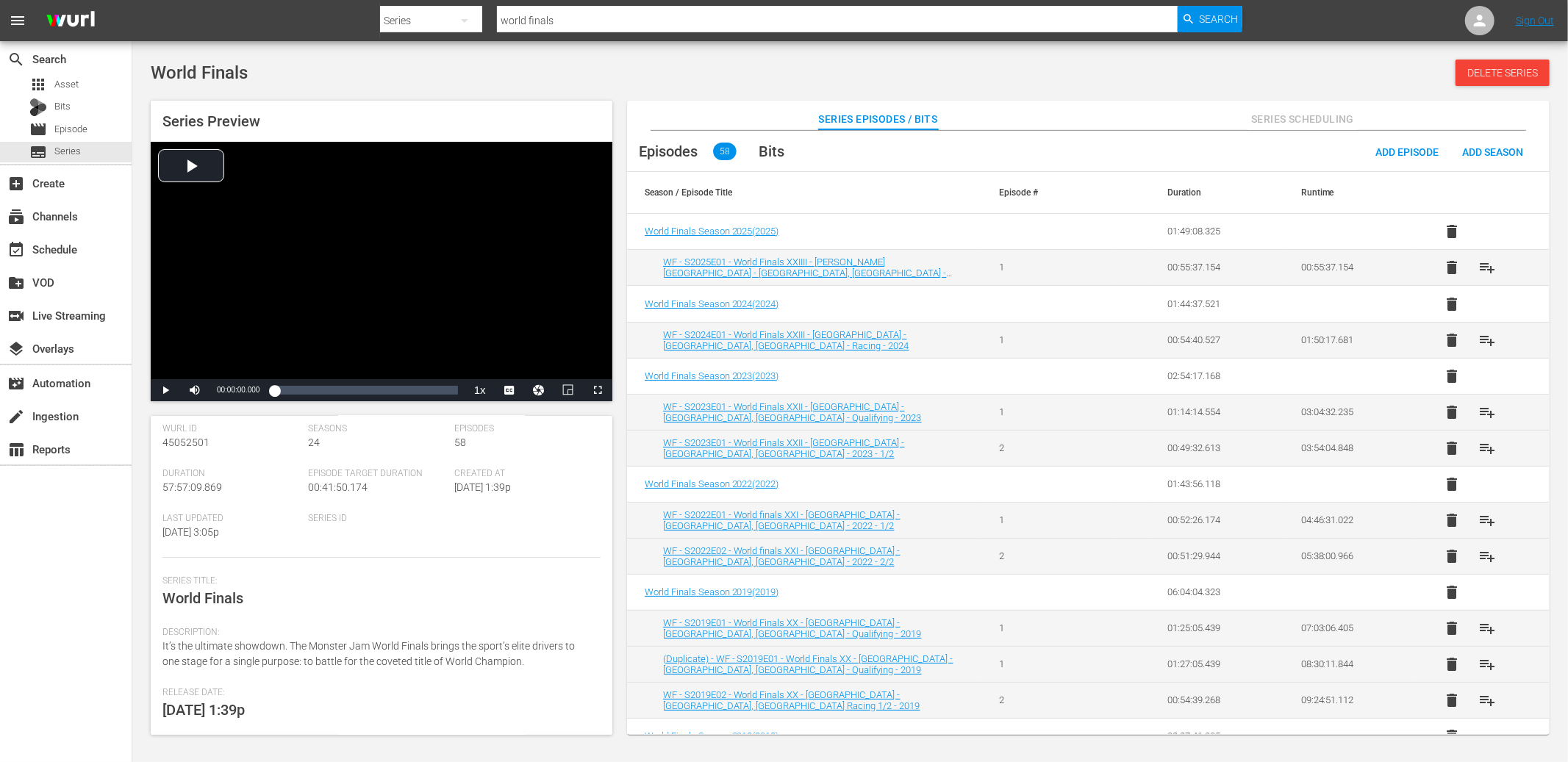
scroll to position [195, 0]
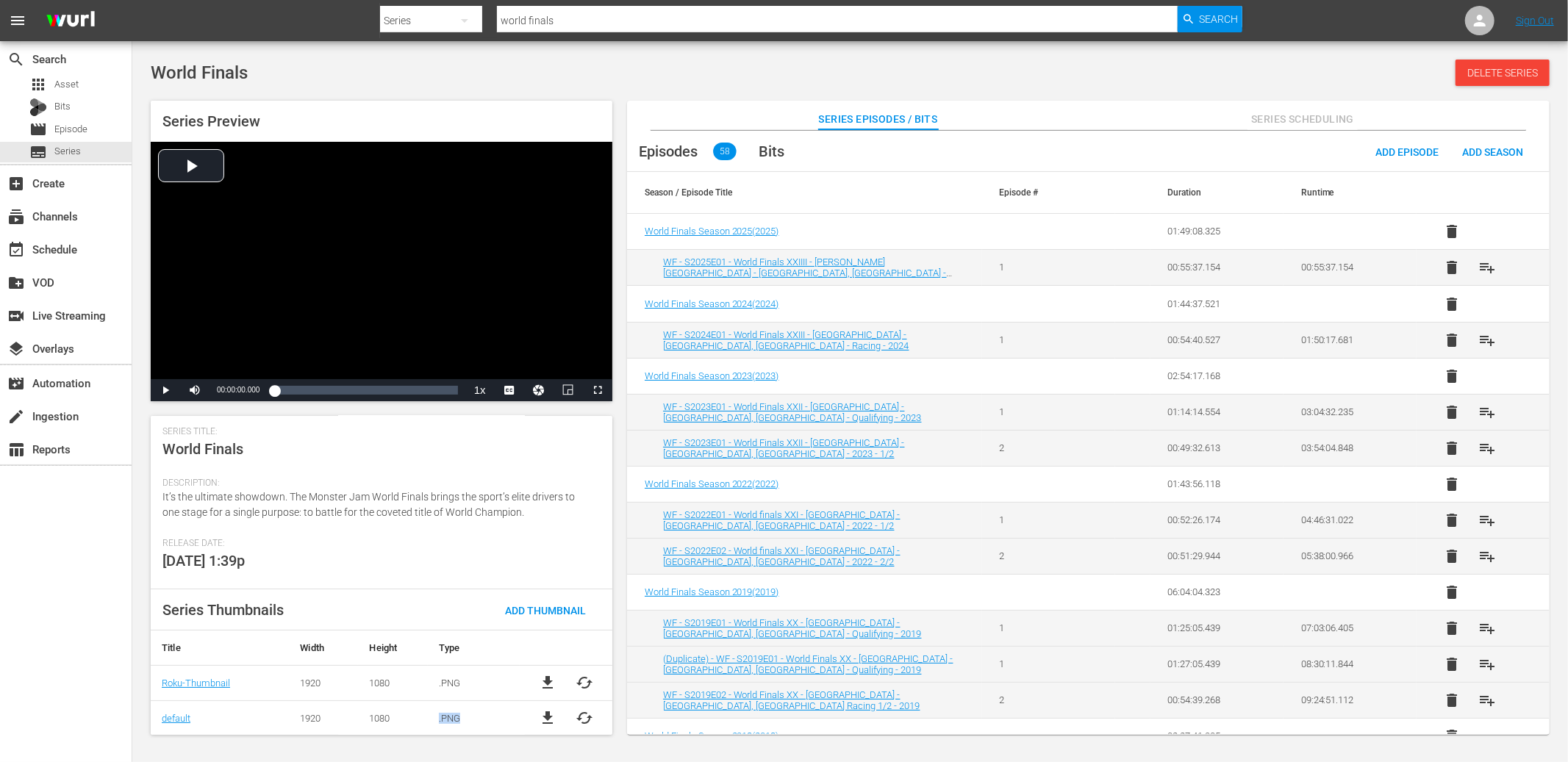
drag, startPoint x: 460, startPoint y: 714, endPoint x: 422, endPoint y: 719, distance: 38.3
click at [422, 719] on tr "default 1920 1080 .PNG file_download cached" at bounding box center [381, 718] width 462 height 36
click at [446, 721] on td ".PNG" at bounding box center [474, 718] width 93 height 36
click at [398, 715] on tr "default 1920 1080 .PNG file_download cached" at bounding box center [381, 718] width 462 height 36
click at [1278, 103] on button "Series Scheduling" at bounding box center [1302, 116] width 110 height 30
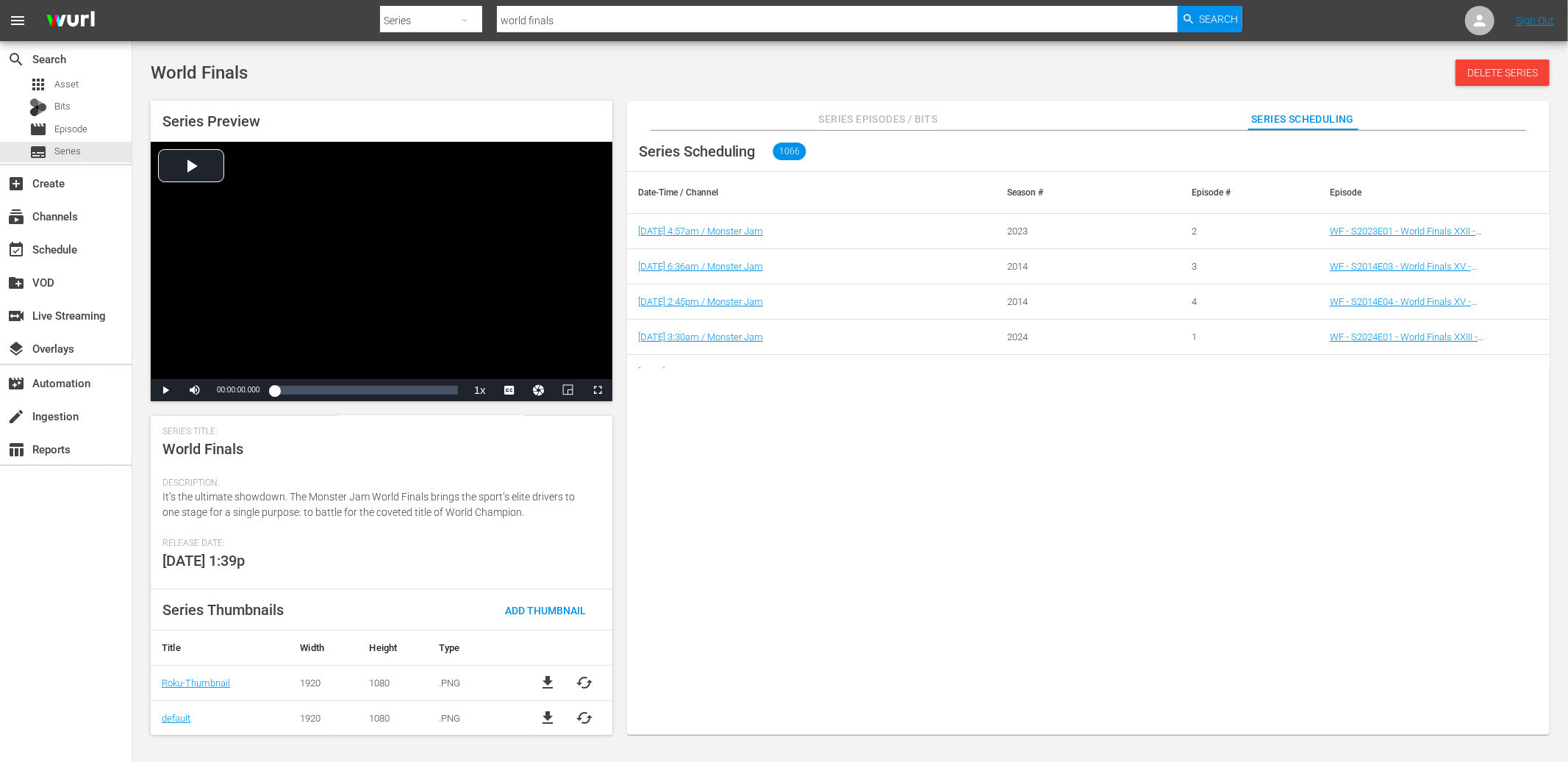
click at [1286, 91] on div "World Finals Delete Series Series Preview Video Player is loading. Play Video P…" at bounding box center [850, 394] width 1414 height 668
click at [891, 122] on span "Series Episodes / Bits" at bounding box center [878, 119] width 119 height 18
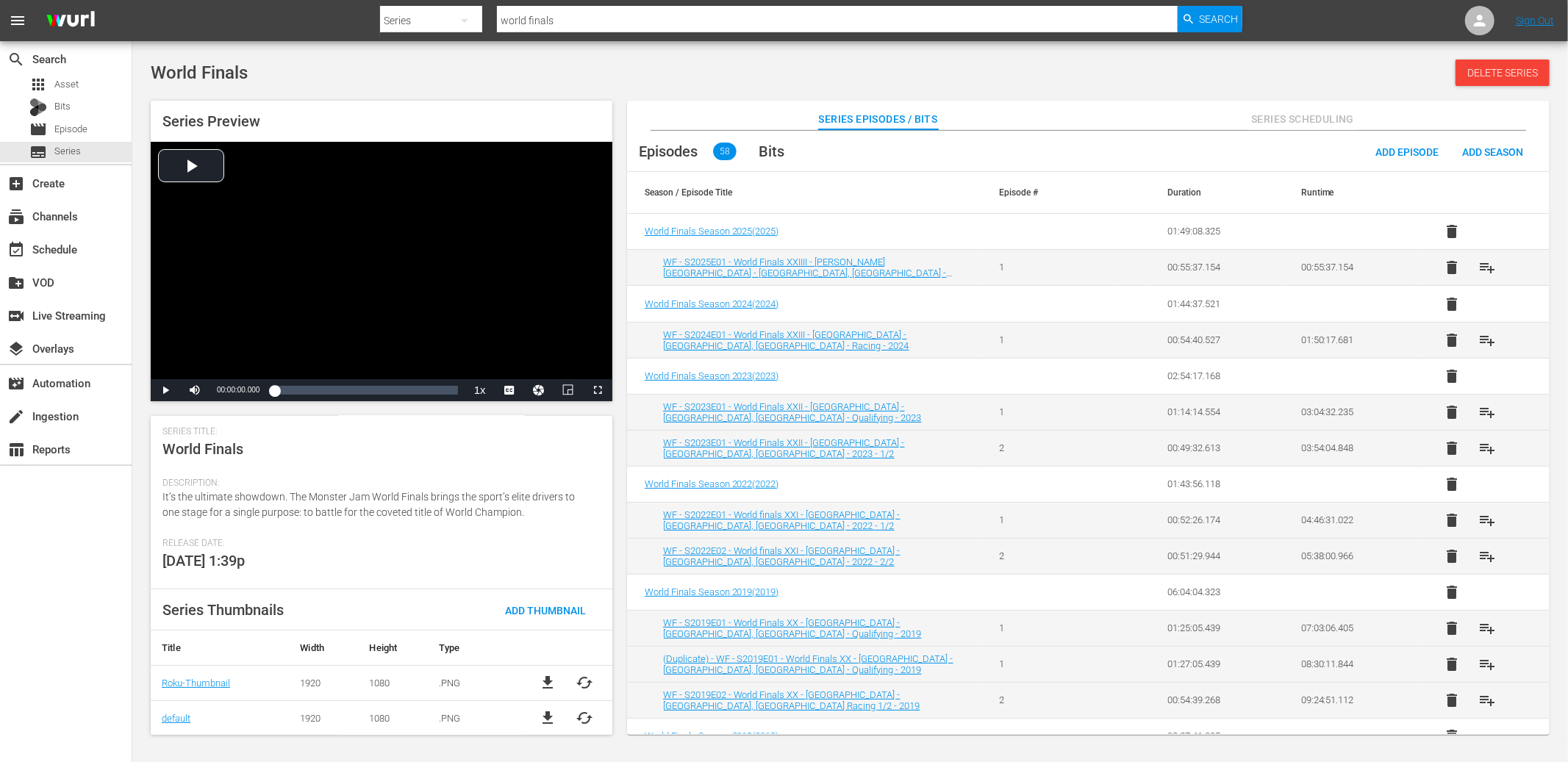
click at [1058, 66] on div "World Finals Delete Series" at bounding box center [850, 73] width 1399 height 26
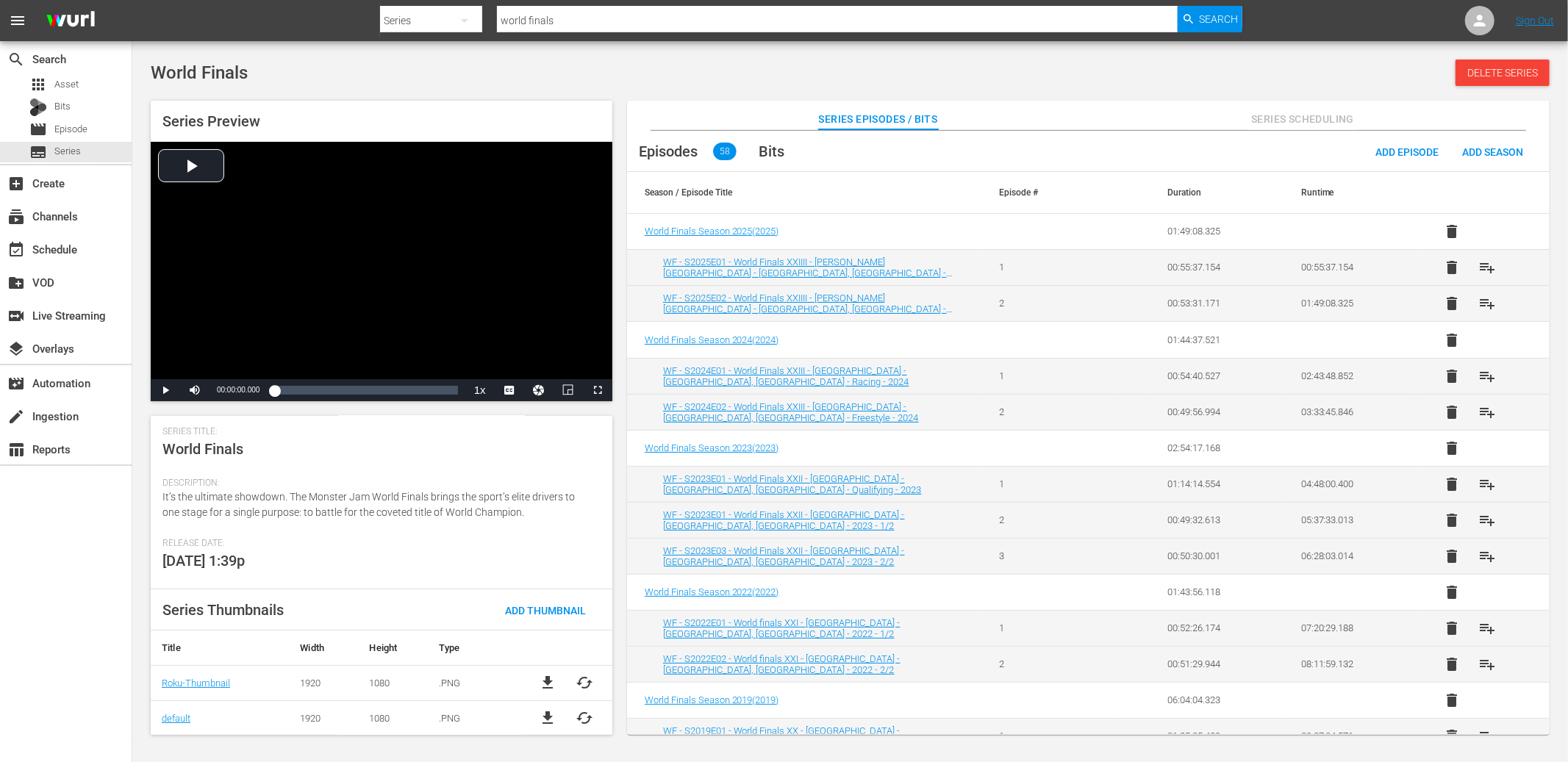
click at [306, 546] on span "Release Date:" at bounding box center [378, 544] width 431 height 12
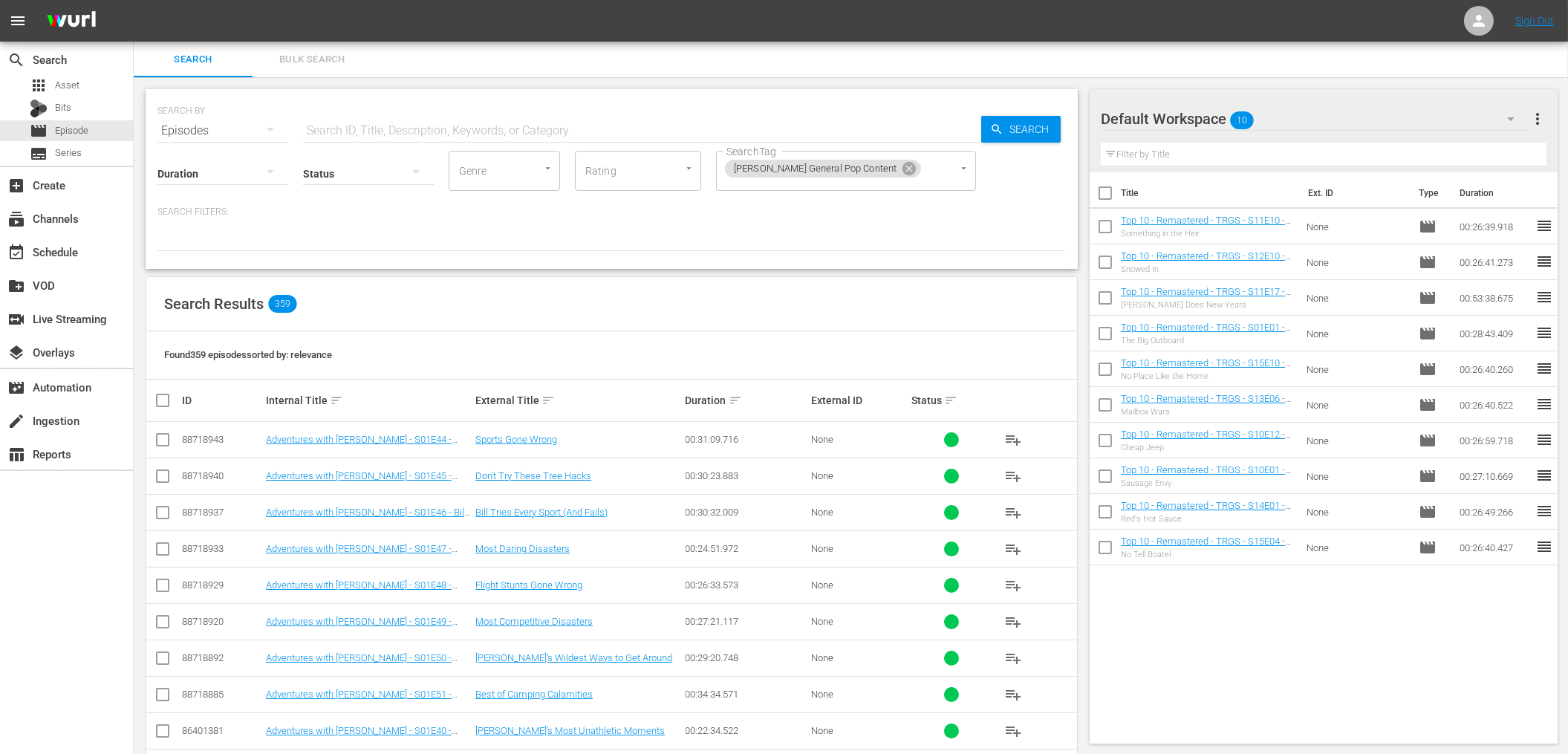
click at [553, 372] on div "Found 359 episodes sorted by: relevance" at bounding box center [612, 355] width 931 height 48
click at [514, 344] on div "Found 359 episodes sorted by: relevance" at bounding box center [612, 355] width 931 height 48
